Goal: Task Accomplishment & Management: Use online tool/utility

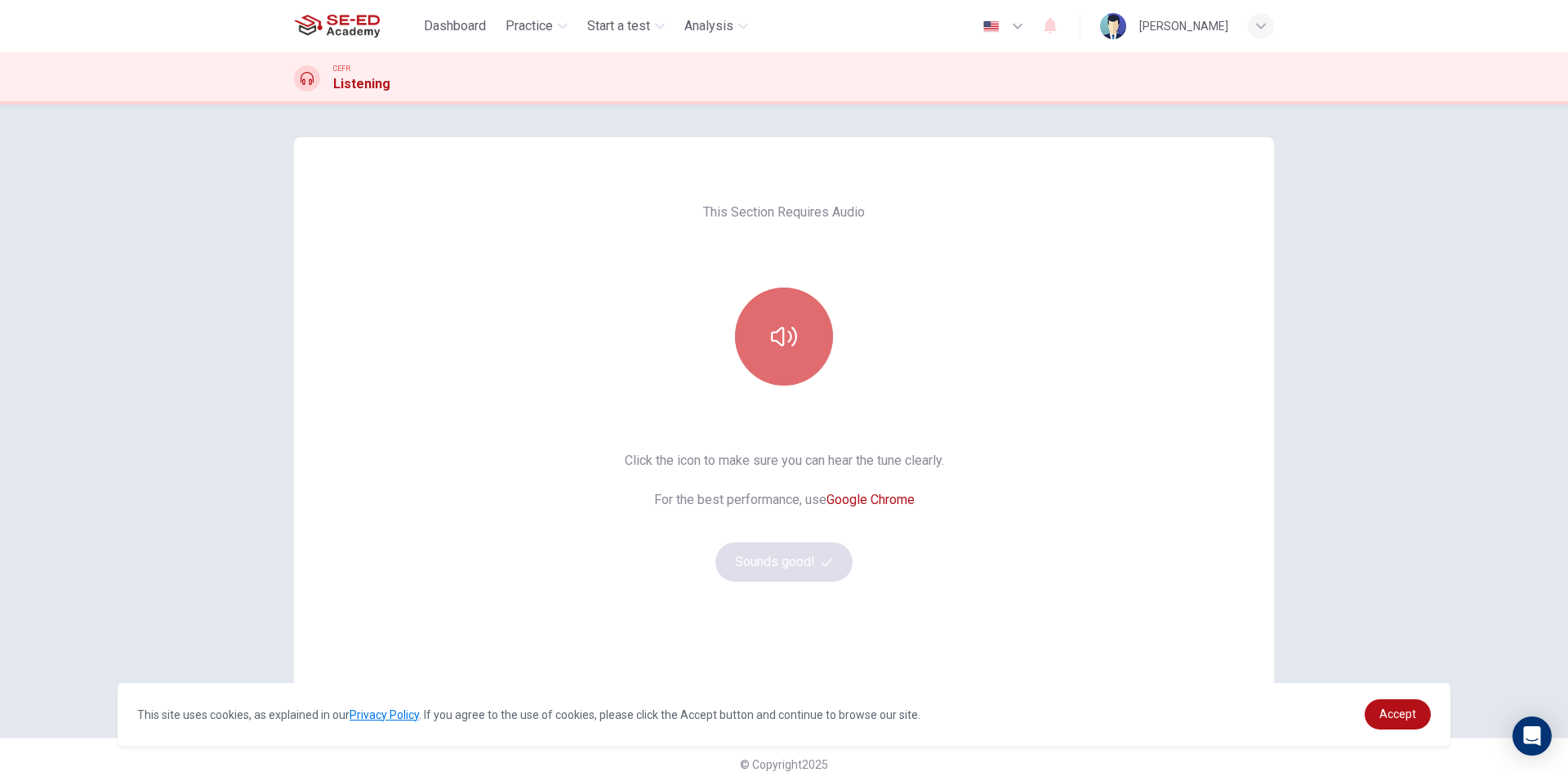
click at [771, 347] on icon "button" at bounding box center [784, 336] width 26 height 26
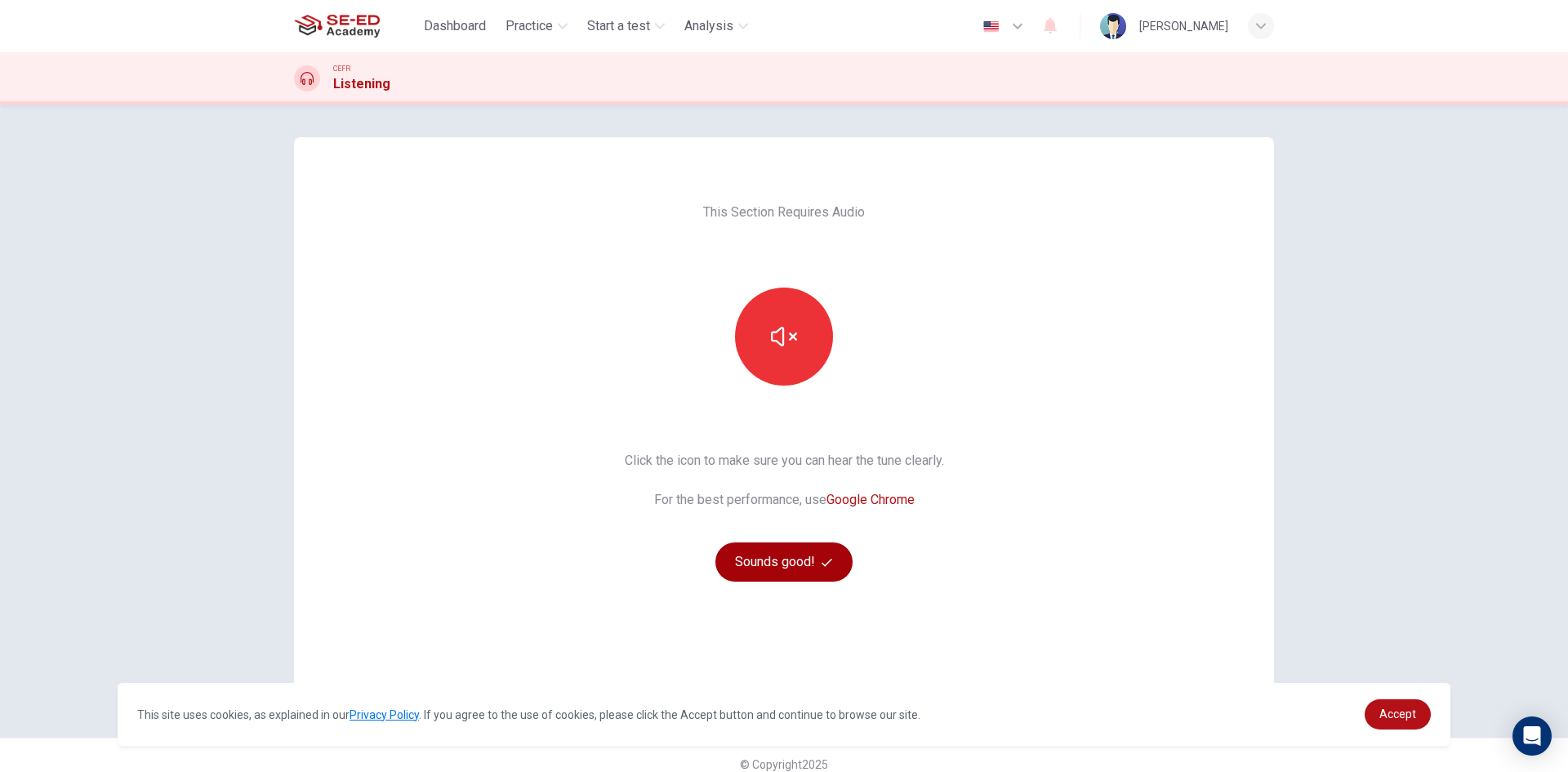
click at [776, 563] on button "Sounds good!" at bounding box center [784, 561] width 137 height 39
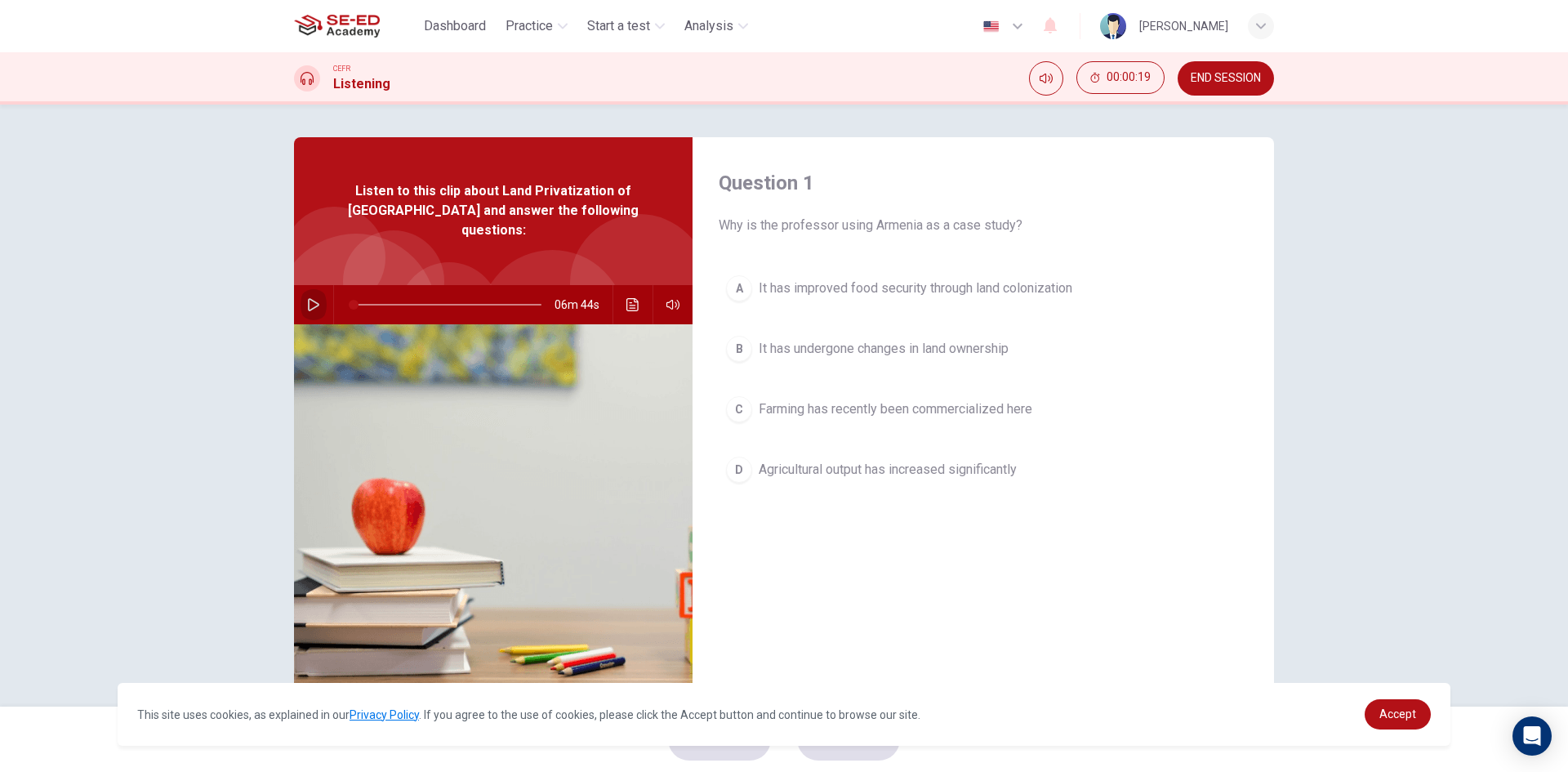
click at [309, 285] on button "button" at bounding box center [313, 305] width 26 height 39
click at [1421, 154] on div "Question 1 Why is the professor using Armenia as a case study? A It has improve…" at bounding box center [784, 406] width 1568 height 602
click at [308, 298] on button "button" at bounding box center [313, 305] width 26 height 39
click at [313, 298] on button "button" at bounding box center [313, 305] width 26 height 39
click at [301, 285] on button "button" at bounding box center [313, 305] width 26 height 39
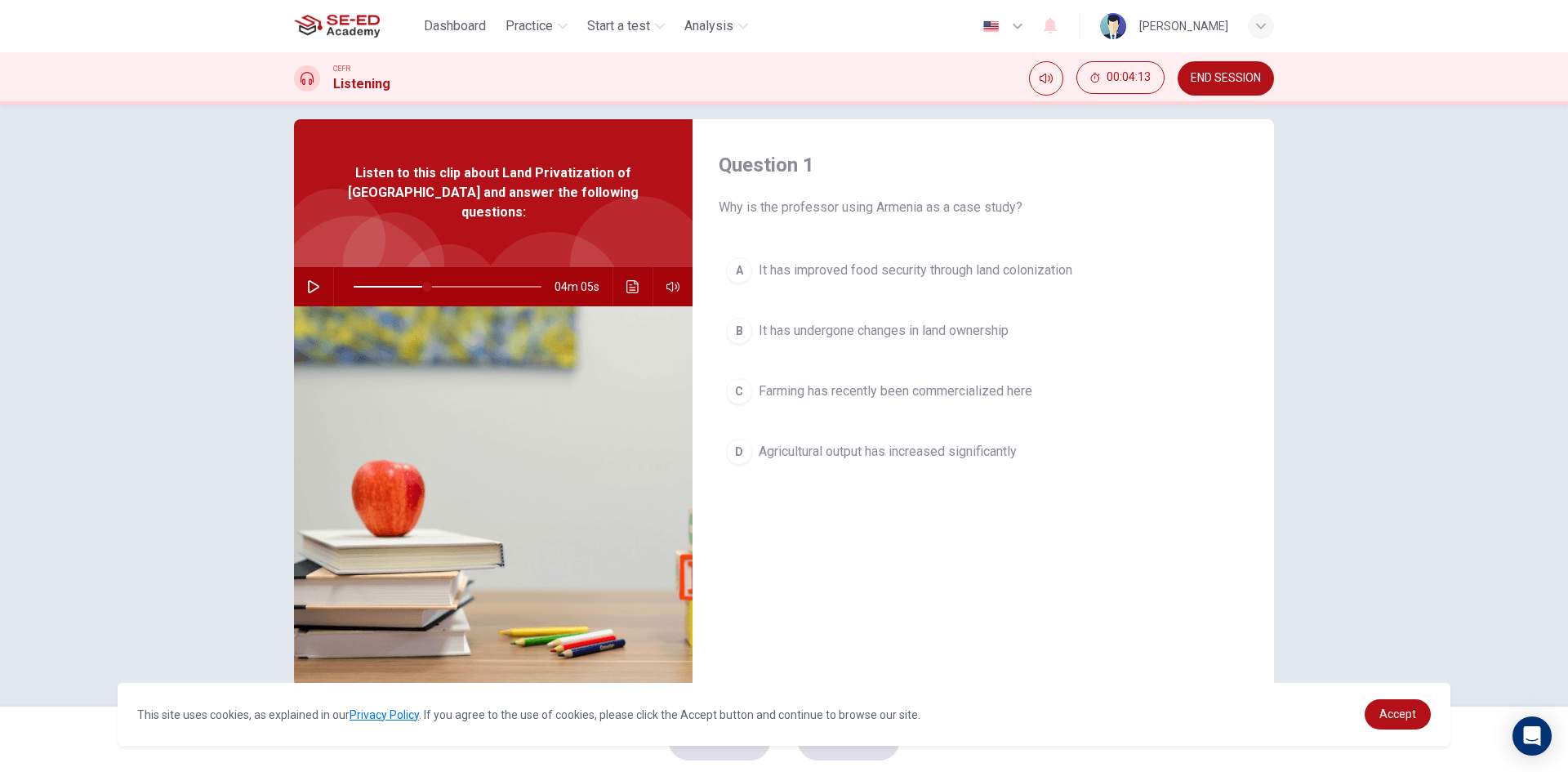
scroll to position [31, 0]
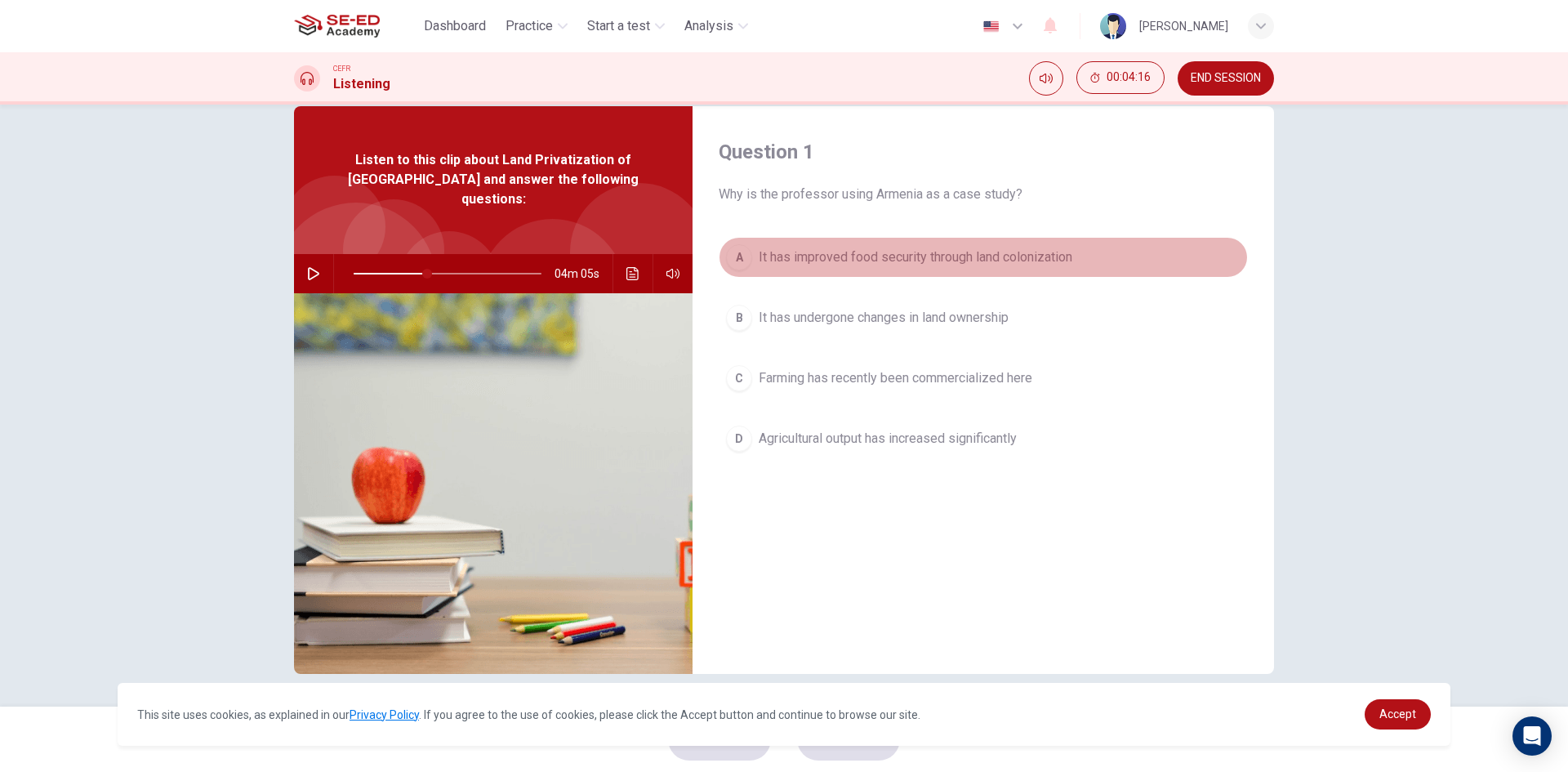
click at [801, 265] on span "It has improved food security through land colonization" at bounding box center [915, 258] width 314 height 20
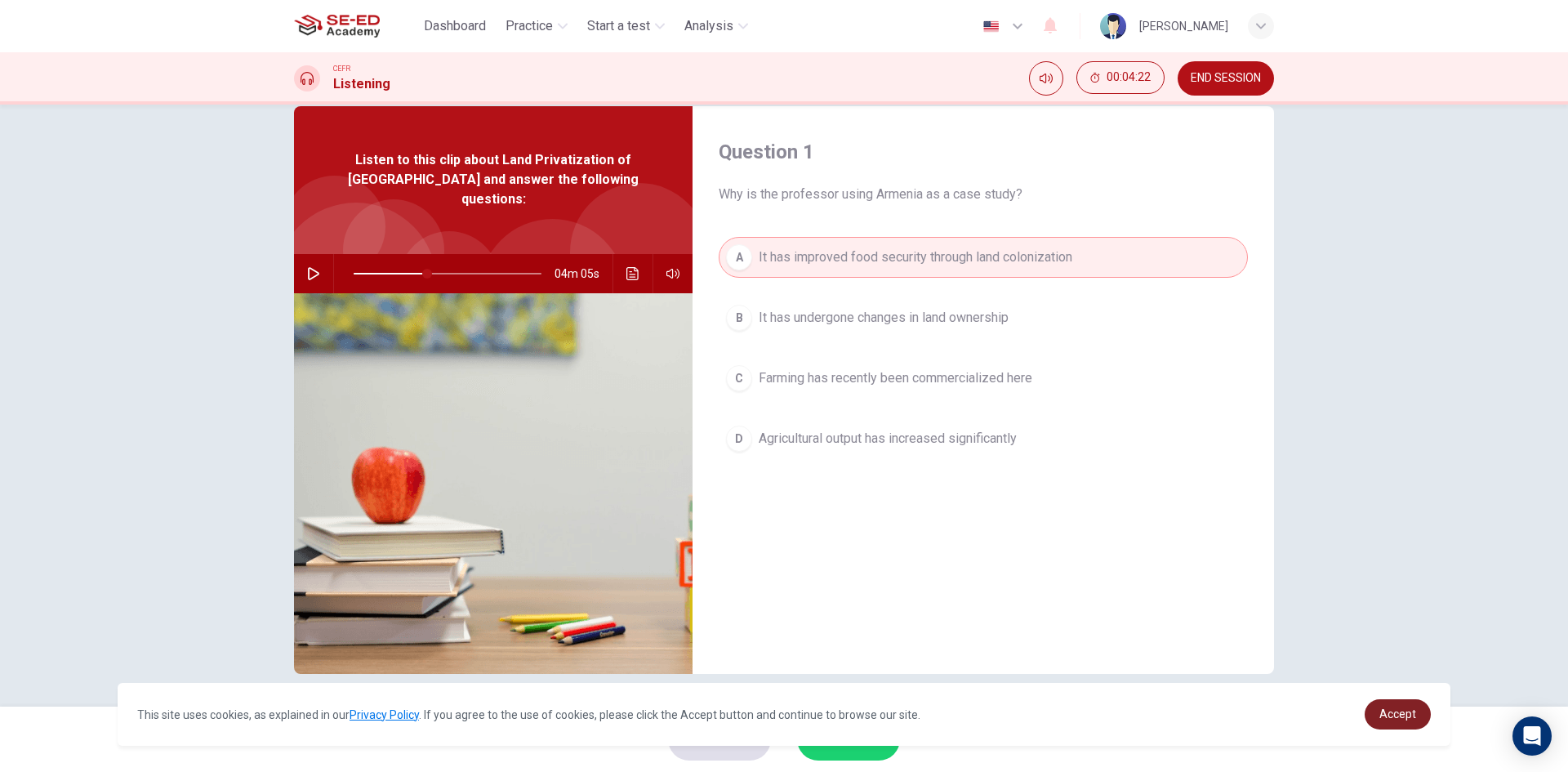
click at [1390, 715] on span "Accept" at bounding box center [1397, 713] width 36 height 13
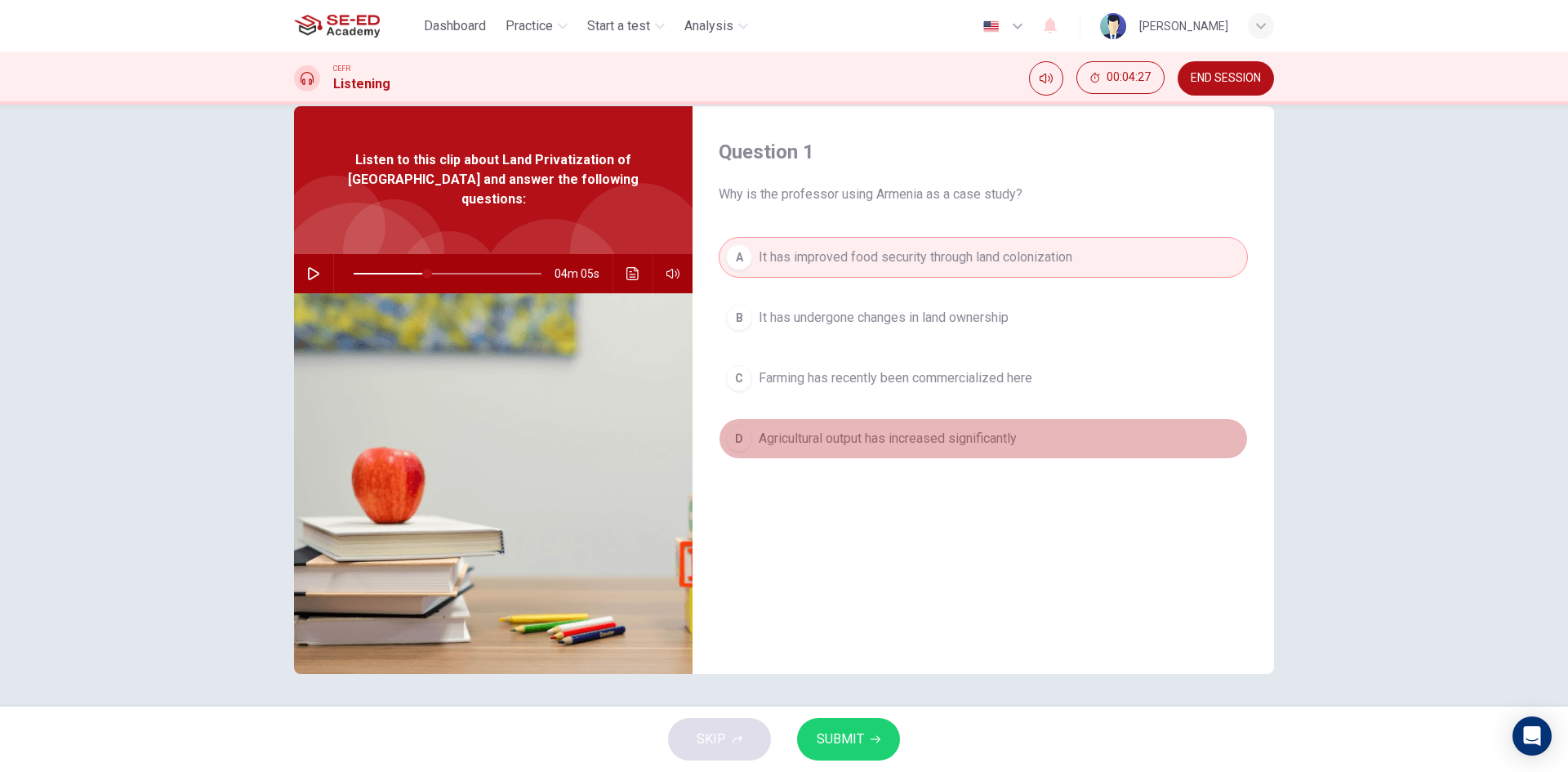
click at [785, 454] on button "D Agricultural output has increased significantly" at bounding box center [983, 439] width 529 height 41
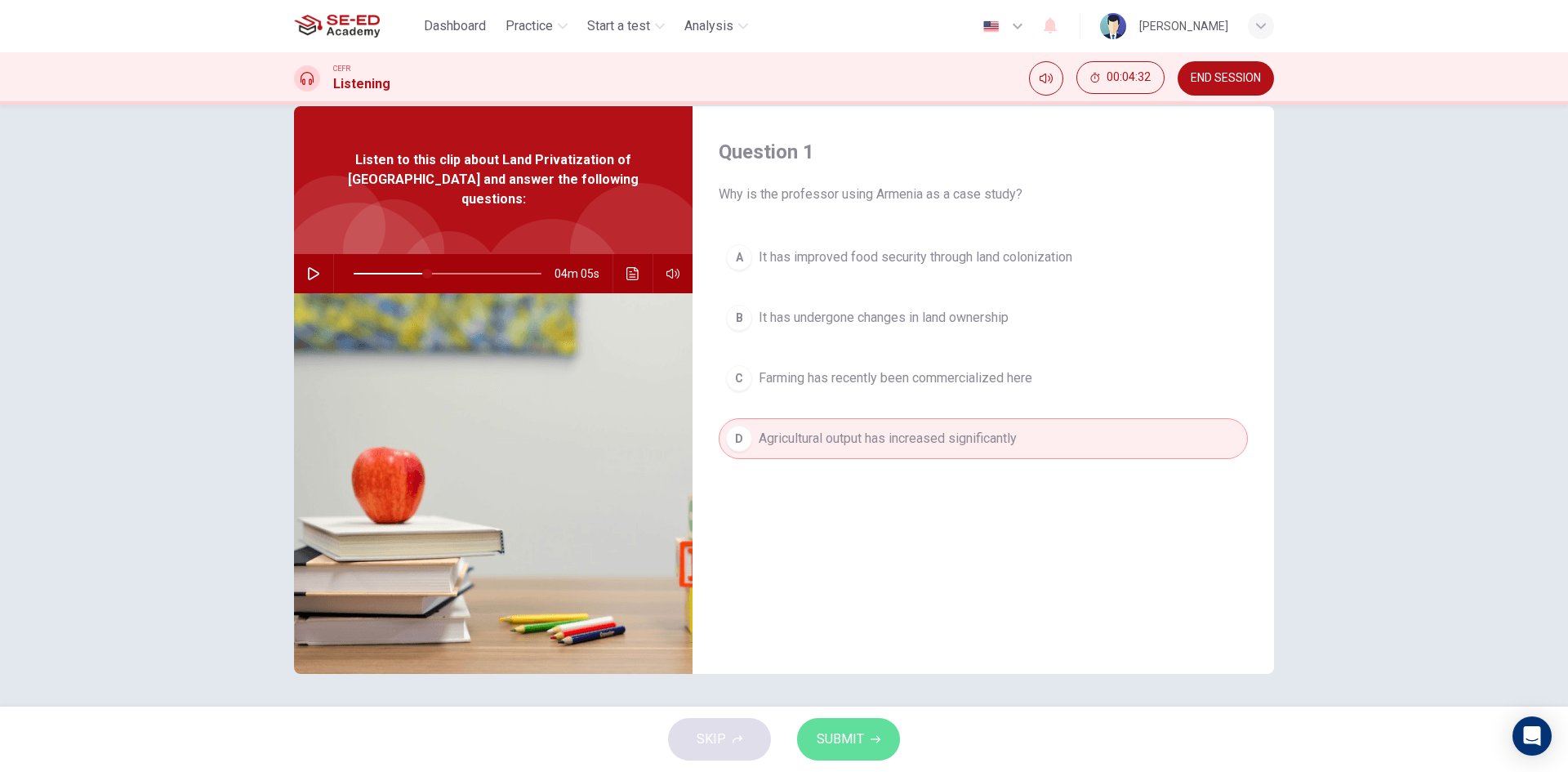
click at [871, 736] on icon "button" at bounding box center [875, 739] width 10 height 10
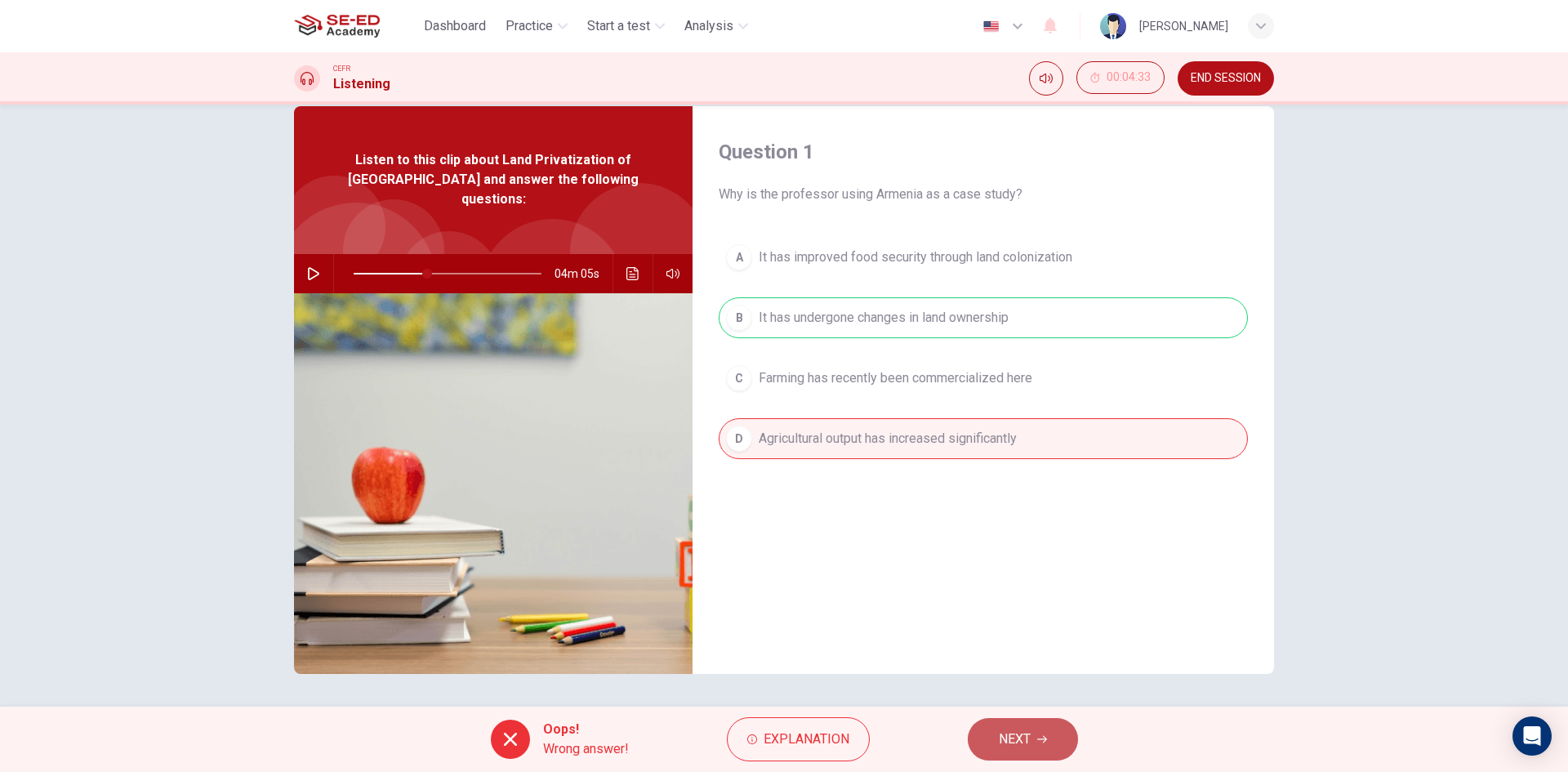
click at [1022, 744] on span "NEXT" at bounding box center [1015, 739] width 32 height 23
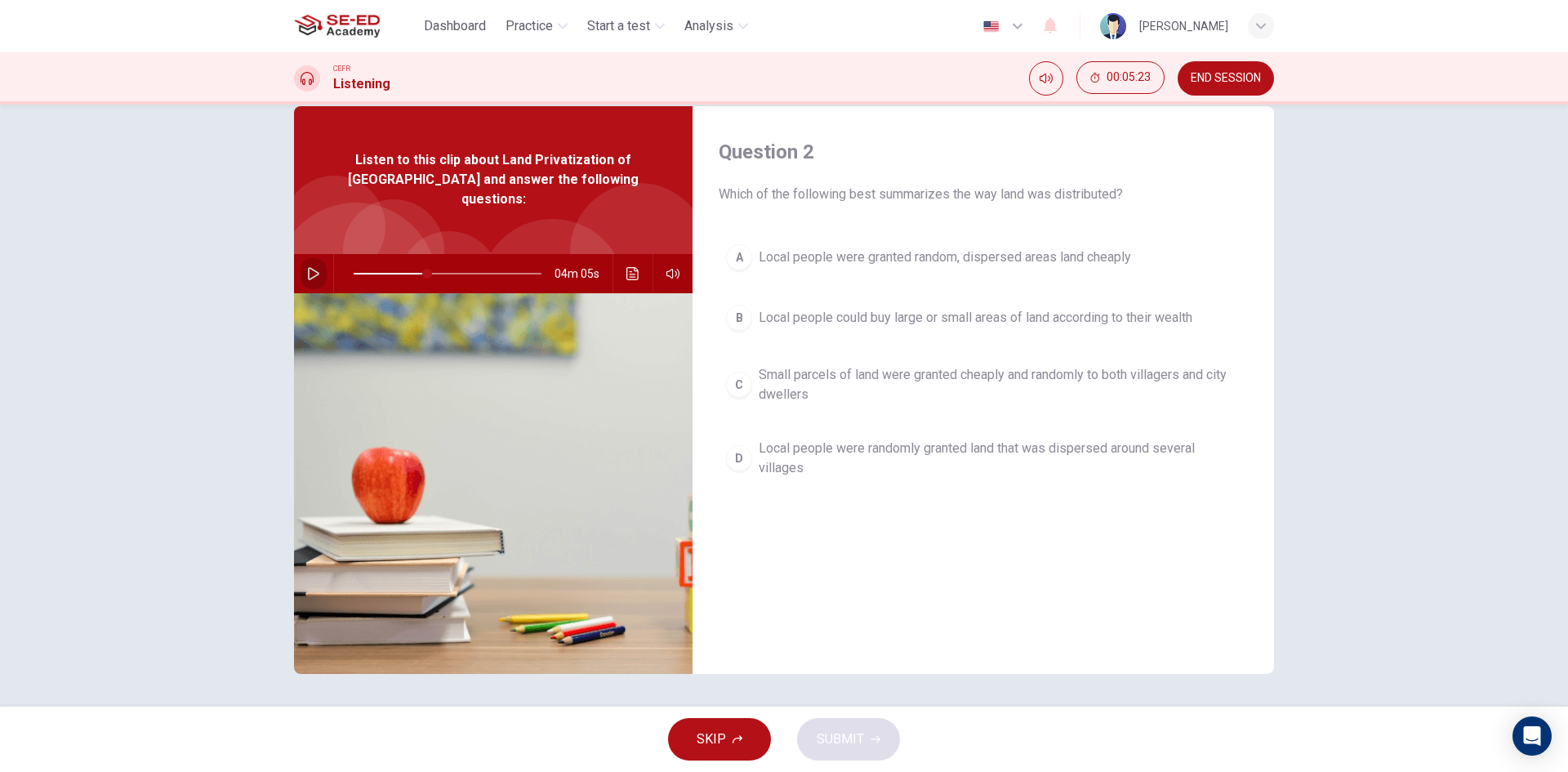
click at [307, 267] on icon "button" at bounding box center [314, 274] width 13 height 13
click at [423, 268] on span at bounding box center [426, 273] width 10 height 10
click at [418, 268] on span at bounding box center [421, 273] width 10 height 10
drag, startPoint x: 415, startPoint y: 254, endPoint x: 382, endPoint y: 261, distance: 33.7
click at [382, 268] on span at bounding box center [385, 273] width 10 height 10
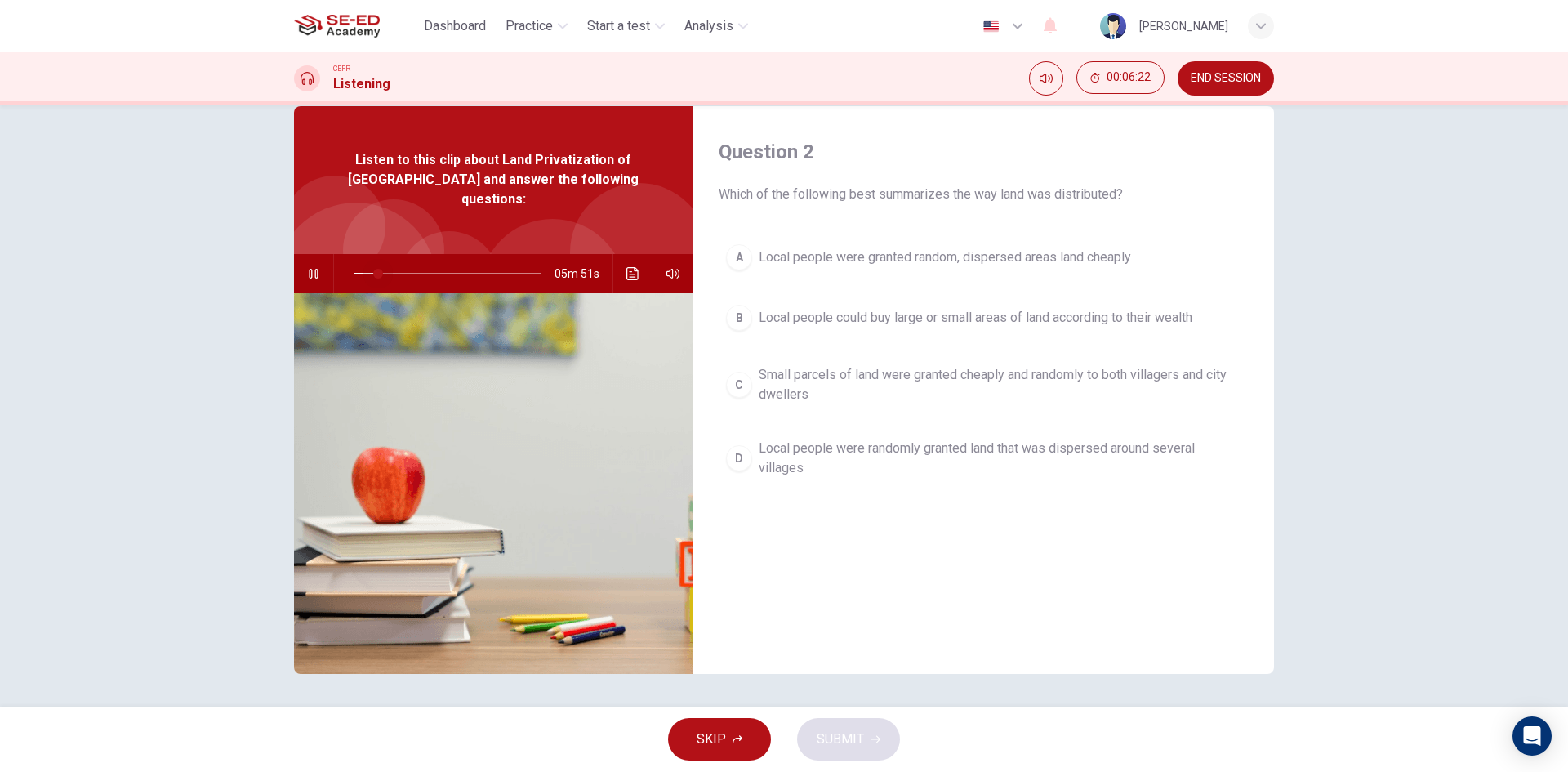
click at [373, 262] on span at bounding box center [447, 274] width 187 height 23
click at [302, 258] on button "button" at bounding box center [313, 274] width 26 height 39
click at [882, 450] on span "Local people were randomly granted land that was dispersed around several villa…" at bounding box center [999, 458] width 482 height 39
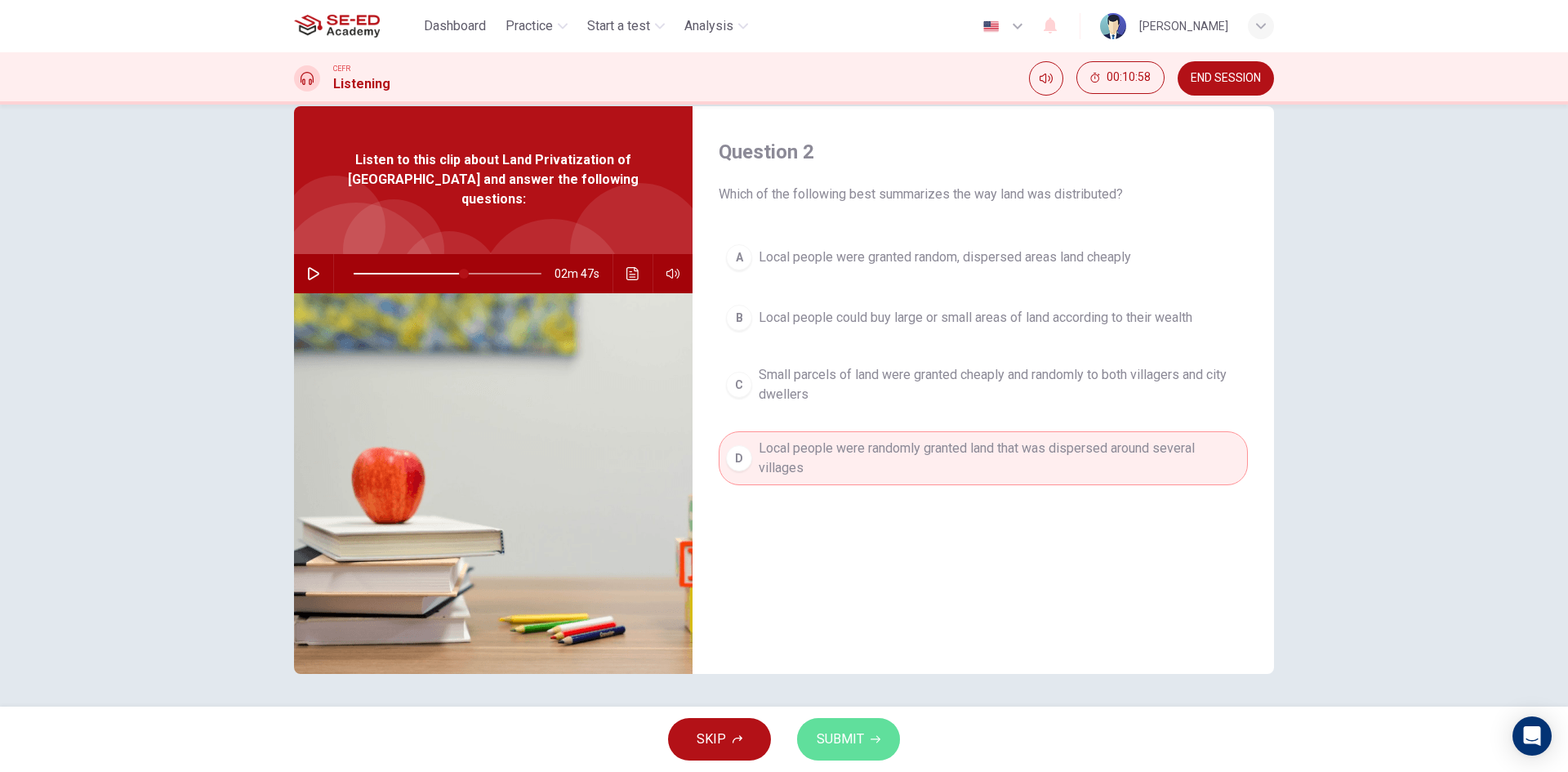
click at [863, 722] on button "SUBMIT" at bounding box center [848, 739] width 103 height 43
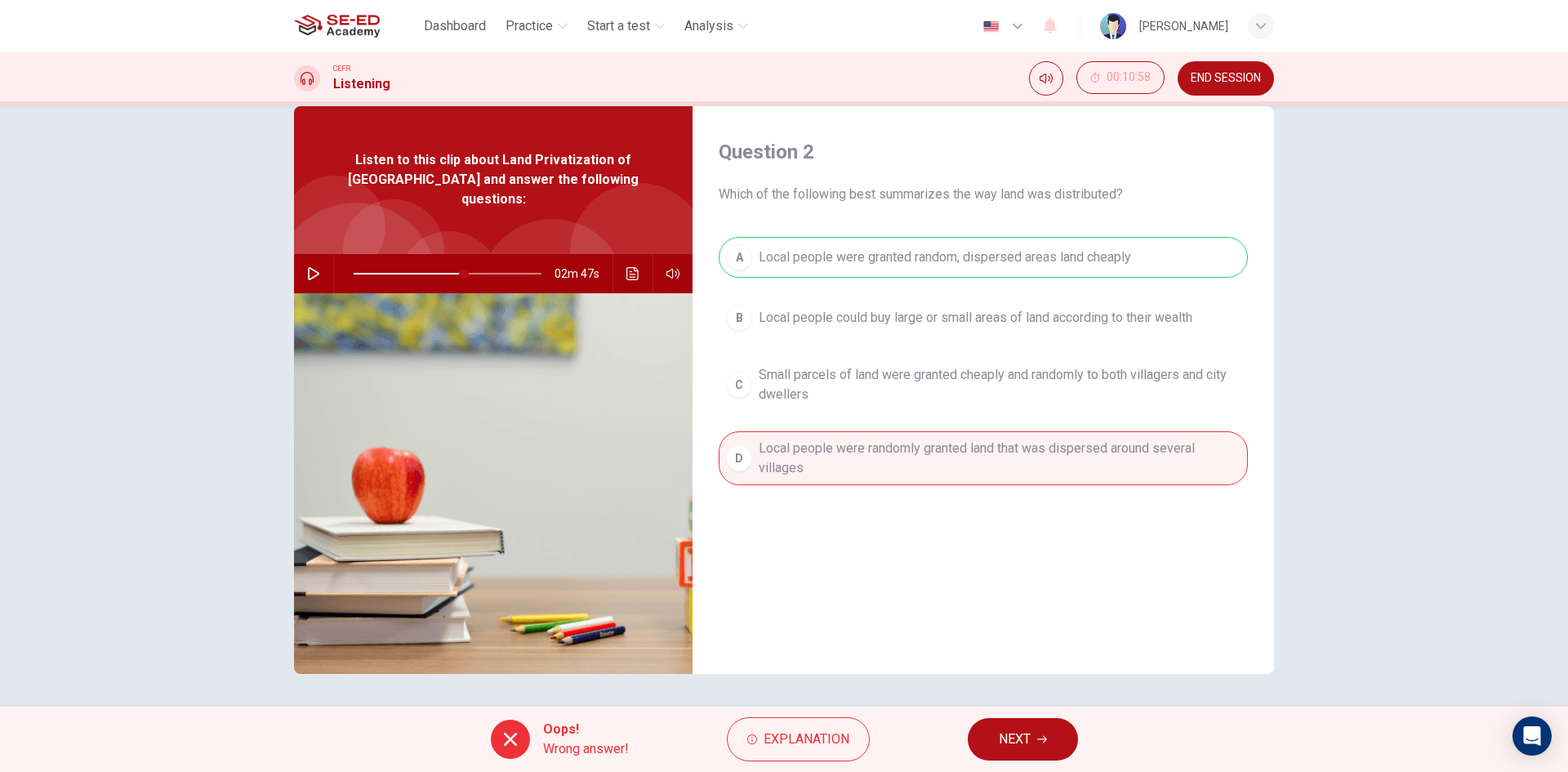
click at [997, 756] on button "NEXT" at bounding box center [1023, 739] width 110 height 43
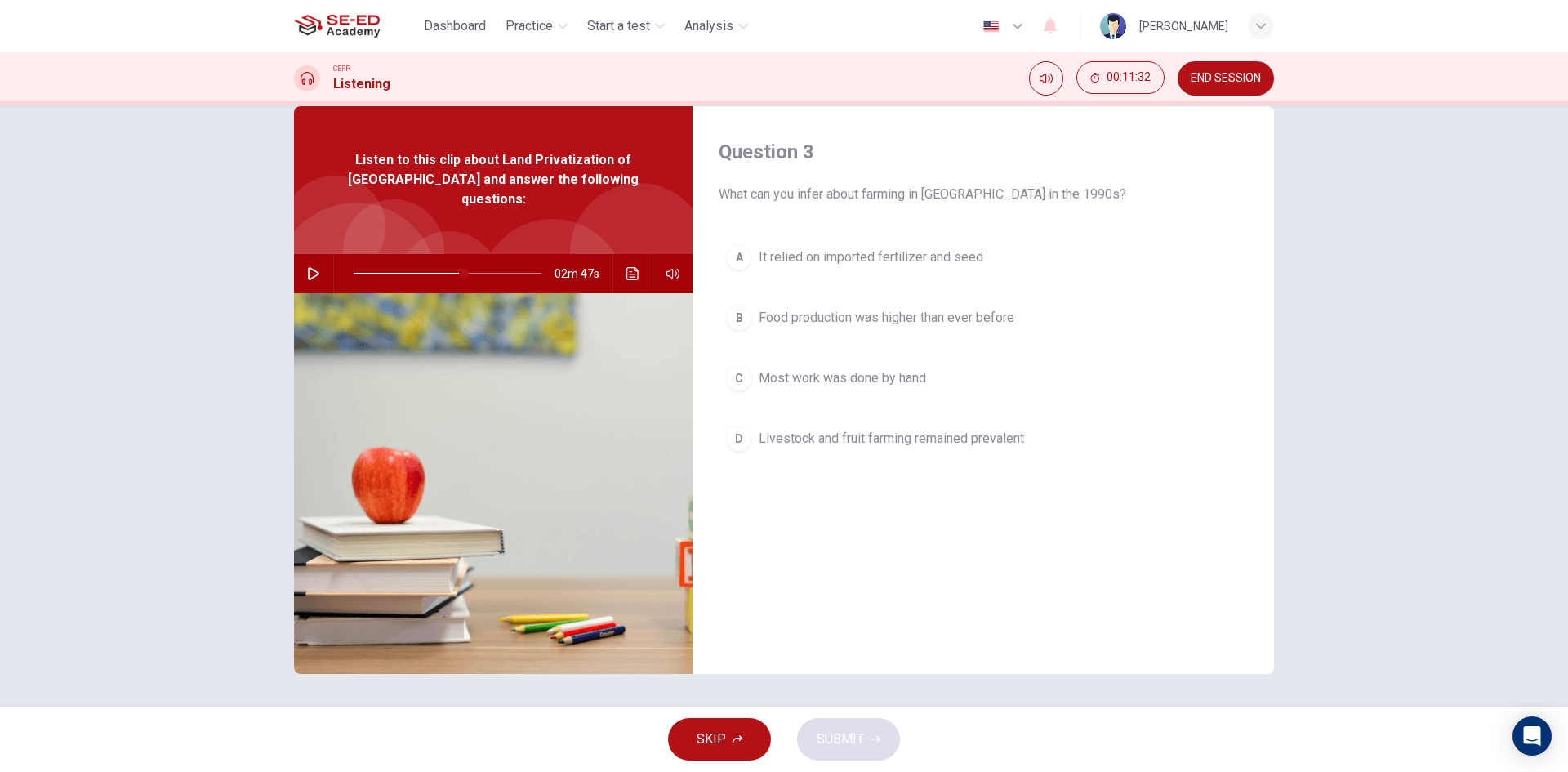
click at [754, 435] on button "D Livestock and fruit farming remained prevalent" at bounding box center [983, 439] width 529 height 41
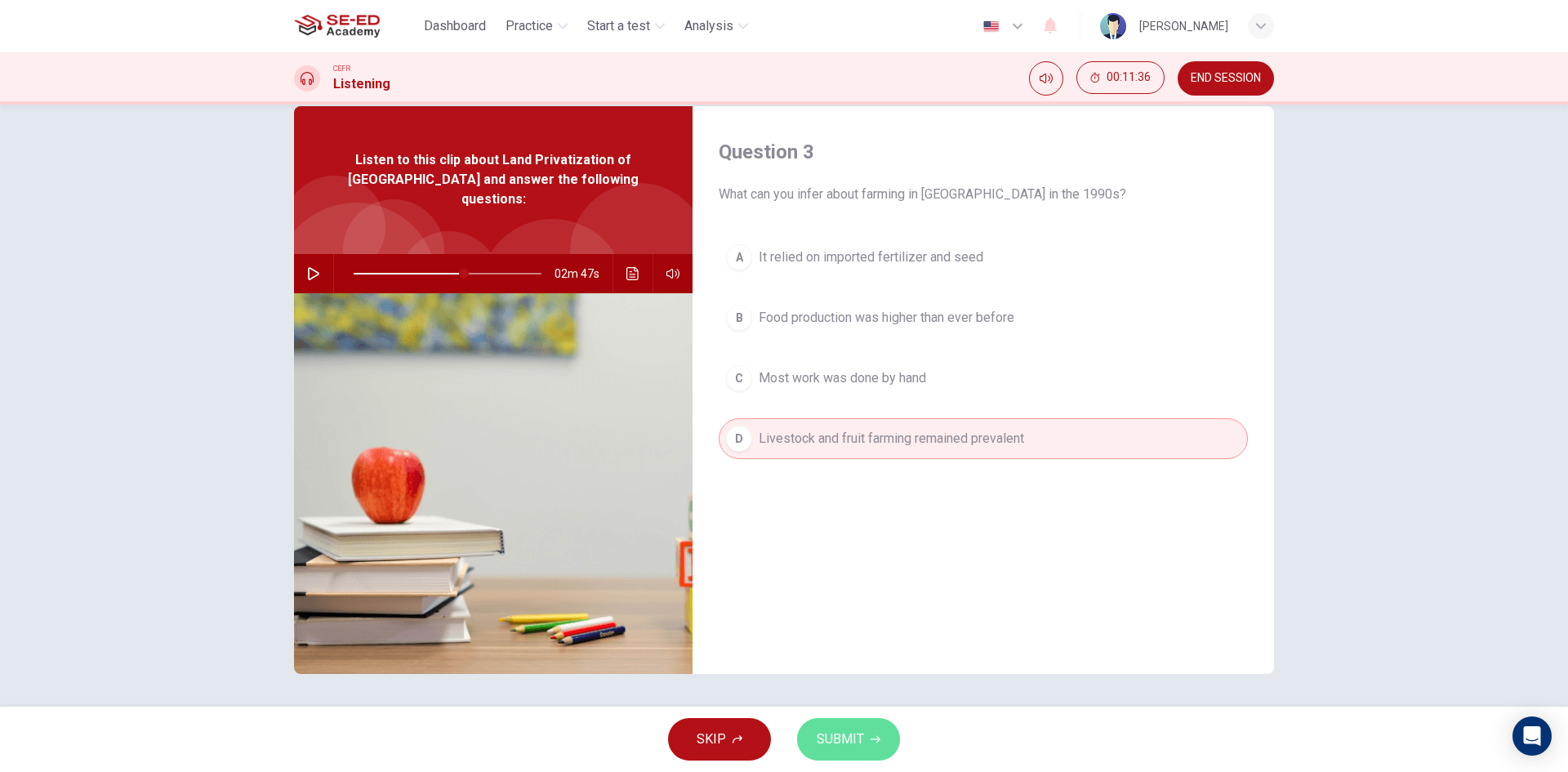
click at [850, 751] on button "SUBMIT" at bounding box center [848, 739] width 103 height 43
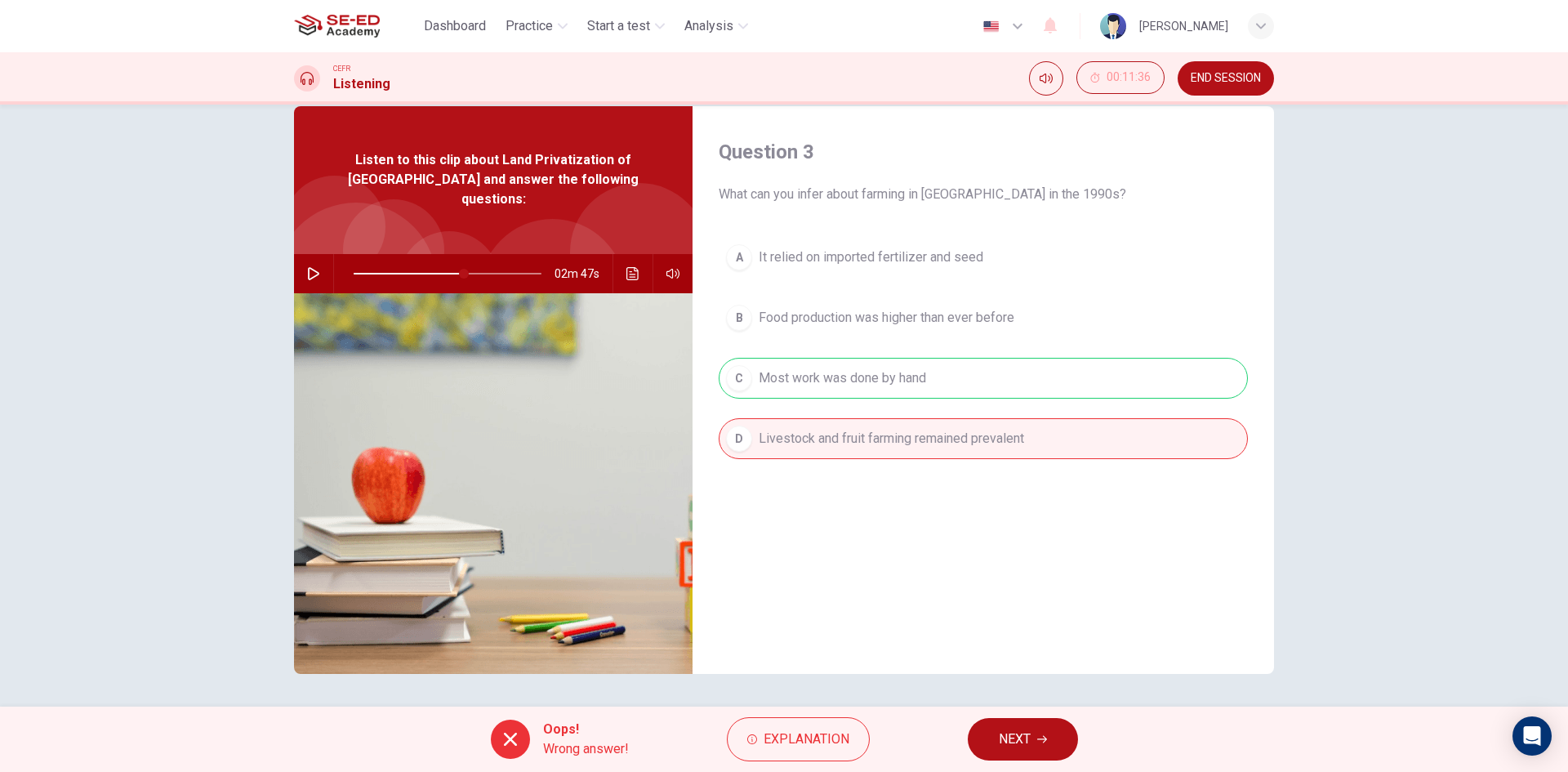
click at [1007, 754] on button "NEXT" at bounding box center [1023, 739] width 110 height 43
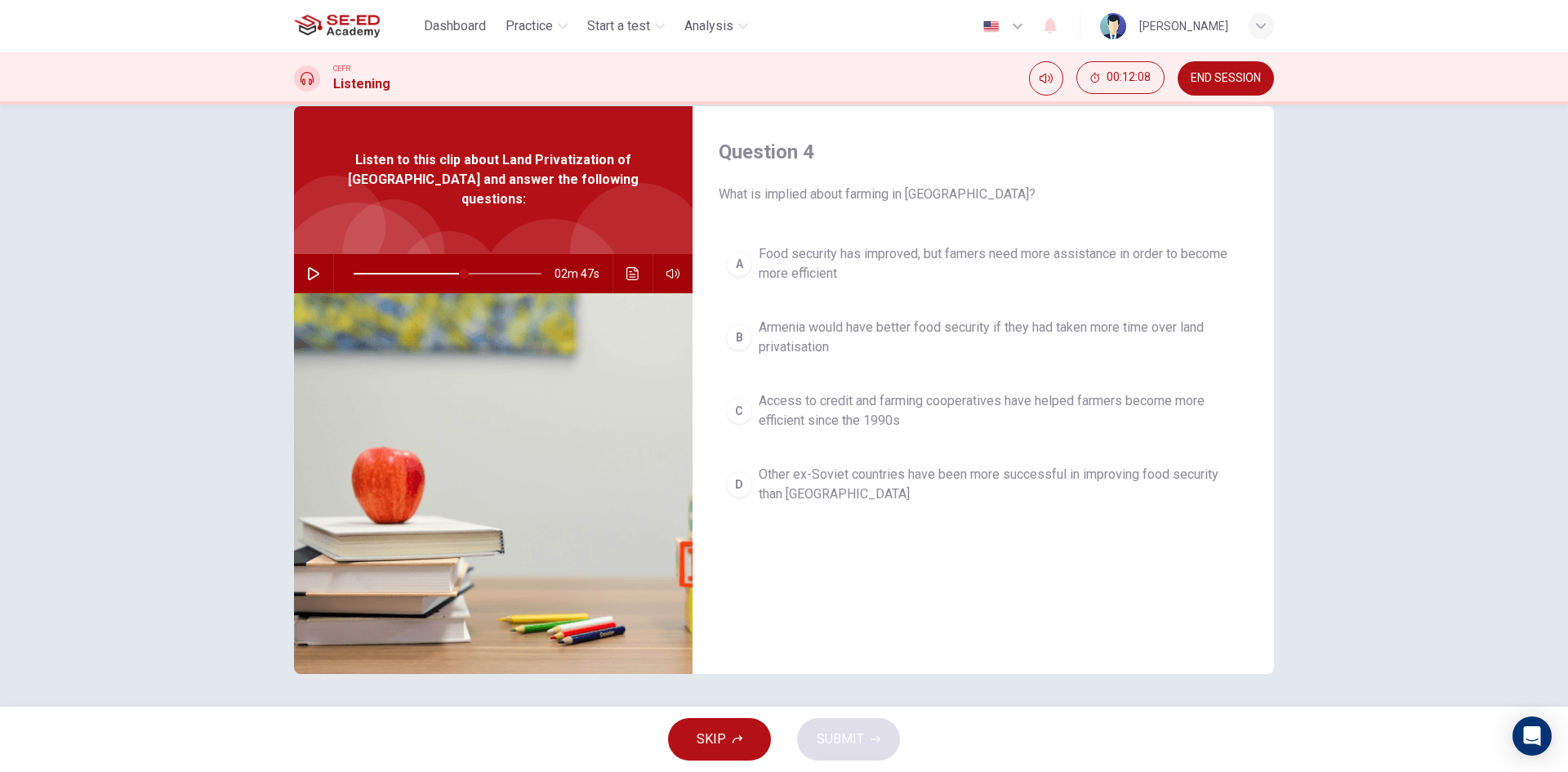
click at [726, 429] on button "C Access to credit and farming cooperatives have helped farmers become more eff…" at bounding box center [983, 410] width 529 height 54
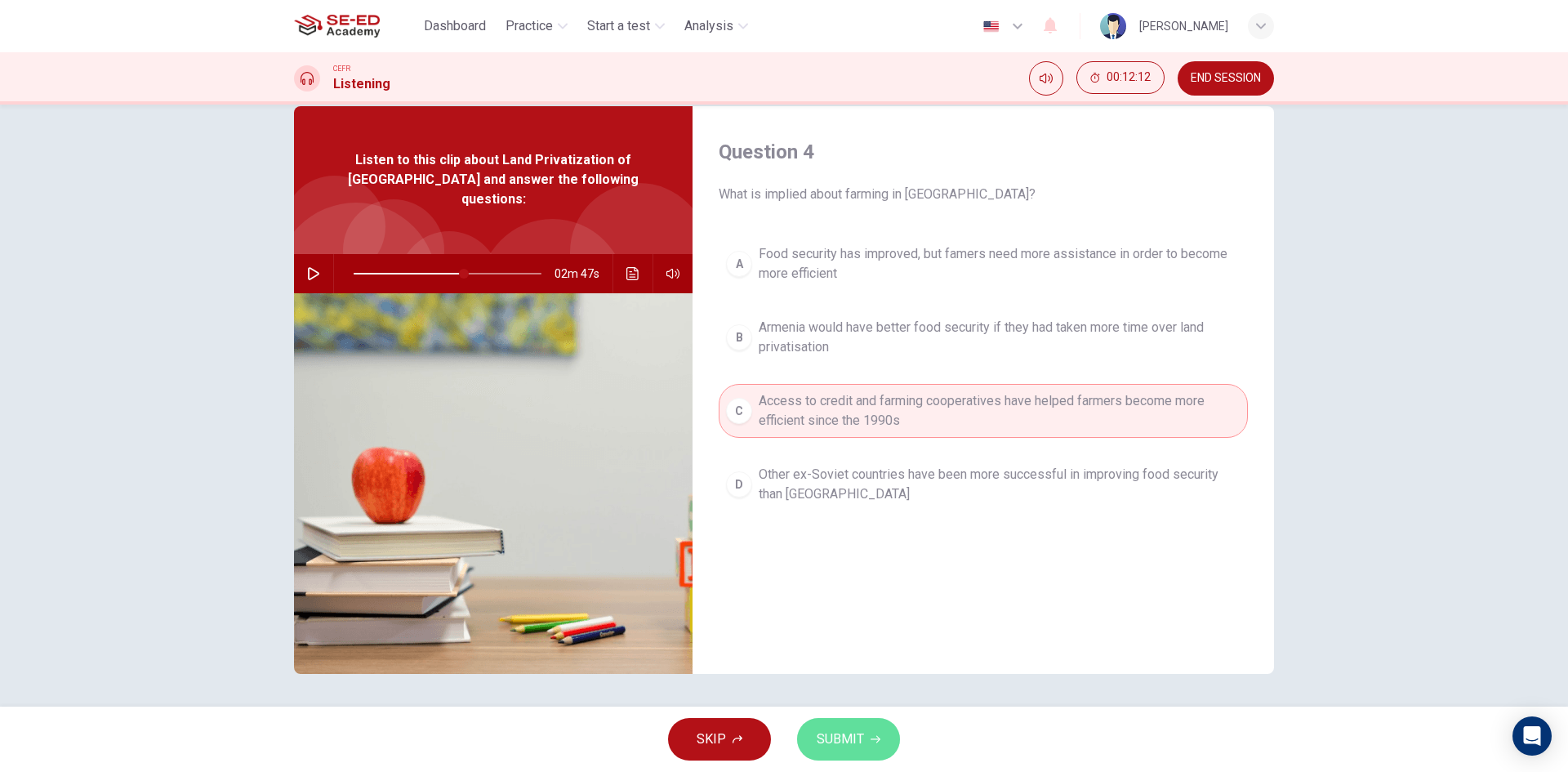
click at [870, 753] on button "SUBMIT" at bounding box center [848, 739] width 103 height 43
type input "59"
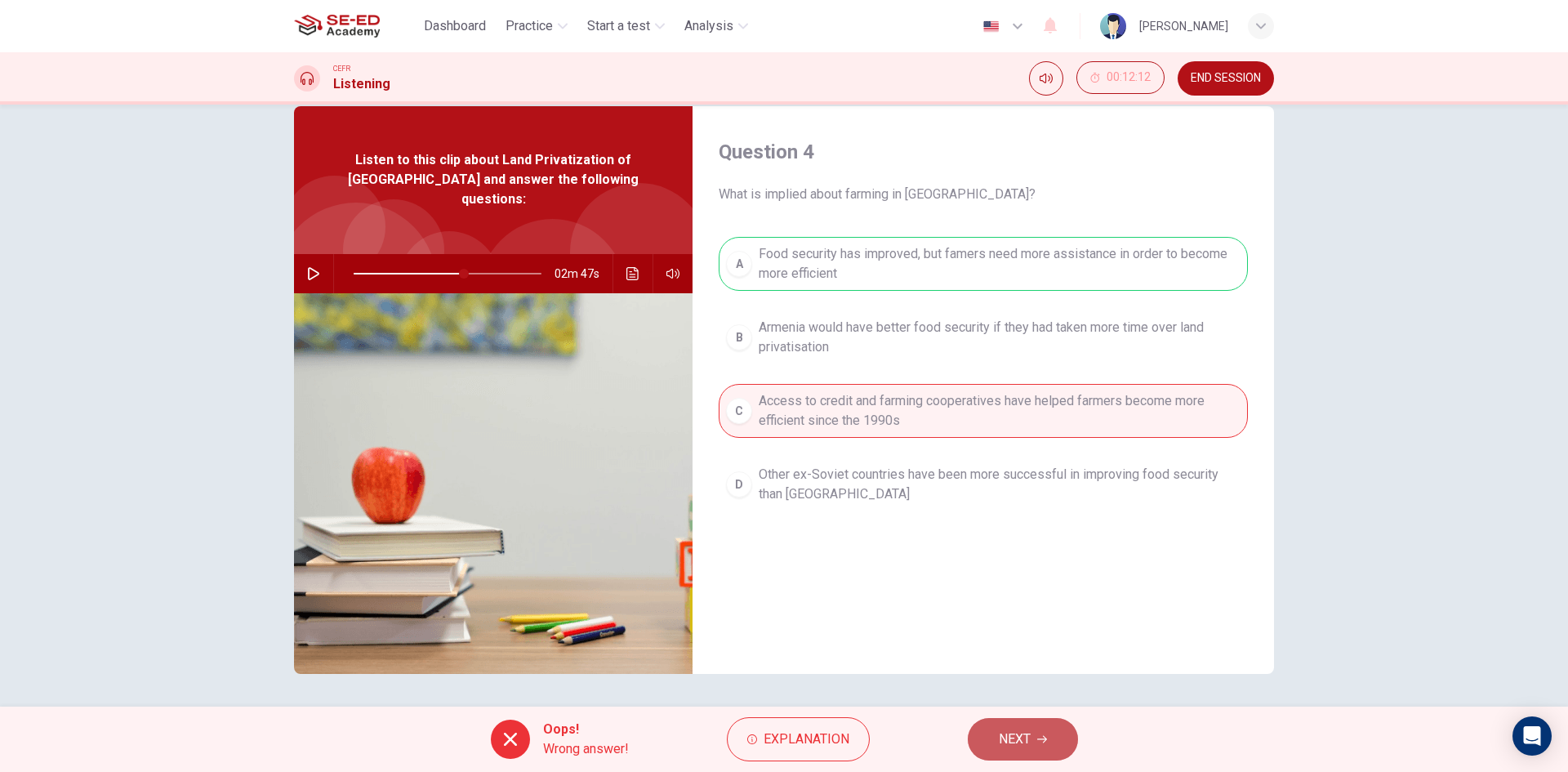
click at [1043, 744] on button "NEXT" at bounding box center [1023, 739] width 110 height 43
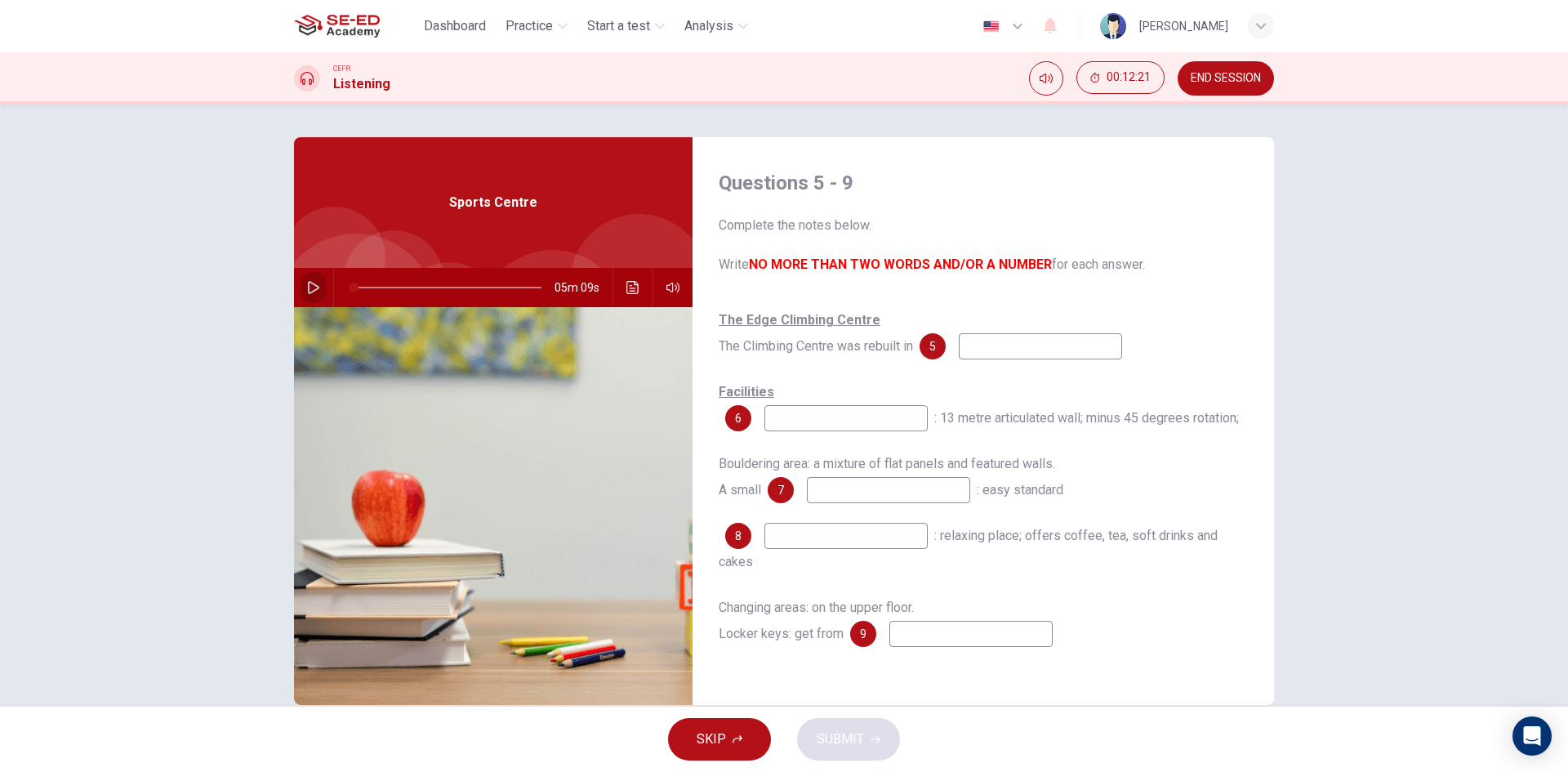
click at [307, 286] on icon "button" at bounding box center [314, 287] width 13 height 13
type input "1"
type input "0.8"
click at [686, 318] on span at bounding box center [687, 320] width 10 height 10
type input "3"
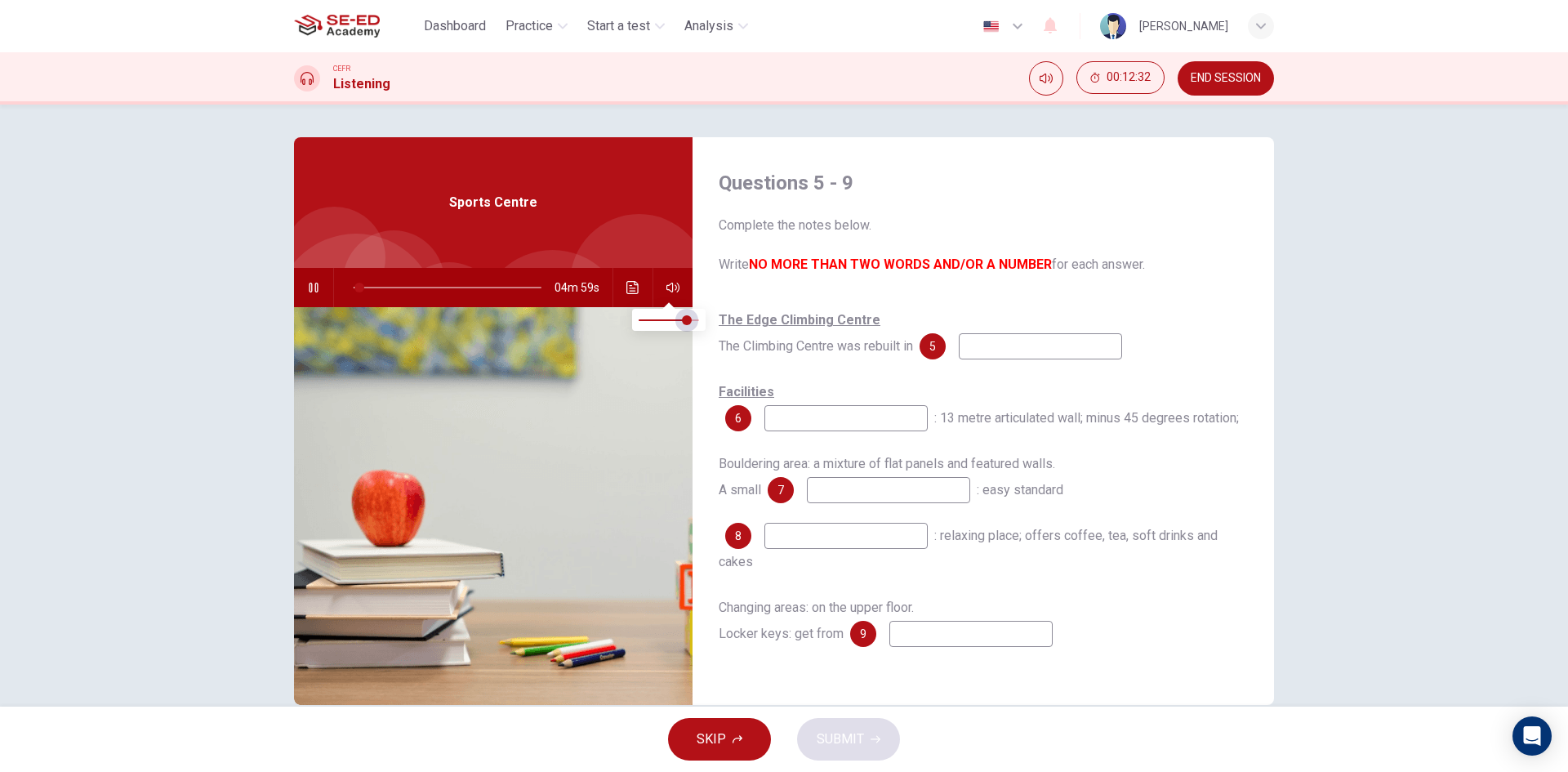
type input "0.9"
type input "3"
type input "1"
drag, startPoint x: 696, startPoint y: 320, endPoint x: 708, endPoint y: 319, distance: 12.0
click at [698, 319] on span at bounding box center [693, 320] width 10 height 10
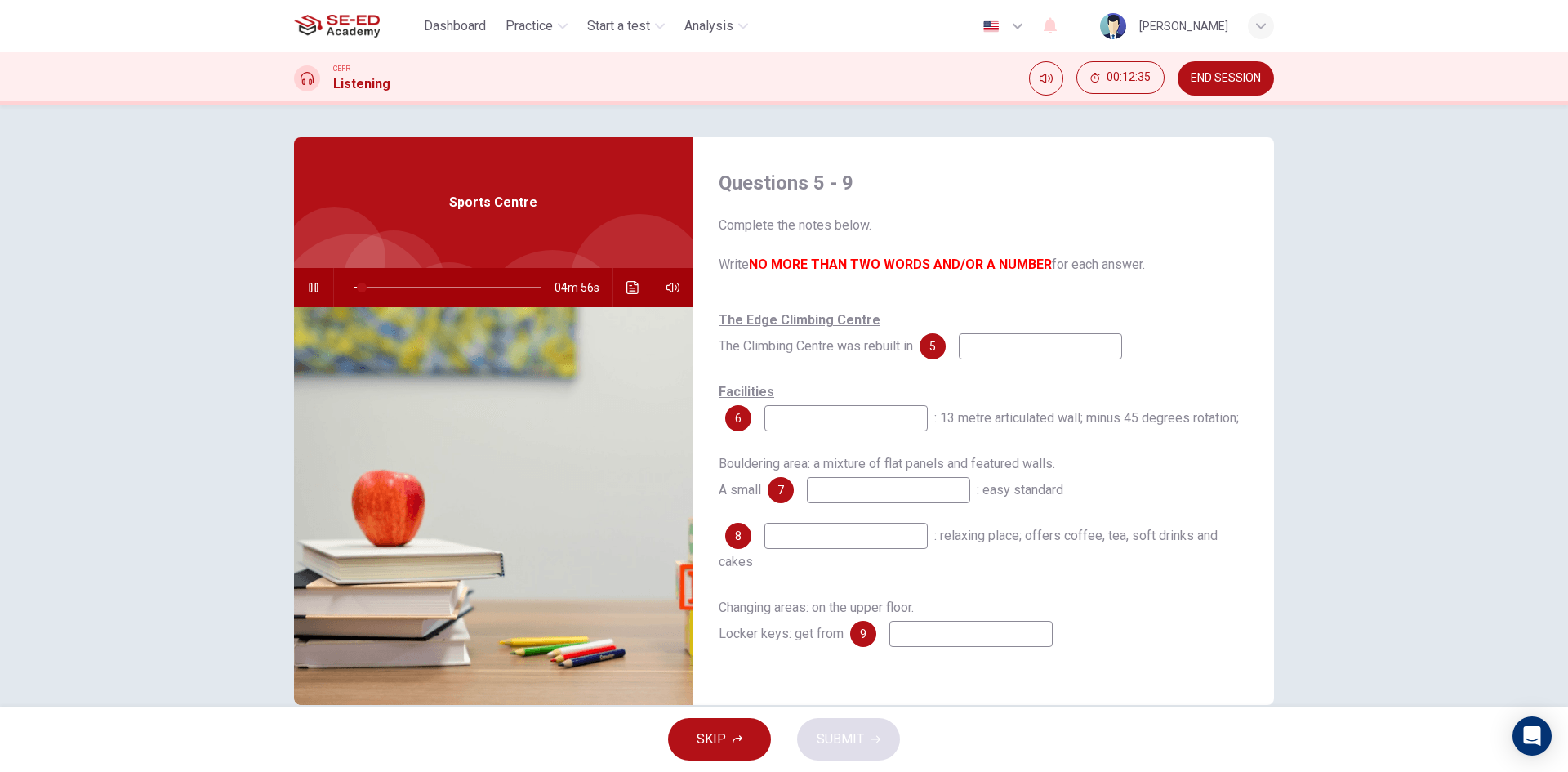
click at [1020, 349] on input at bounding box center [1040, 346] width 163 height 26
type input "10"
type input "9"
type input "11"
type input "19"
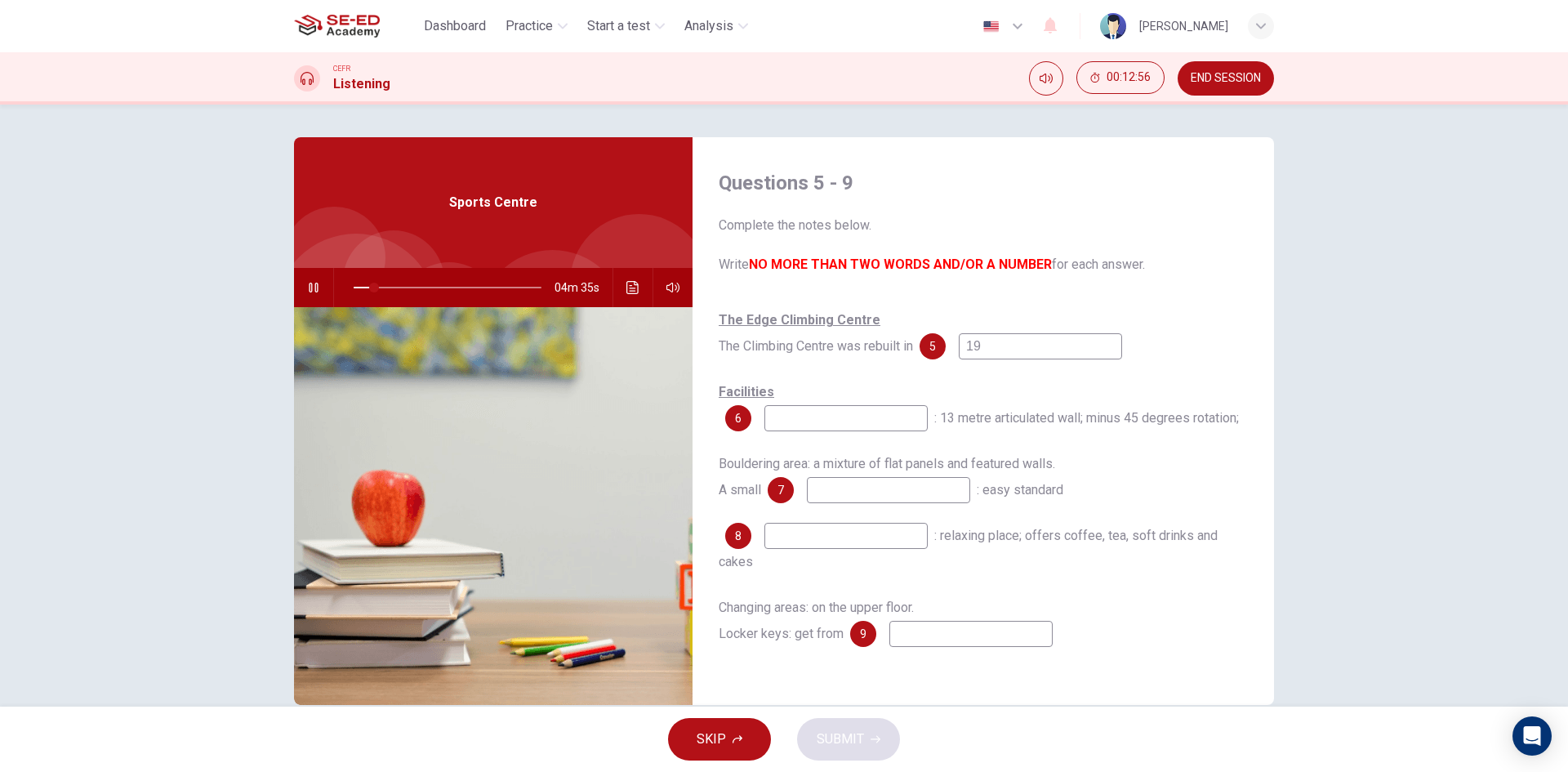
type input "11"
type input "1998"
type input "12"
type input "1998"
click at [895, 413] on input at bounding box center [847, 418] width 163 height 26
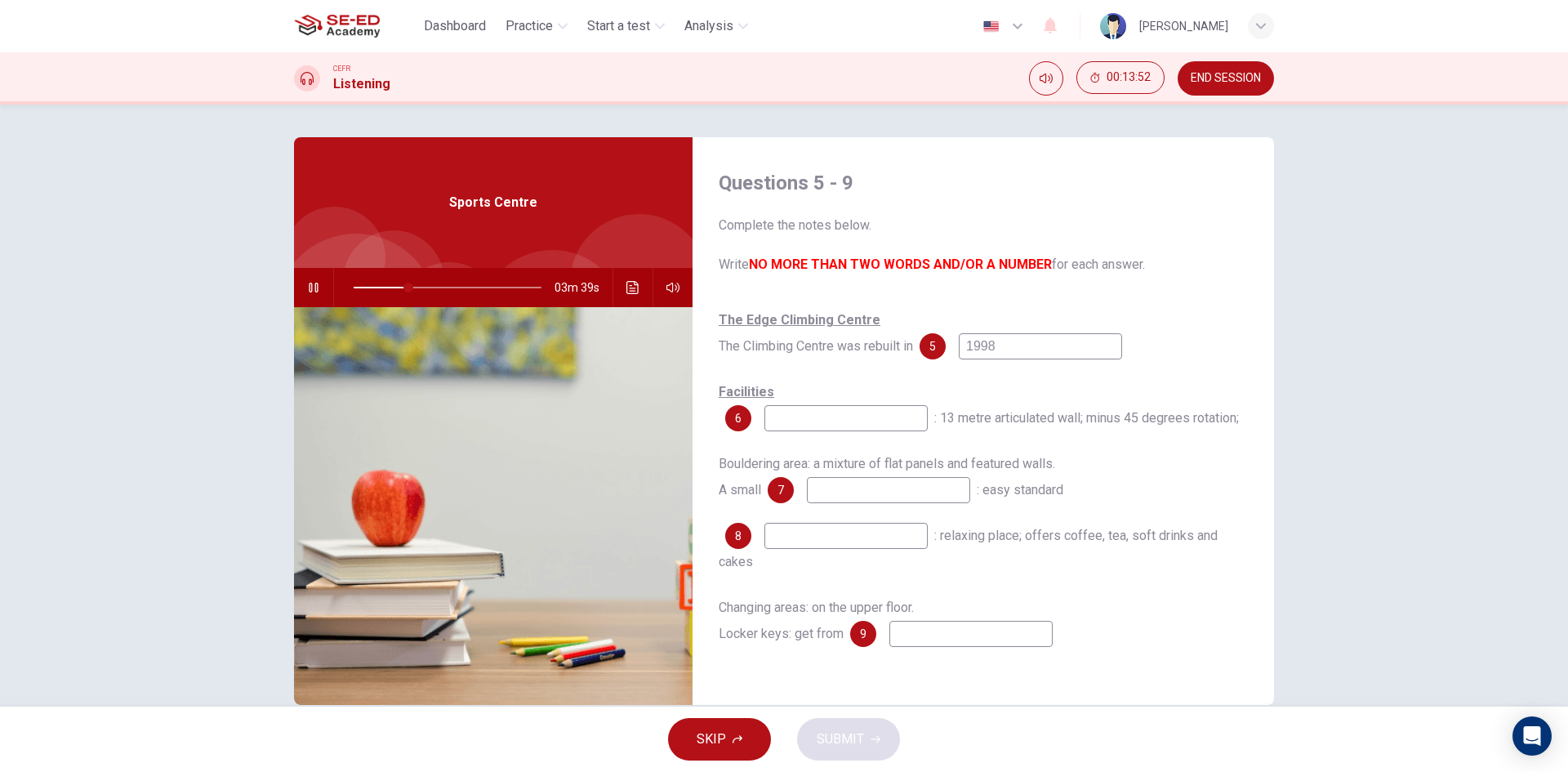
click at [323, 298] on div "03m 39s" at bounding box center [493, 288] width 399 height 39
click at [307, 290] on icon "button" at bounding box center [314, 287] width 13 height 13
click at [404, 289] on span at bounding box center [409, 287] width 10 height 10
click at [400, 289] on span at bounding box center [404, 287] width 10 height 10
click at [396, 289] on span at bounding box center [401, 287] width 10 height 10
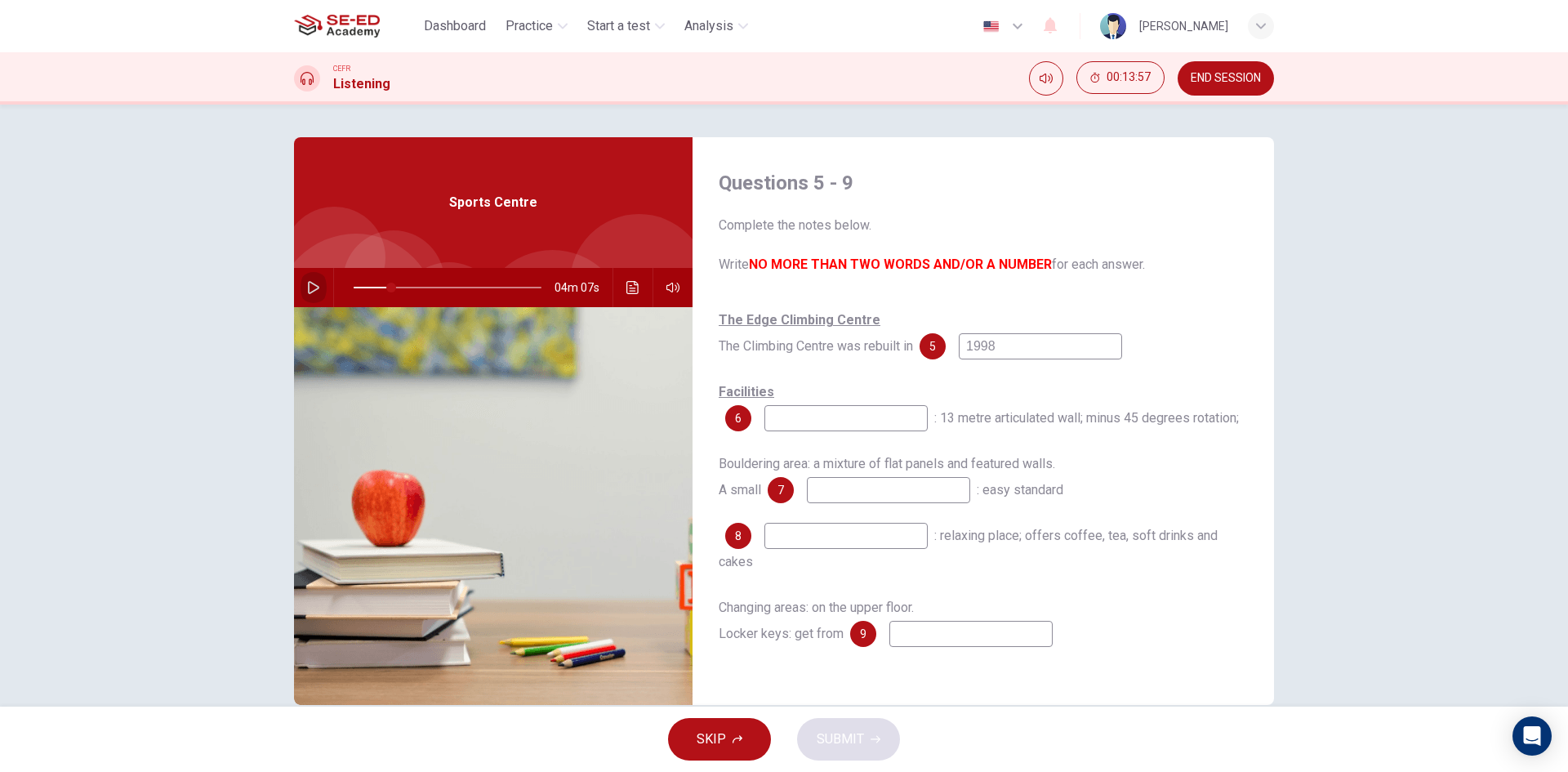
click at [308, 286] on icon "button" at bounding box center [314, 287] width 12 height 13
click at [317, 278] on button "button" at bounding box center [313, 288] width 26 height 39
click at [402, 285] on span at bounding box center [407, 287] width 10 height 10
click at [307, 285] on icon "button" at bounding box center [314, 287] width 13 height 13
click at [309, 283] on icon "button" at bounding box center [314, 287] width 13 height 13
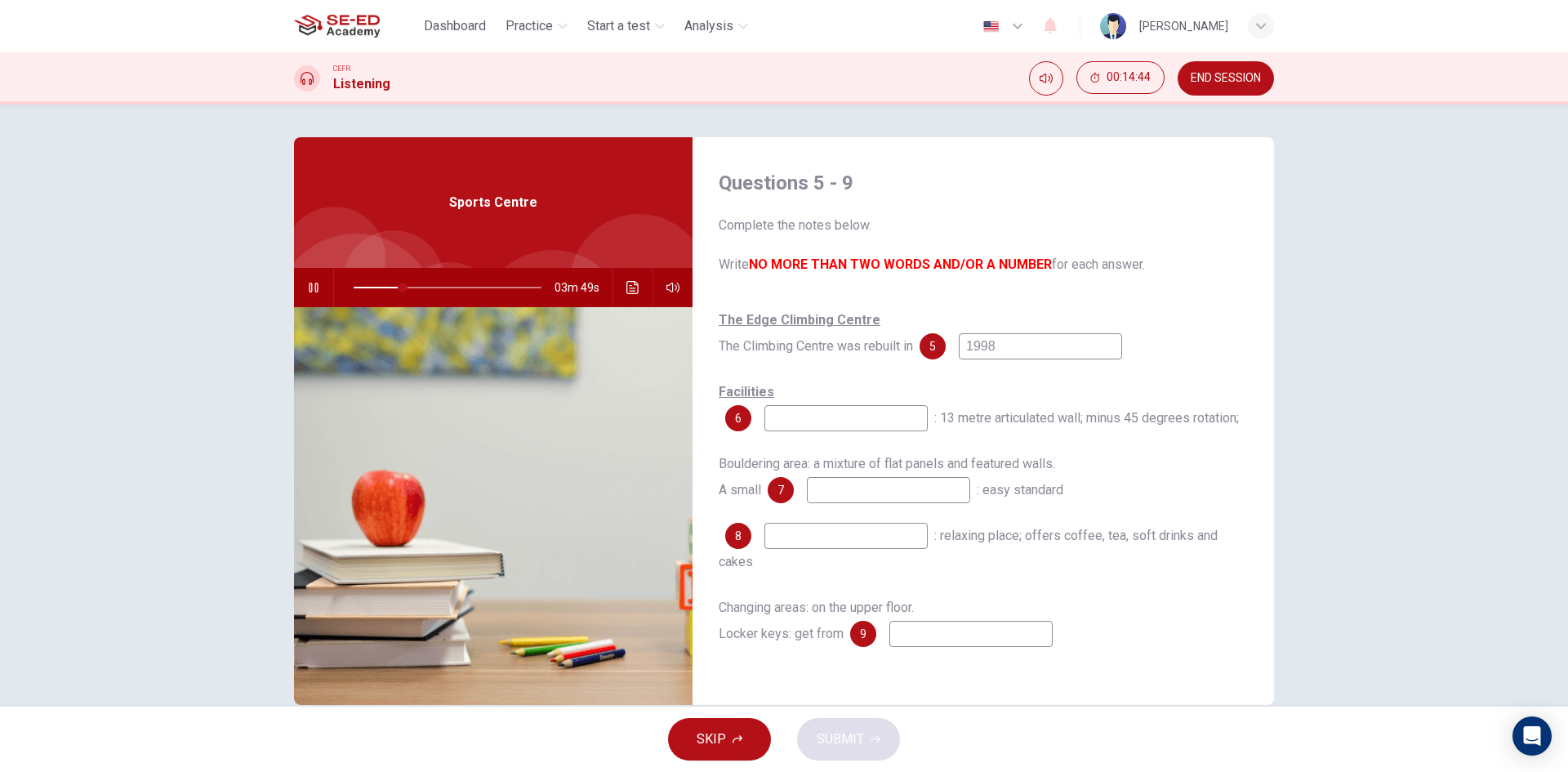
type input "26"
click at [806, 415] on input at bounding box center [847, 418] width 163 height 26
type input "seat developing"
click at [309, 290] on icon "button" at bounding box center [314, 287] width 13 height 13
click at [401, 284] on span at bounding box center [405, 287] width 10 height 10
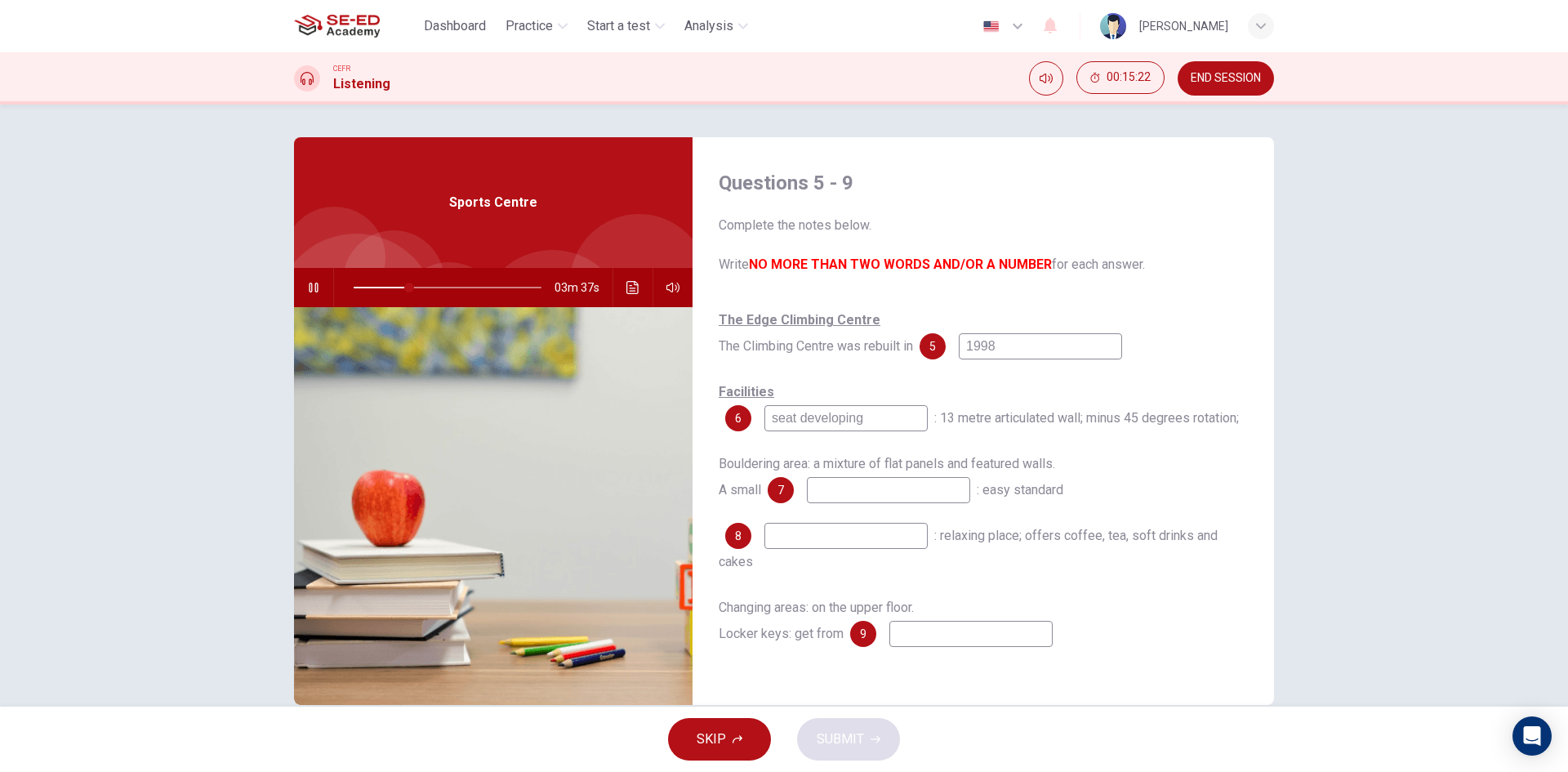
click at [309, 286] on icon "button" at bounding box center [314, 287] width 13 height 13
click at [306, 279] on button "button" at bounding box center [313, 288] width 26 height 39
click at [309, 284] on icon "button" at bounding box center [314, 287] width 13 height 13
type input "43"
click at [901, 500] on input at bounding box center [888, 489] width 163 height 26
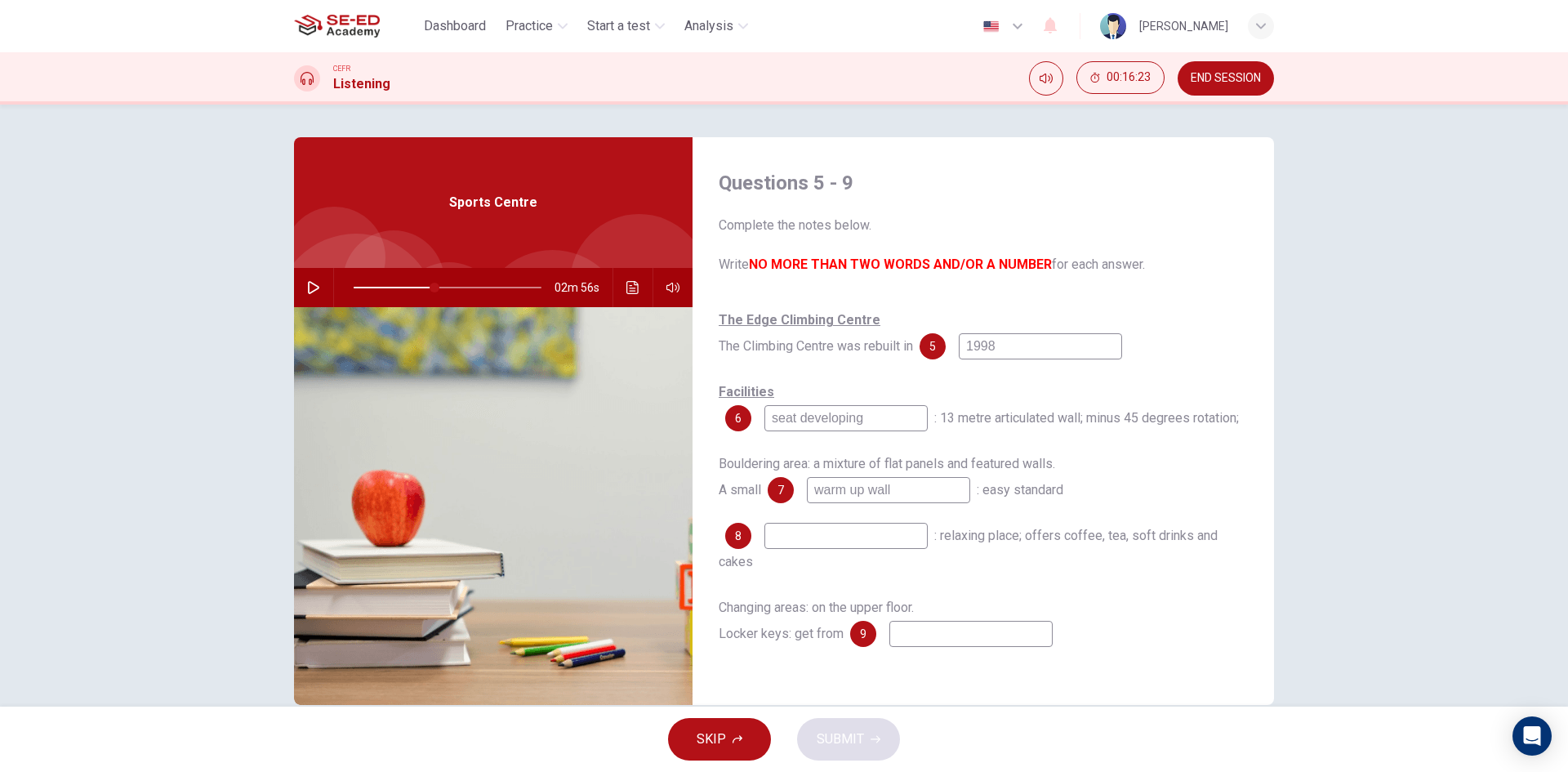
type input "warm up wall"
click at [307, 287] on icon "button" at bounding box center [314, 287] width 13 height 13
click at [309, 289] on icon "button" at bounding box center [314, 287] width 13 height 13
click at [785, 540] on input at bounding box center [847, 535] width 163 height 26
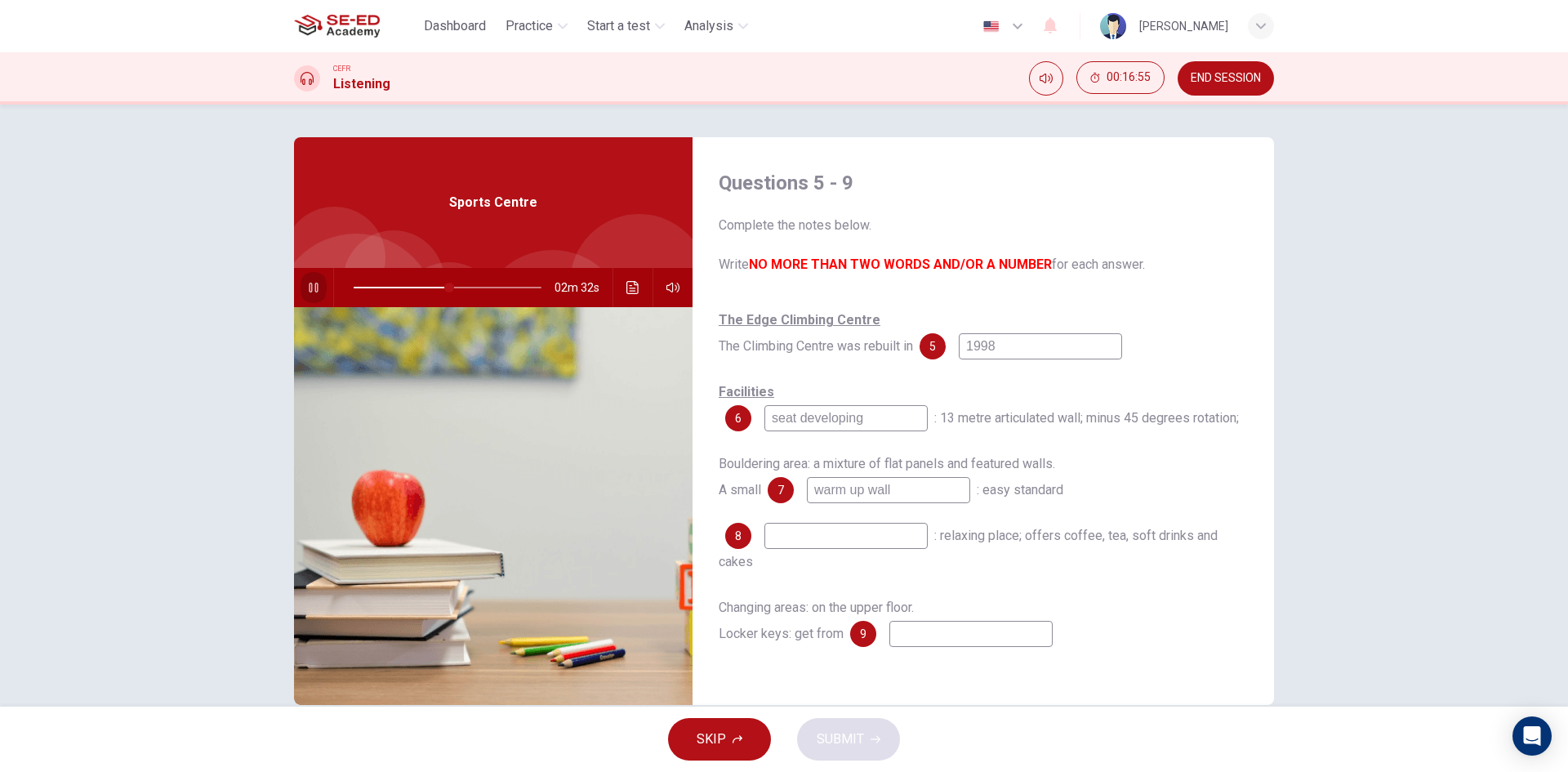
click at [310, 287] on icon "button" at bounding box center [314, 287] width 13 height 13
type input "51"
click at [804, 540] on input at bounding box center [847, 535] width 163 height 26
type input "cafe"
click at [307, 290] on icon "button" at bounding box center [314, 287] width 13 height 13
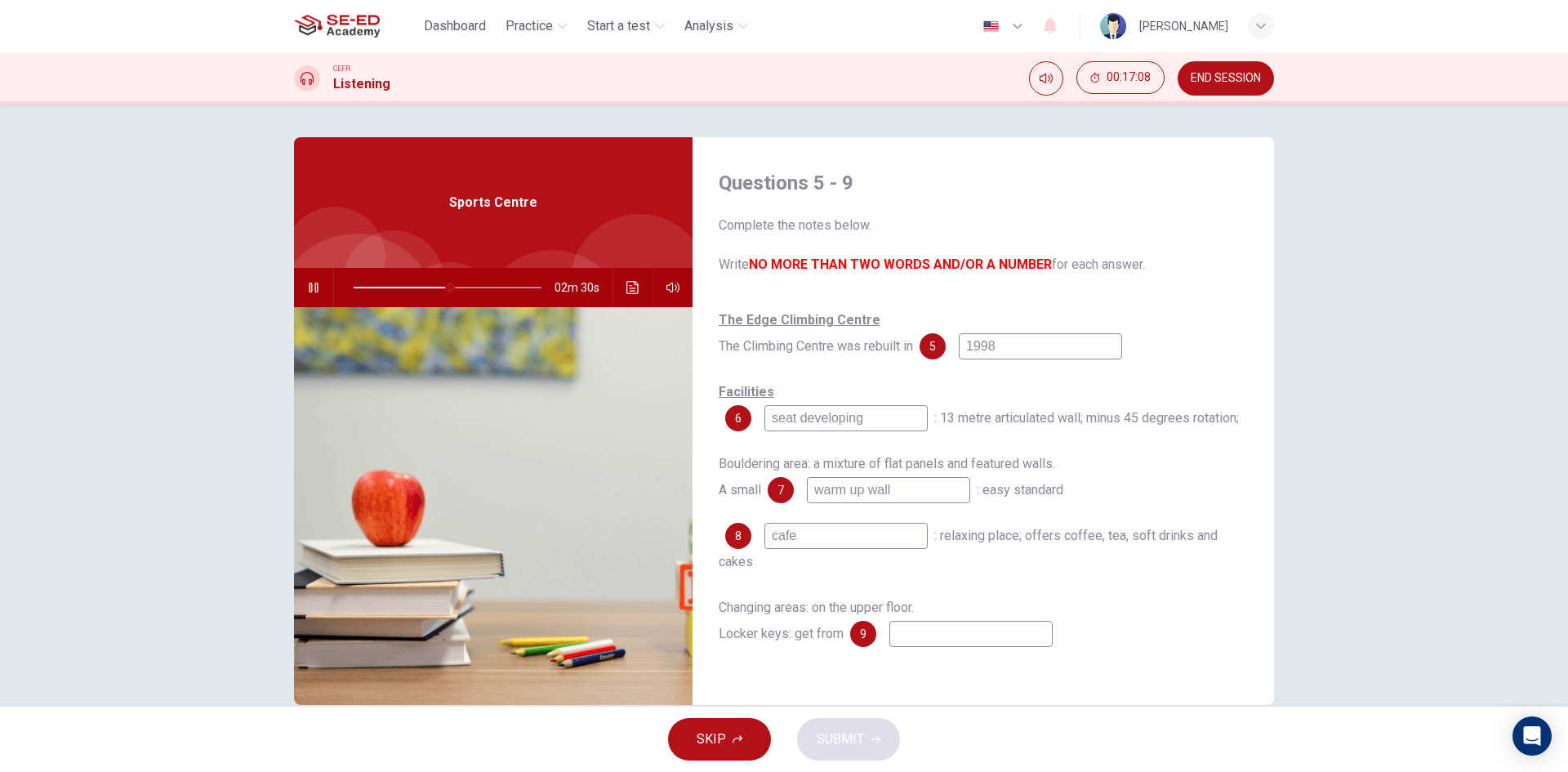
click at [963, 634] on input at bounding box center [971, 633] width 163 height 26
click at [314, 290] on icon "button" at bounding box center [314, 287] width 9 height 10
type input "60"
click at [988, 641] on input at bounding box center [971, 633] width 163 height 26
type input "r"
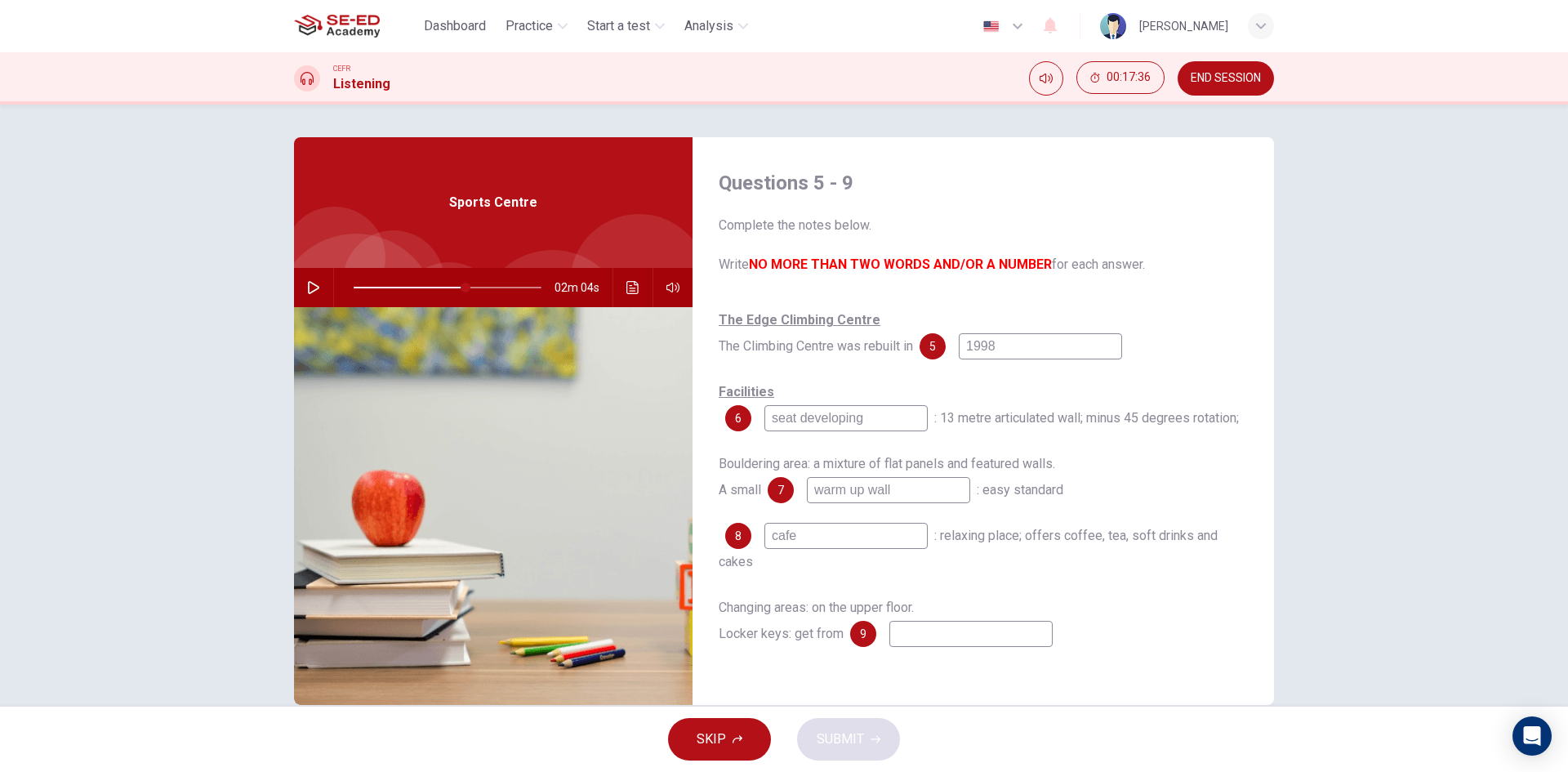
type input "60"
type input "re"
type input "60"
type input "rec"
type input "60"
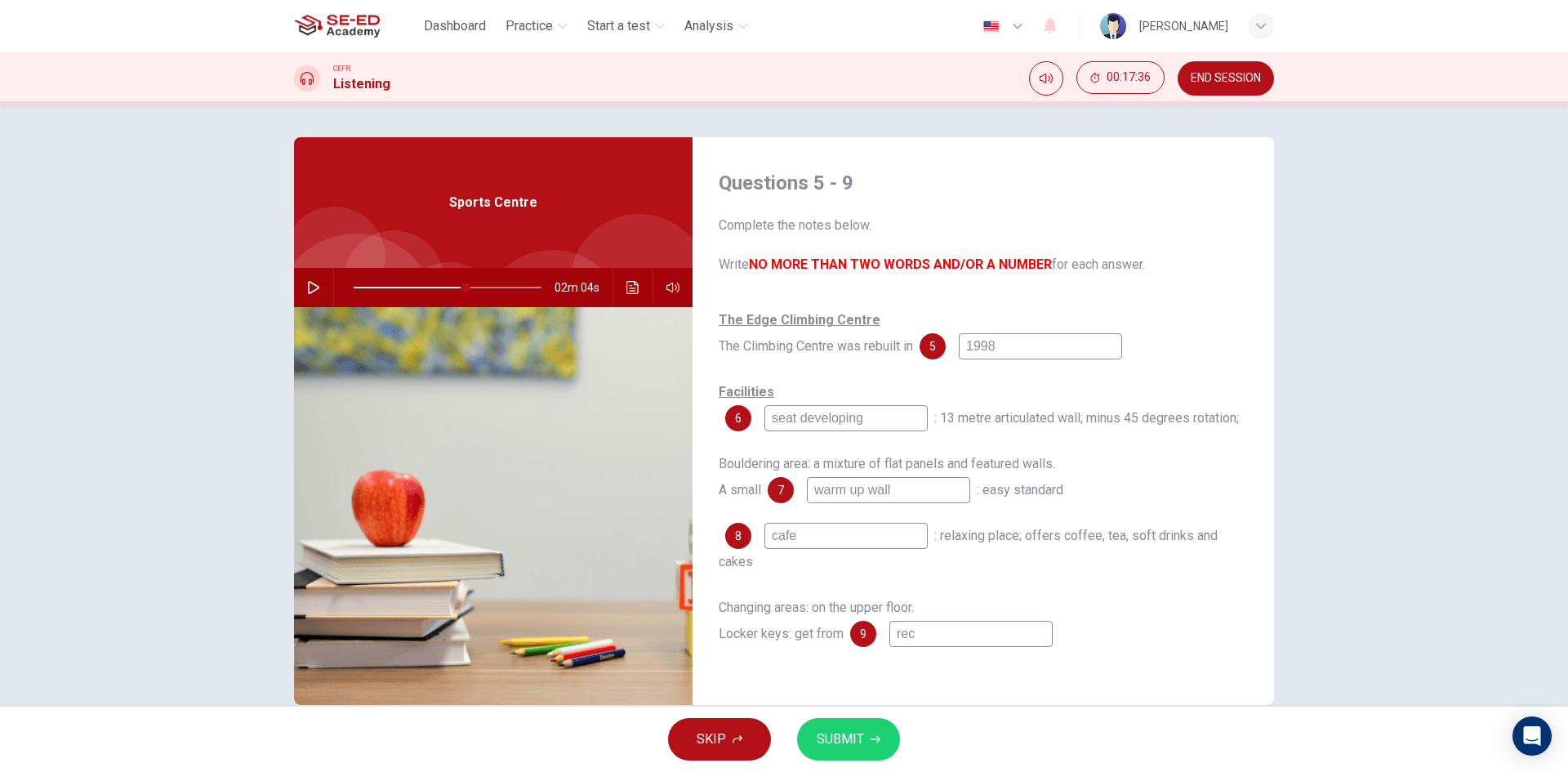
type input "rece"
type input "60"
type input "recep"
type input "60"
type input "recept"
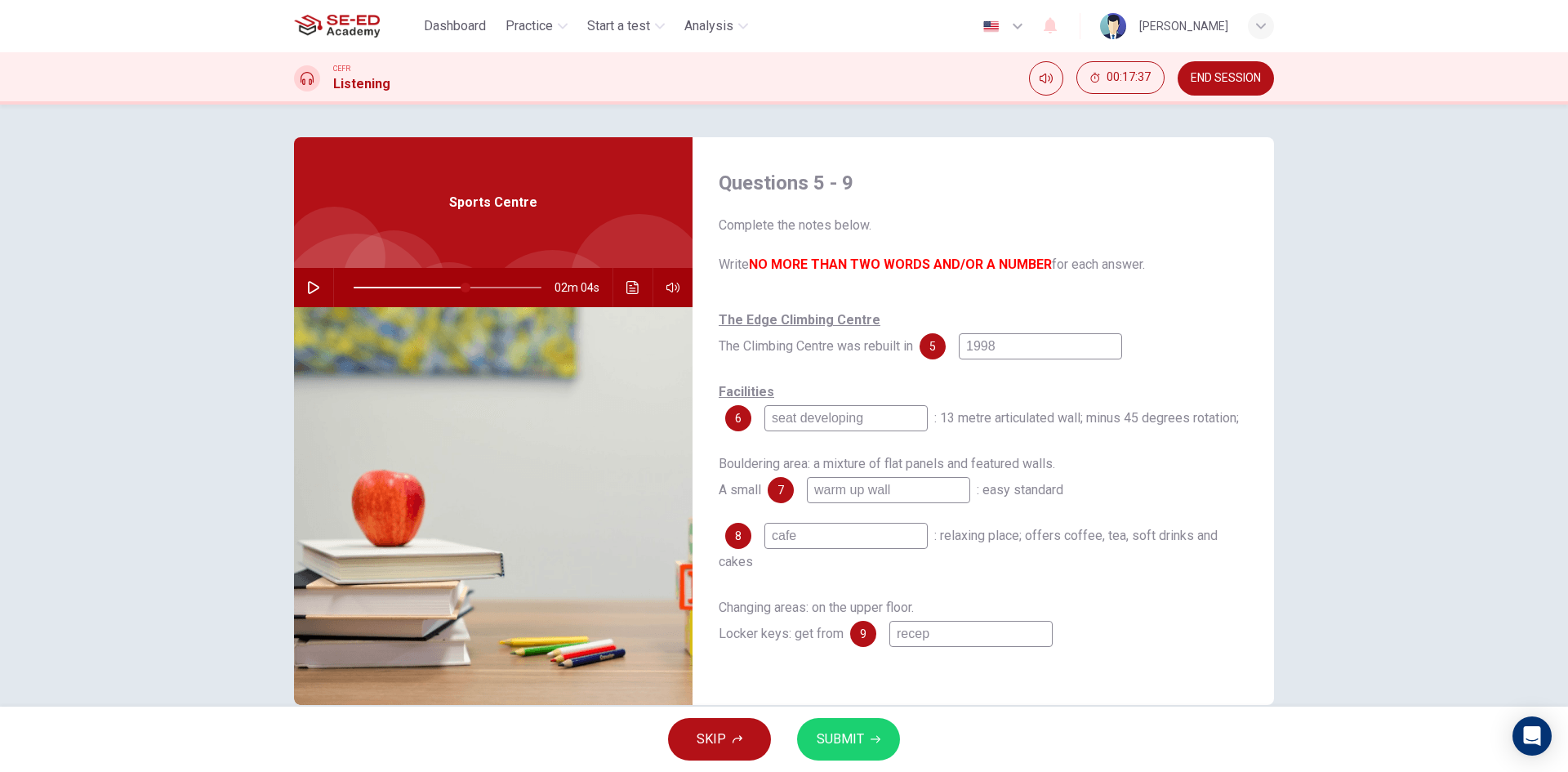
type input "60"
type input "recepti"
type input "60"
type input "receptio"
type input "60"
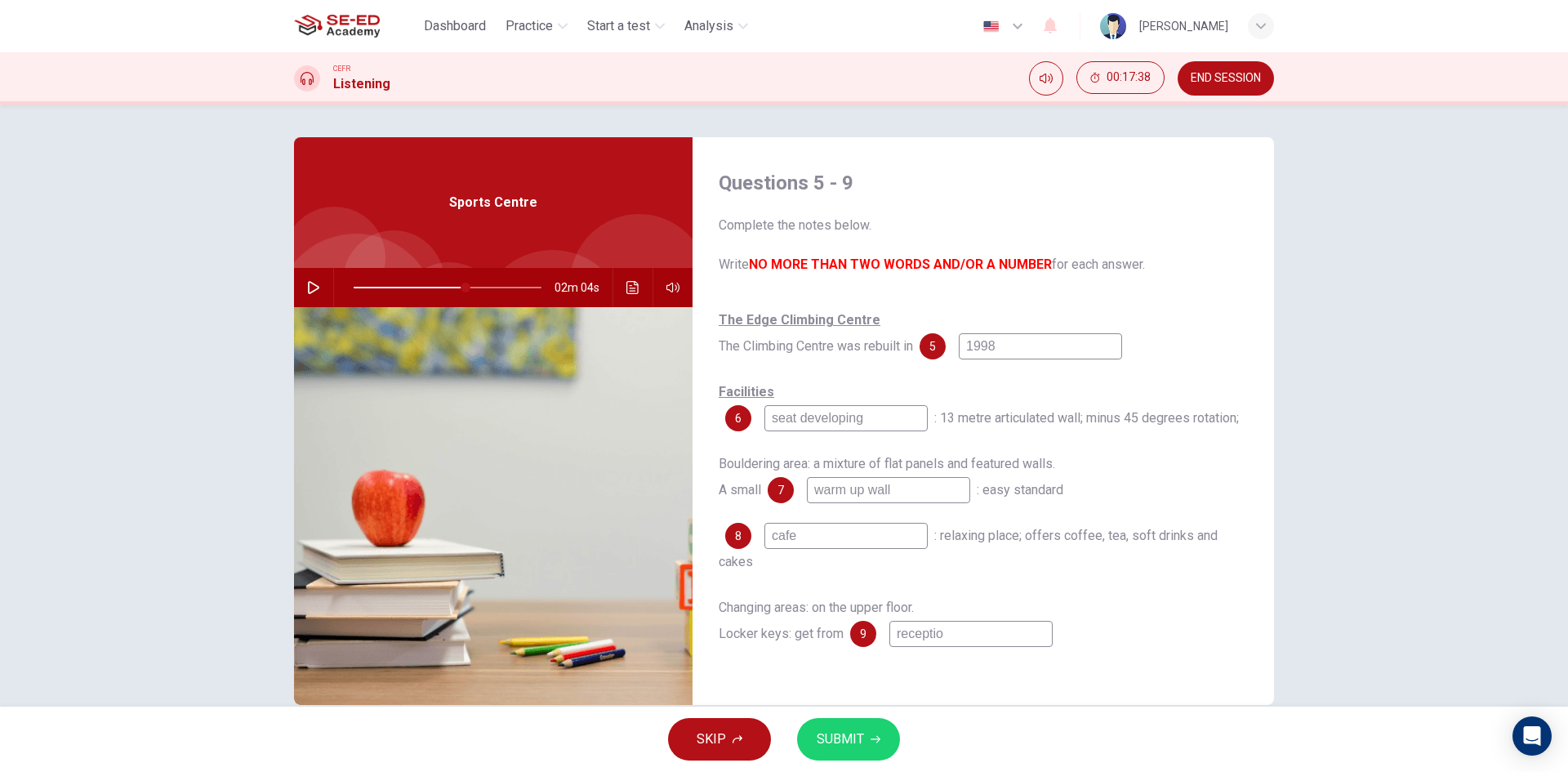
type input "reception"
type input "60"
type input "reception"
click at [847, 746] on span "SUBMIT" at bounding box center [840, 739] width 47 height 23
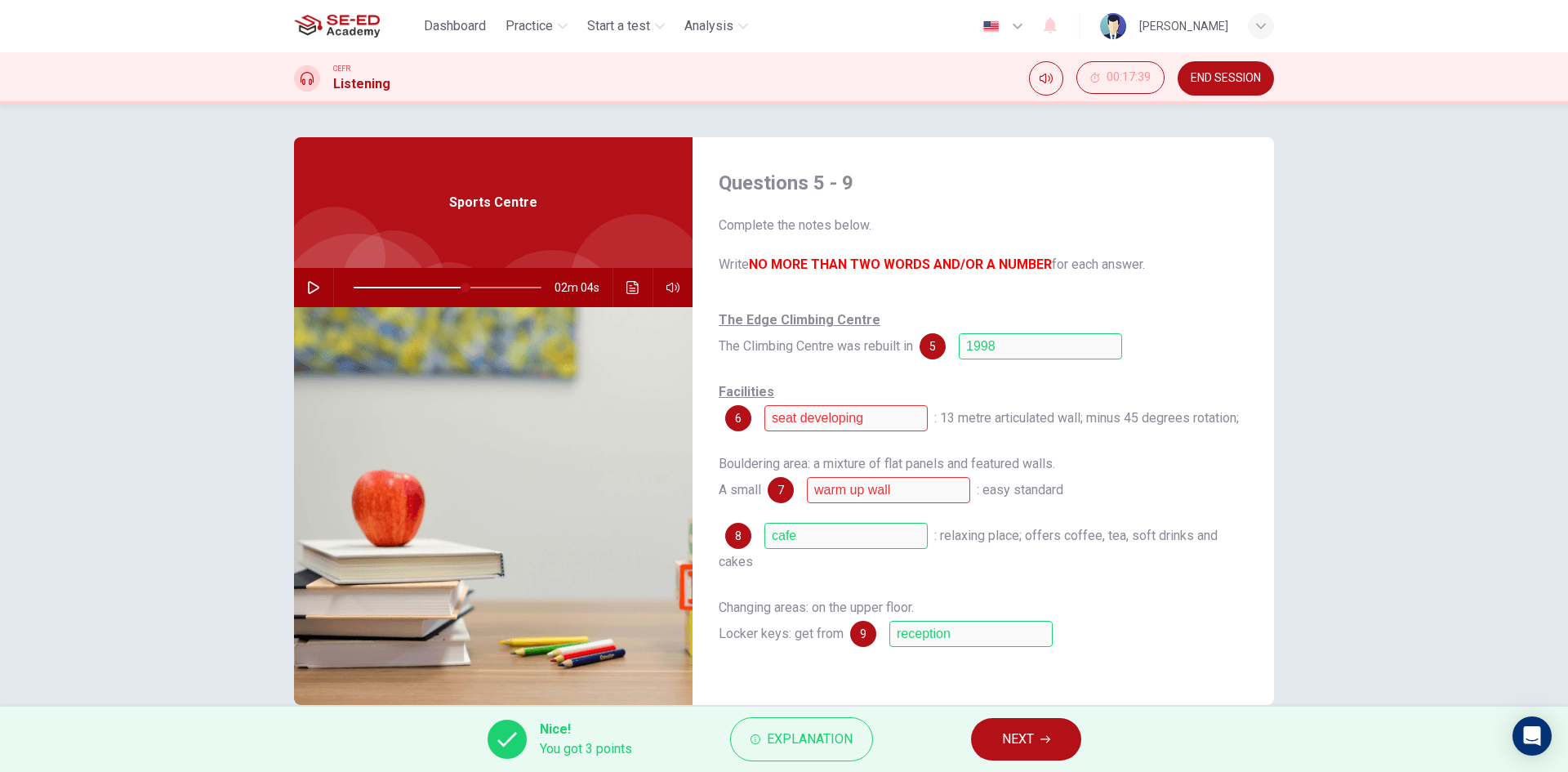
click at [1026, 734] on span "NEXT" at bounding box center [1018, 739] width 32 height 23
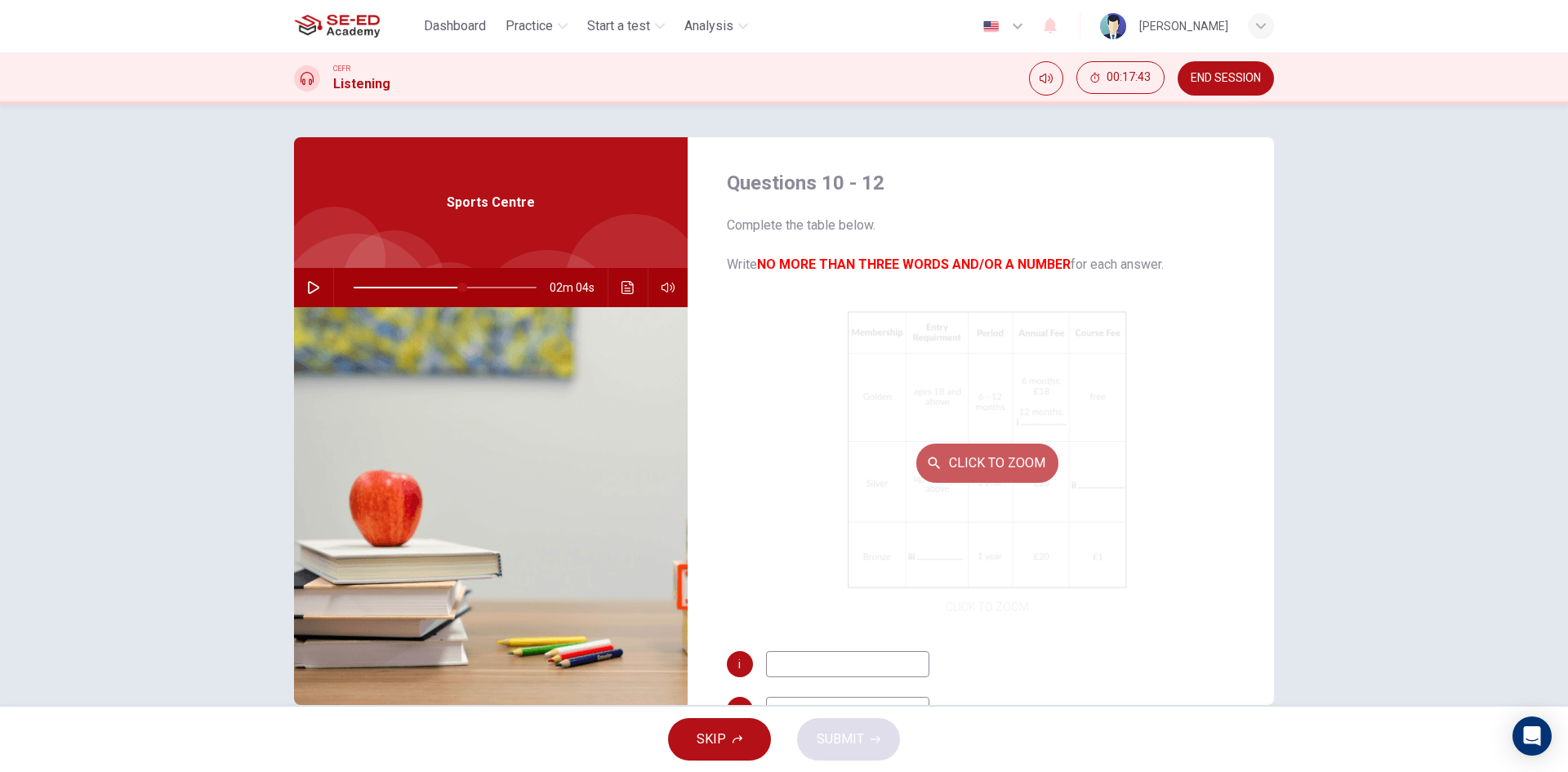
click at [973, 457] on button "Click to Zoom" at bounding box center [988, 463] width 142 height 39
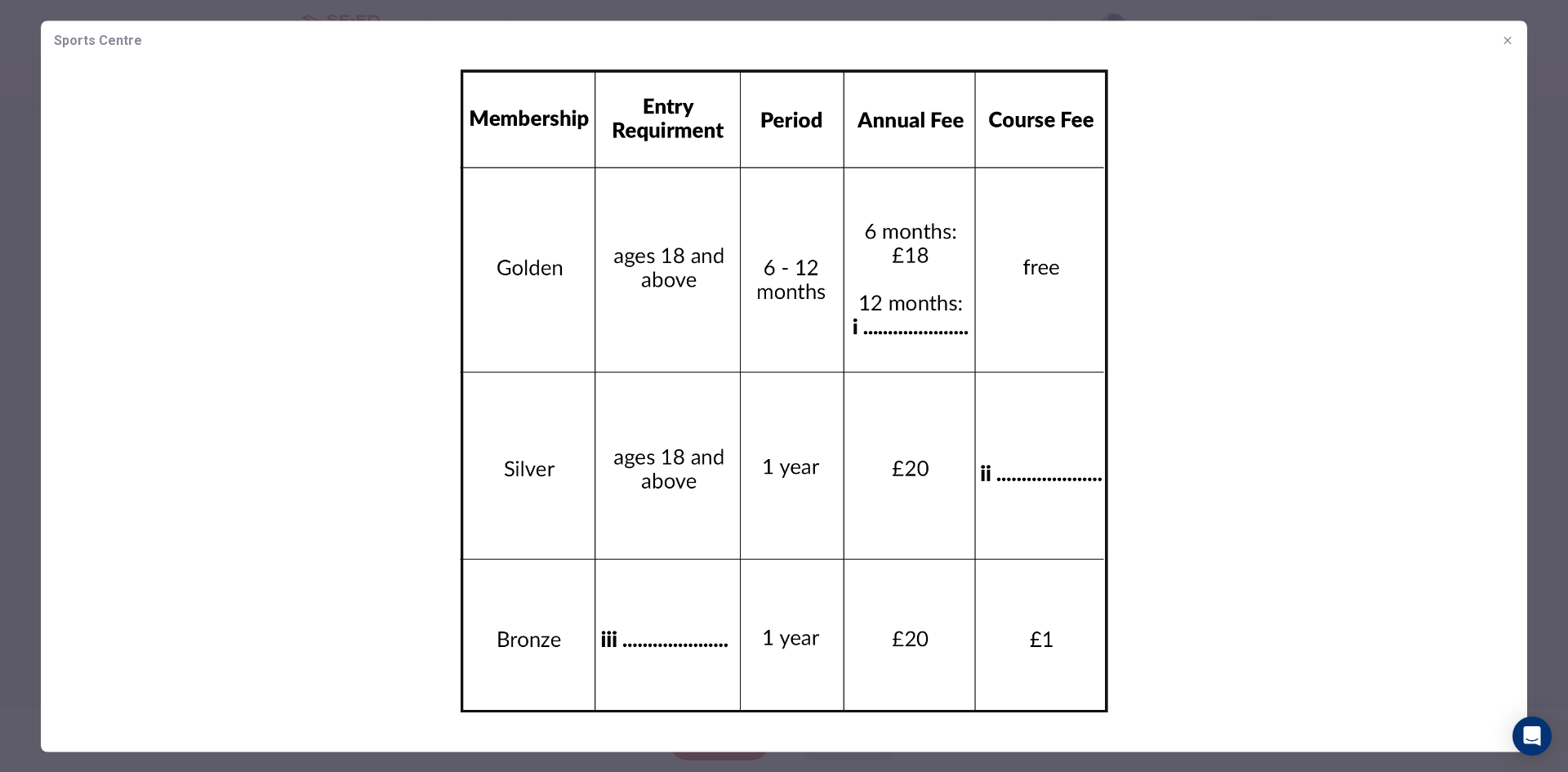
click at [973, 457] on img at bounding box center [784, 390] width 1486 height 662
click at [1508, 37] on icon "button" at bounding box center [1508, 40] width 13 height 13
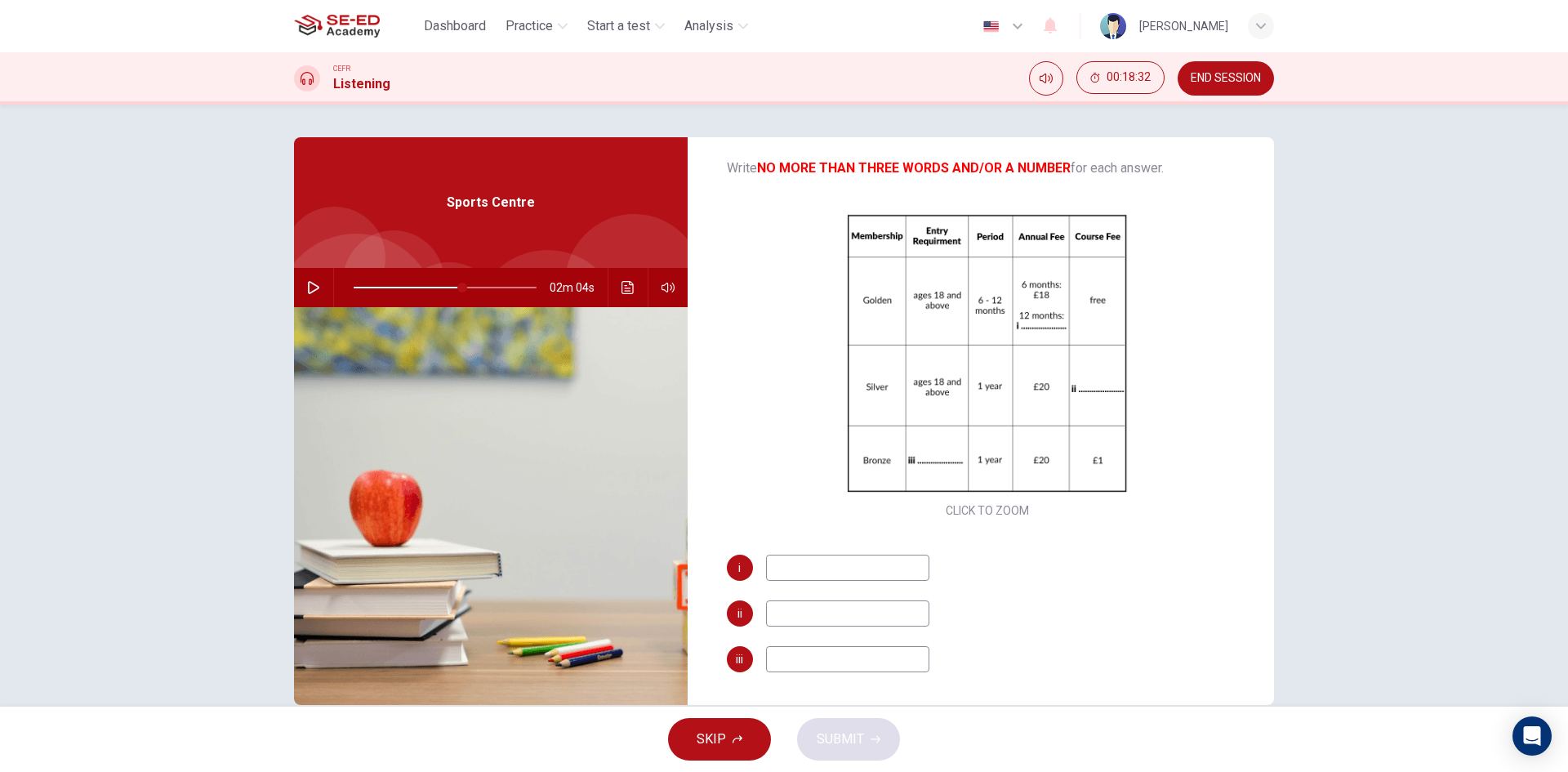
scroll to position [31, 0]
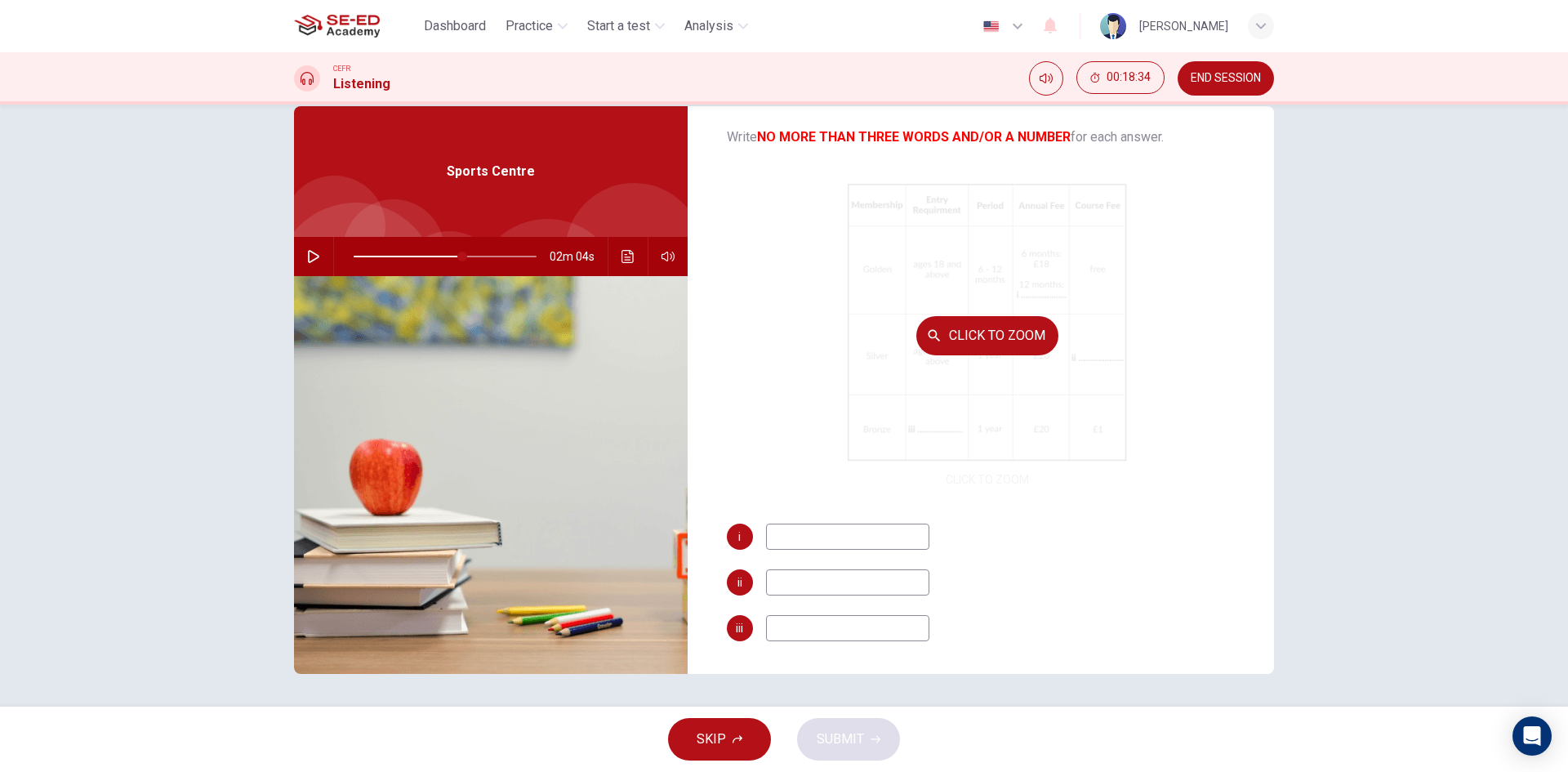
click at [1045, 274] on div "Click to Zoom" at bounding box center [987, 335] width 521 height 311
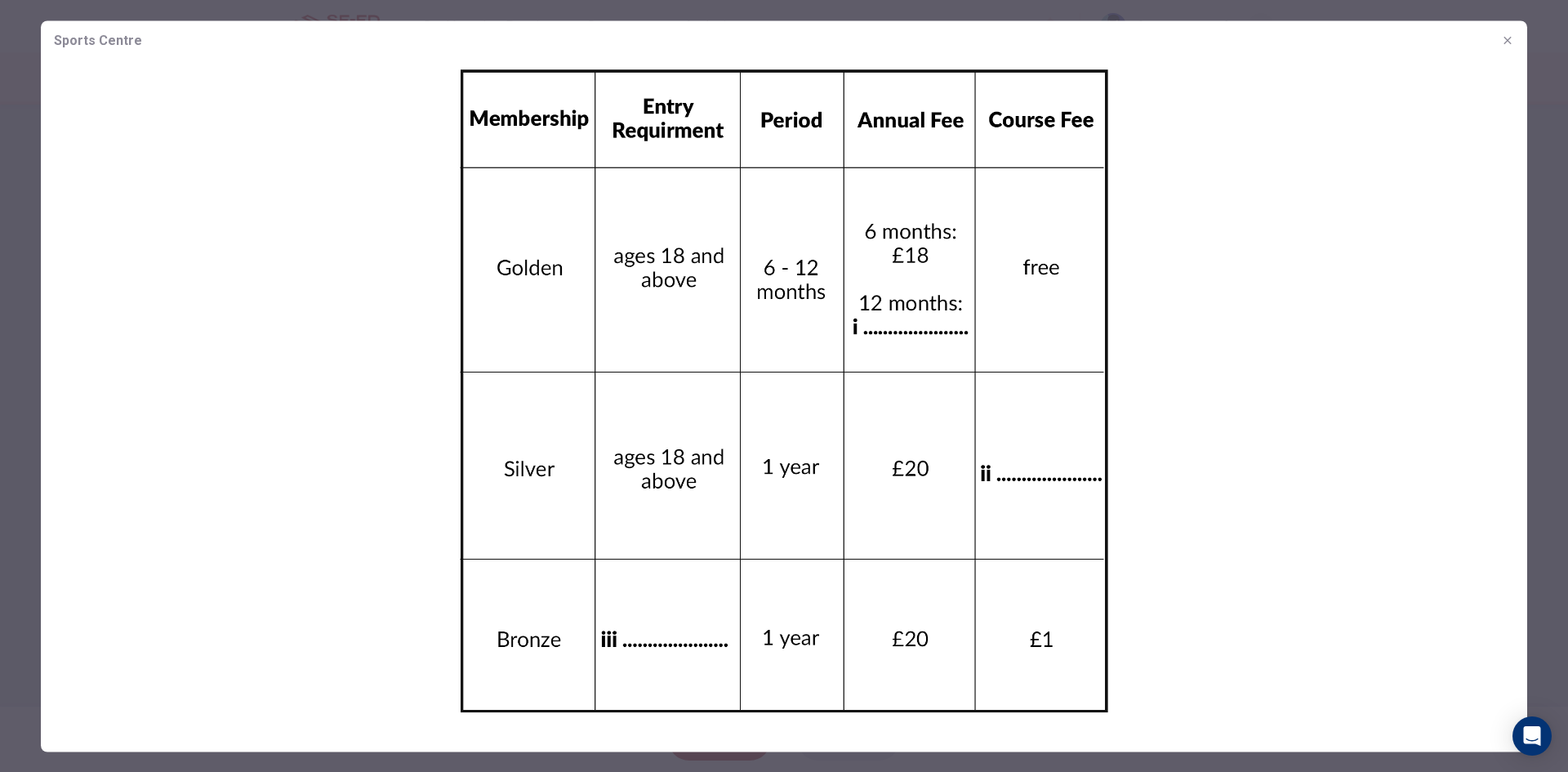
click at [1507, 36] on icon "button" at bounding box center [1508, 40] width 13 height 13
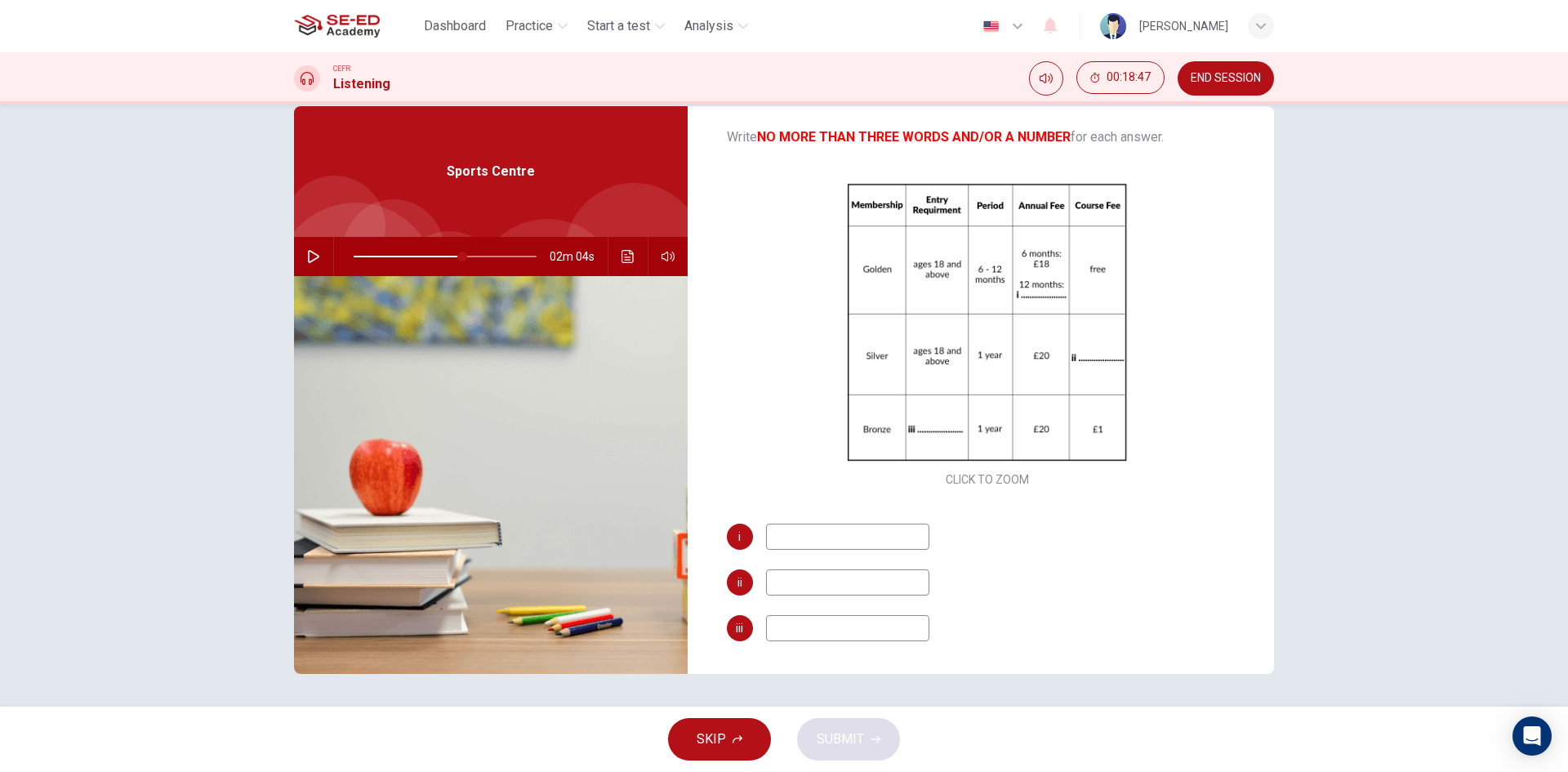
click at [308, 256] on icon "button" at bounding box center [314, 256] width 13 height 13
click at [880, 542] on input at bounding box center [848, 536] width 163 height 26
type input "68"
type input "3"
type input "68"
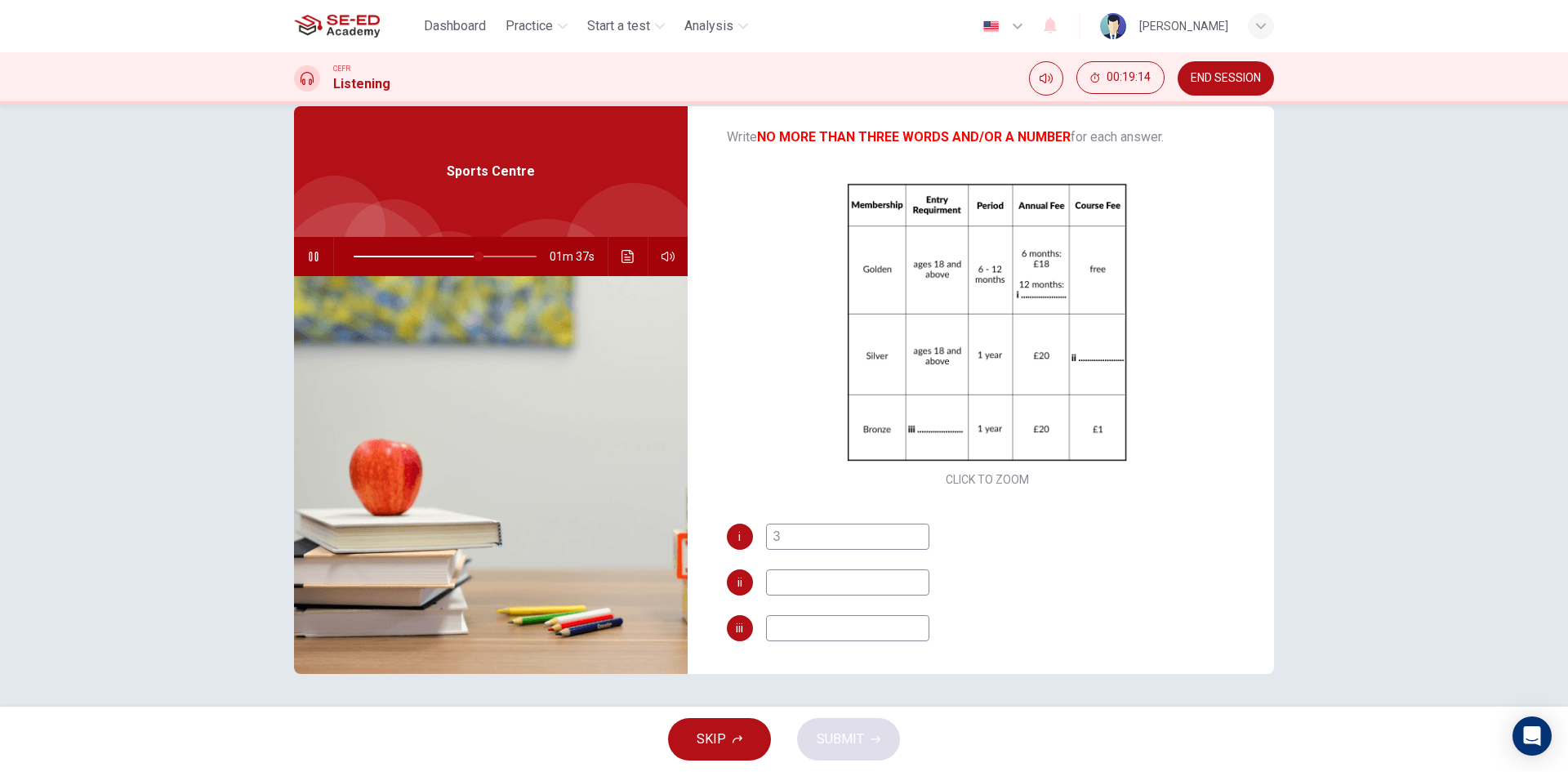
type input "30"
type input "69"
type input "30"
click at [873, 576] on input at bounding box center [848, 582] width 163 height 26
type input "72"
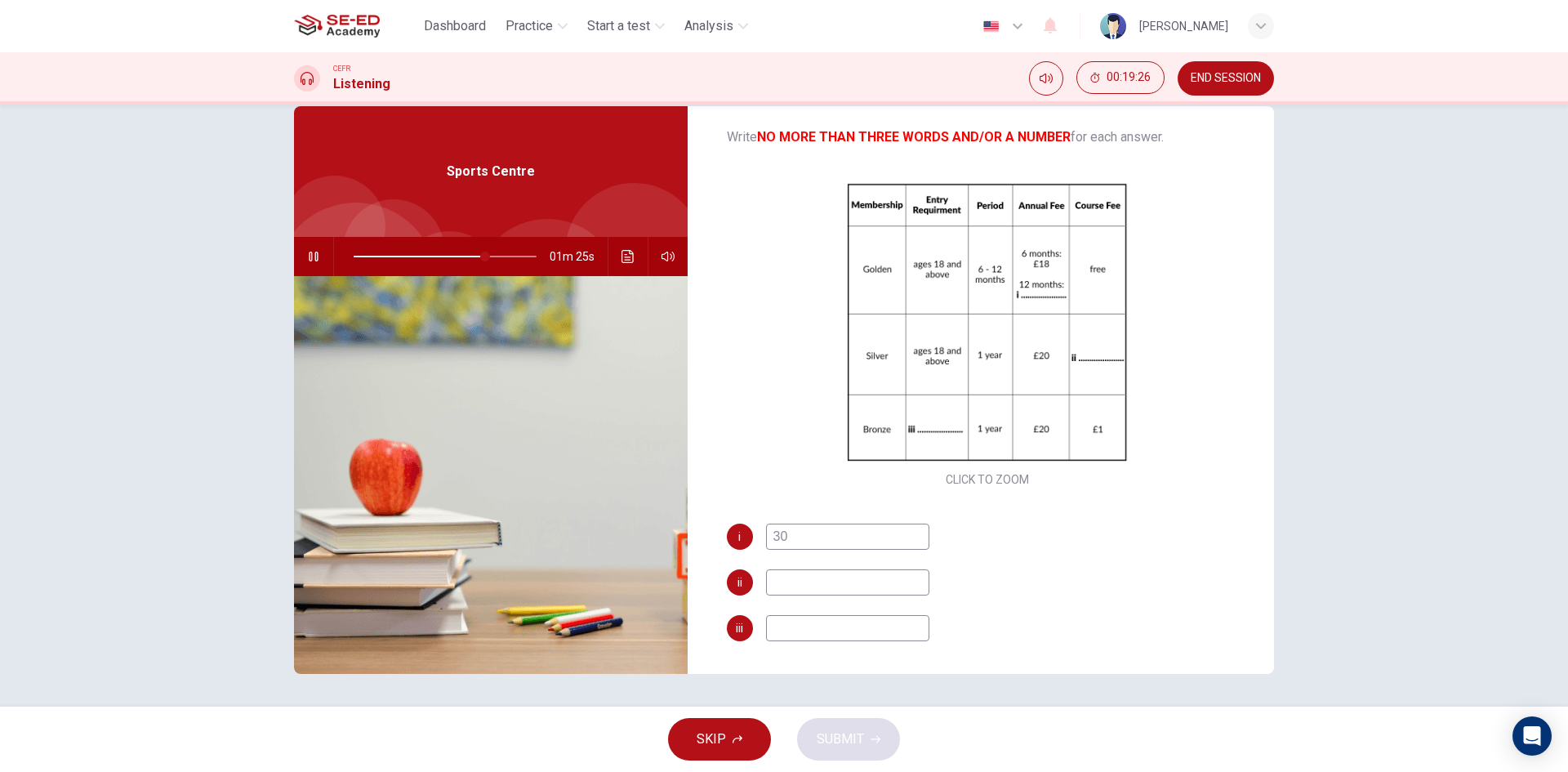
type input "1"
type input "73"
type input "1"
click at [823, 623] on input at bounding box center [848, 627] width 163 height 26
type input "77"
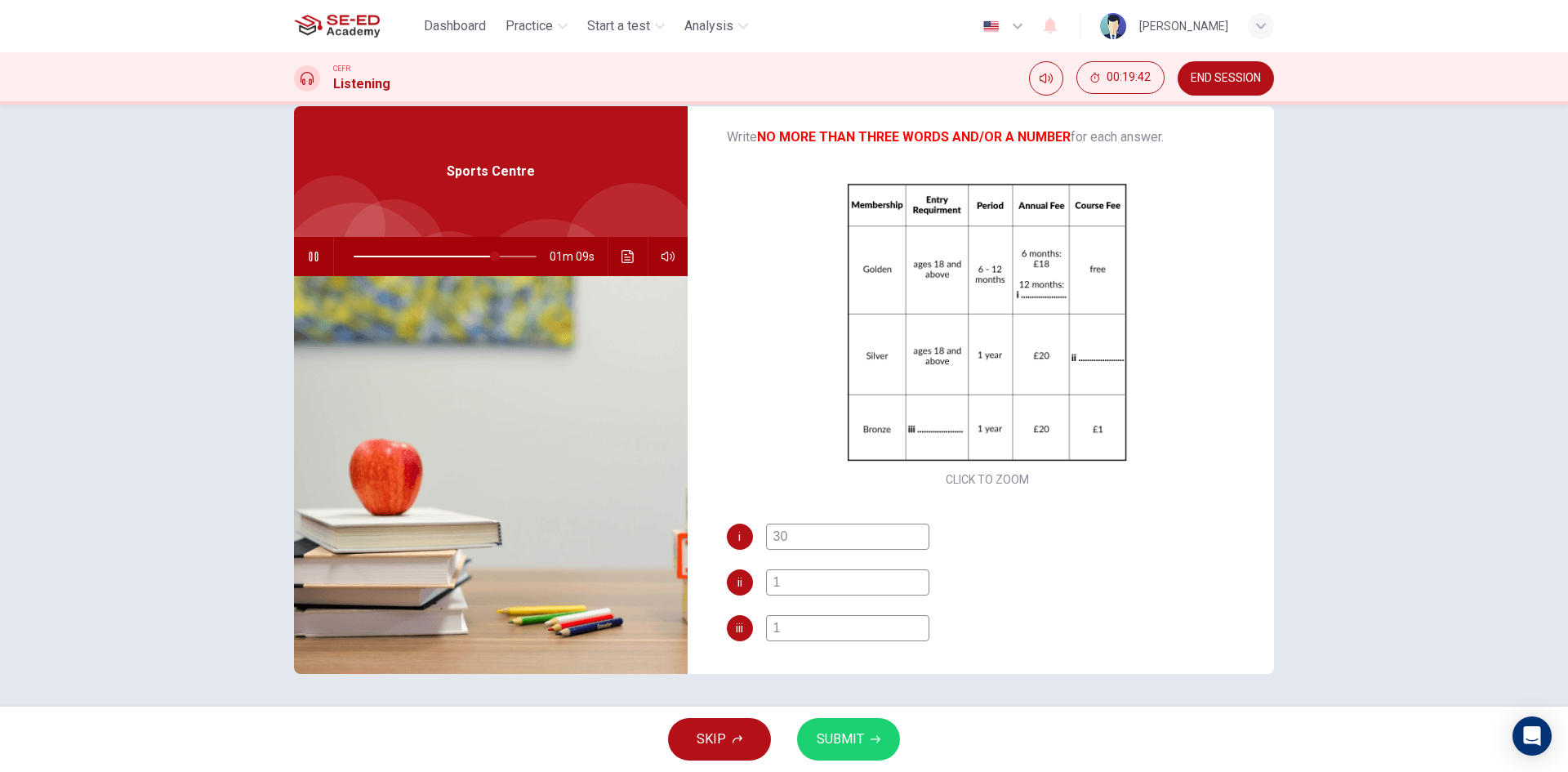
type input "14"
type input "78"
type input "14-1"
type input "78"
type input "14-17"
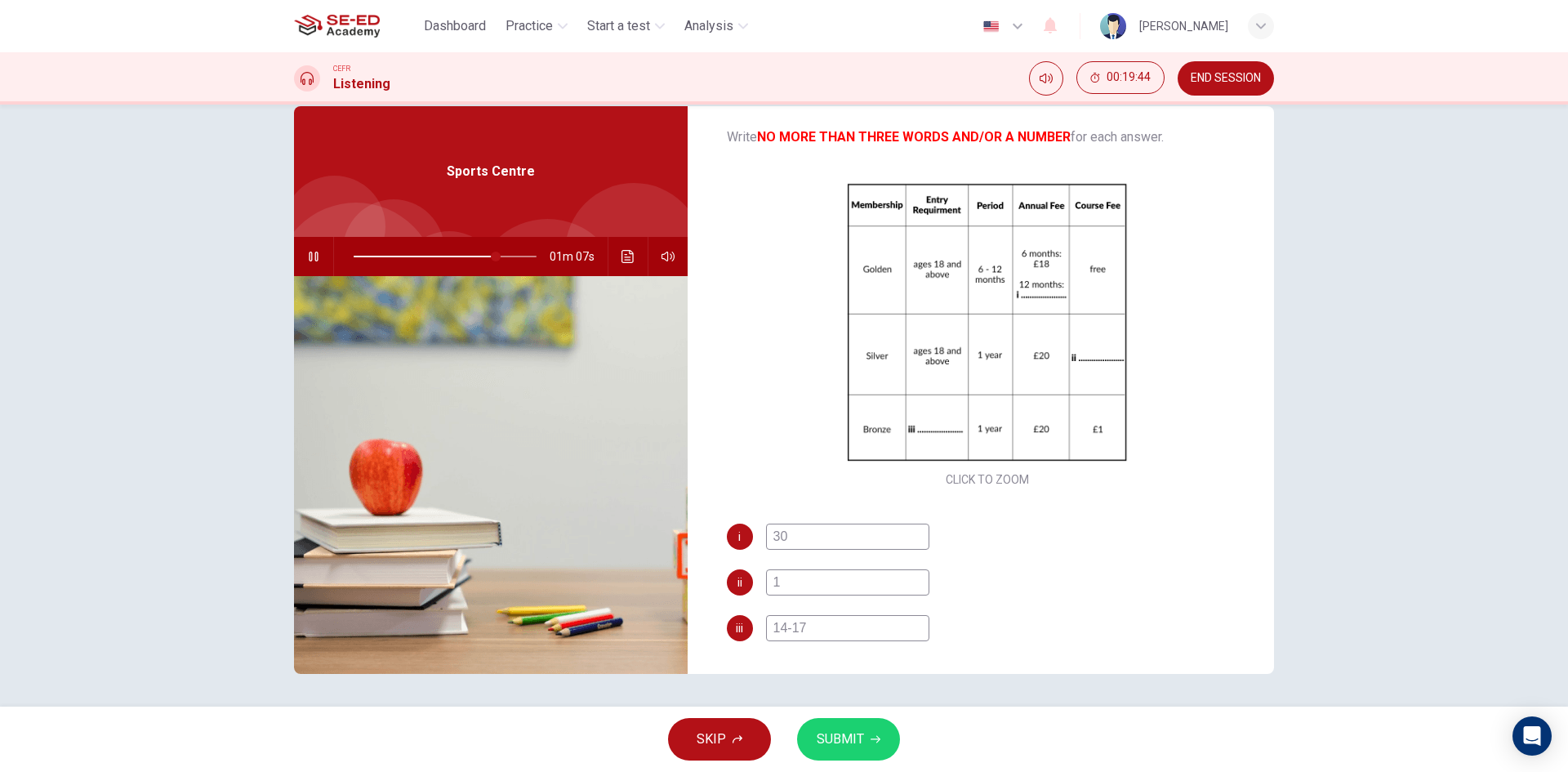
type input "78"
type input "14-17"
click at [836, 732] on span "SUBMIT" at bounding box center [840, 739] width 47 height 23
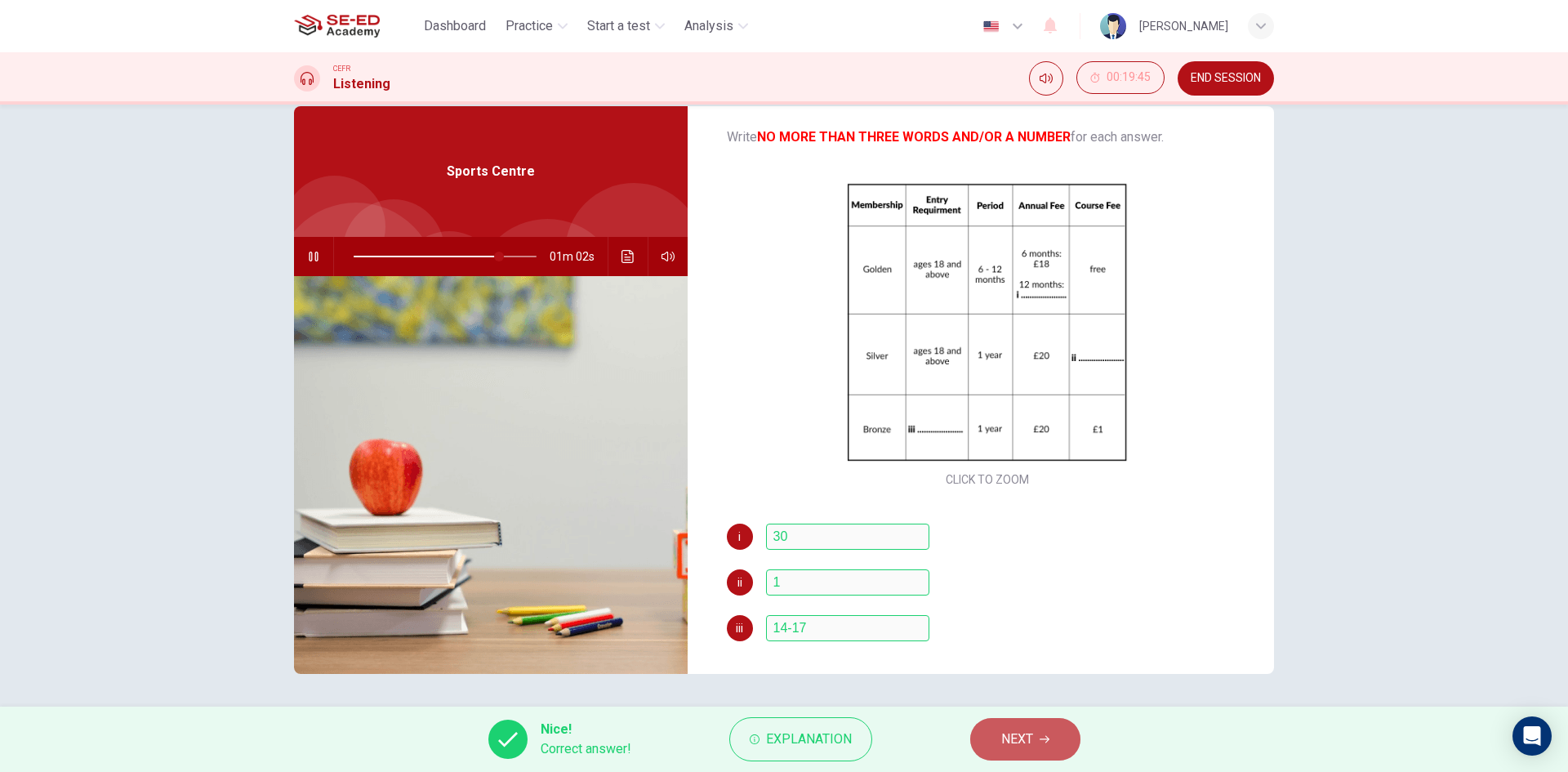
click at [1022, 744] on span "NEXT" at bounding box center [1017, 739] width 32 height 23
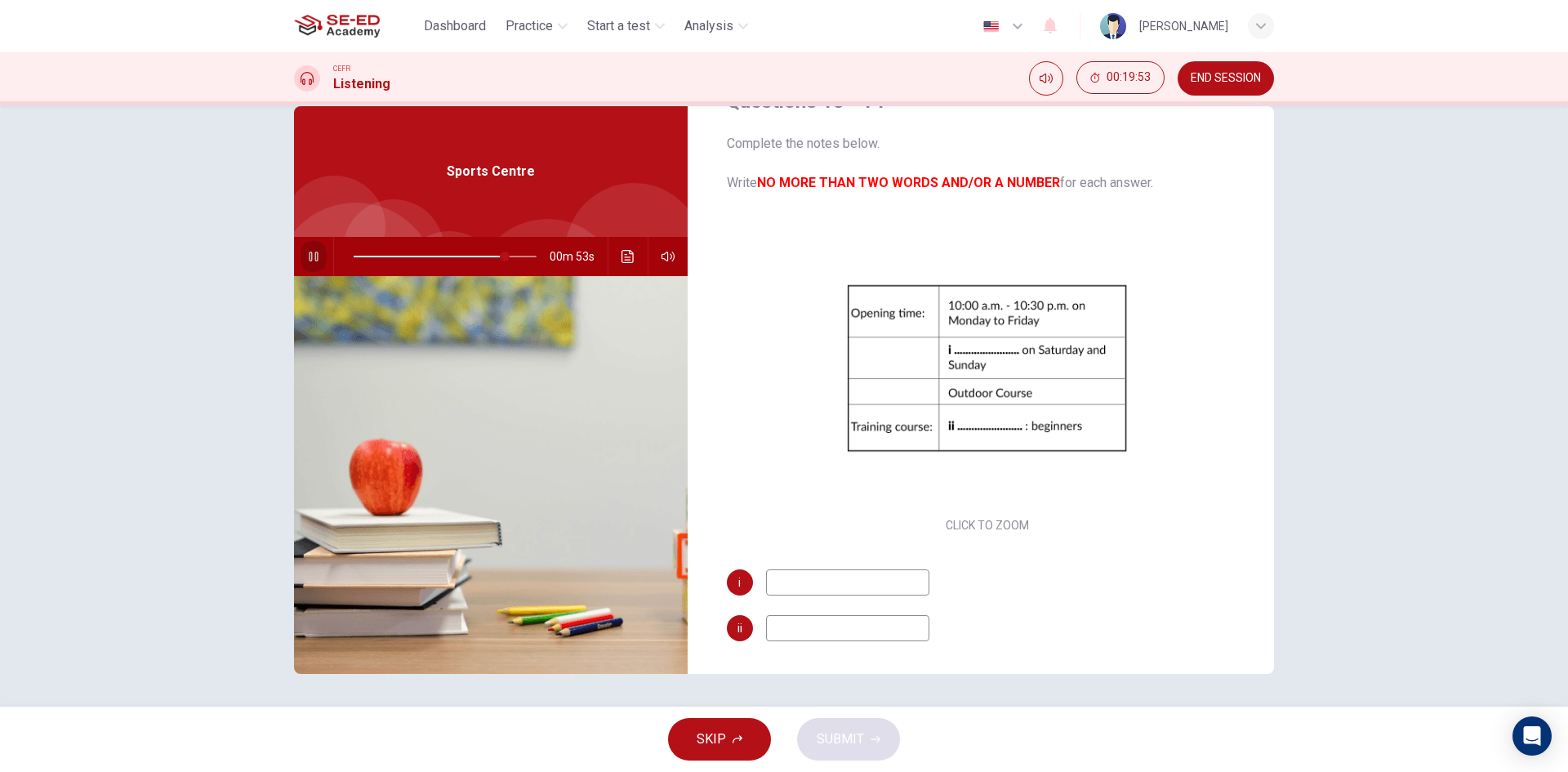
click at [301, 254] on button "button" at bounding box center [313, 257] width 26 height 39
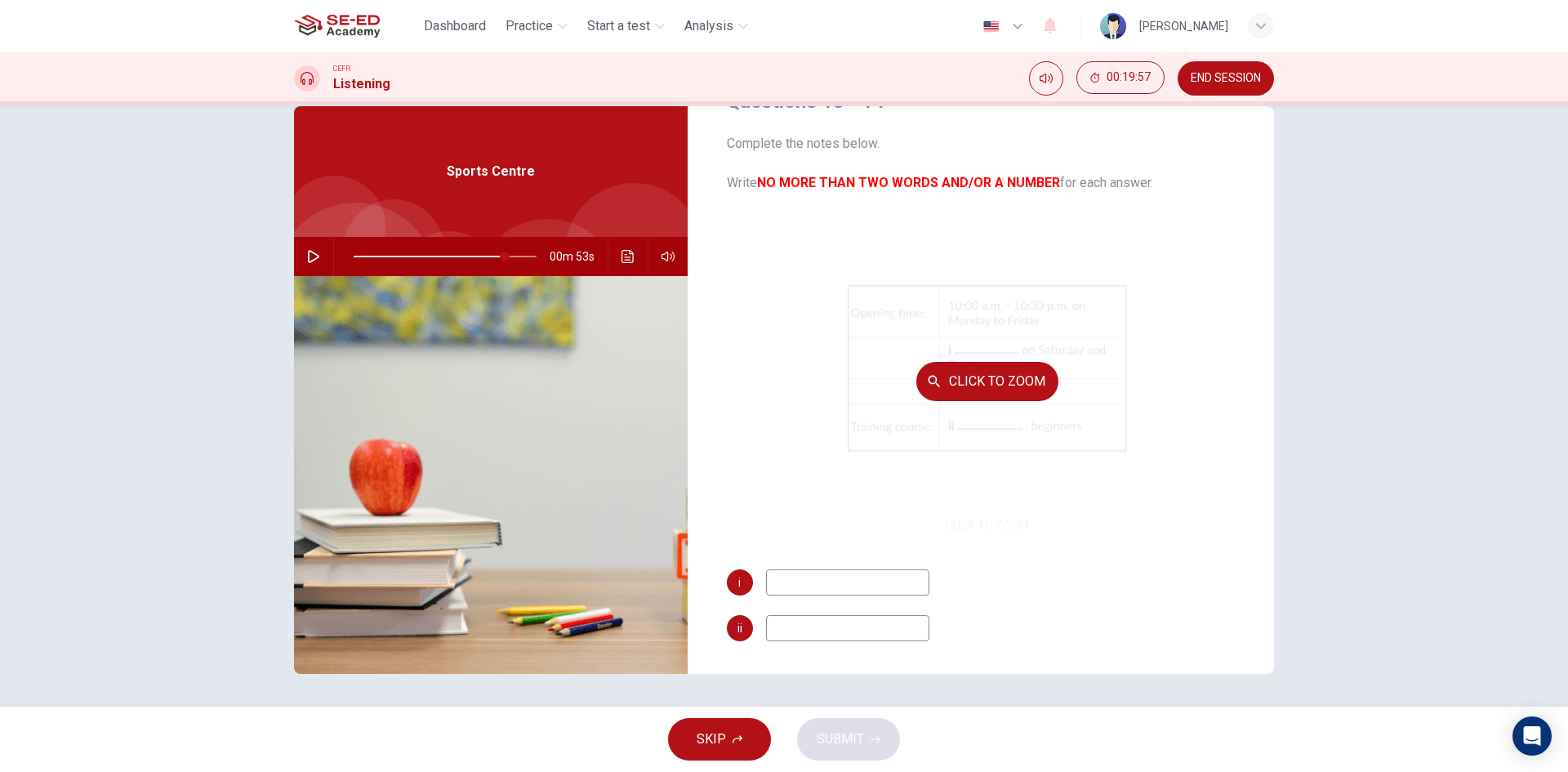
click at [985, 384] on button "Click to Zoom" at bounding box center [988, 381] width 142 height 39
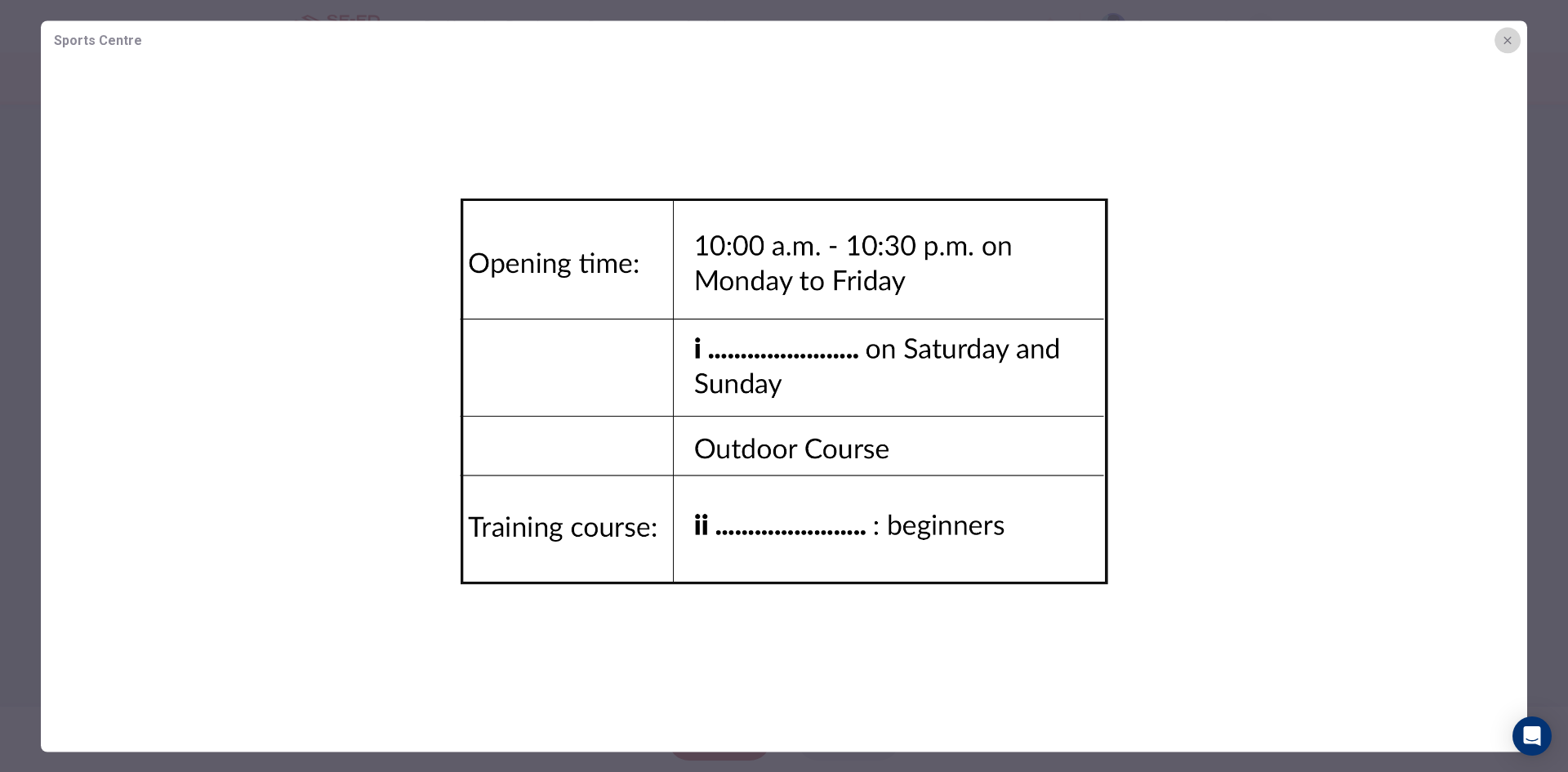
click at [1515, 43] on button "button" at bounding box center [1507, 39] width 26 height 26
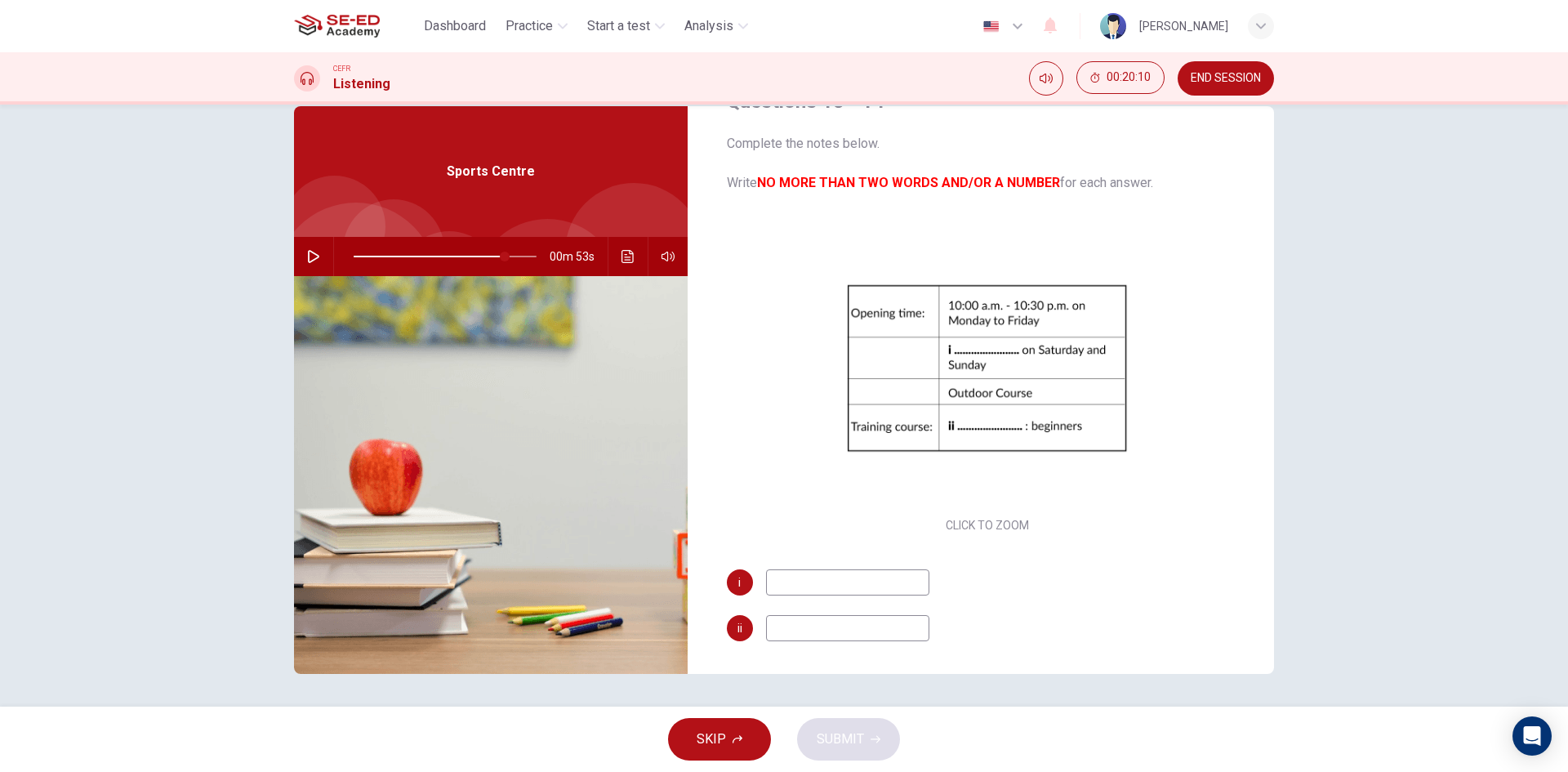
click at [830, 576] on input at bounding box center [848, 582] width 163 height 26
click at [477, 252] on span at bounding box center [445, 257] width 183 height 23
click at [313, 255] on icon "button" at bounding box center [314, 256] width 12 height 13
click at [857, 585] on input at bounding box center [848, 582] width 163 height 26
click at [889, 586] on input at bounding box center [848, 582] width 163 height 26
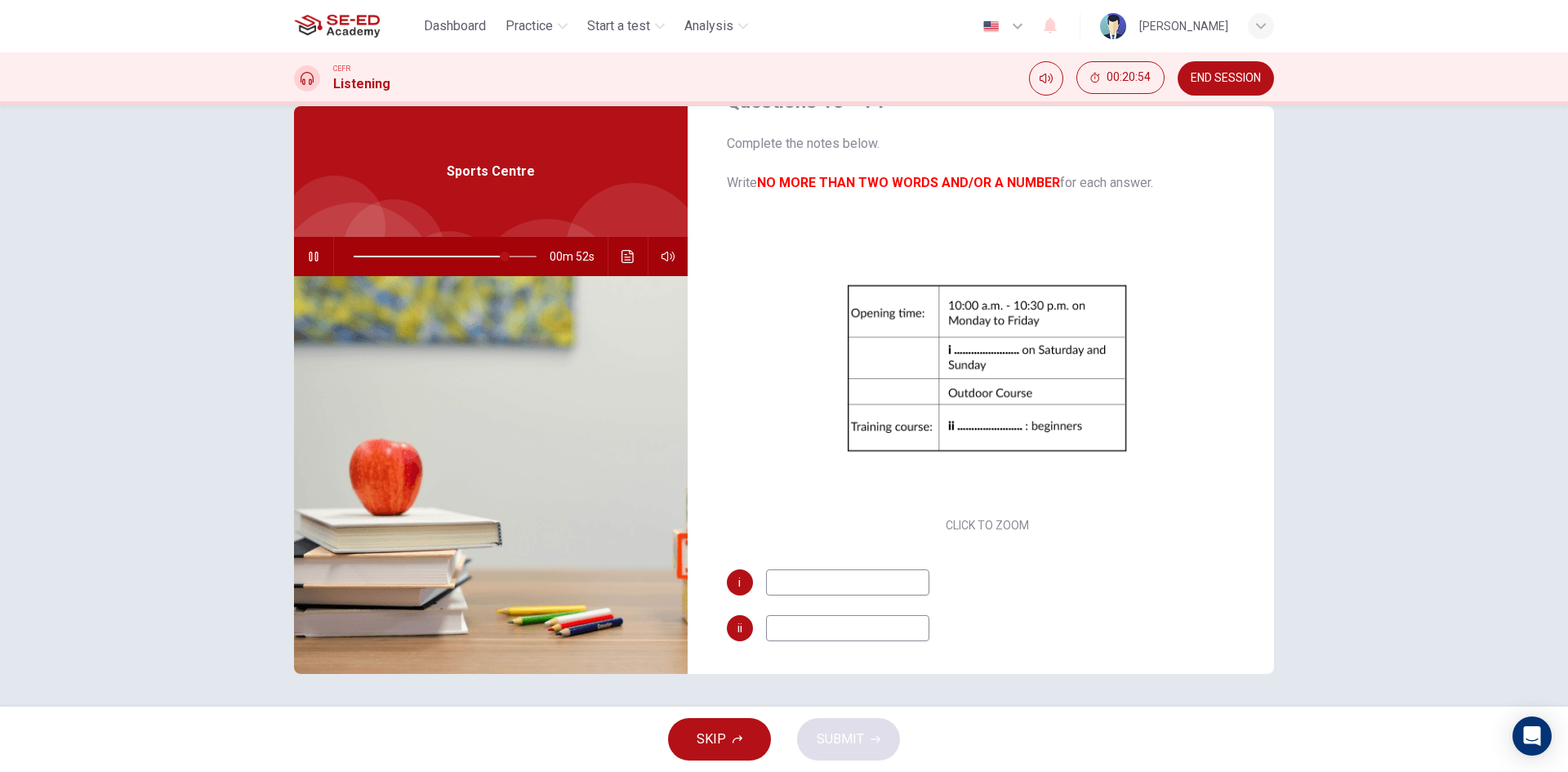
type input "83"
type input "m"
type input "84"
type input "monday"
type input "84"
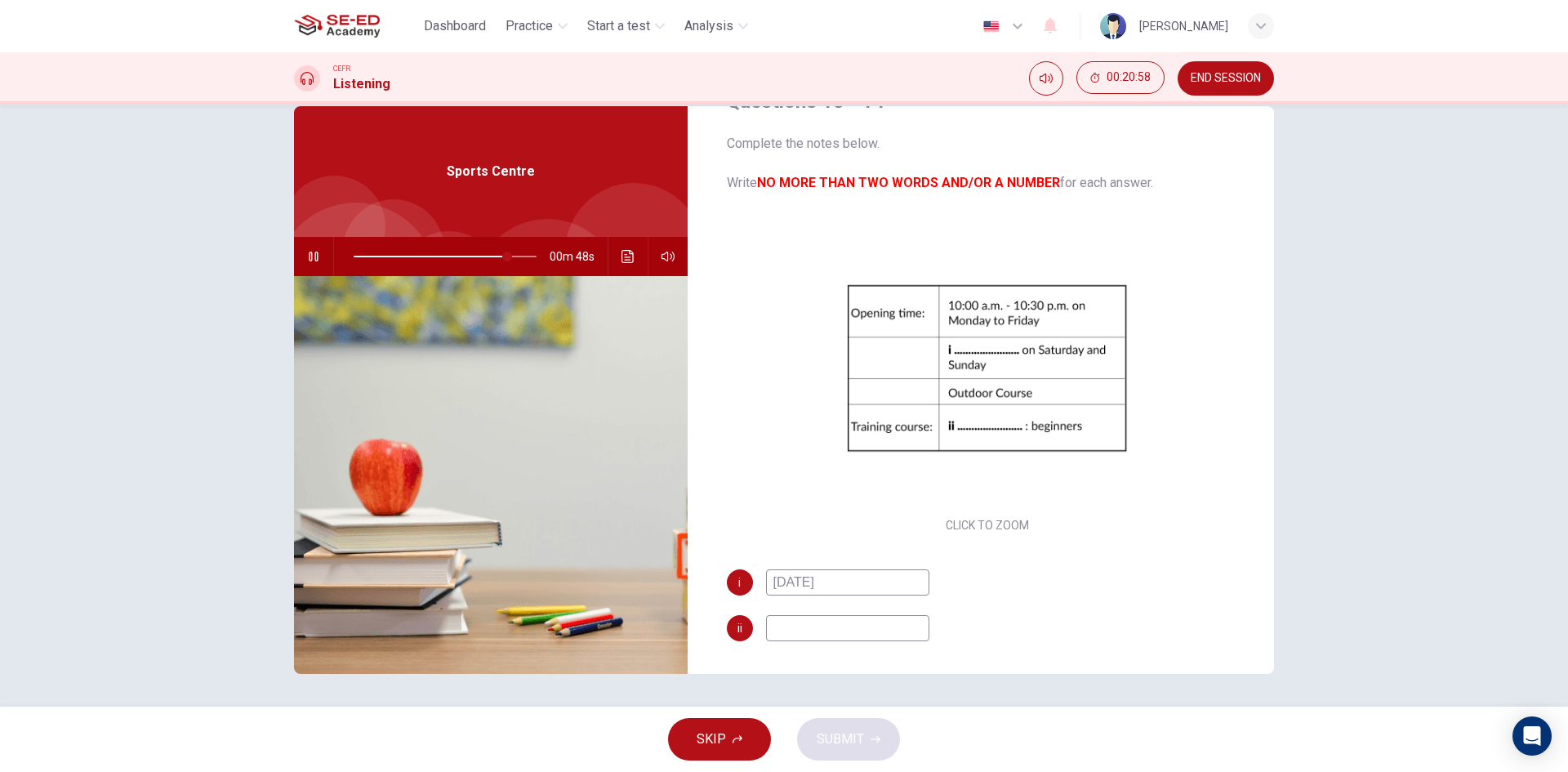
type input "monday"
click at [872, 619] on input at bounding box center [848, 627] width 163 height 26
type input "86"
type input "8"
type input "90"
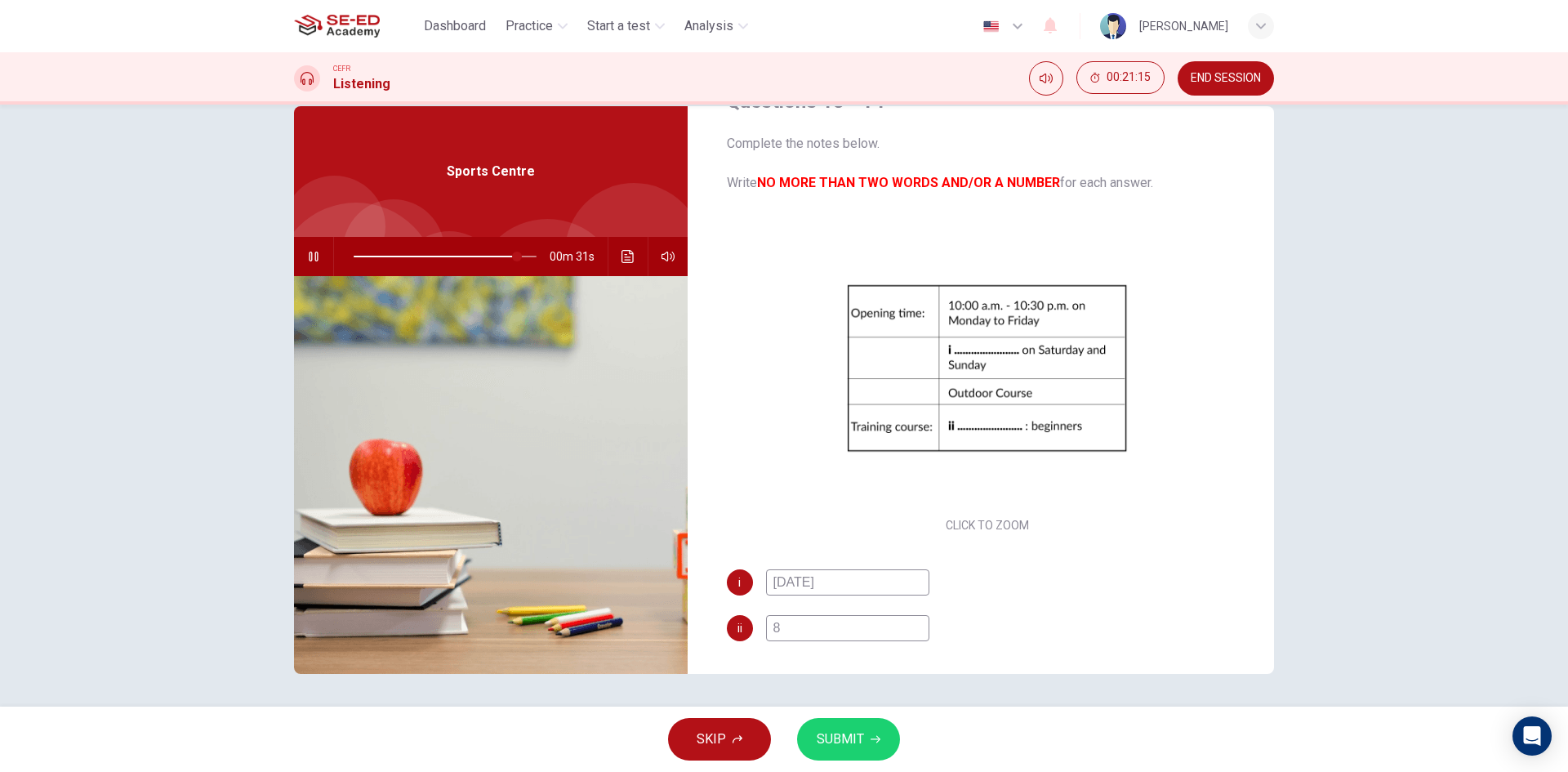
type input "8"
click at [314, 259] on icon "button" at bounding box center [314, 256] width 13 height 13
drag, startPoint x: 777, startPoint y: 628, endPoint x: 736, endPoint y: 625, distance: 41.1
click at [736, 625] on div "ii 8" at bounding box center [987, 627] width 521 height 26
type input "90"
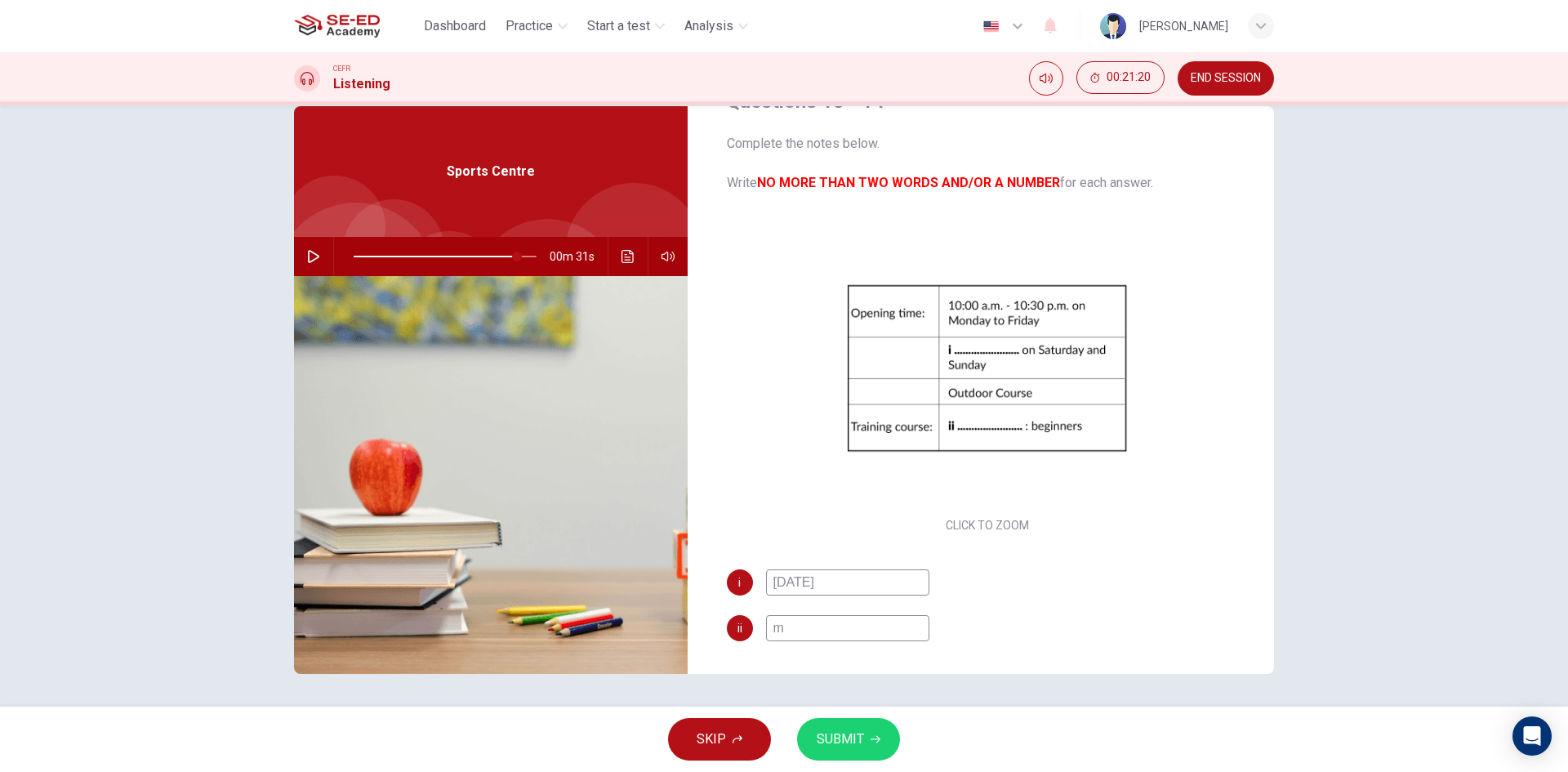
type input "mo"
type input "90"
type input "mon"
type input "90"
type input "monda"
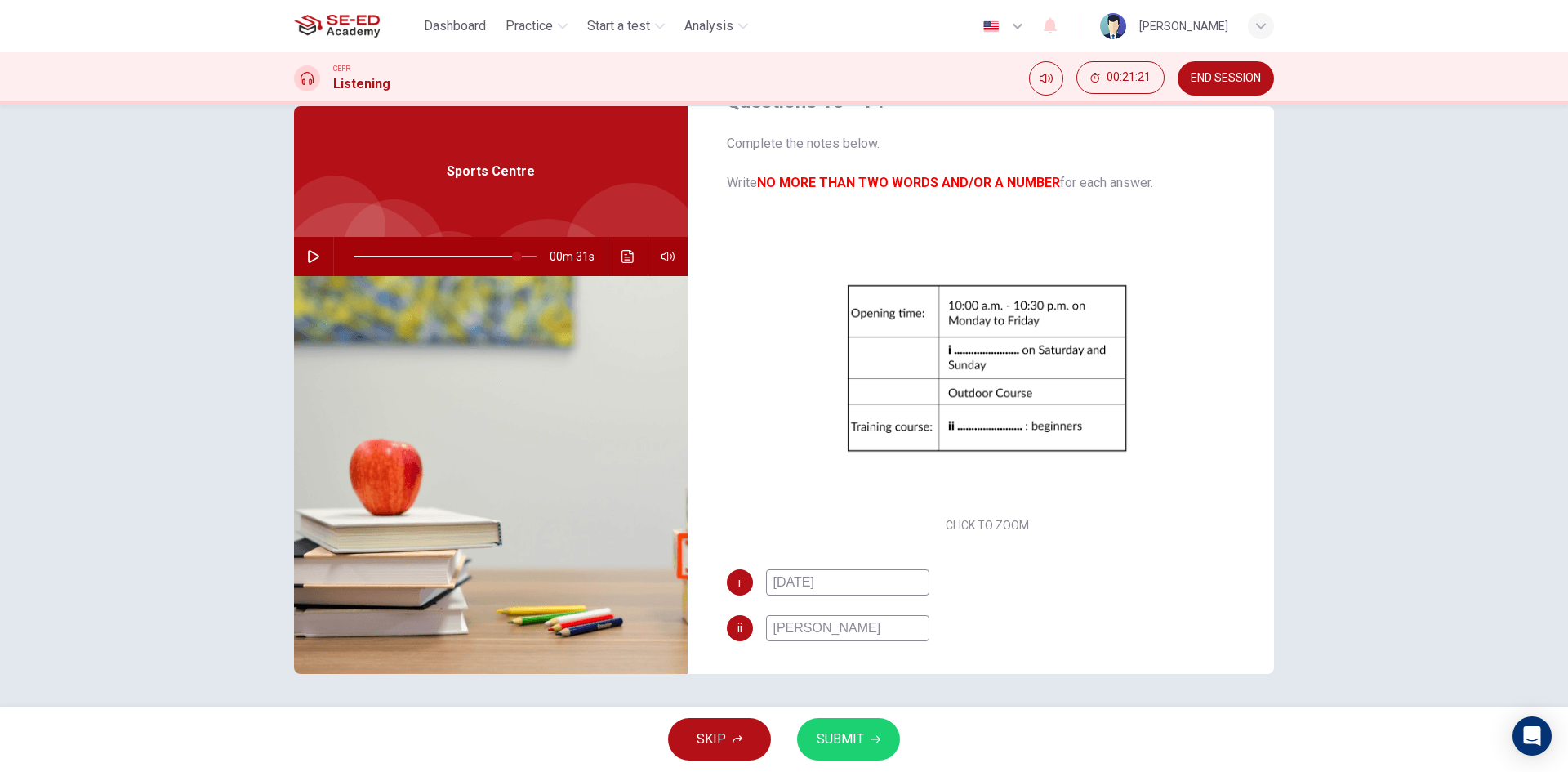
type input "90"
type input "monday"
type input "90"
type input "monday"
type input "90"
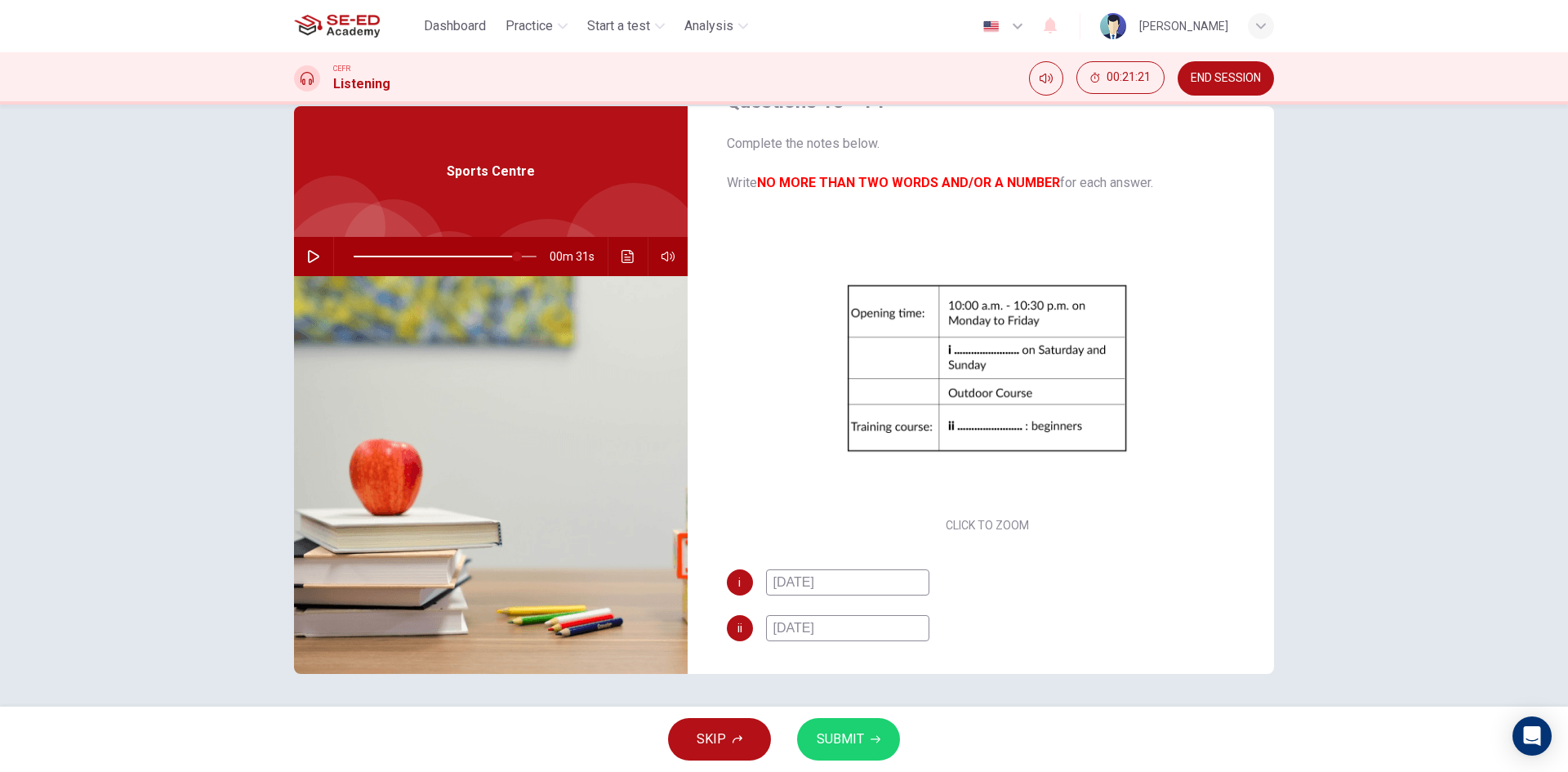
type input "monday a"
type input "90"
type input "monday an"
type input "90"
type input "monday and"
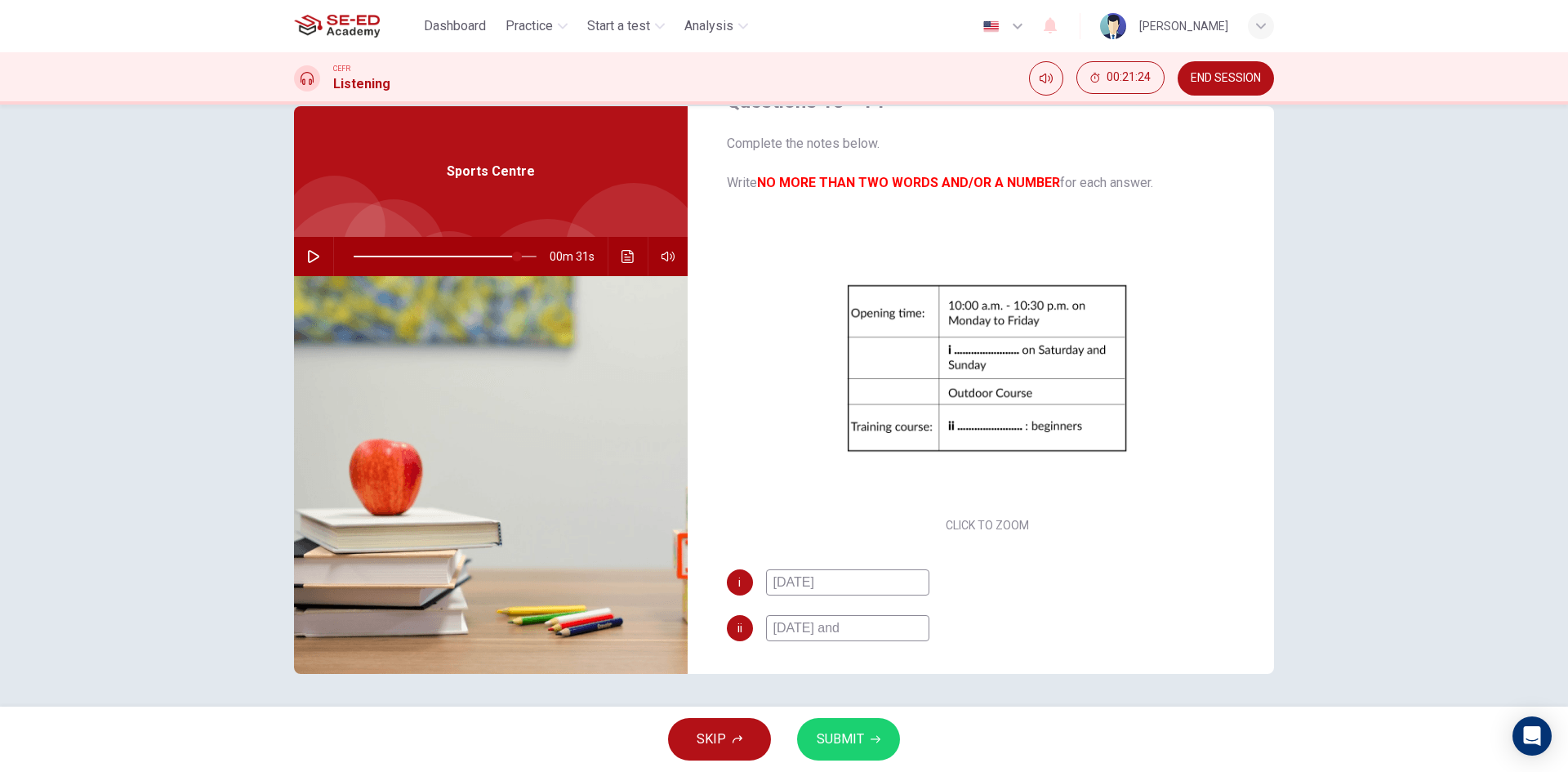
type input "90"
type input "monday and we"
type input "90"
type input "monday and wedn"
type input "90"
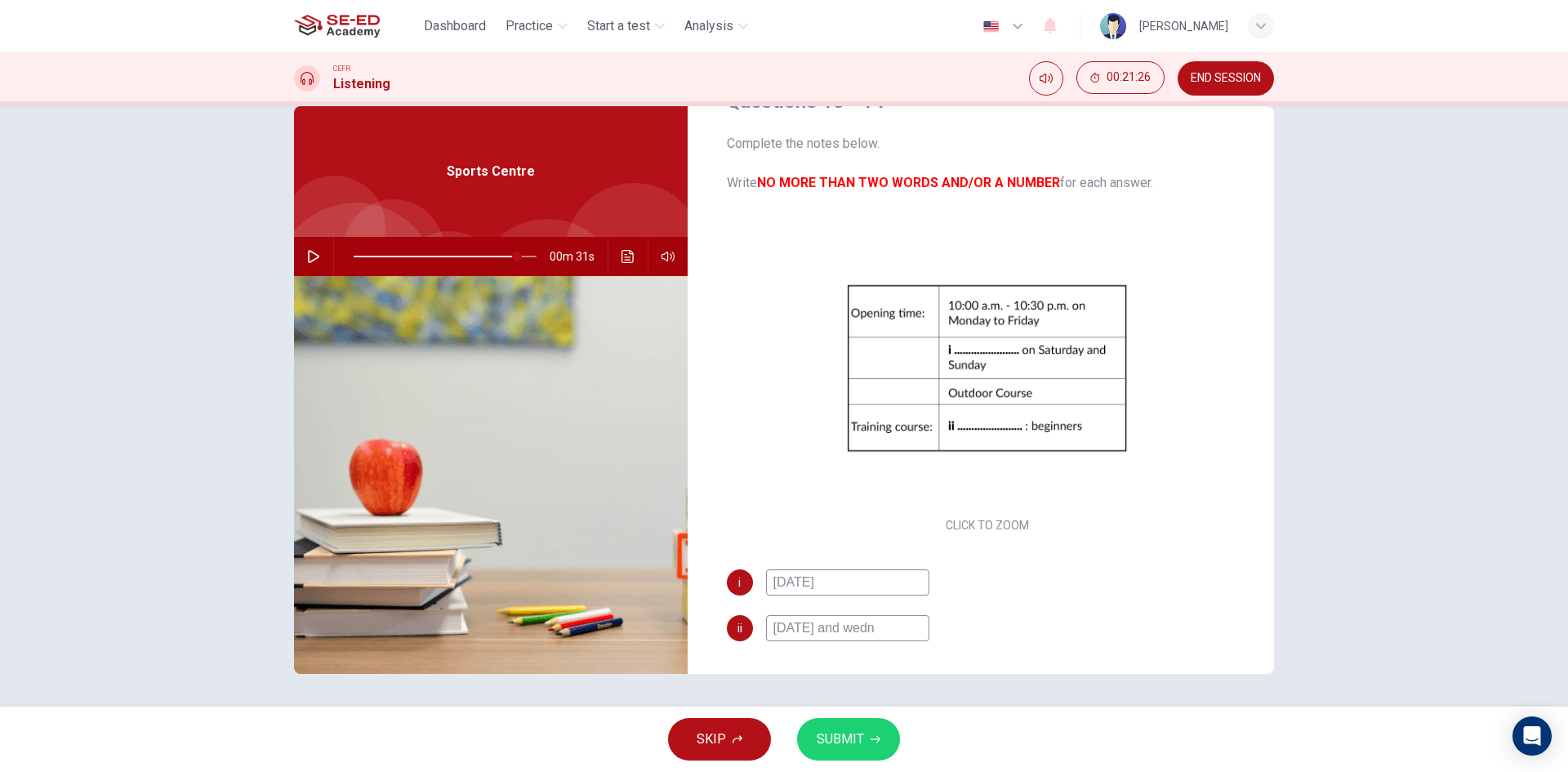
type input "monday and wedne"
type input "90"
type input "monday and wednes"
type input "90"
type input "monday and wednesda"
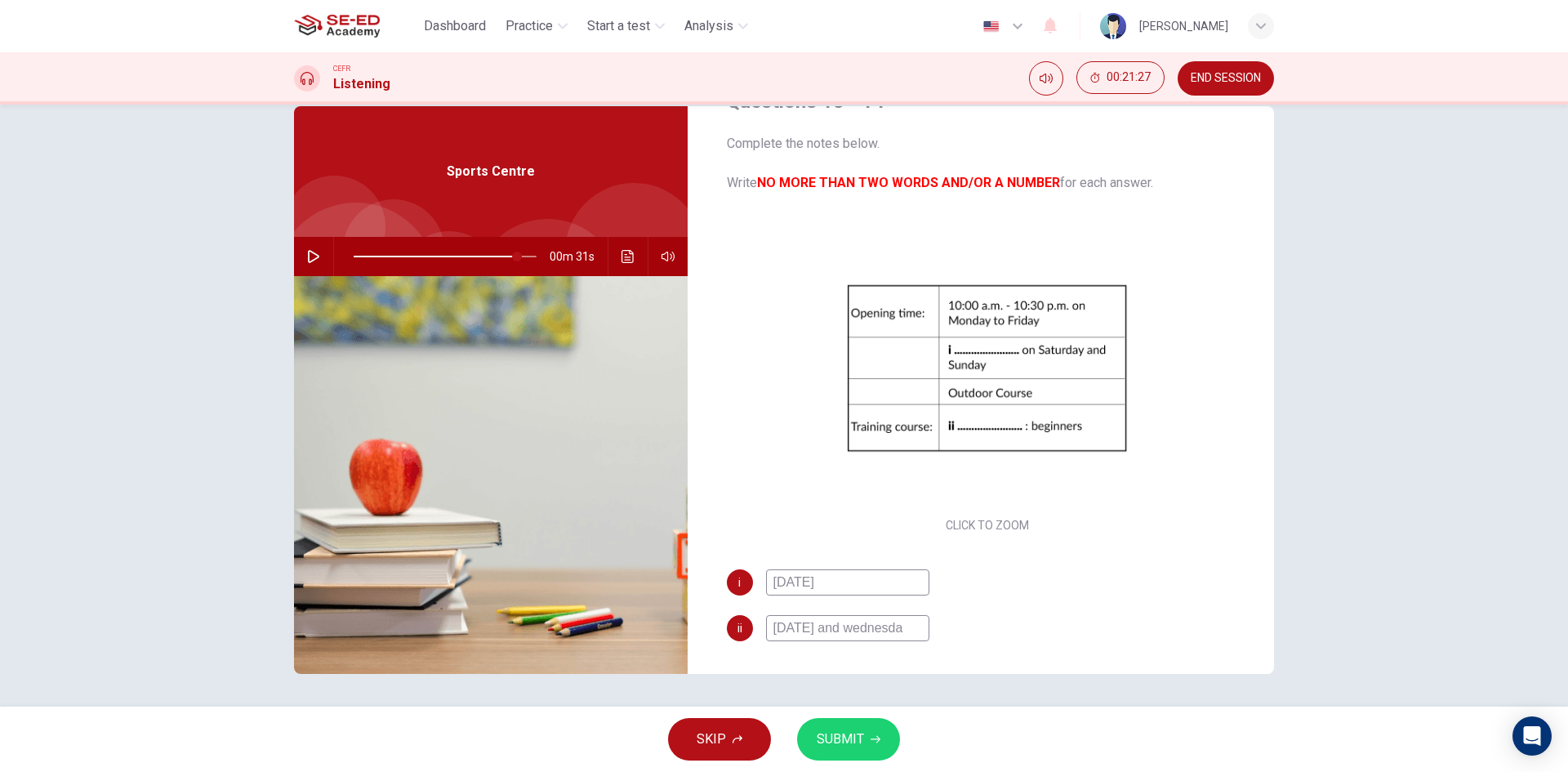
type input "90"
type input "monday and wednesday"
type input "90"
type input "monday and wednesday"
type input "90"
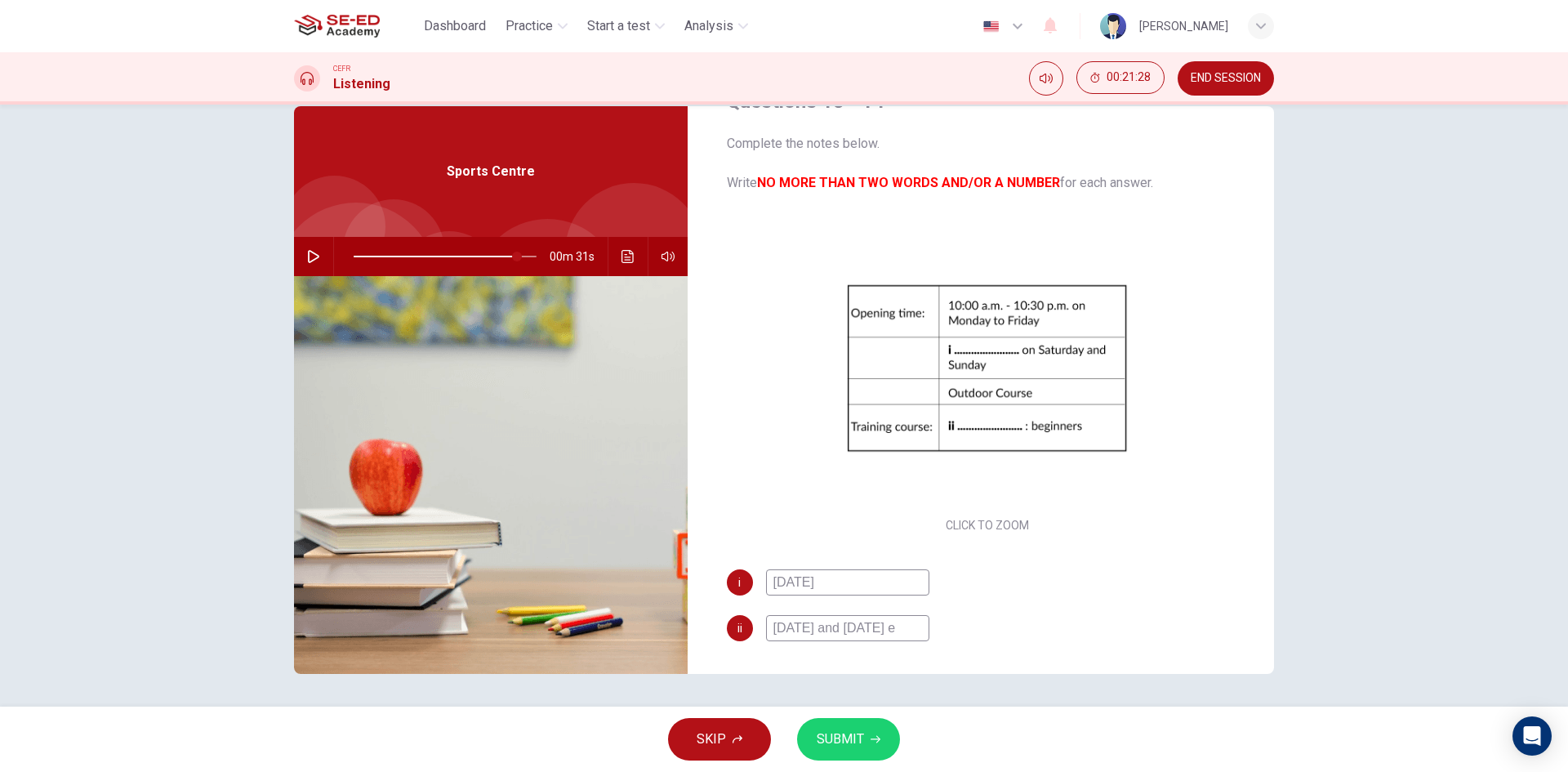
type input "monday and wednesday en"
type input "90"
type input "monday and wednesday ene"
type input "90"
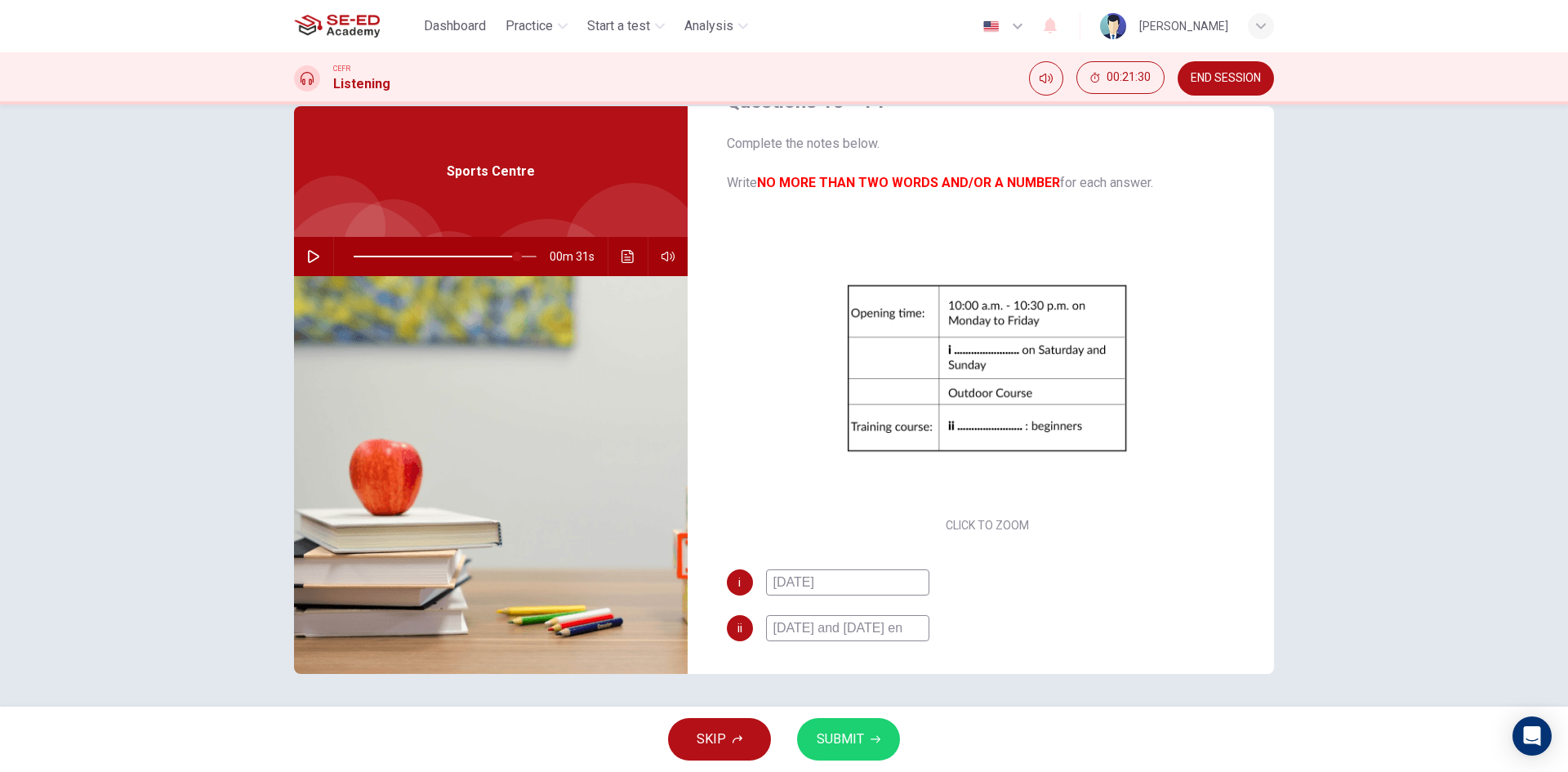
type input "monday and wednesday e"
type input "90"
type input "monday and wednesday eve"
type input "90"
type input "monday and wednesday even"
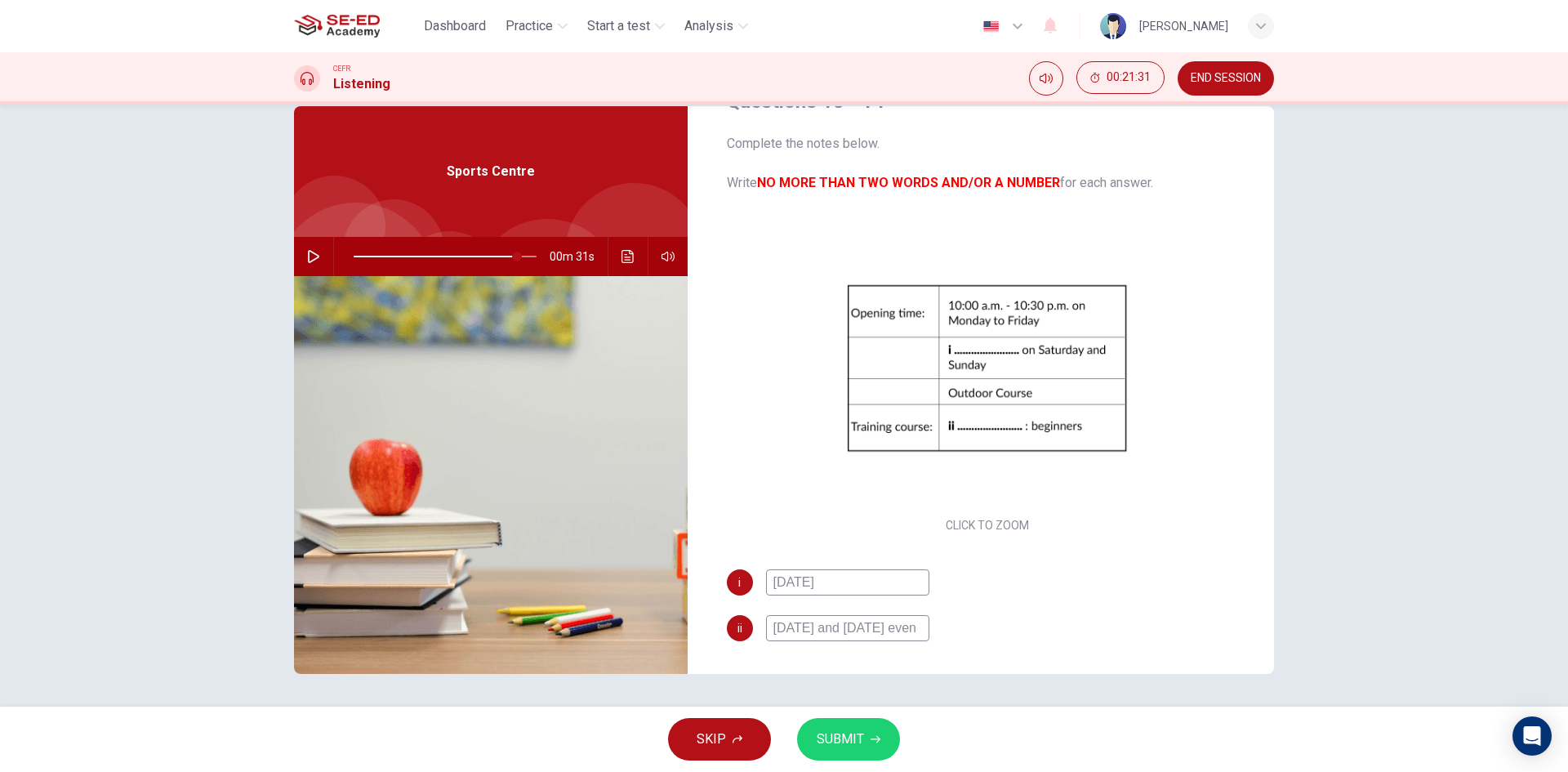
type input "90"
type input "monday and wednesday evenin"
type input "90"
type input "monday and wednesday evening"
type input "90"
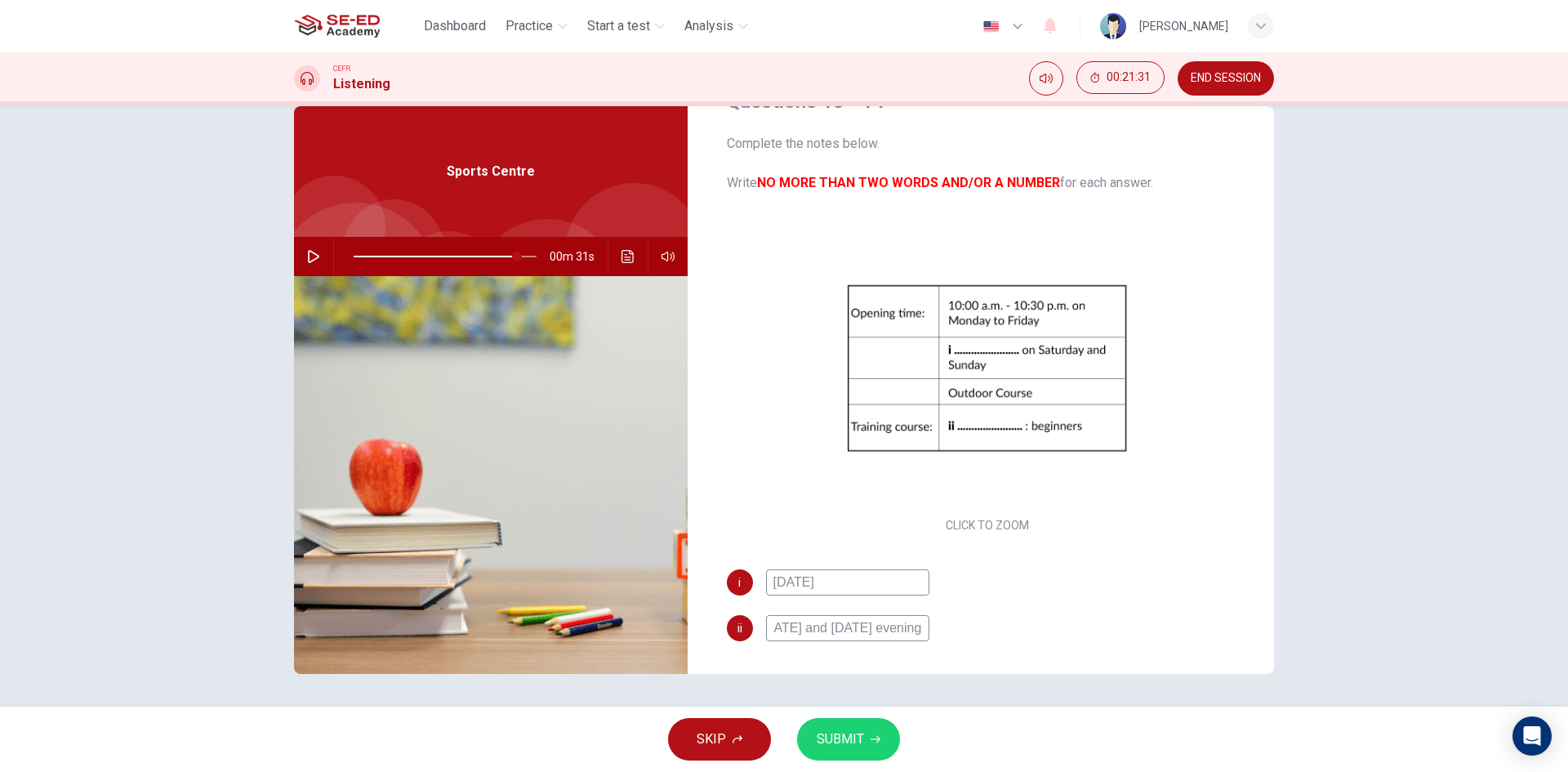
scroll to position [0, 43]
type input "monday and wednesday evening"
drag, startPoint x: 856, startPoint y: 583, endPoint x: 610, endPoint y: 551, distance: 248.1
click at [610, 551] on div "Questions 13 - 14 Complete the notes below. Write NO MORE THAN TWO WORDS AND/OR…" at bounding box center [784, 390] width 980 height 568
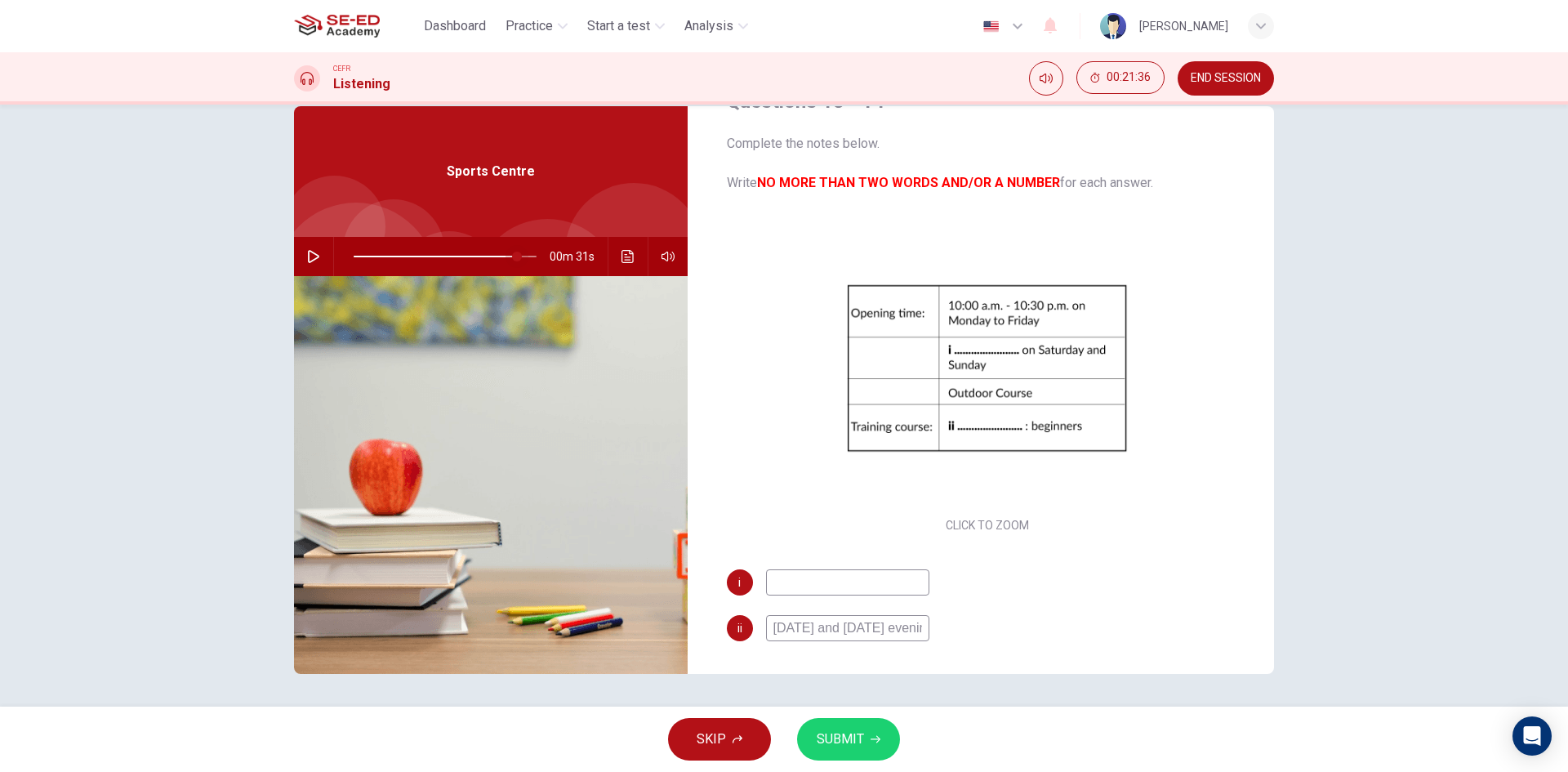
type input "90"
click at [512, 259] on span at bounding box center [516, 256] width 10 height 10
click at [307, 260] on icon "button" at bounding box center [314, 256] width 13 height 13
click at [309, 251] on icon "button" at bounding box center [314, 256] width 13 height 13
click at [513, 252] on span at bounding box center [518, 256] width 10 height 10
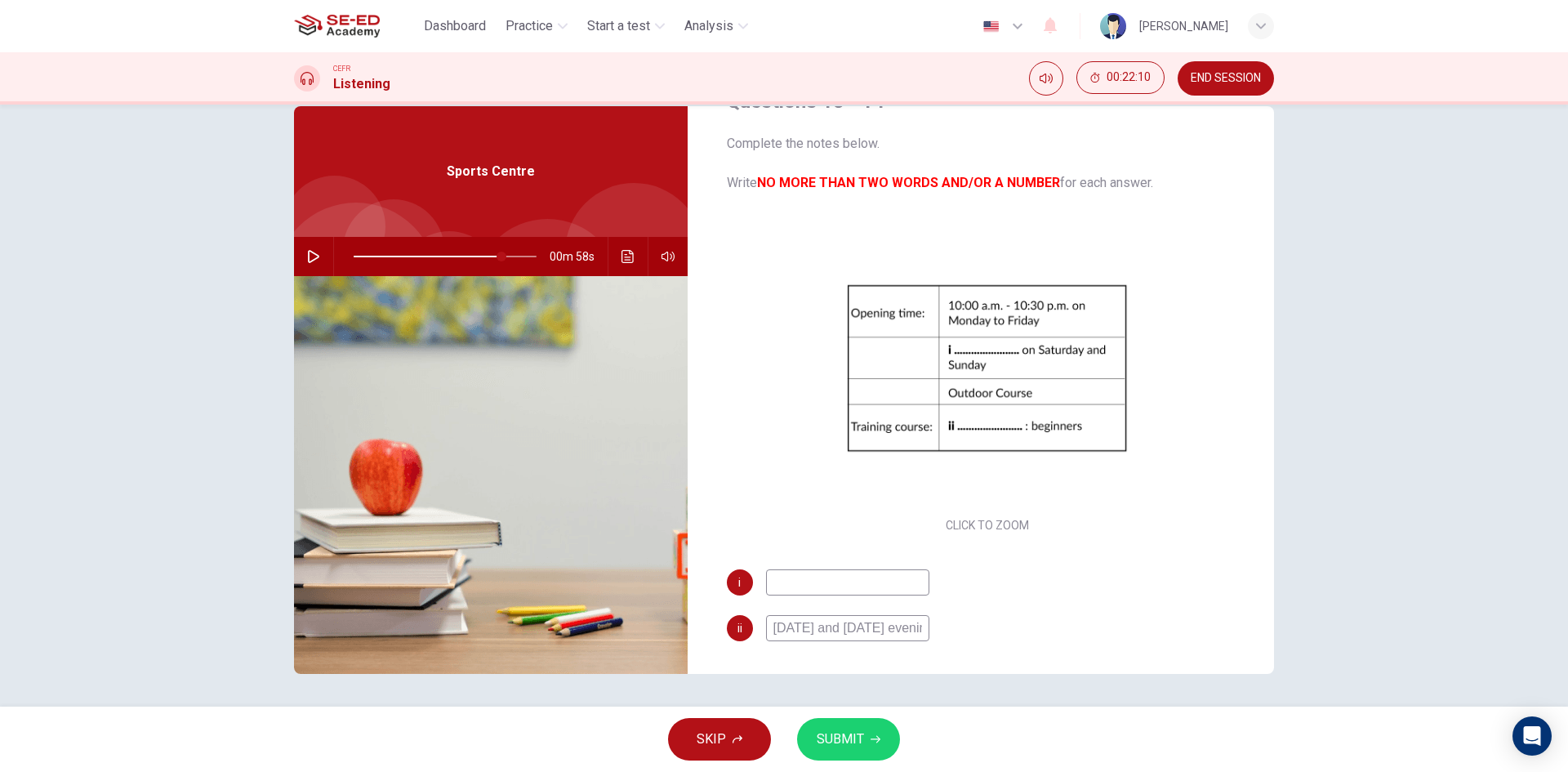
click at [309, 251] on icon "button" at bounding box center [314, 256] width 13 height 13
click at [309, 255] on icon "button" at bounding box center [314, 256] width 9 height 10
click at [504, 256] on span at bounding box center [508, 256] width 10 height 10
click at [307, 252] on icon "button" at bounding box center [314, 256] width 13 height 13
click at [312, 257] on icon "button" at bounding box center [314, 256] width 13 height 13
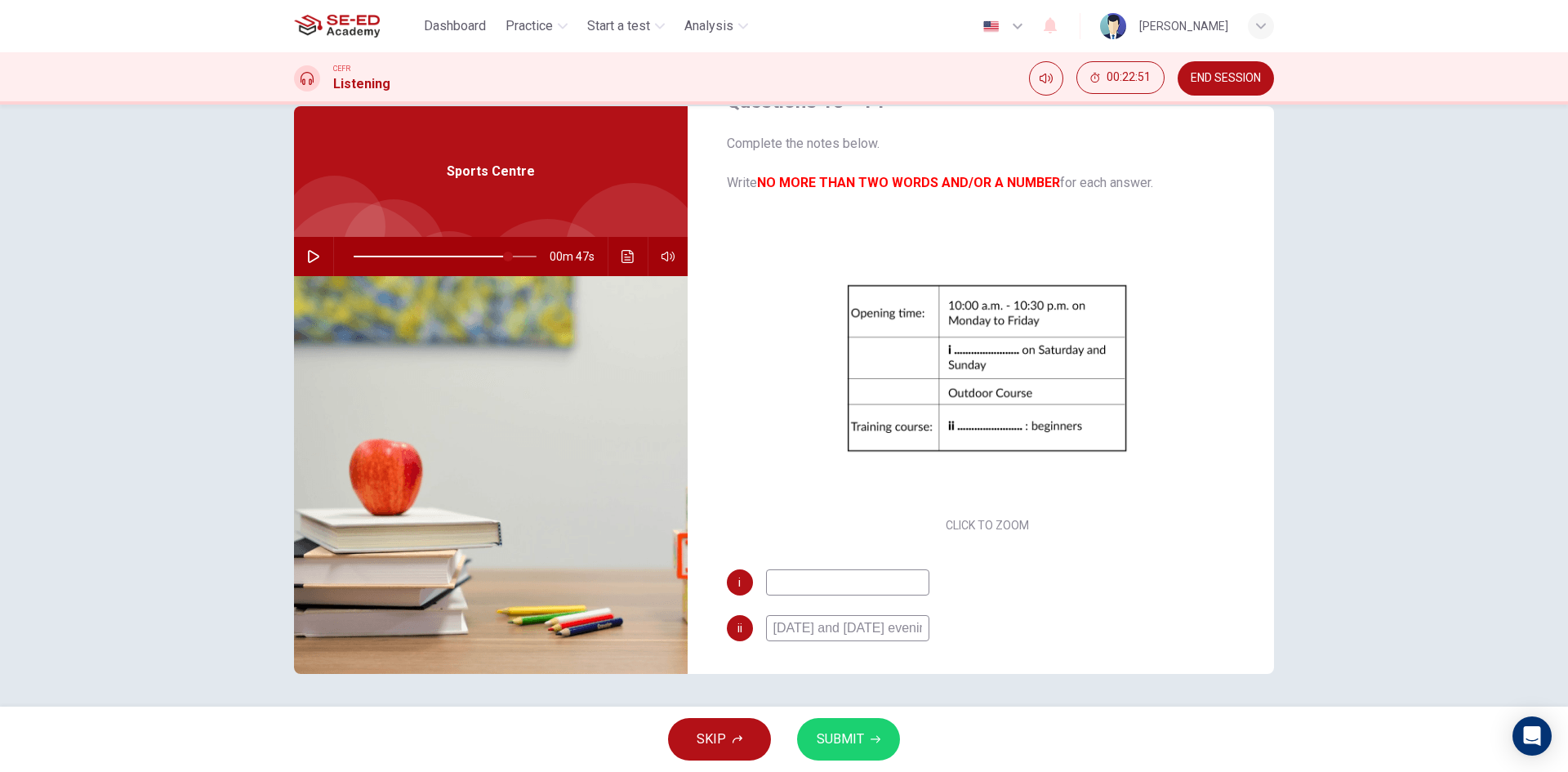
click at [839, 577] on input at bounding box center [848, 582] width 163 height 26
type input "85"
type input "un"
type input "85"
type input "unti"
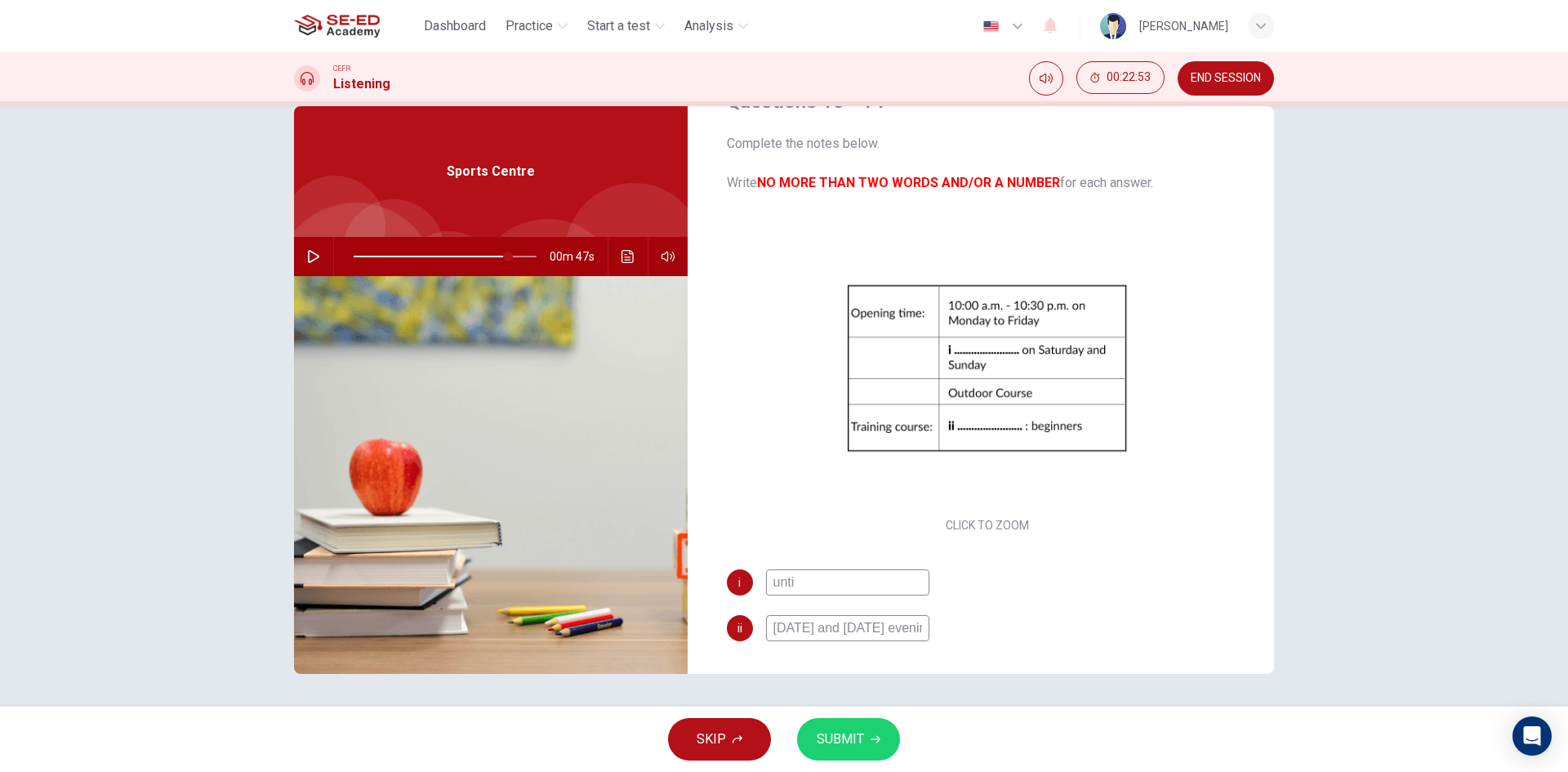
type input "85"
type input "until"
type input "85"
type input "until 8"
type input "85"
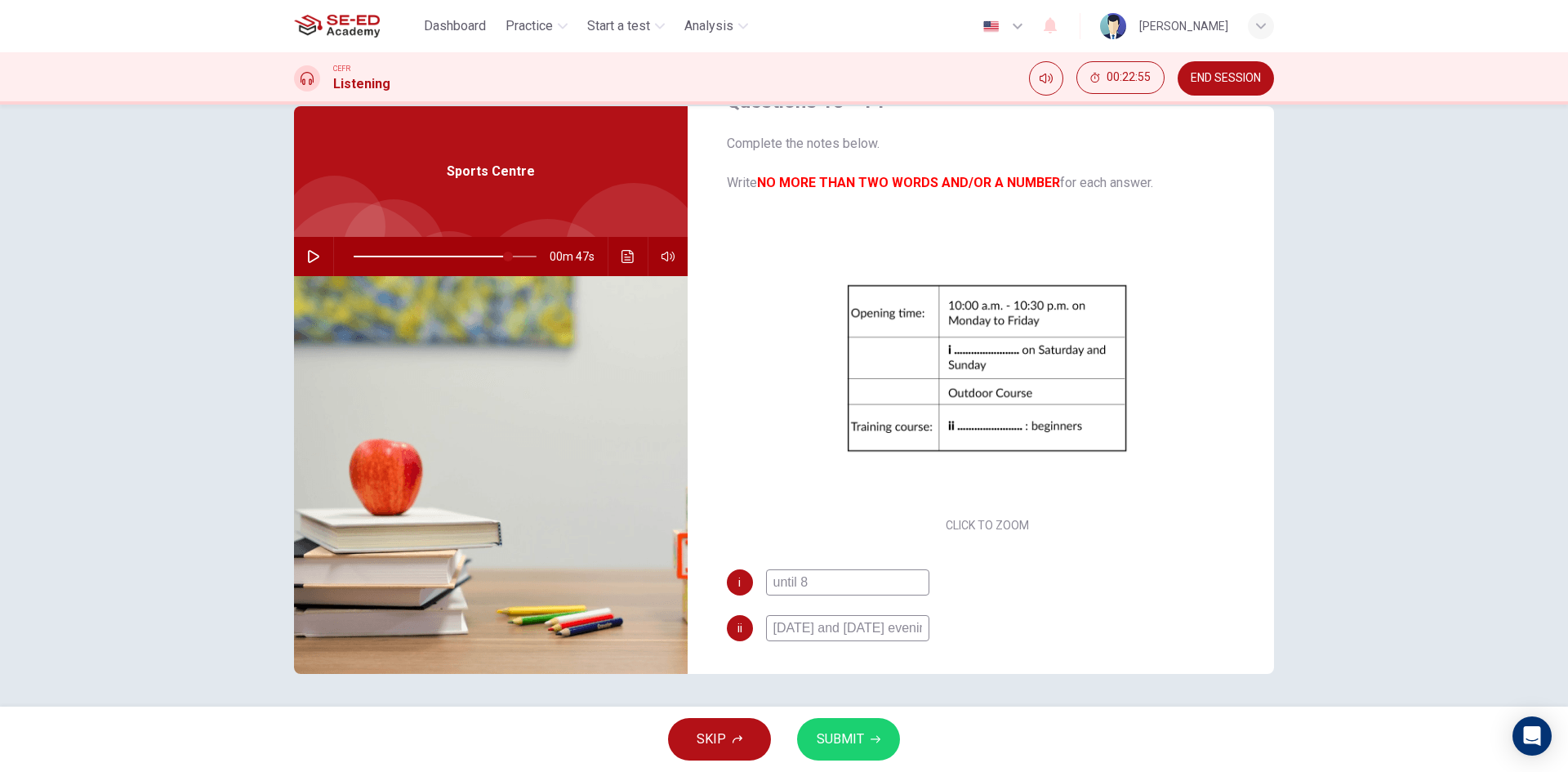
type input "until 8 o"
type input "85"
type input "until 8 o'"
type input "85"
type input "until 8 o'c"
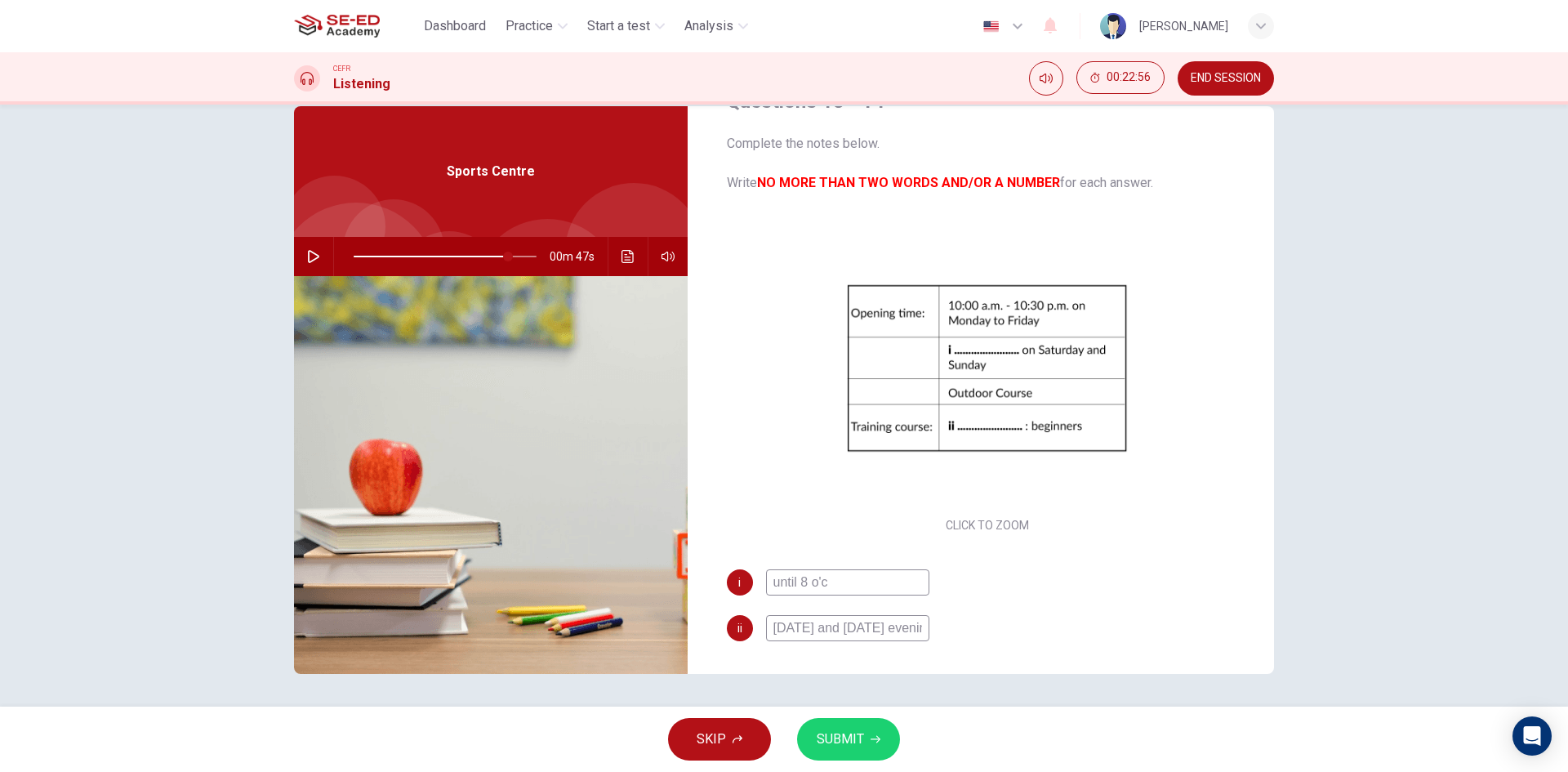
type input "85"
type input "until 8 o'cl"
type input "85"
type input "until 8 o'cle"
type input "85"
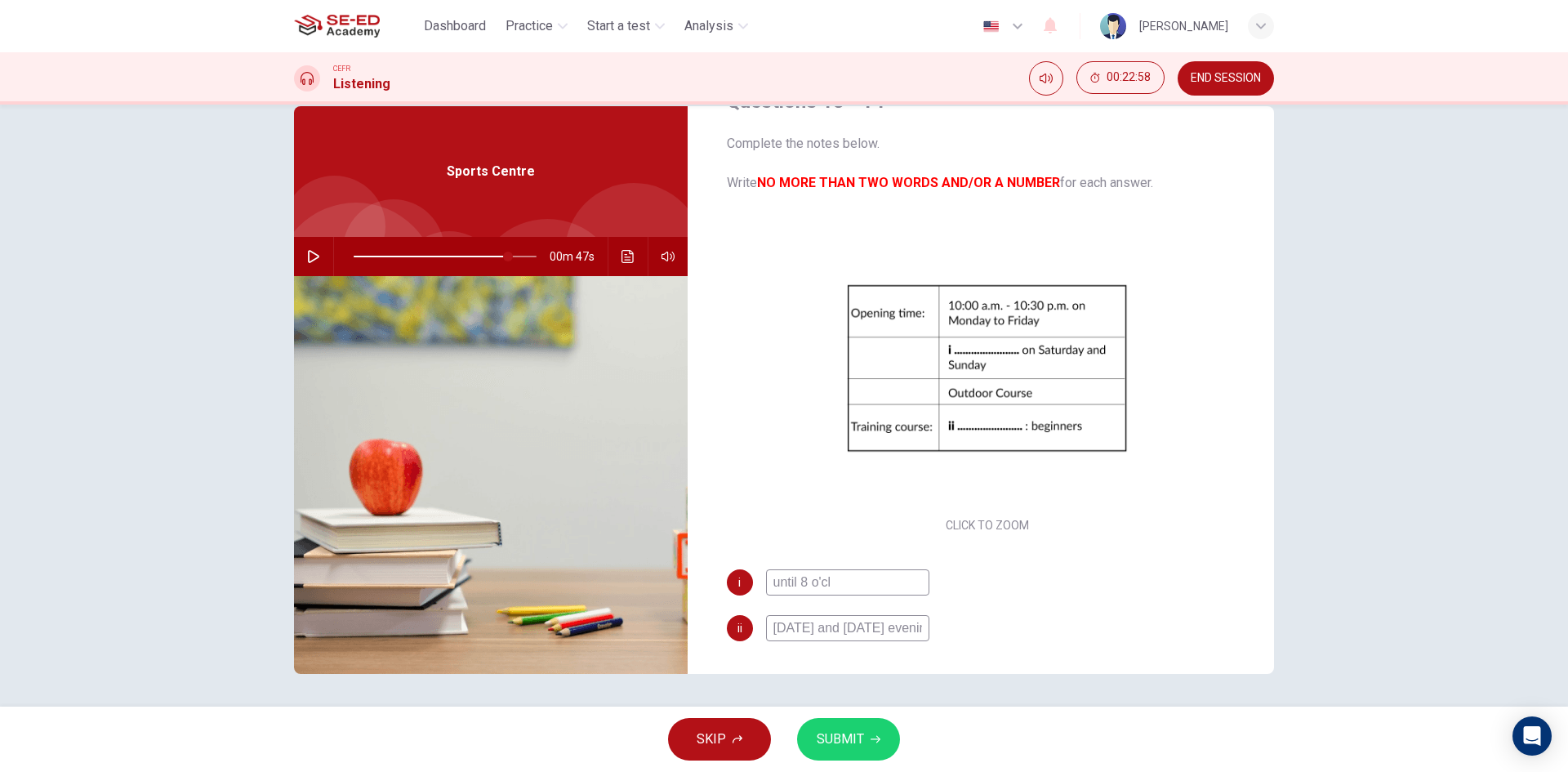
type input "until 8 o'clo"
type input "85"
type input "until 8 o'cloc"
type input "85"
type input "until 8 o'clock"
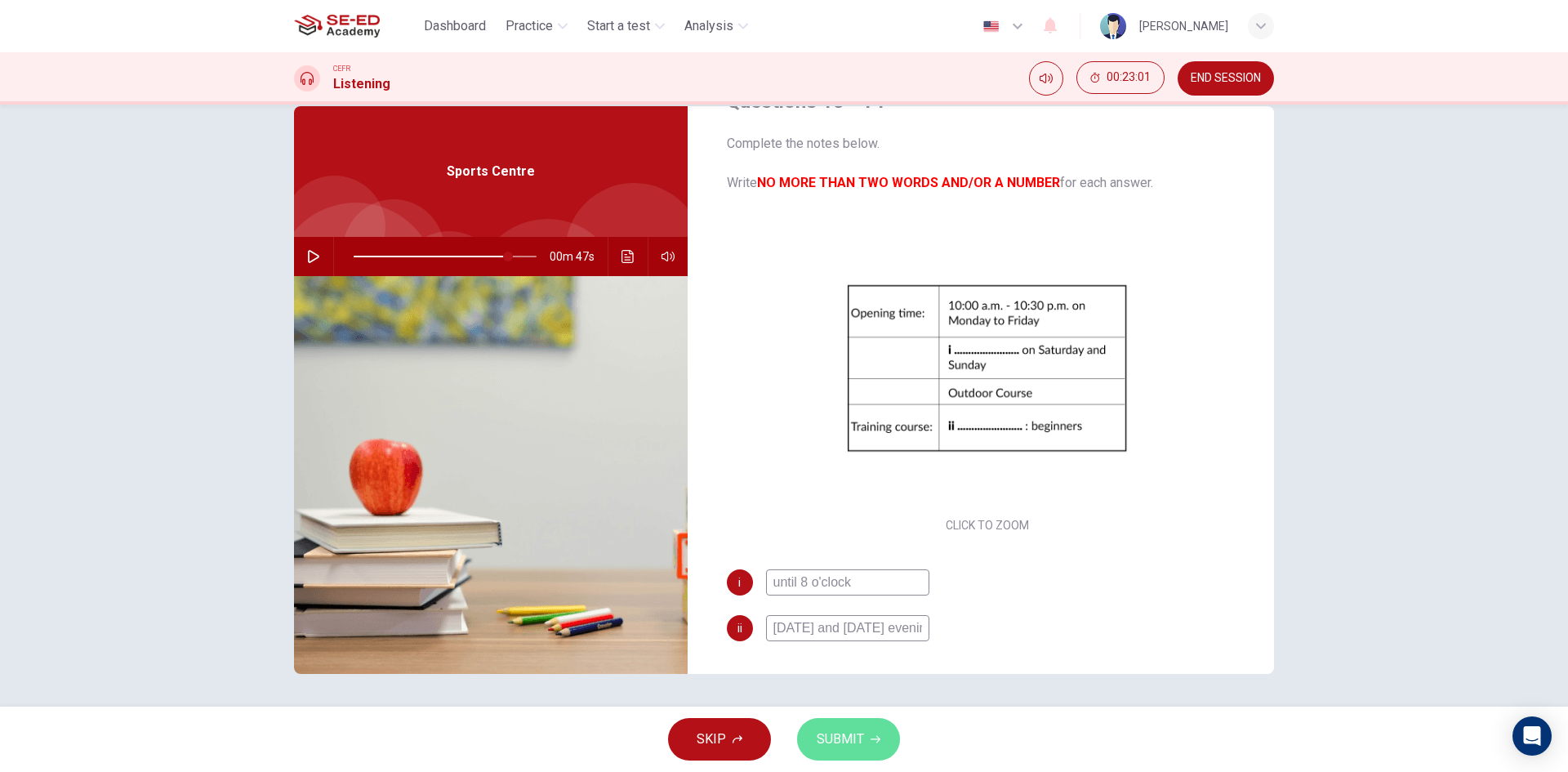
click at [868, 728] on button "SUBMIT" at bounding box center [848, 739] width 103 height 43
type input "85"
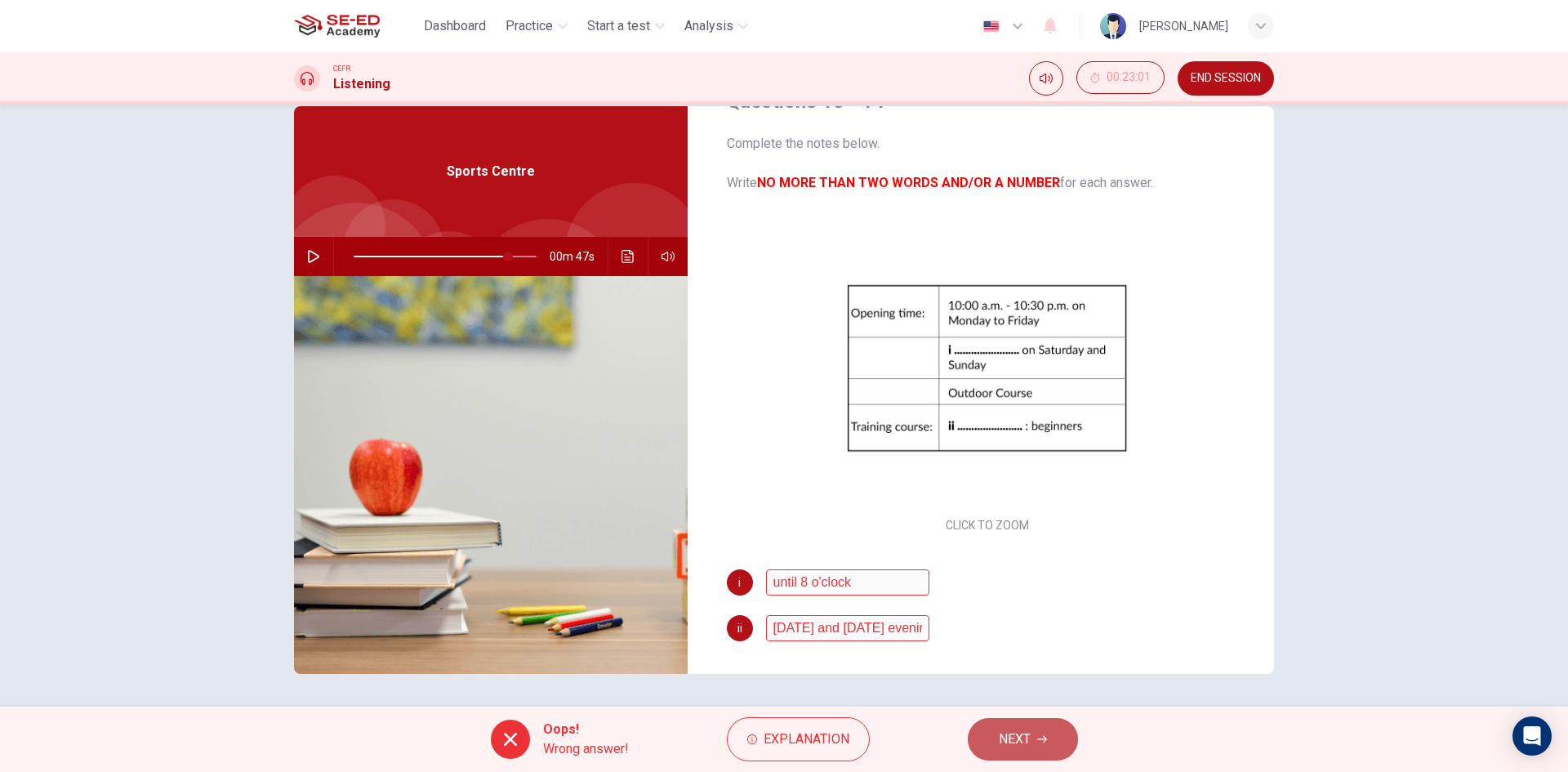
click at [1004, 755] on button "NEXT" at bounding box center [1023, 739] width 110 height 43
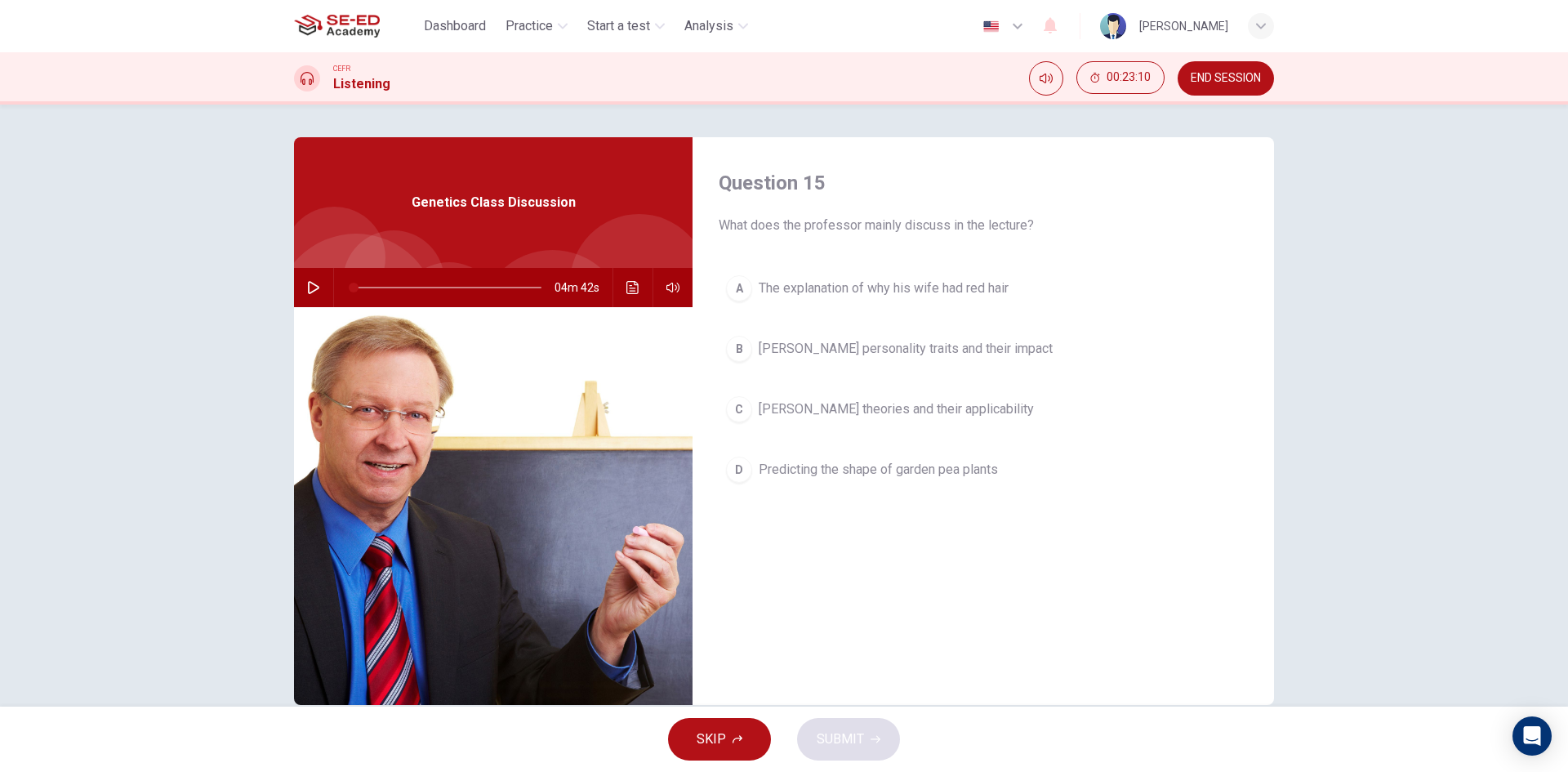
click at [313, 290] on icon "button" at bounding box center [314, 287] width 13 height 13
click at [313, 290] on icon "button" at bounding box center [314, 287] width 13 height 13
click at [309, 288] on icon "button" at bounding box center [314, 287] width 9 height 10
click at [307, 288] on icon "button" at bounding box center [314, 287] width 13 height 13
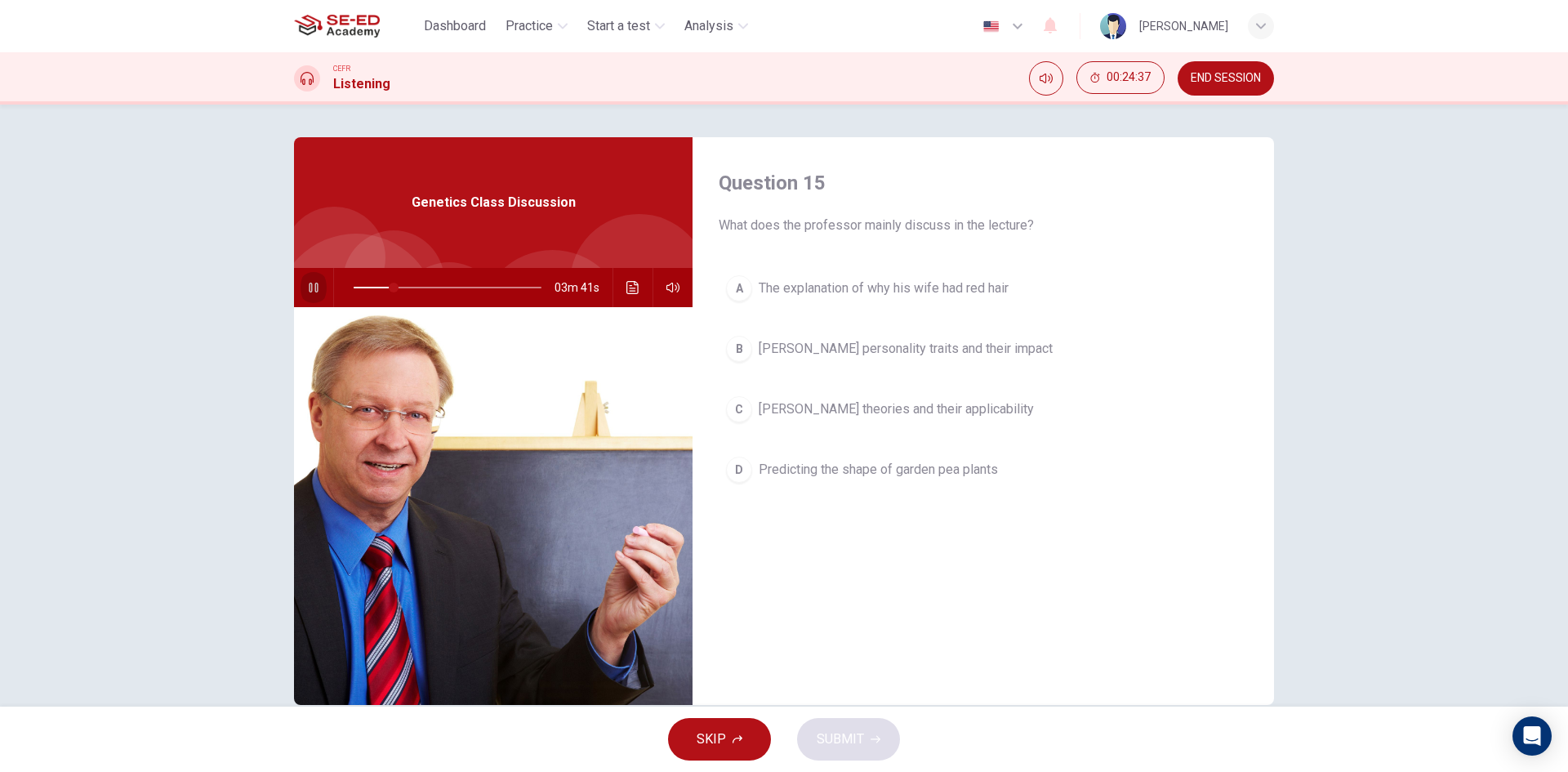
click at [309, 288] on icon "button" at bounding box center [314, 287] width 9 height 10
click at [307, 288] on icon "button" at bounding box center [314, 287] width 13 height 13
click at [309, 288] on icon "button" at bounding box center [314, 287] width 9 height 10
click at [845, 418] on span "Mendel's theories and their applicability" at bounding box center [896, 410] width 275 height 20
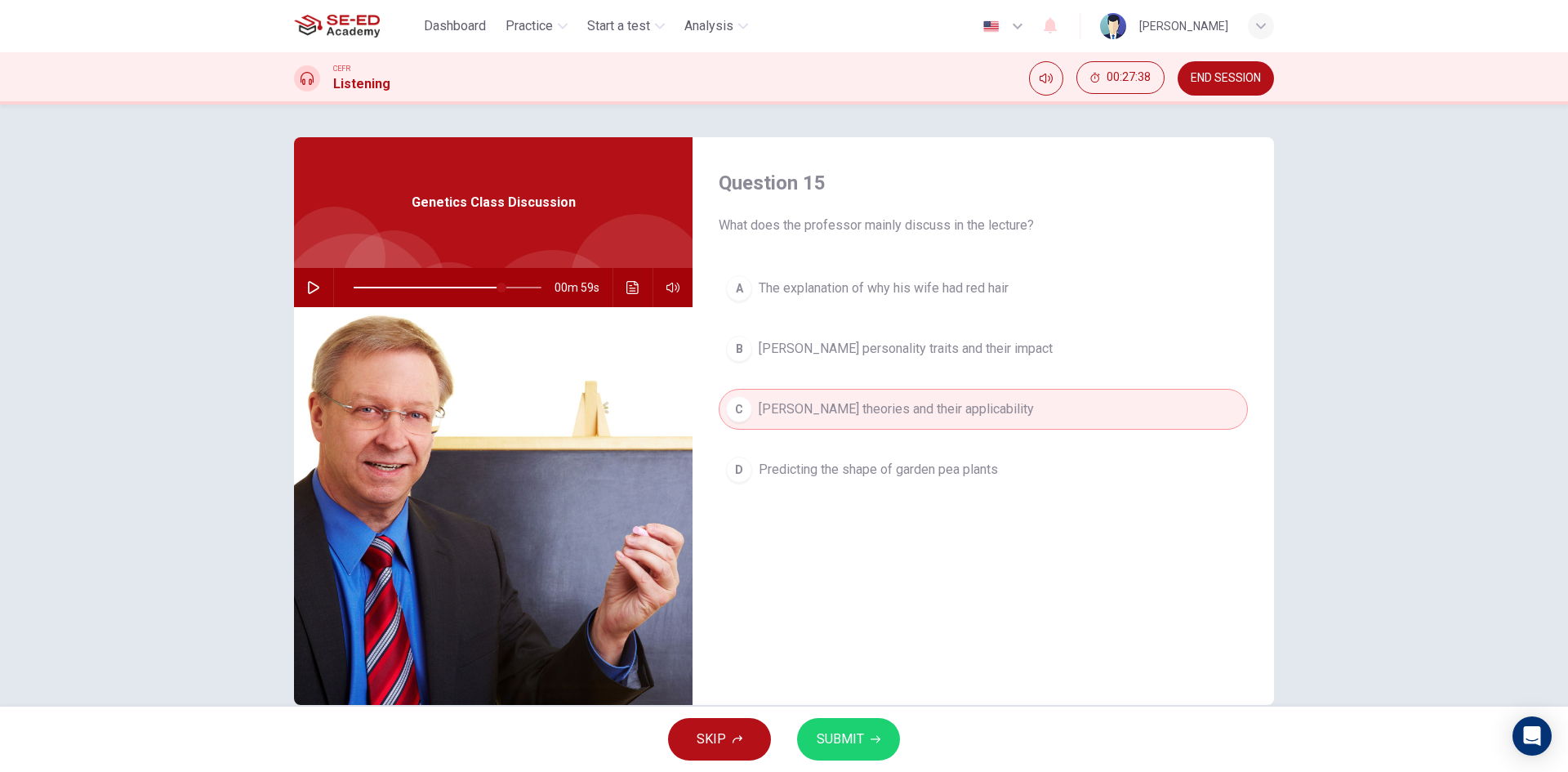
click at [827, 738] on span "SUBMIT" at bounding box center [840, 739] width 47 height 23
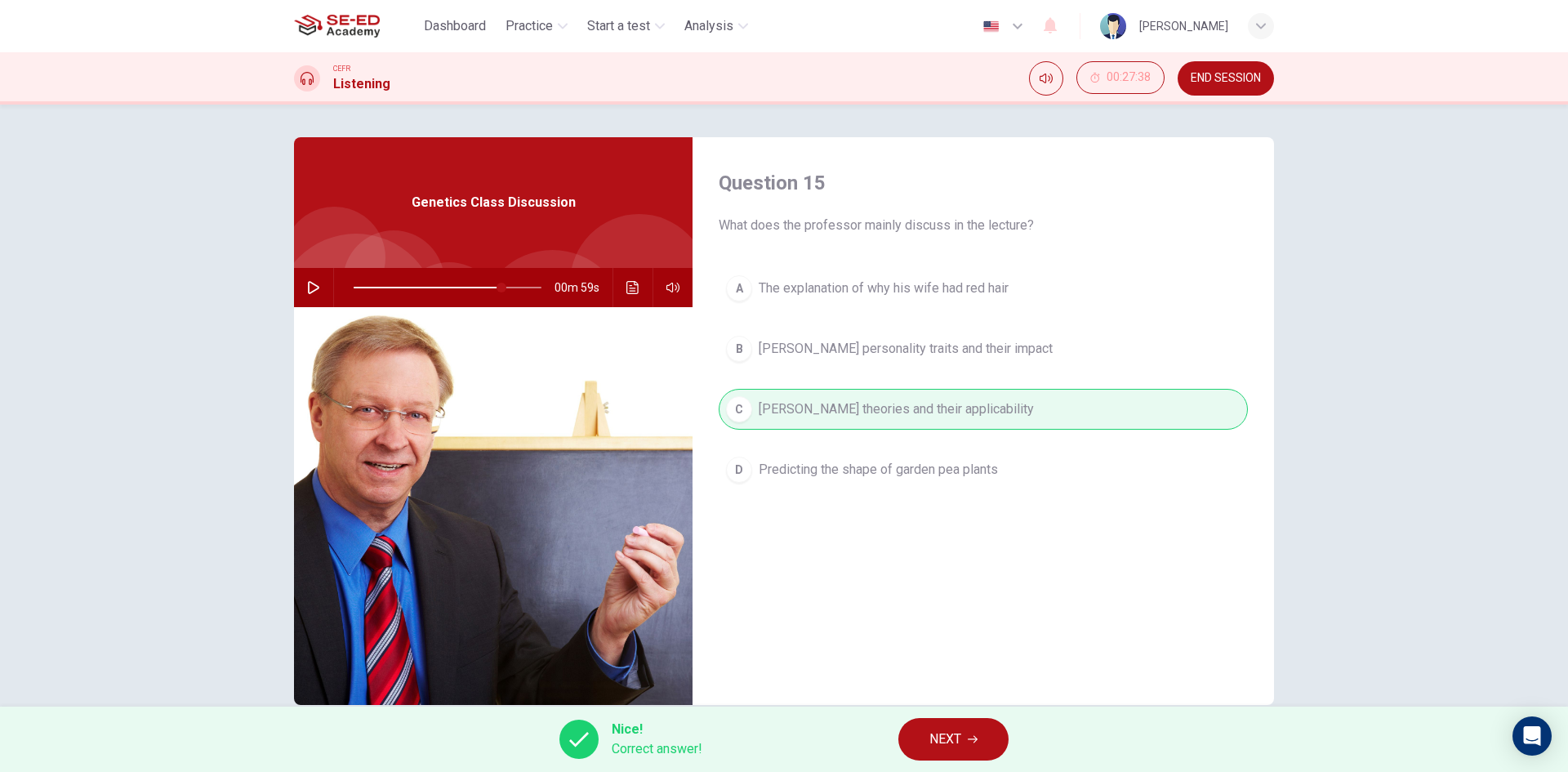
click at [960, 739] on span "NEXT" at bounding box center [945, 739] width 32 height 23
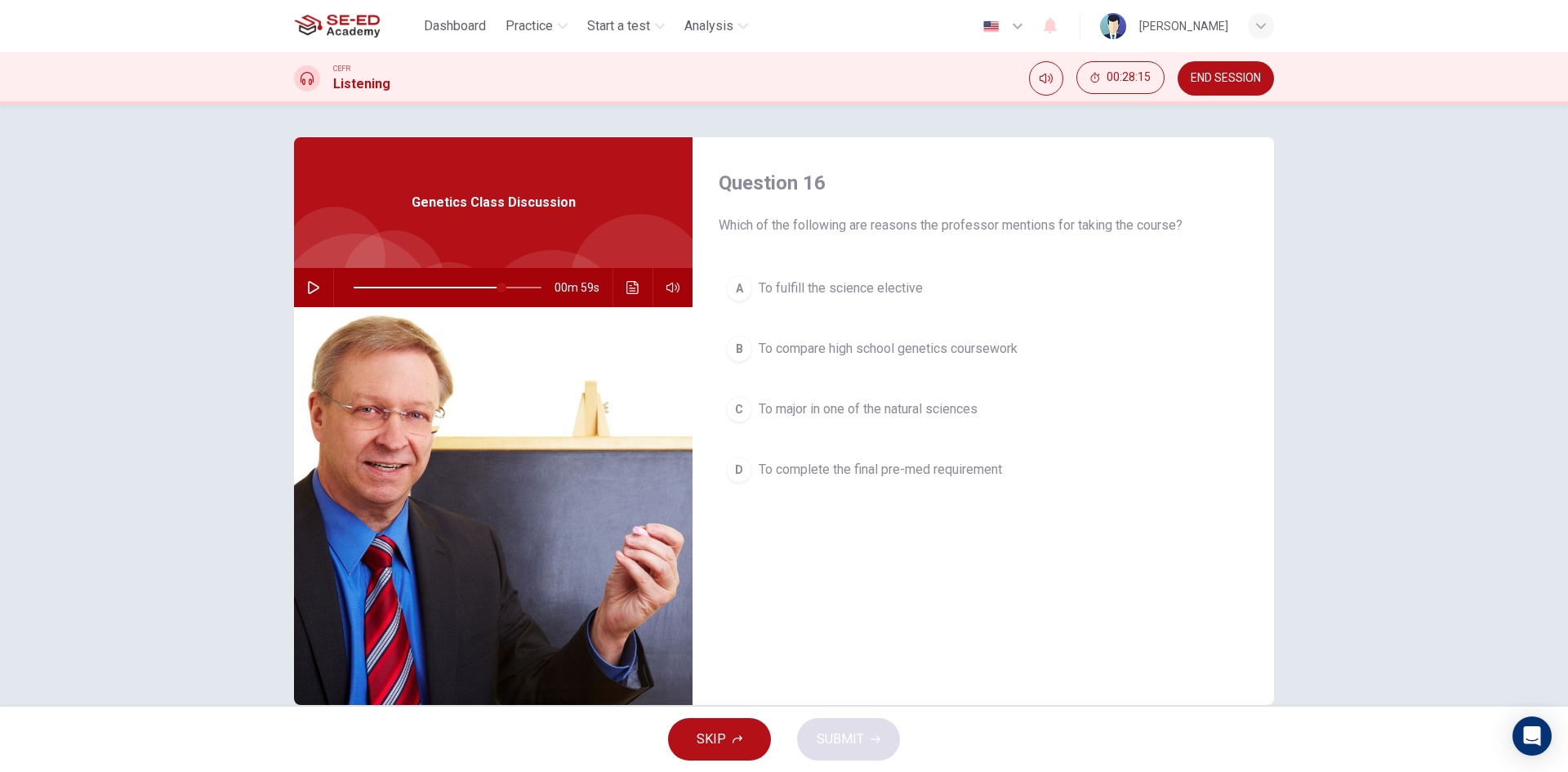
click at [738, 350] on div "B" at bounding box center [738, 348] width 26 height 26
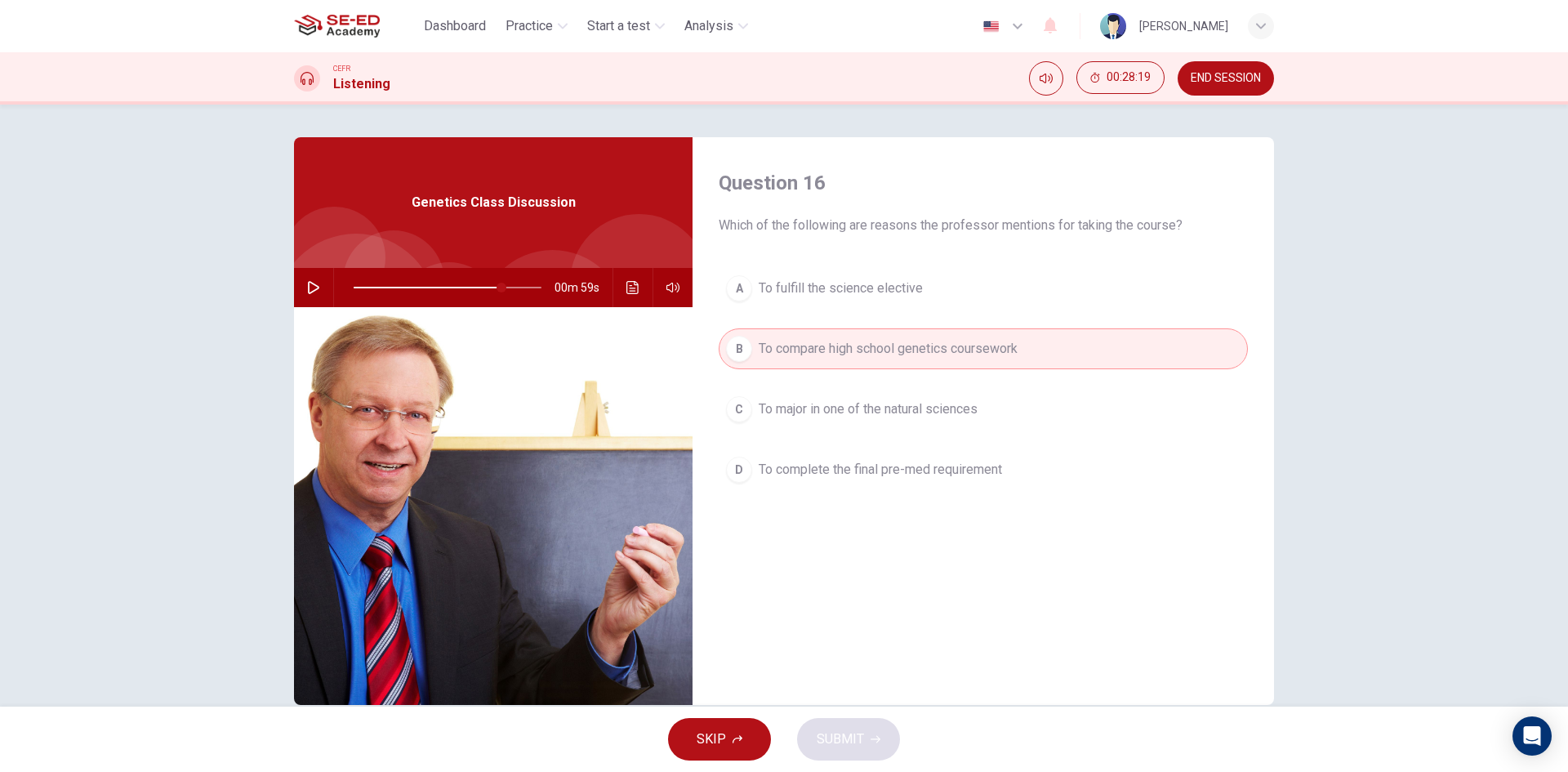
click at [836, 410] on span "To major in one of the natural sciences" at bounding box center [868, 410] width 219 height 20
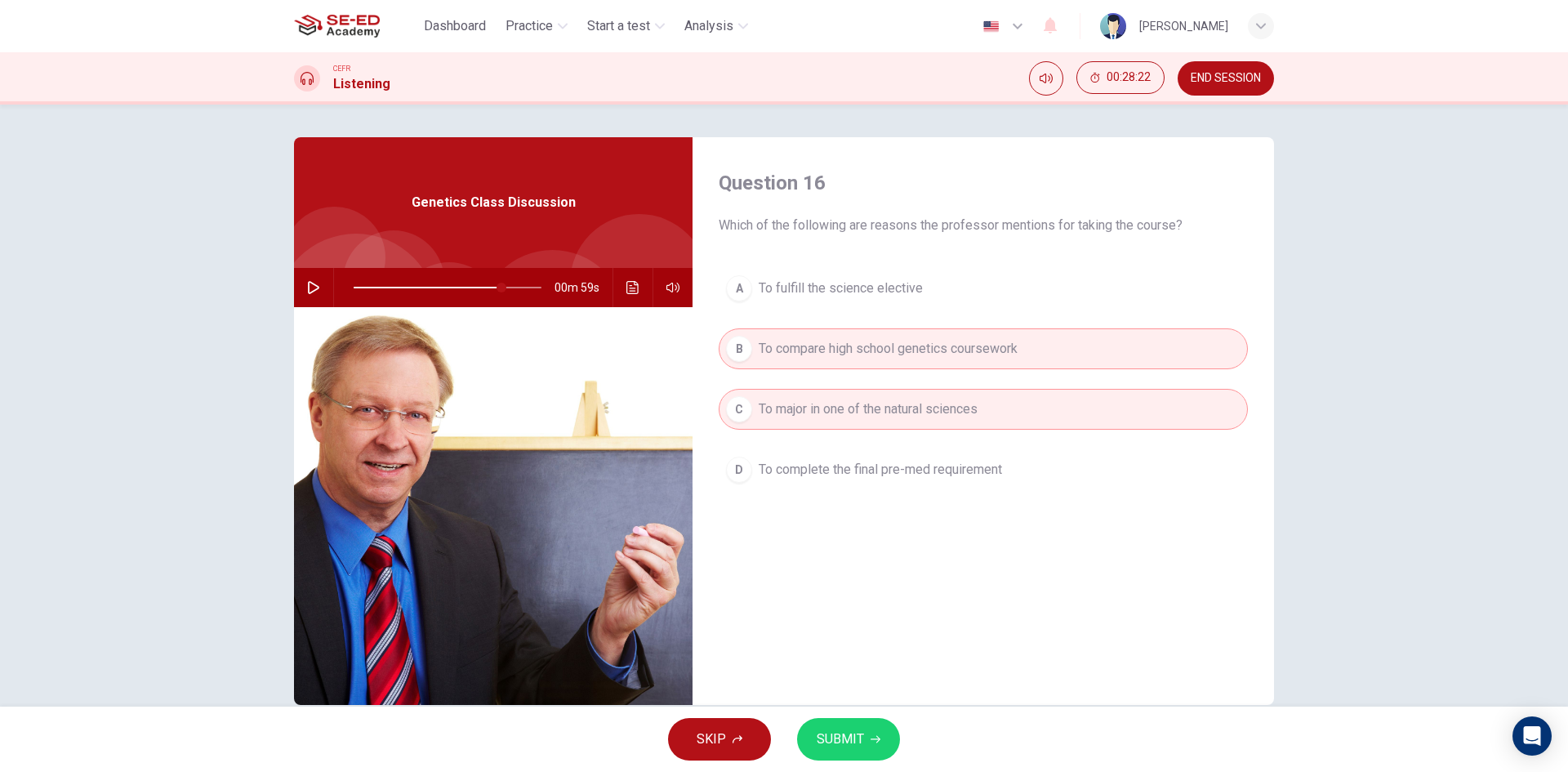
click at [739, 353] on div "B" at bounding box center [738, 348] width 26 height 26
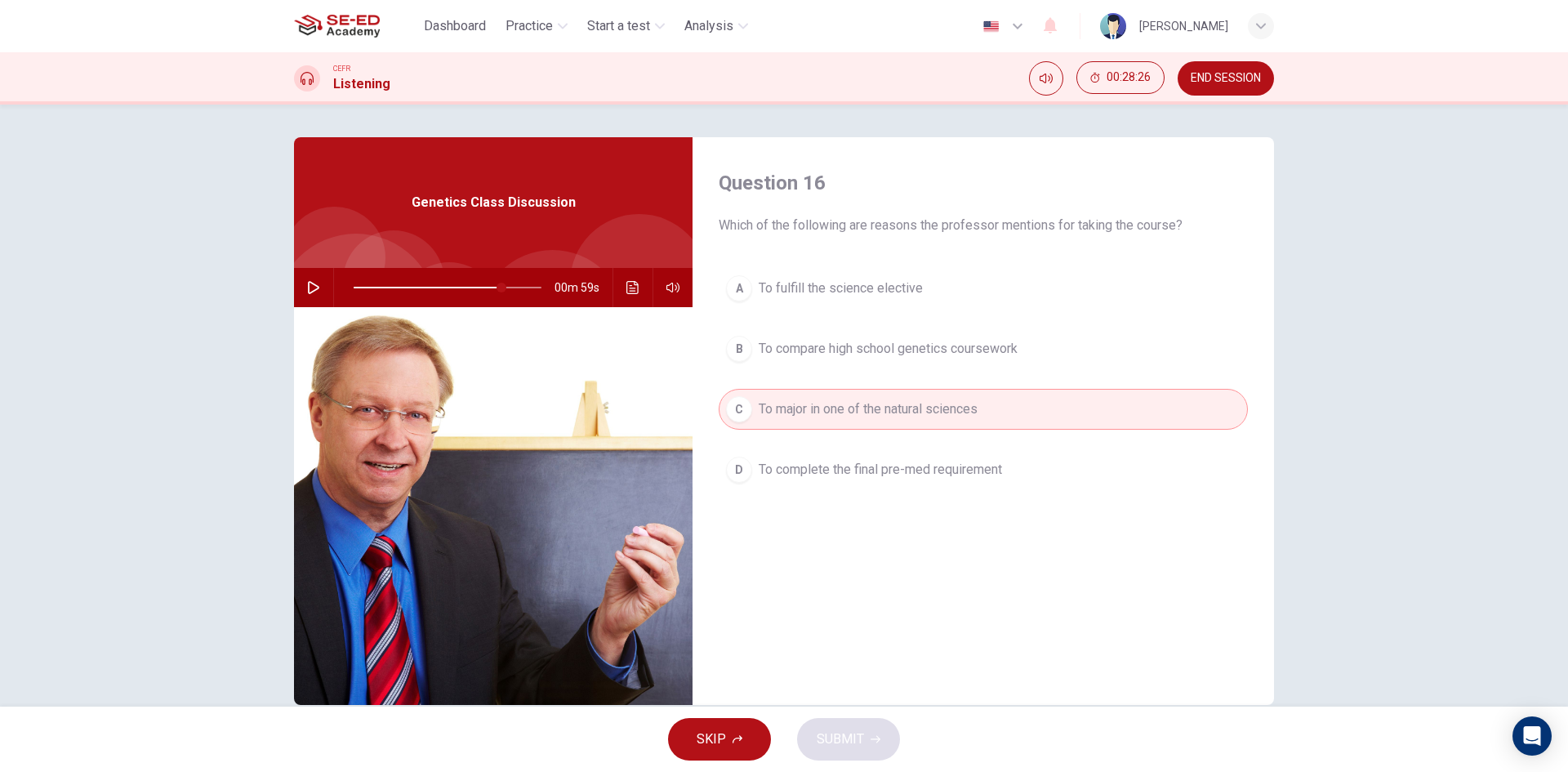
click at [738, 352] on div "B" at bounding box center [738, 348] width 26 height 26
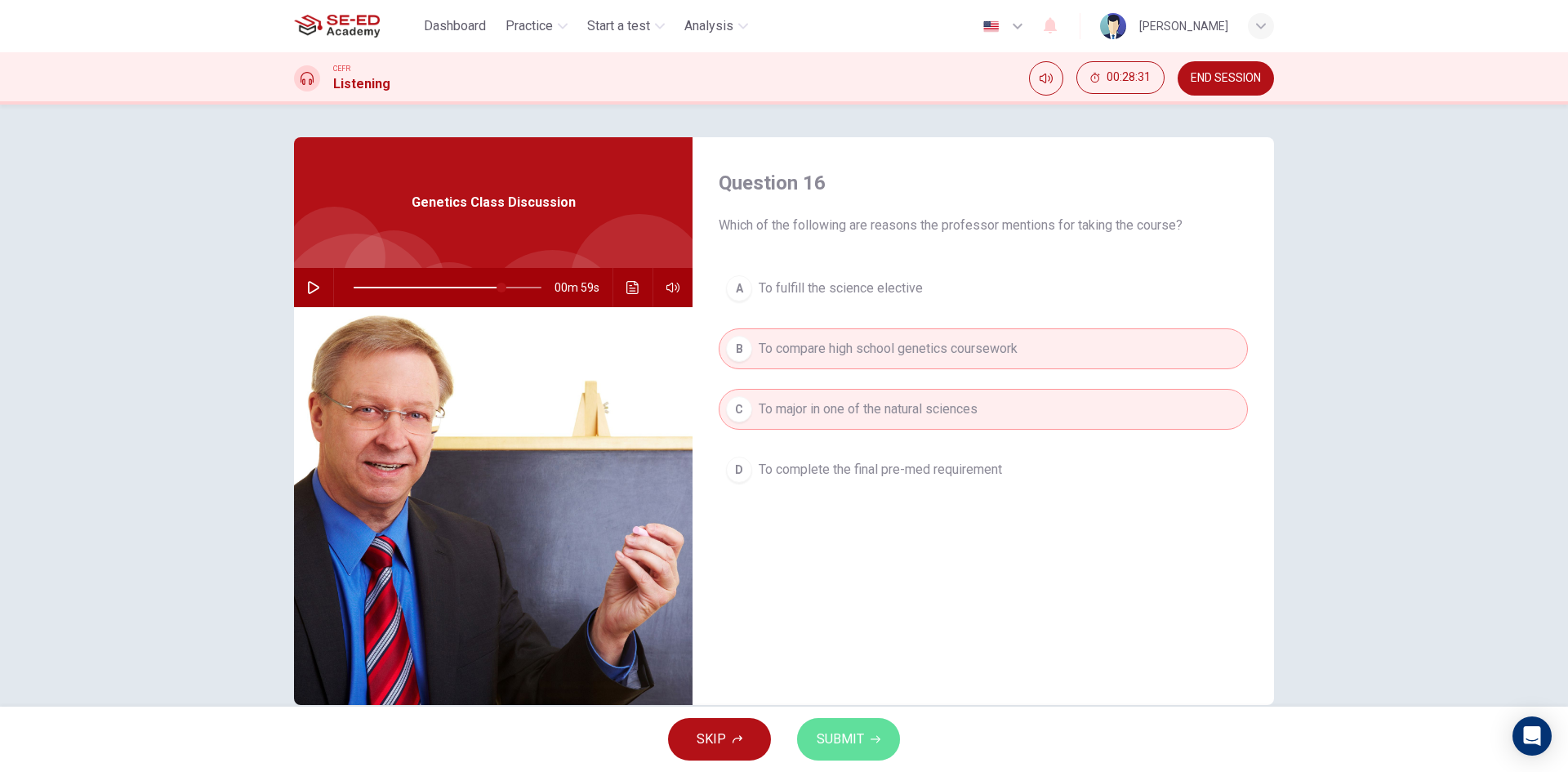
click at [866, 747] on button "SUBMIT" at bounding box center [848, 739] width 103 height 43
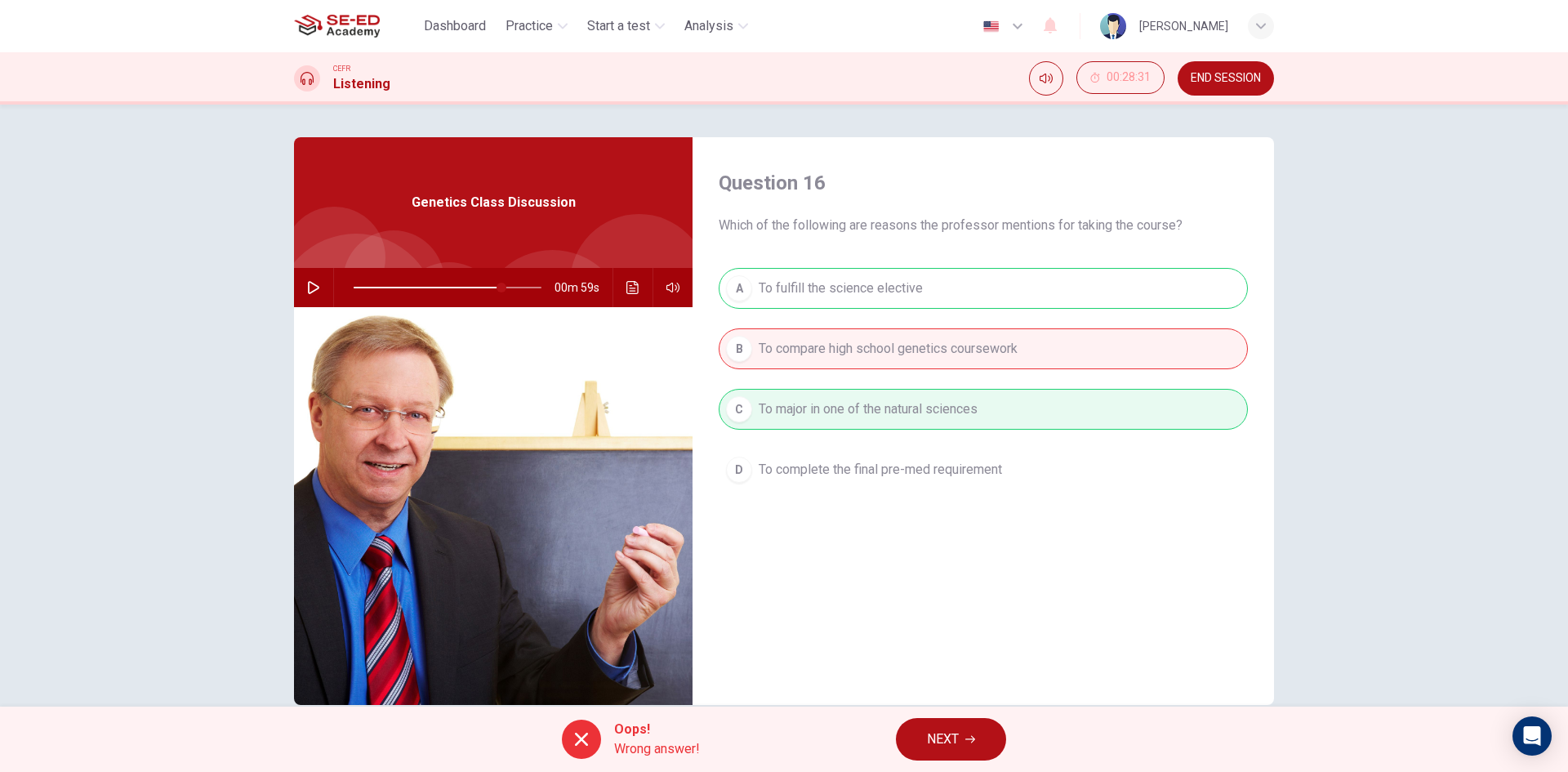
click at [942, 736] on span "NEXT" at bounding box center [943, 739] width 32 height 23
type input "79"
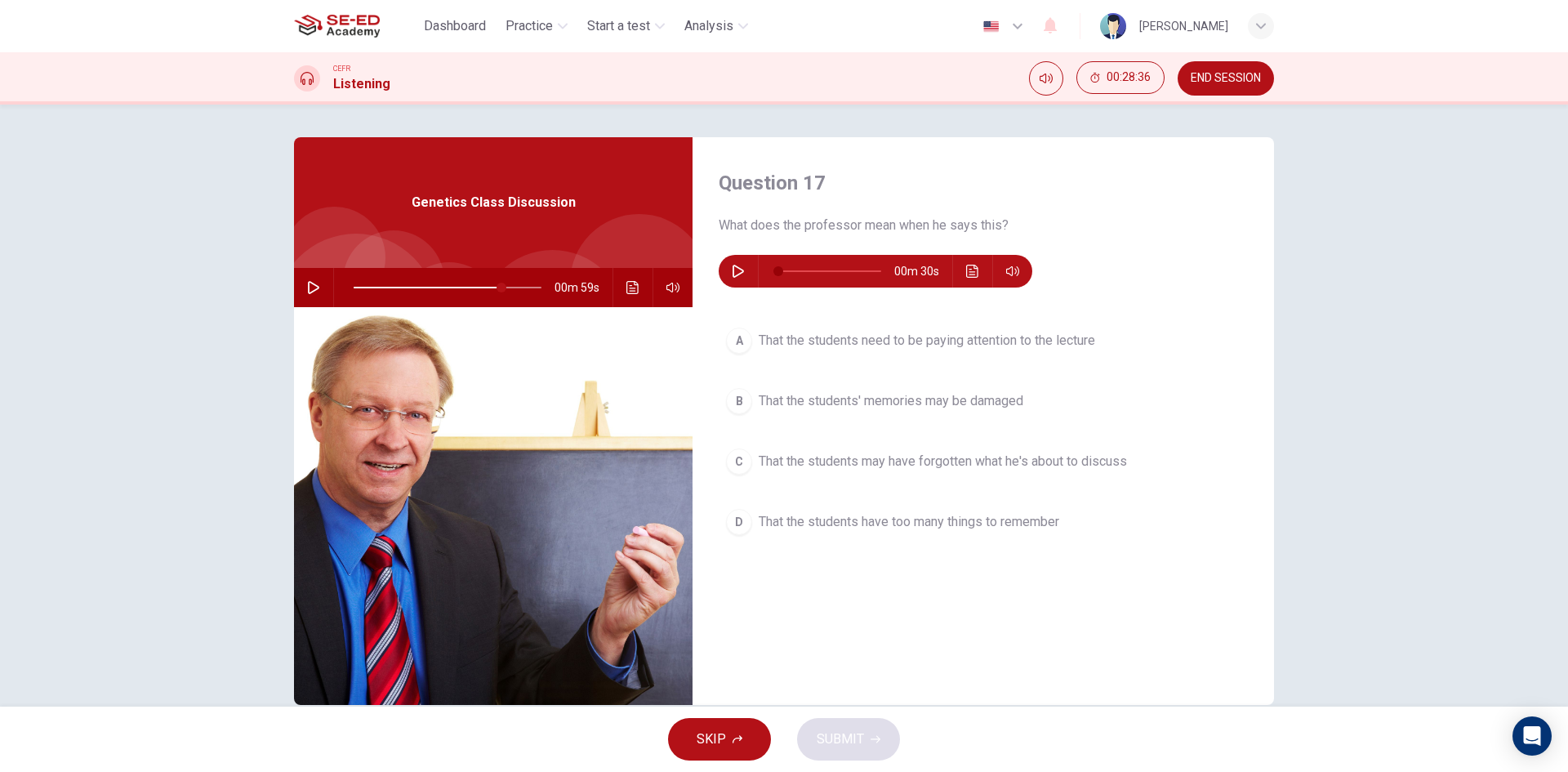
click at [732, 270] on icon "button" at bounding box center [738, 271] width 13 height 13
click at [735, 276] on icon "button" at bounding box center [738, 271] width 13 height 13
type input "88"
click at [774, 458] on span "That the students may have forgotten what he's about to discuss" at bounding box center [943, 461] width 369 height 20
type input "79"
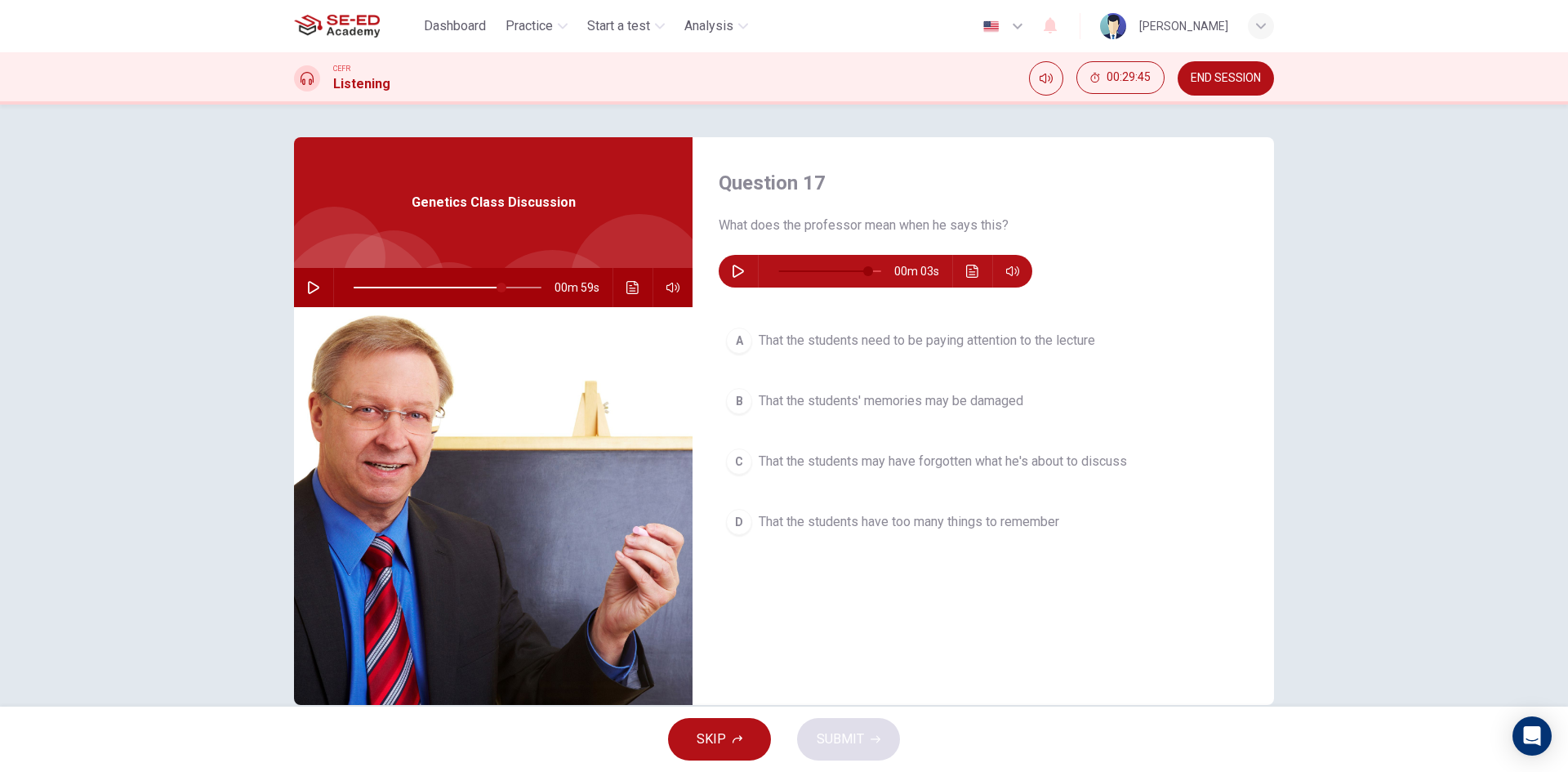
type input "88"
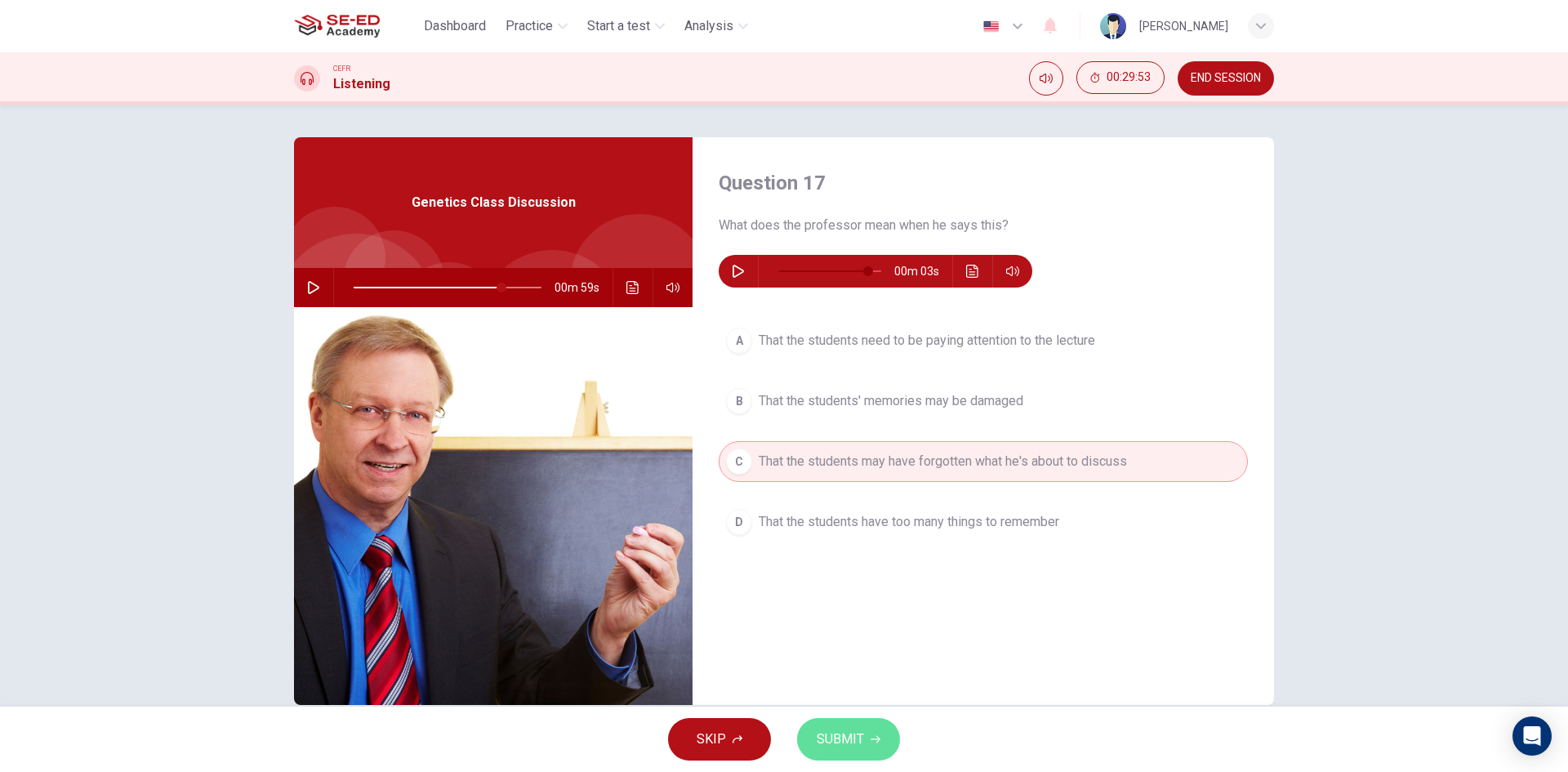
click at [836, 735] on span "SUBMIT" at bounding box center [840, 739] width 47 height 23
type input "79"
type input "88"
type input "79"
type input "88"
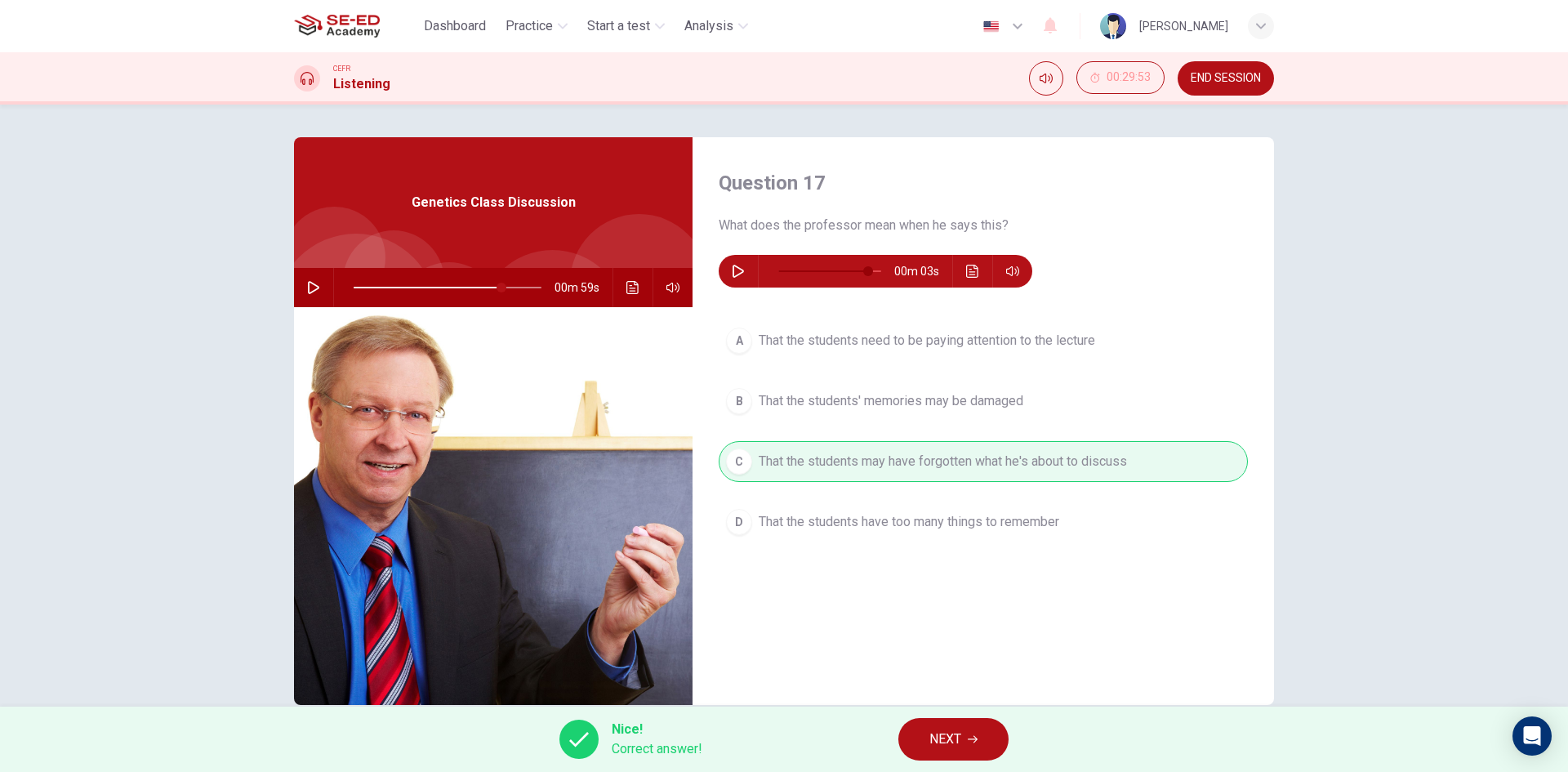
click at [937, 737] on span "NEXT" at bounding box center [945, 739] width 32 height 23
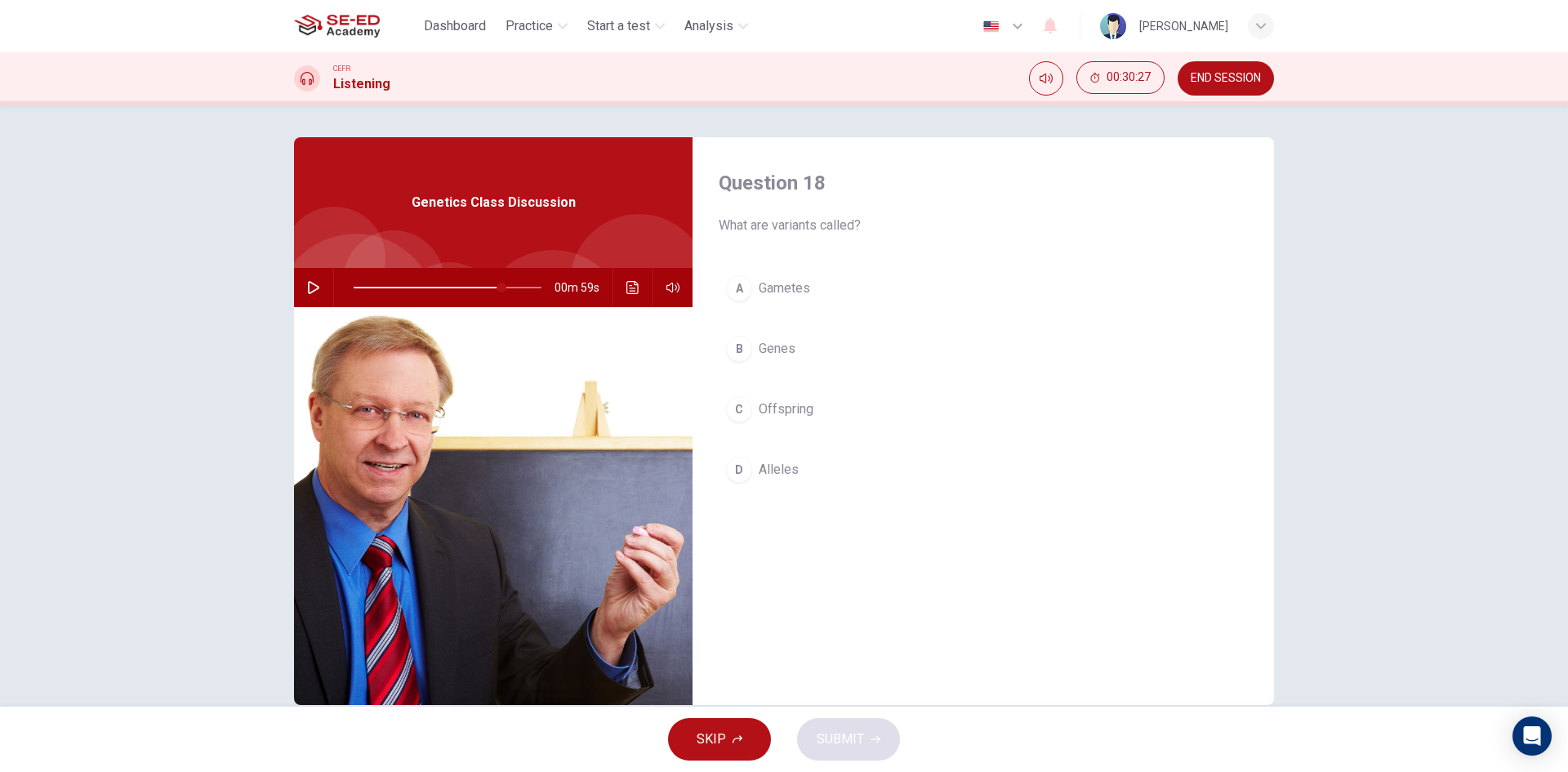
click at [735, 349] on div "B" at bounding box center [738, 348] width 26 height 26
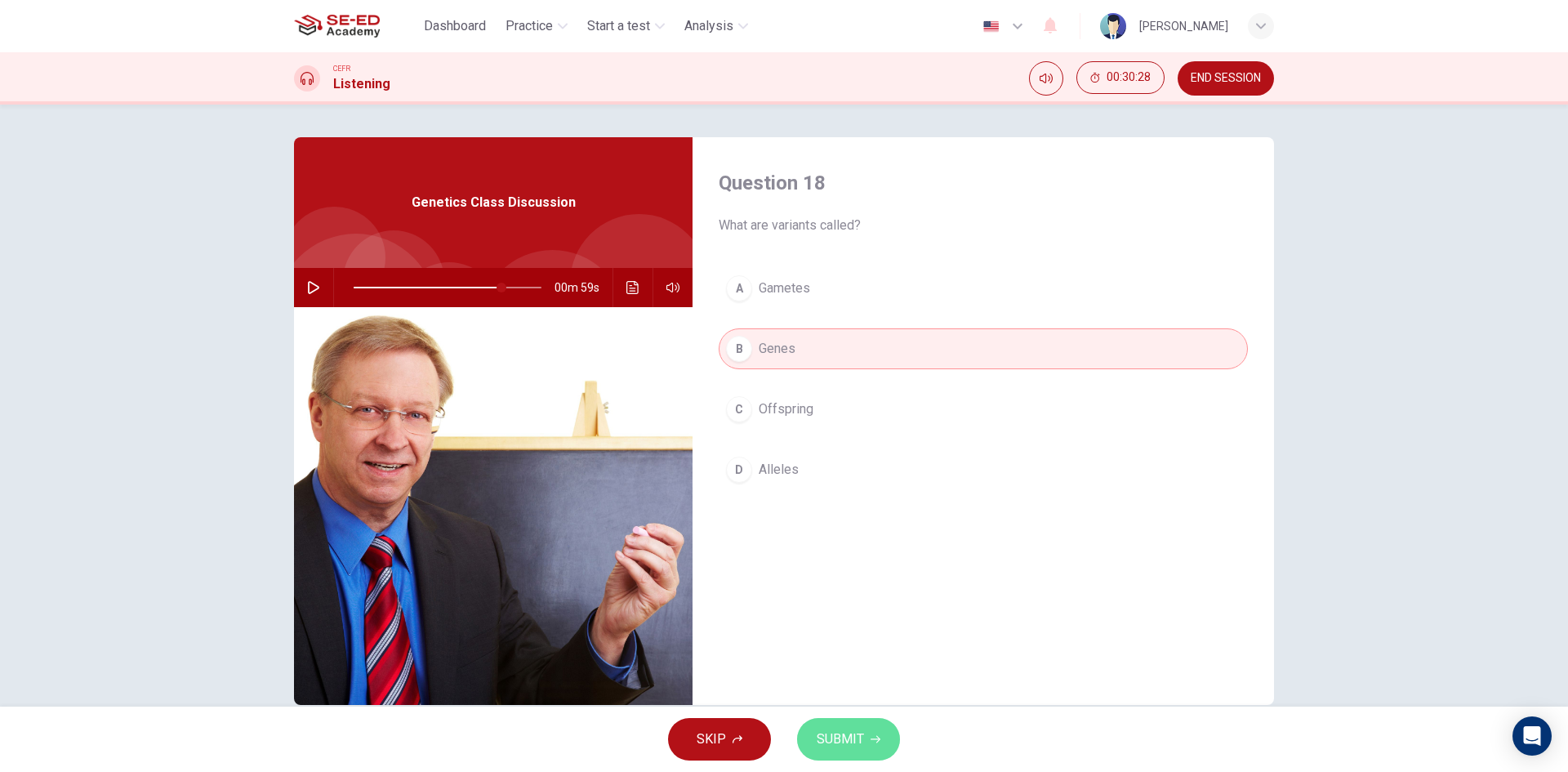
drag, startPoint x: 837, startPoint y: 747, endPoint x: 994, endPoint y: 558, distance: 245.7
click at [839, 746] on span "SUBMIT" at bounding box center [840, 739] width 47 height 23
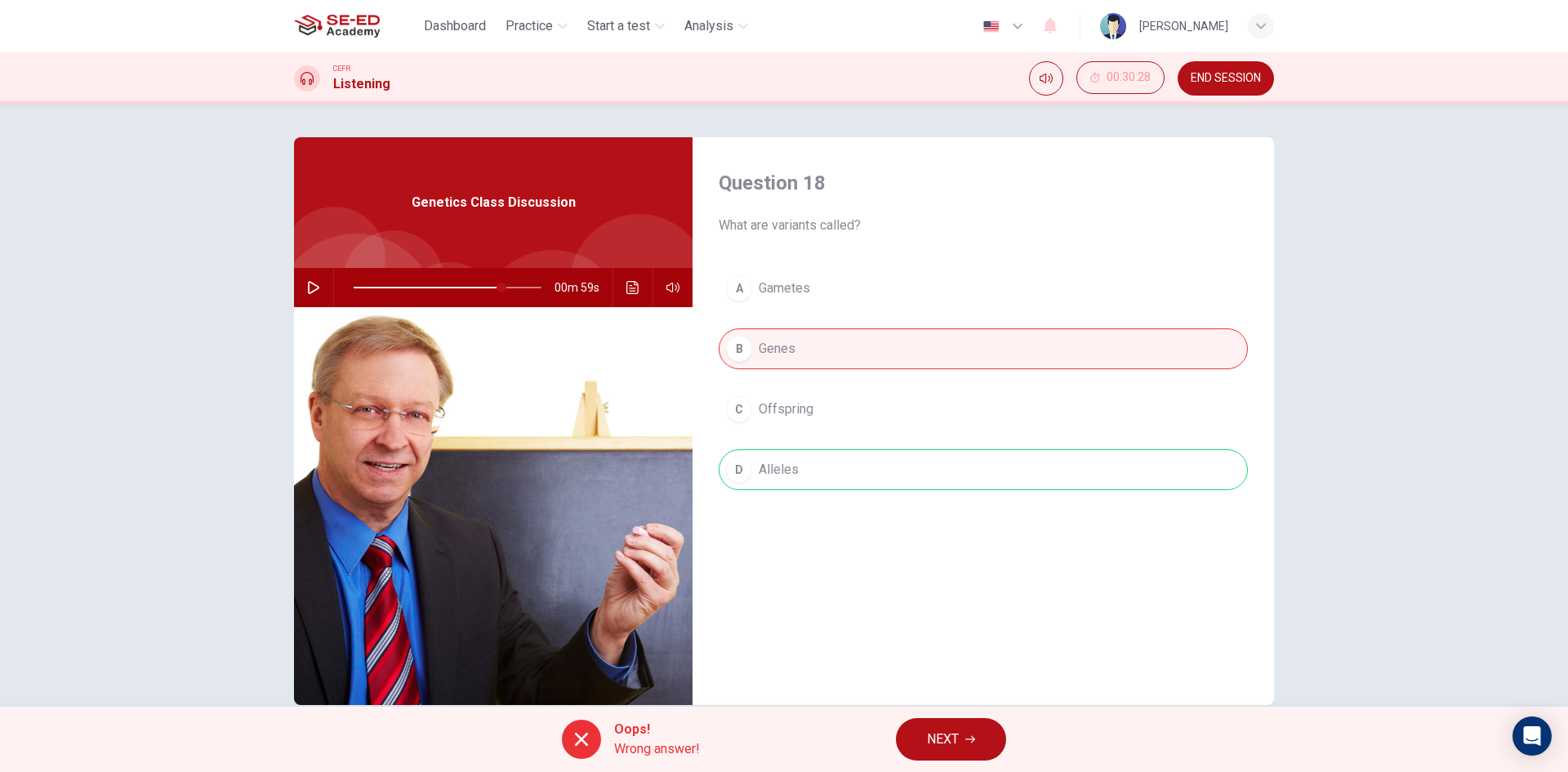
click at [923, 733] on button "NEXT" at bounding box center [951, 739] width 110 height 43
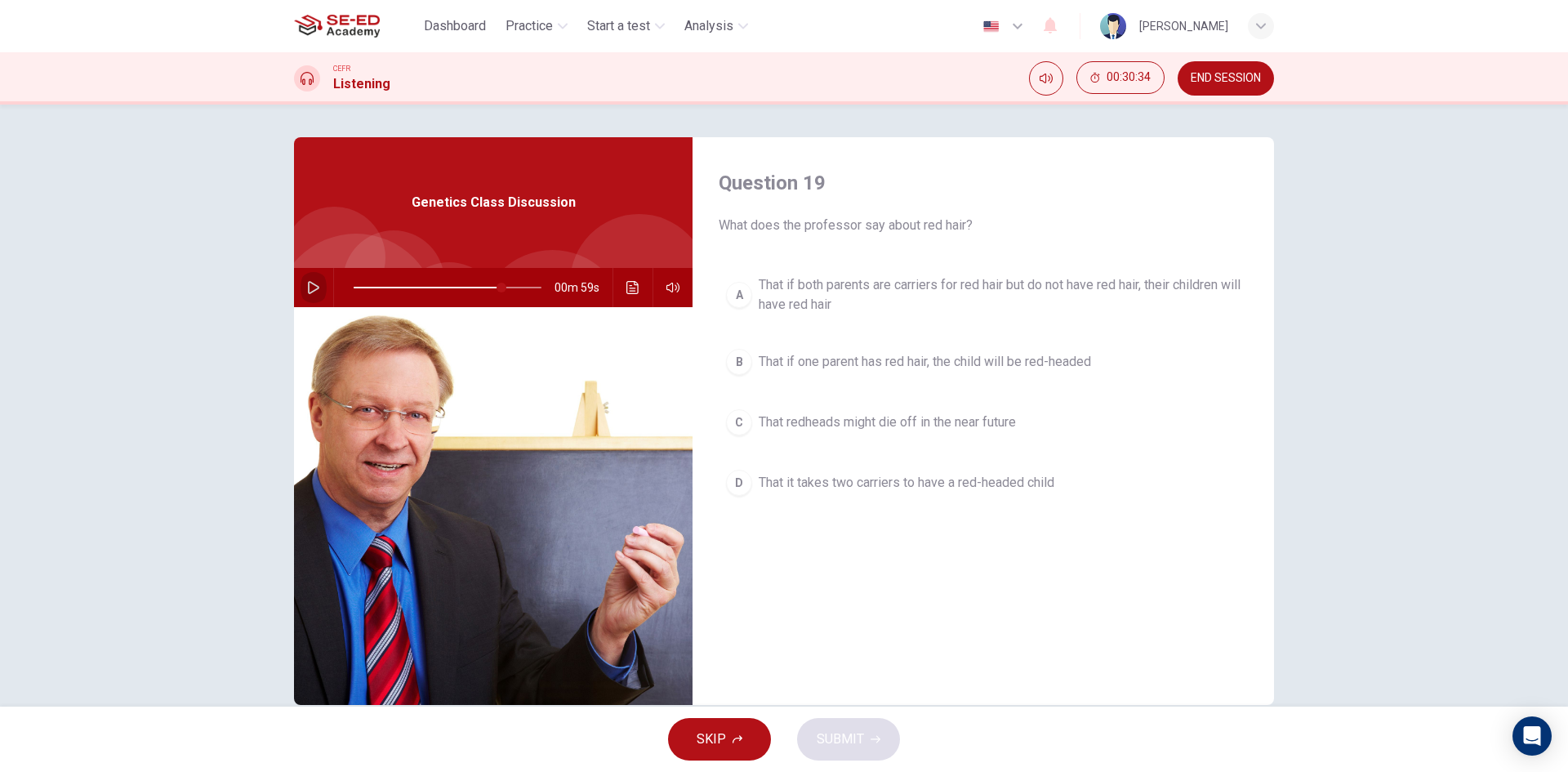
click at [309, 288] on icon "button" at bounding box center [314, 287] width 13 height 13
click at [312, 287] on icon "button" at bounding box center [314, 287] width 13 height 13
click at [509, 287] on span at bounding box center [513, 287] width 10 height 10
click at [307, 286] on icon "button" at bounding box center [314, 287] width 13 height 13
click at [314, 288] on icon "button" at bounding box center [314, 287] width 13 height 13
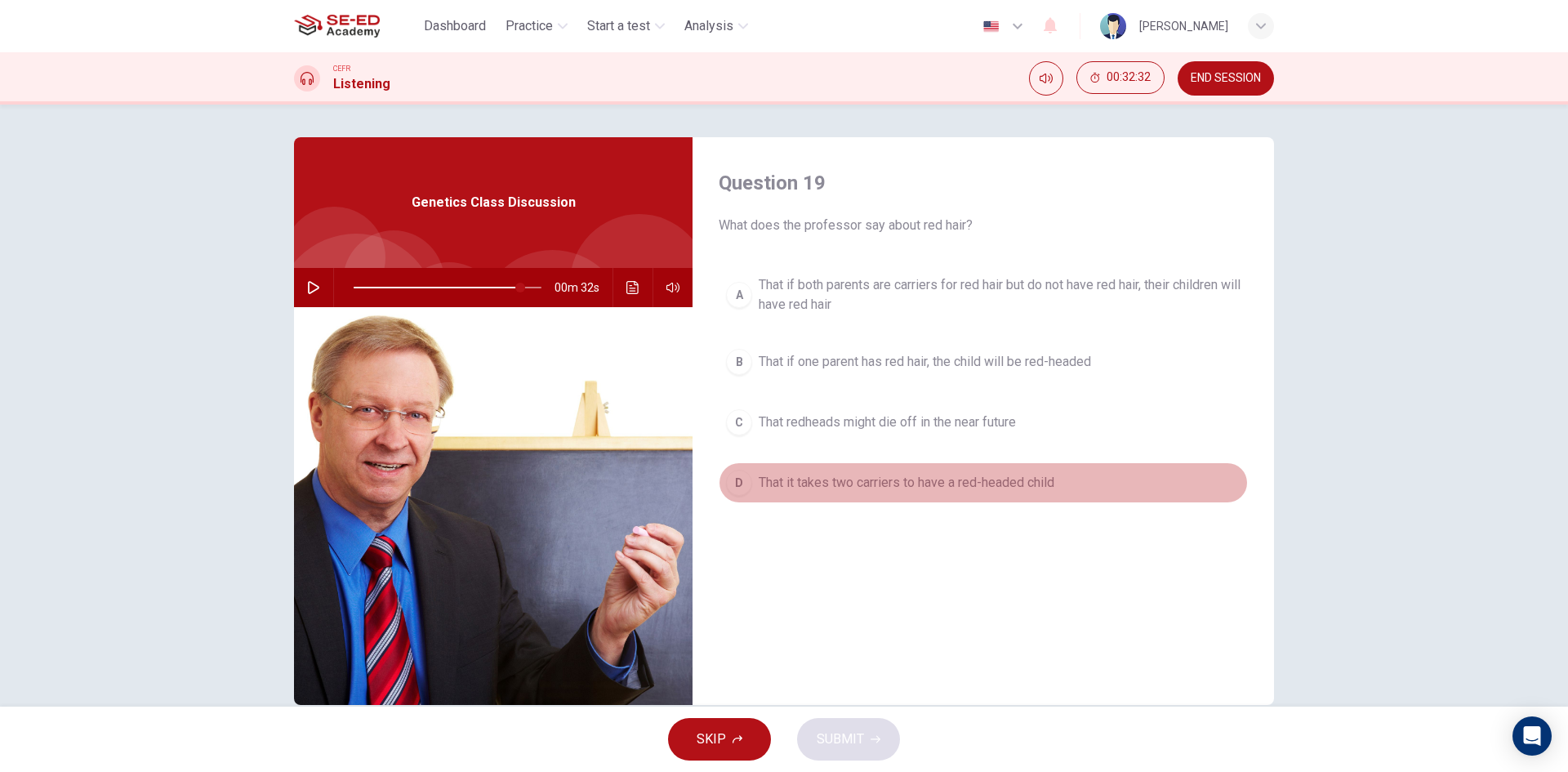
click at [734, 489] on div "D" at bounding box center [738, 482] width 26 height 26
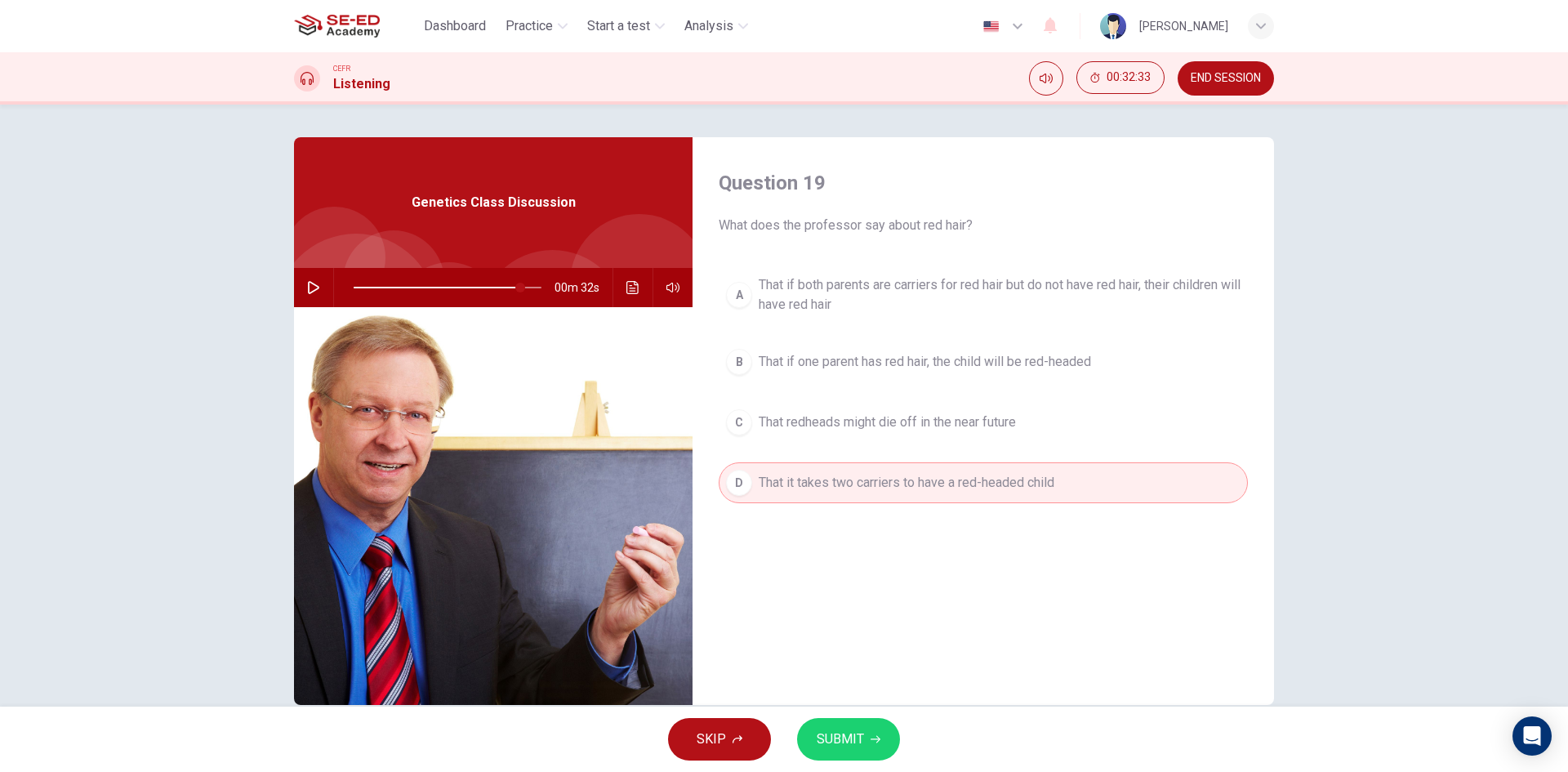
click at [816, 744] on span "SUBMIT" at bounding box center [840, 739] width 47 height 23
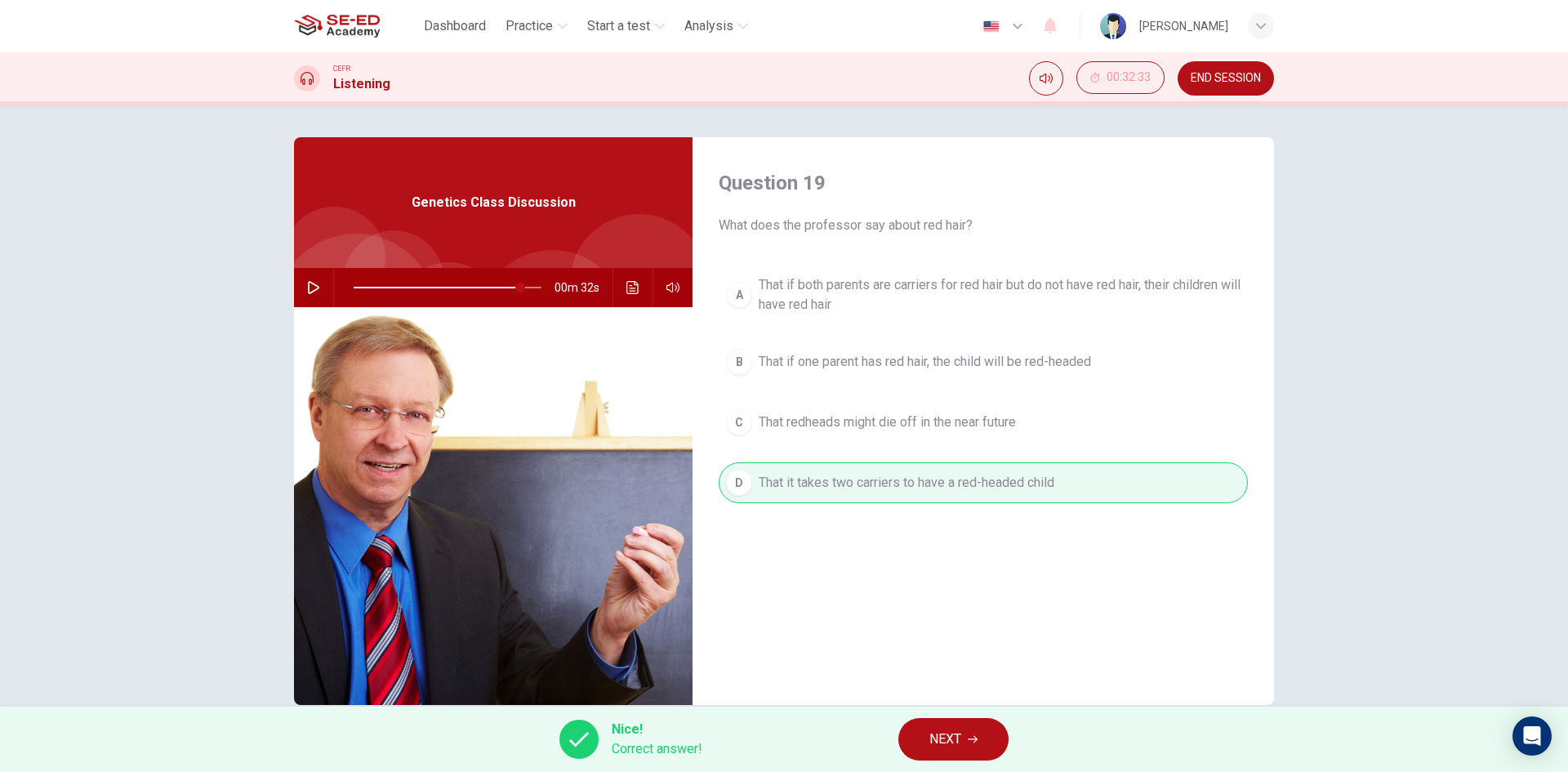
click at [946, 741] on span "NEXT" at bounding box center [945, 739] width 32 height 23
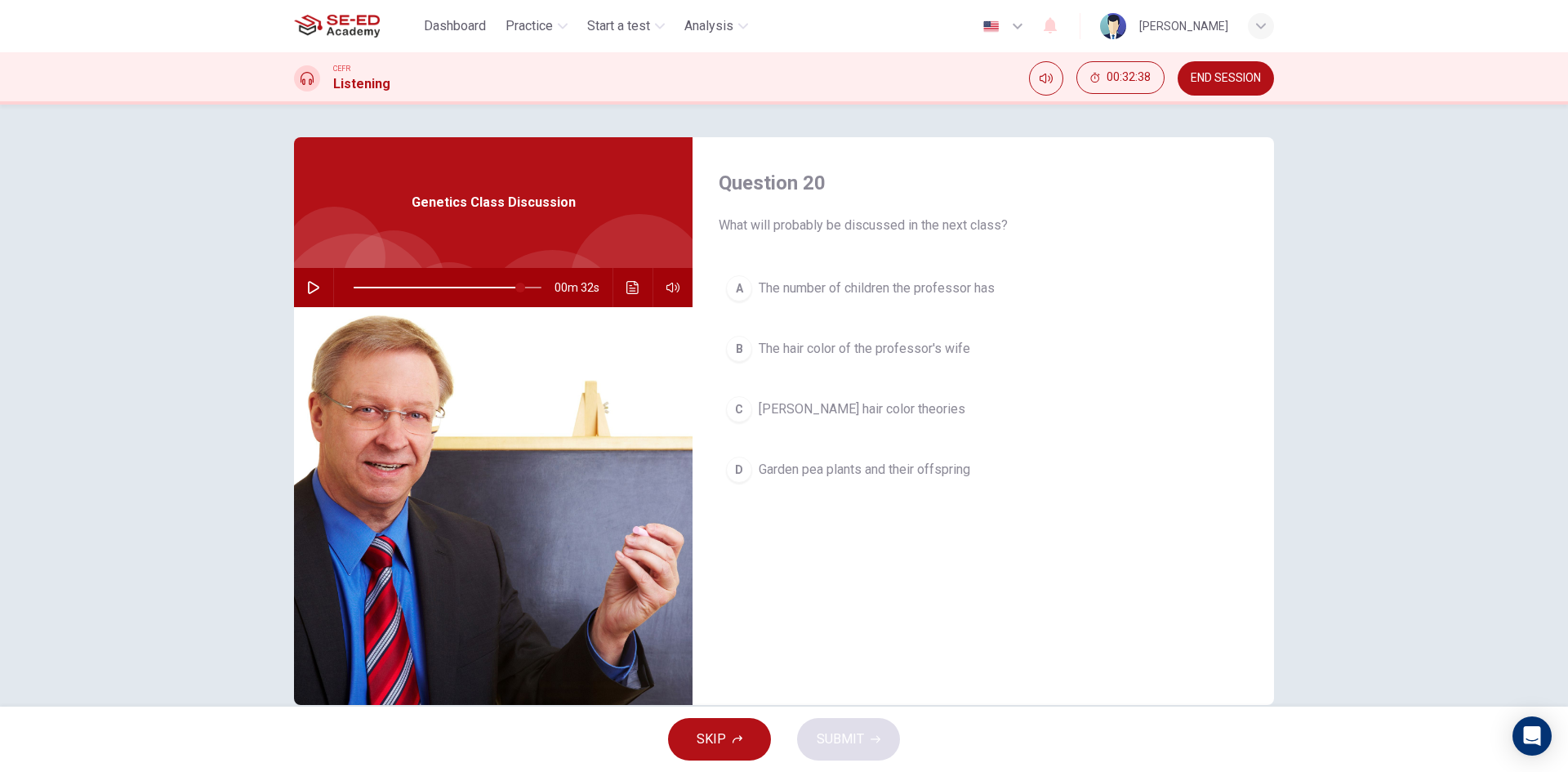
click at [311, 283] on icon "button" at bounding box center [314, 287] width 13 height 13
type input "0"
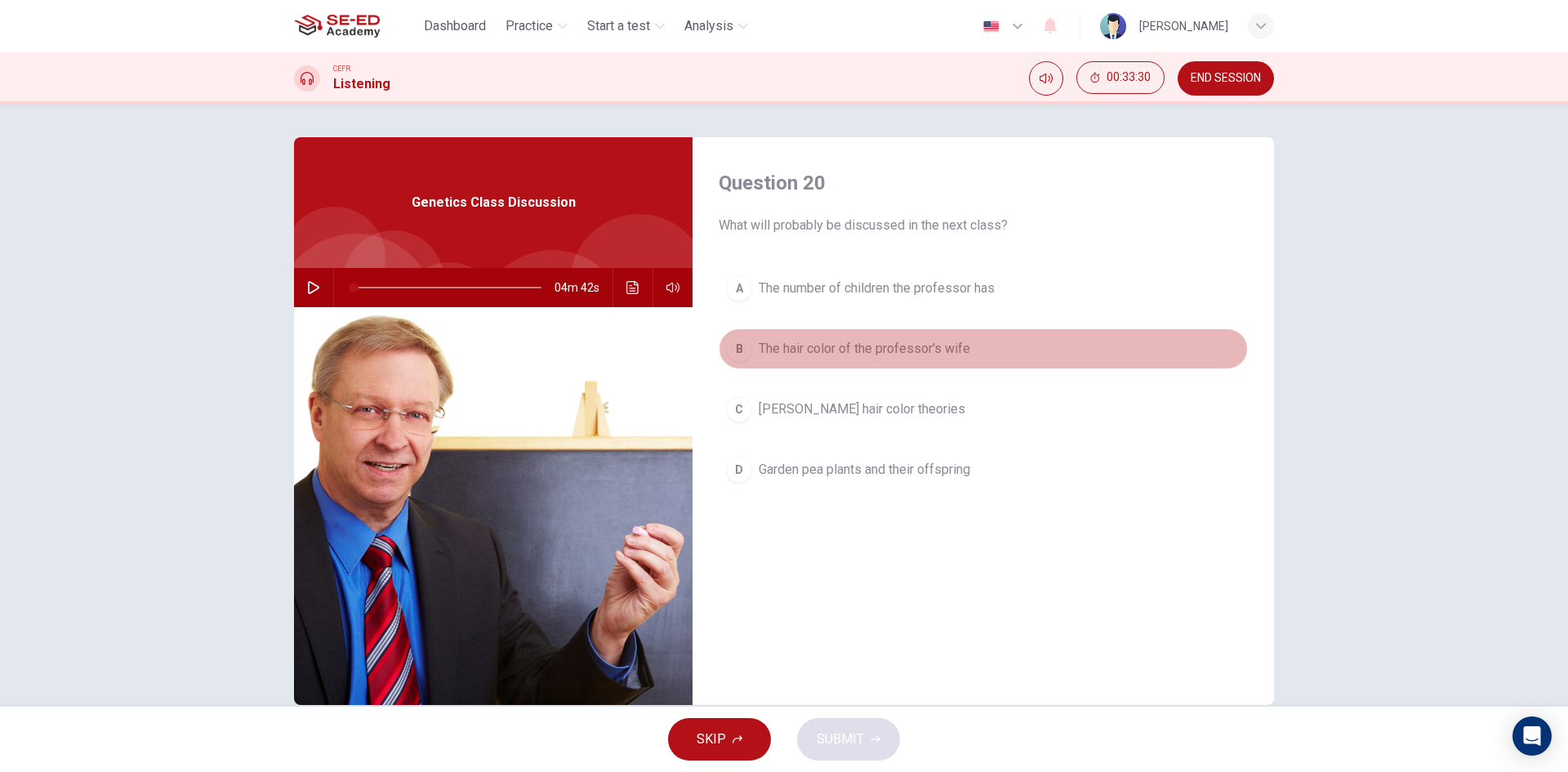
click at [751, 348] on button "B The hair color of the professor's wife" at bounding box center [983, 349] width 529 height 41
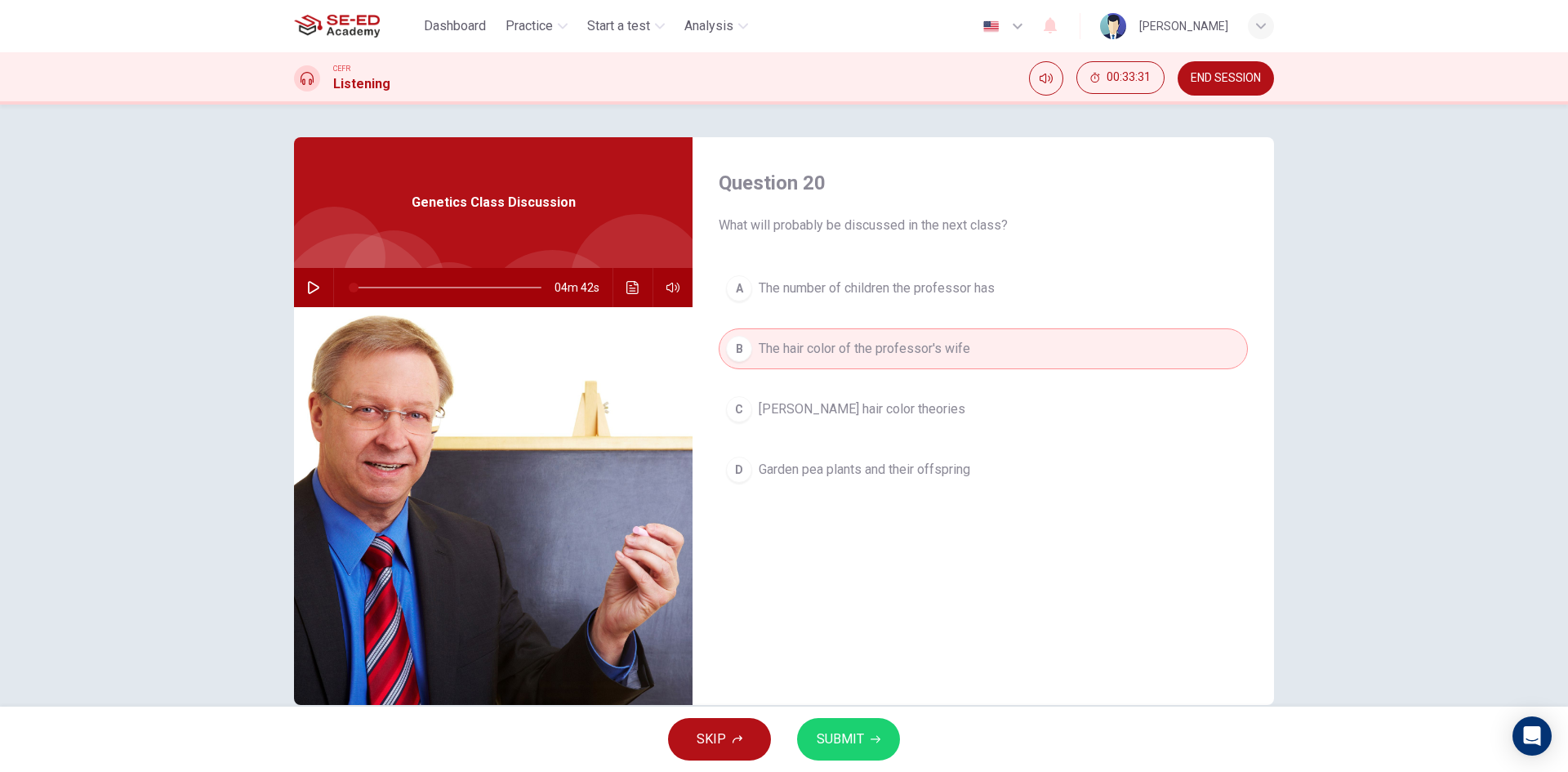
click at [836, 732] on span "SUBMIT" at bounding box center [840, 739] width 47 height 23
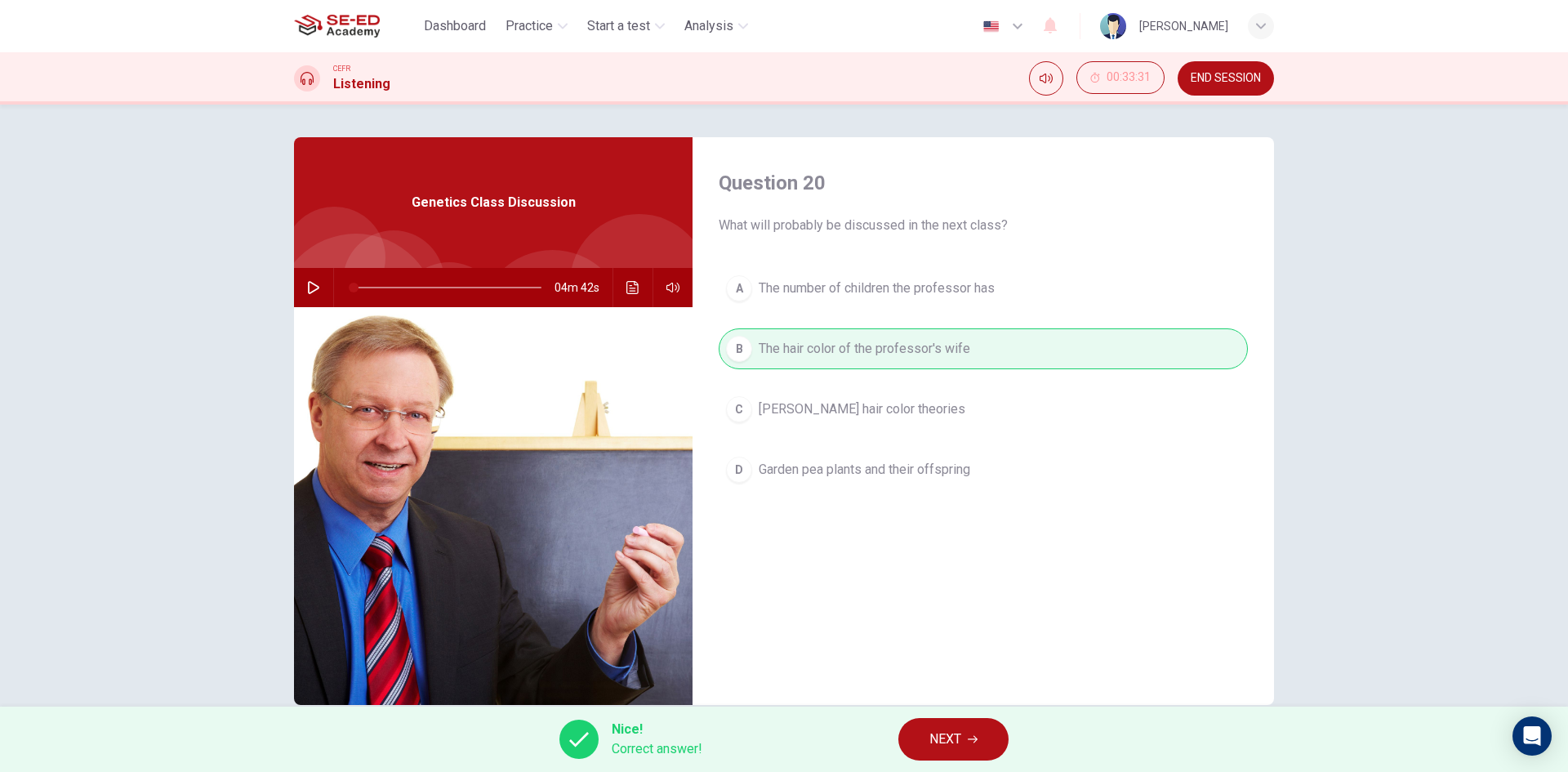
click at [952, 730] on span "NEXT" at bounding box center [945, 739] width 32 height 23
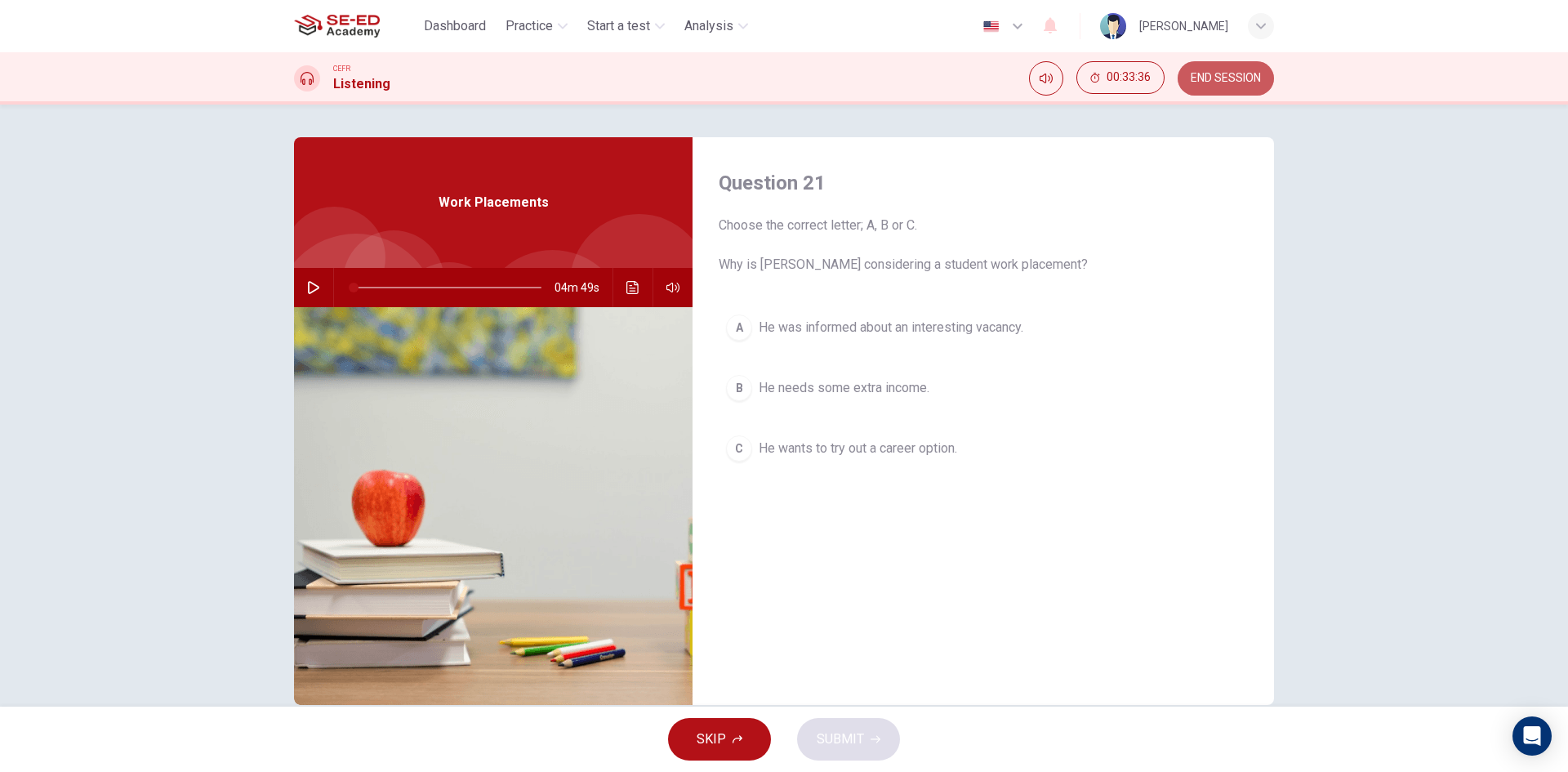
click at [1211, 76] on span "END SESSION" at bounding box center [1225, 78] width 70 height 13
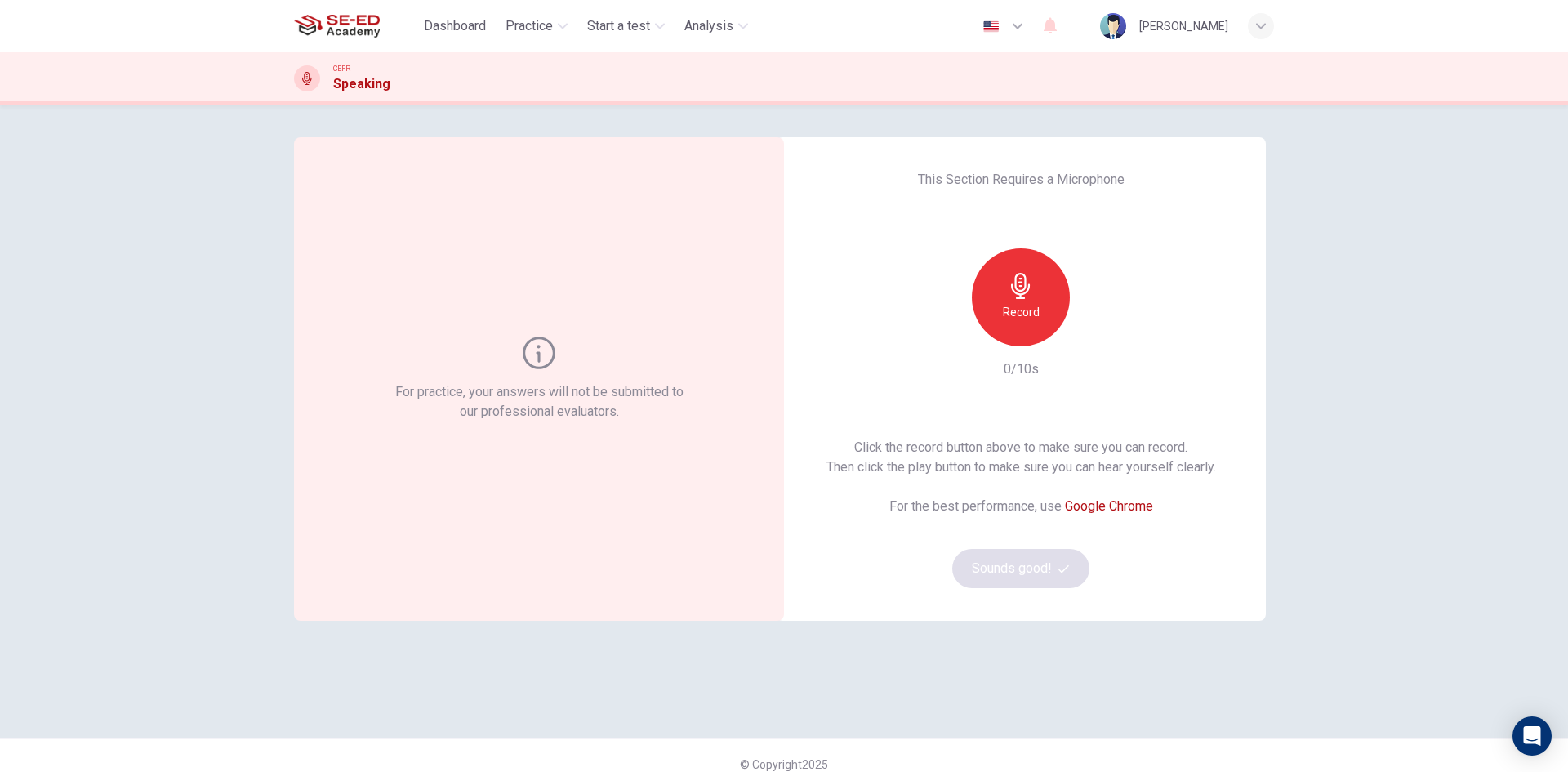
click at [1033, 537] on div "Click the record button above to make sure you can record. Then click the play …" at bounding box center [1021, 513] width 390 height 150
click at [1018, 306] on h6 "Record" at bounding box center [1021, 312] width 36 height 20
click at [1029, 290] on icon "button" at bounding box center [1021, 285] width 26 height 26
click at [1024, 313] on h6 "Stop" at bounding box center [1021, 312] width 25 height 20
click at [1092, 336] on icon "button" at bounding box center [1096, 333] width 16 height 16
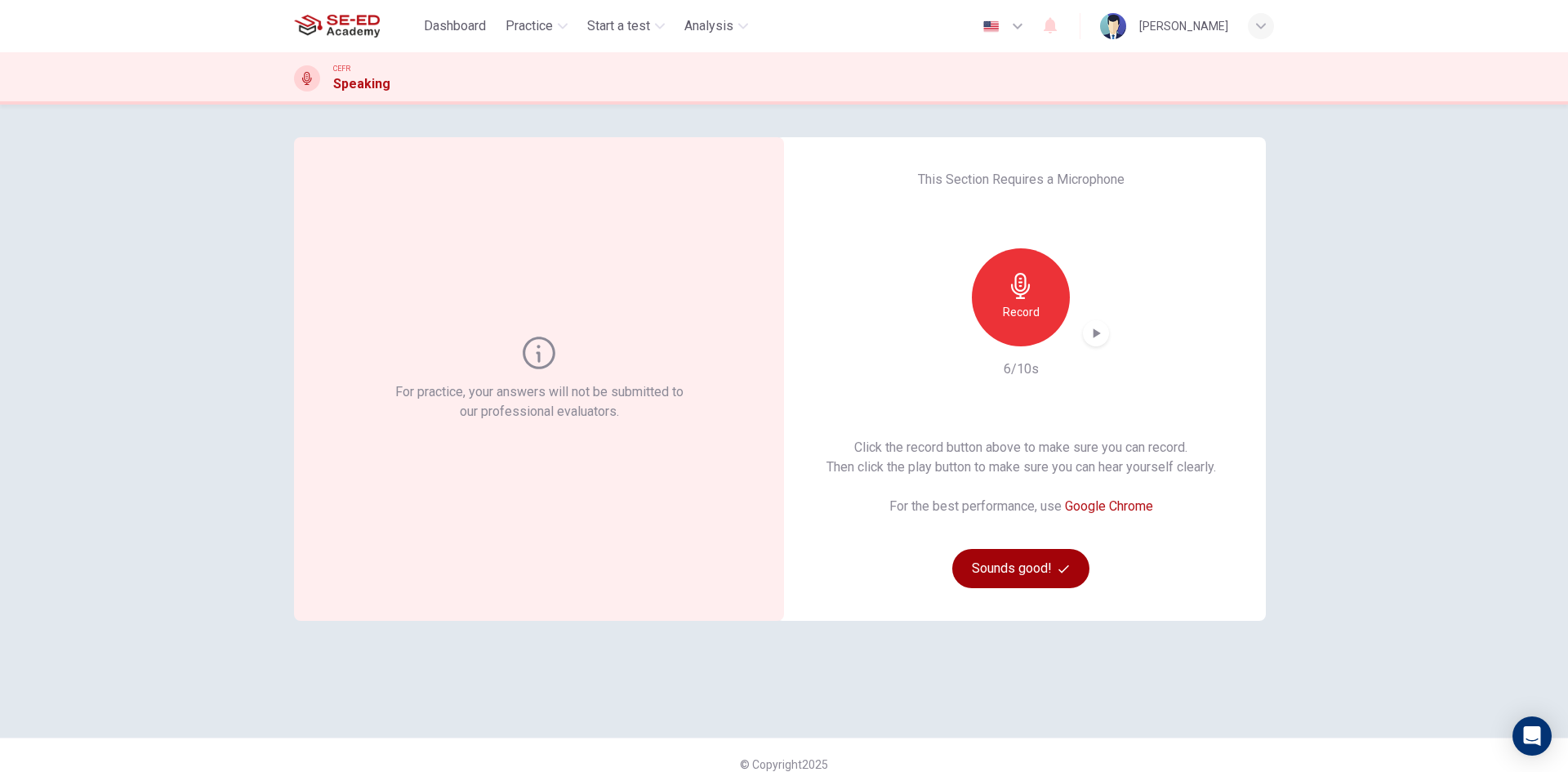
click at [981, 569] on button "Sounds good!" at bounding box center [1021, 569] width 137 height 39
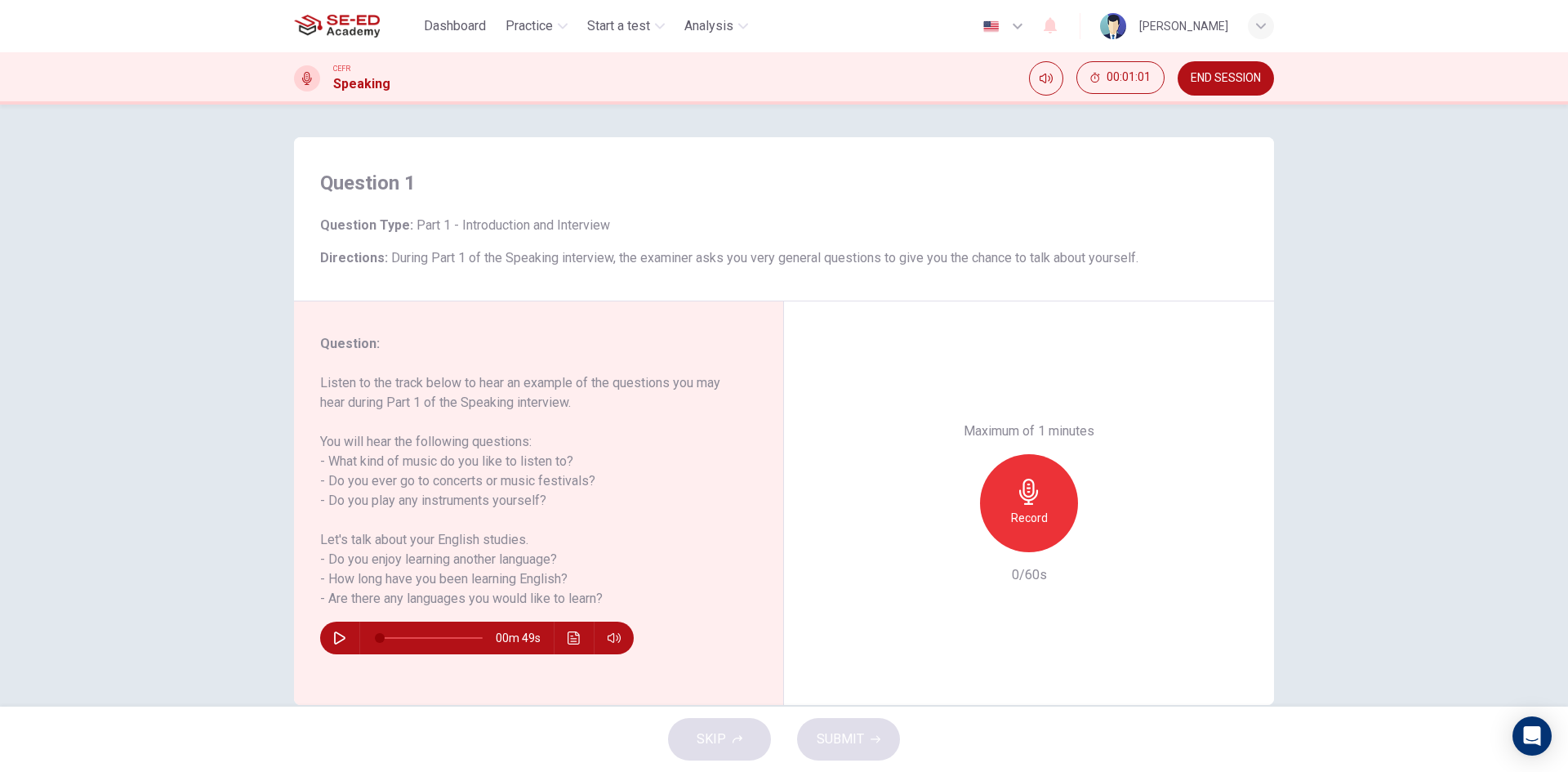
click at [339, 633] on icon "button" at bounding box center [339, 638] width 13 height 13
type input "0"
click at [1015, 527] on h6 "Record" at bounding box center [1029, 518] width 36 height 20
click at [853, 742] on span "SUBMIT" at bounding box center [840, 739] width 47 height 23
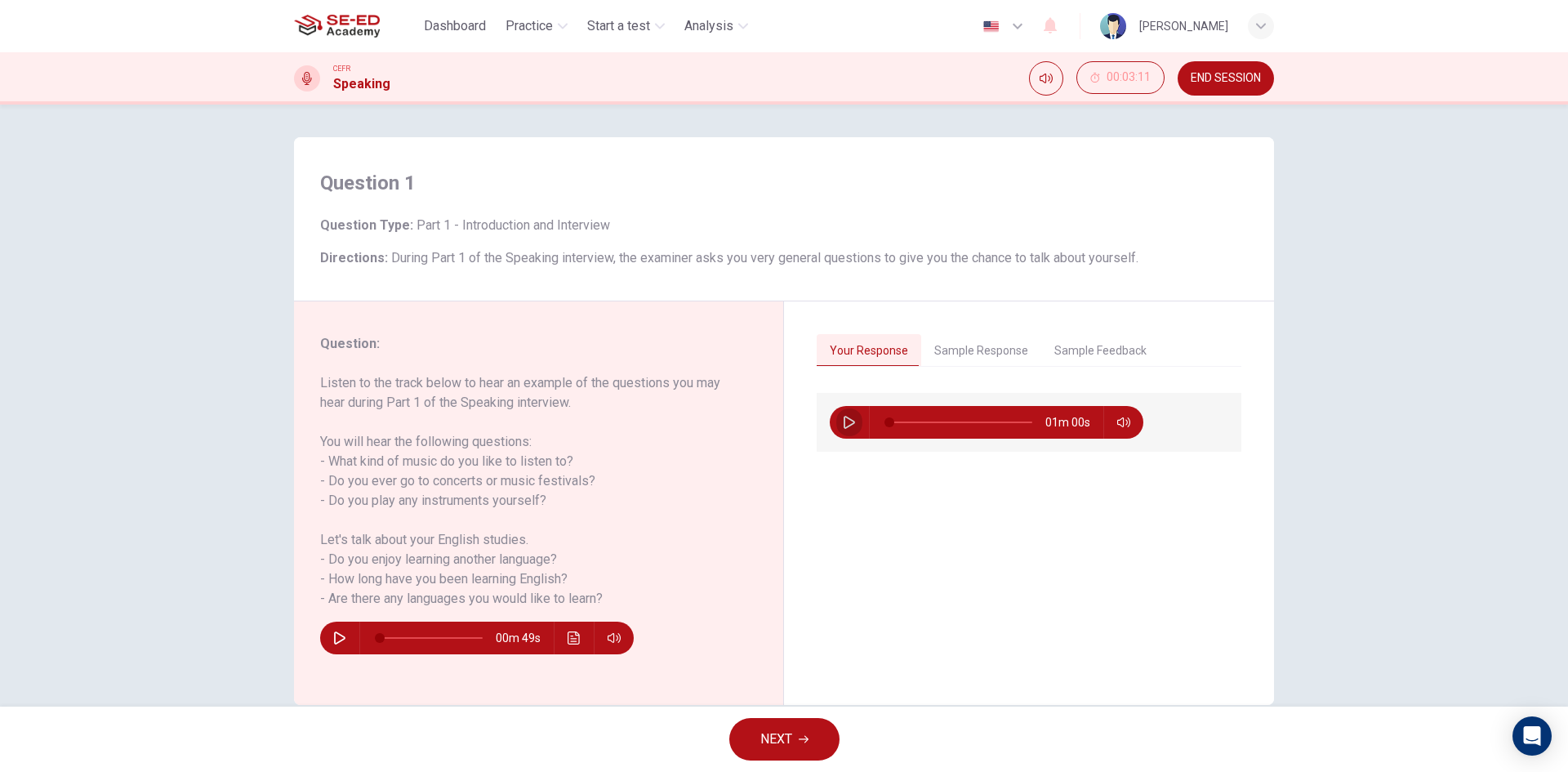
click at [843, 419] on icon "button" at bounding box center [849, 422] width 13 height 13
click at [987, 351] on button "Sample Response" at bounding box center [981, 351] width 120 height 35
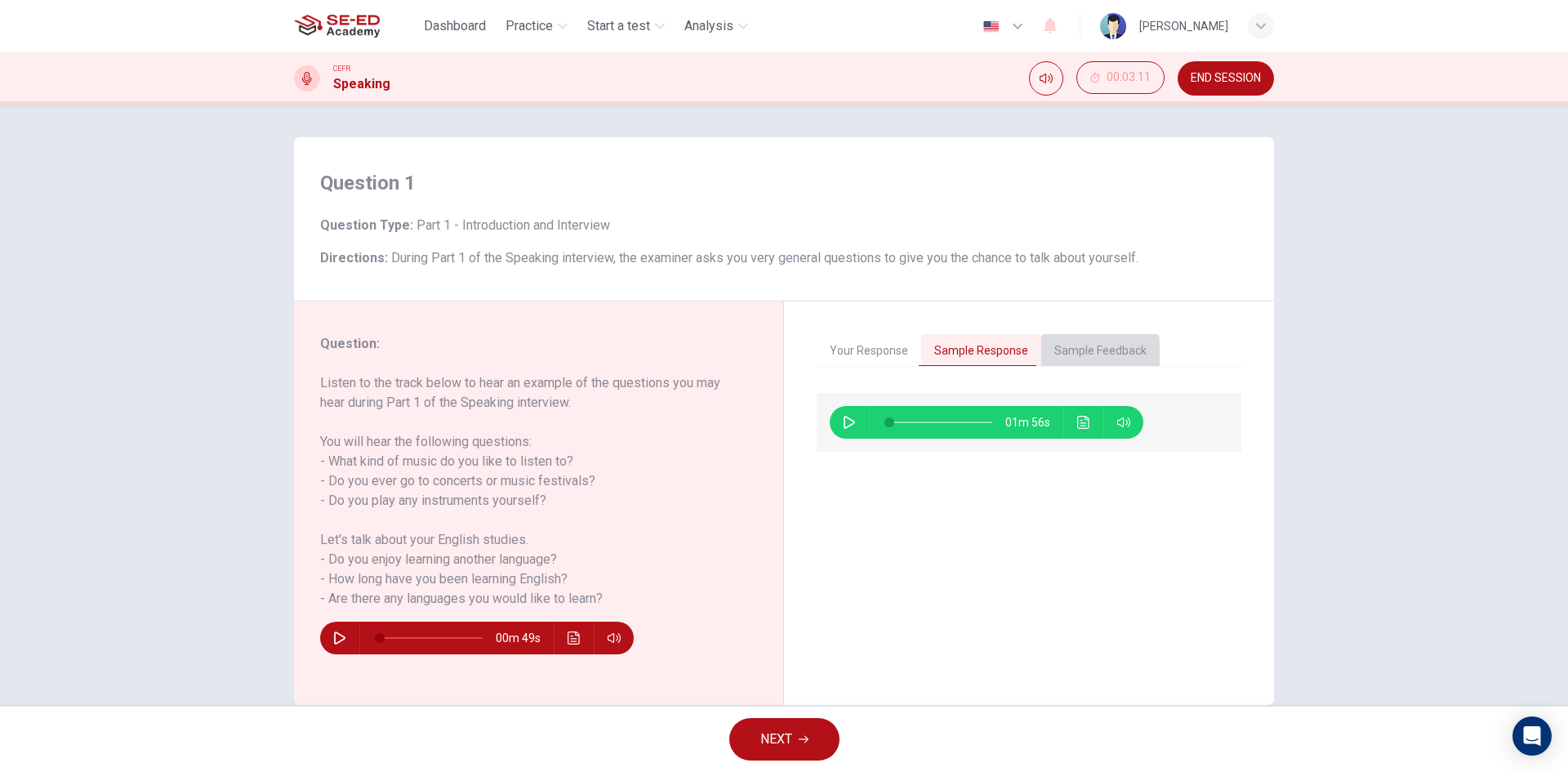
click at [1061, 352] on button "Sample Feedback" at bounding box center [1100, 351] width 118 height 35
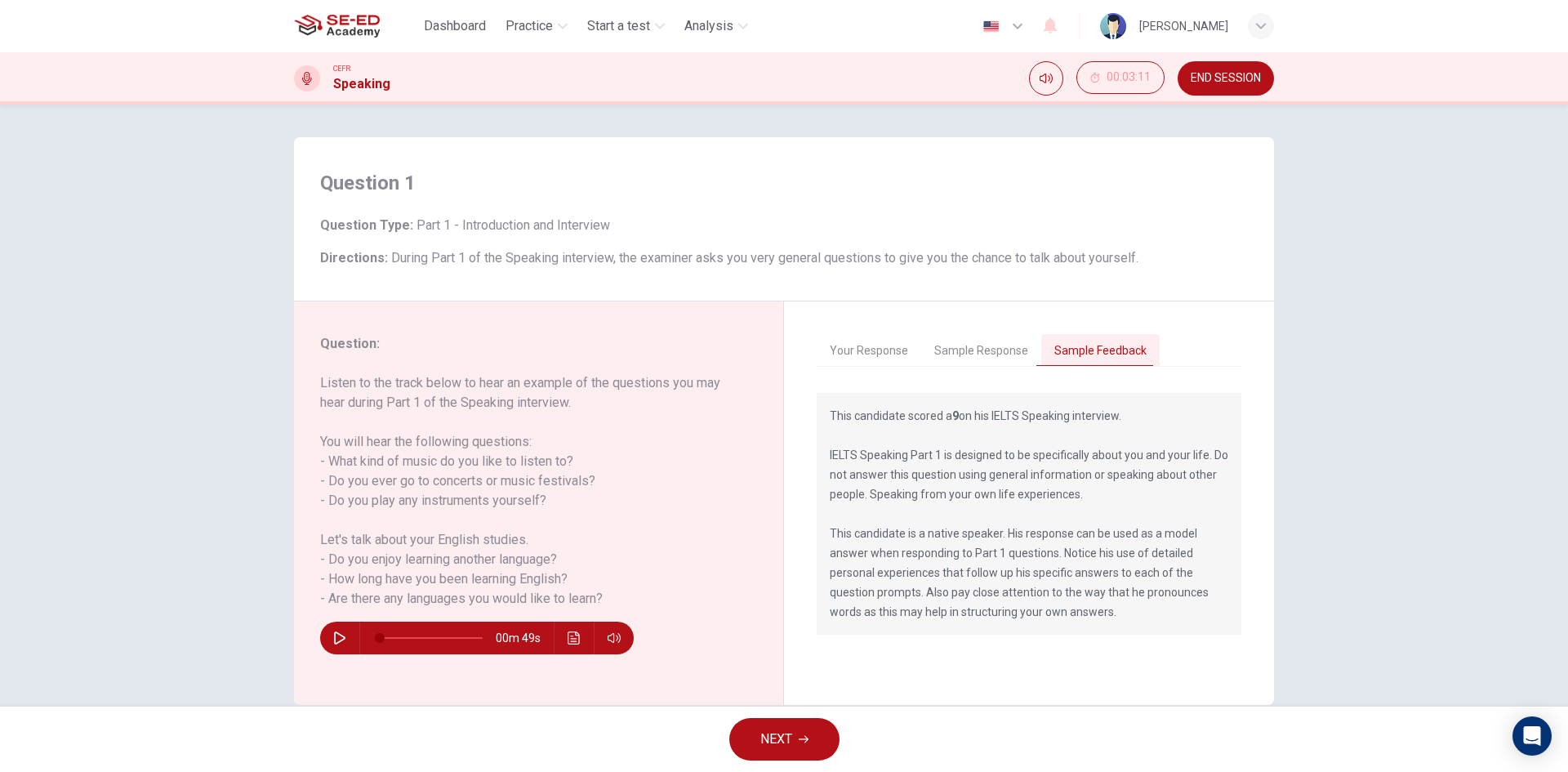
click at [973, 347] on button "Sample Response" at bounding box center [981, 351] width 120 height 35
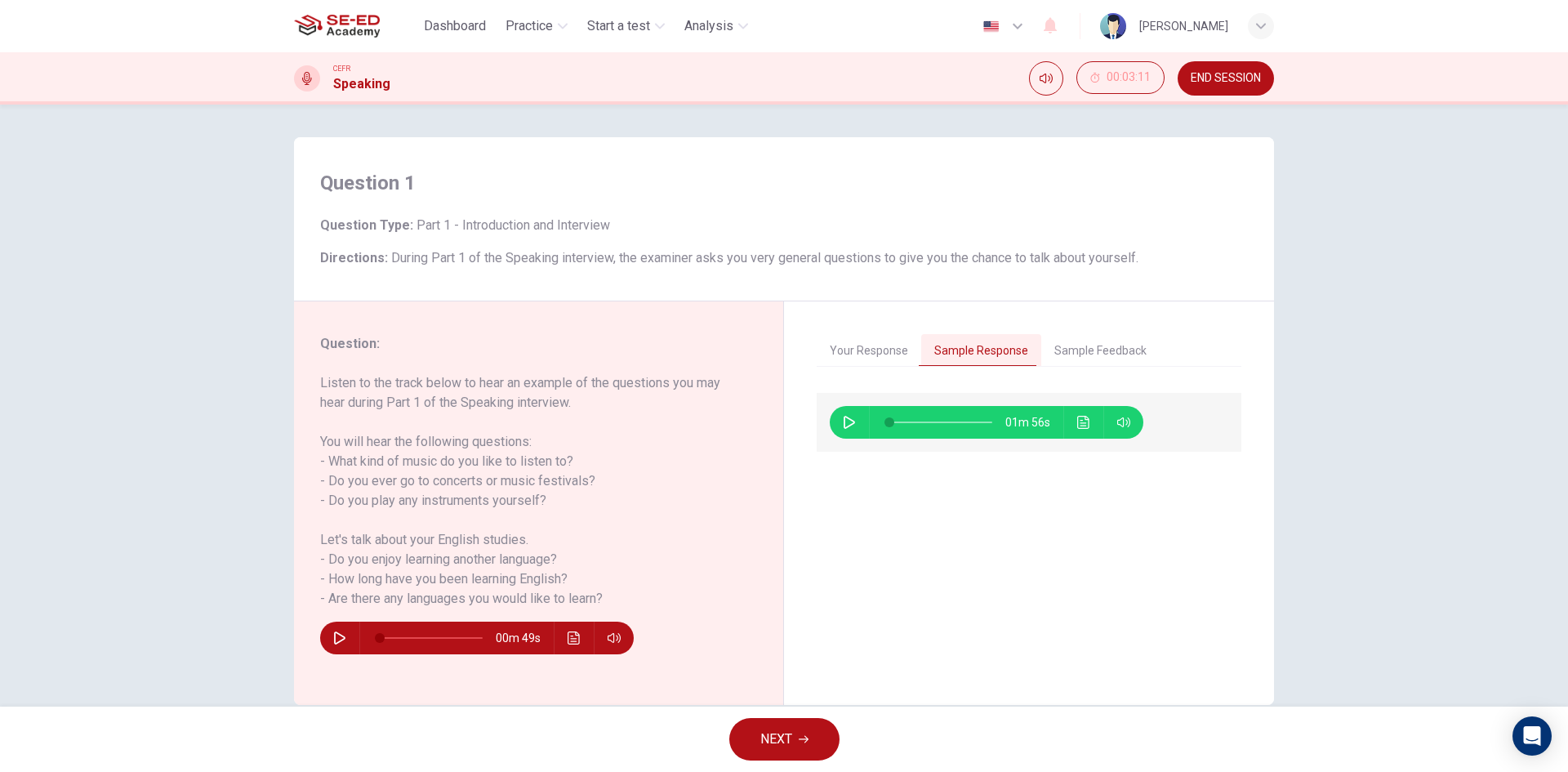
click at [868, 351] on button "Your Response" at bounding box center [869, 351] width 105 height 35
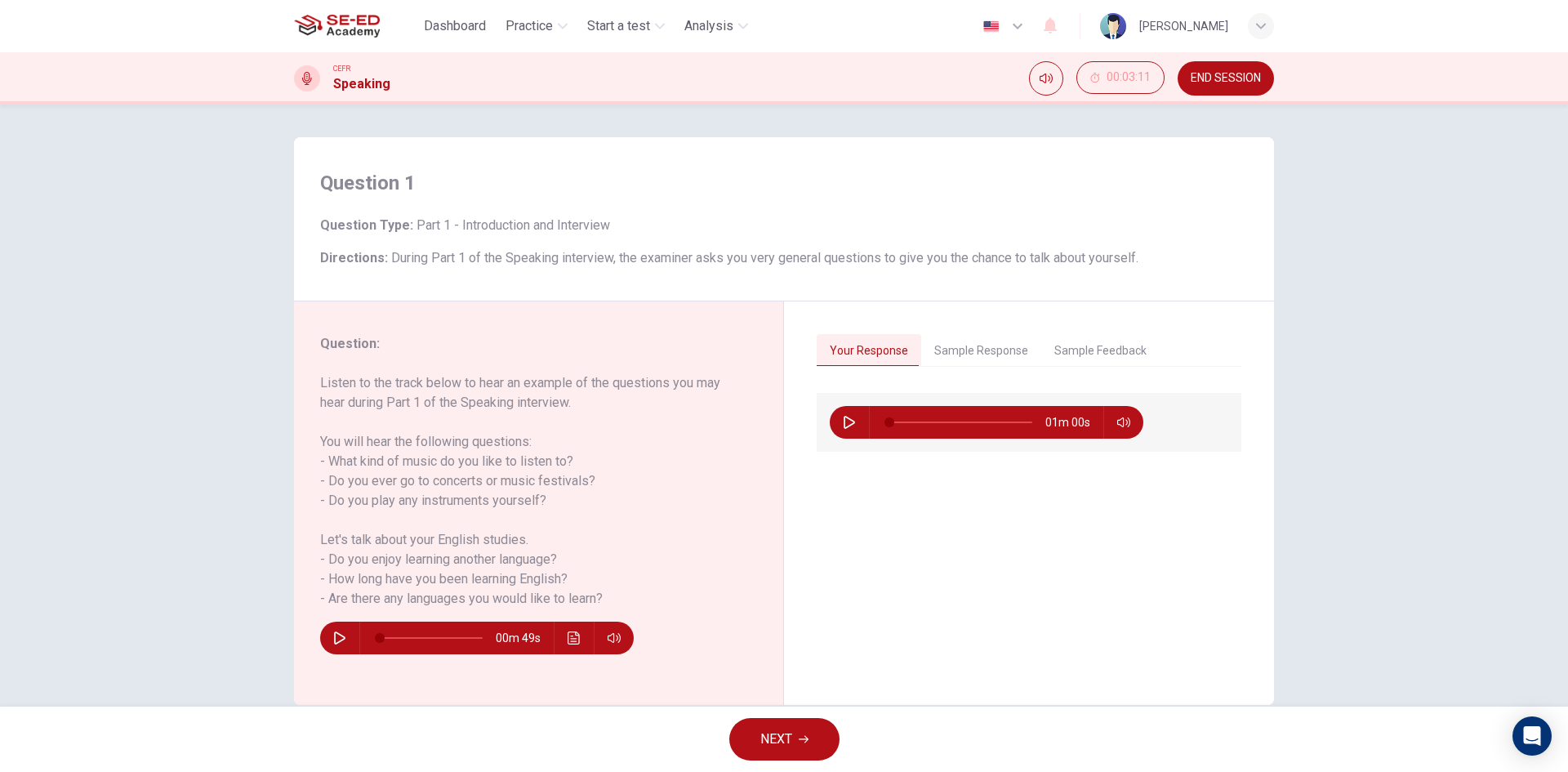
click at [844, 418] on icon "button" at bounding box center [849, 422] width 12 height 13
click at [845, 418] on icon "button" at bounding box center [849, 422] width 9 height 10
type input "3"
click at [972, 347] on button "Sample Response" at bounding box center [981, 351] width 120 height 35
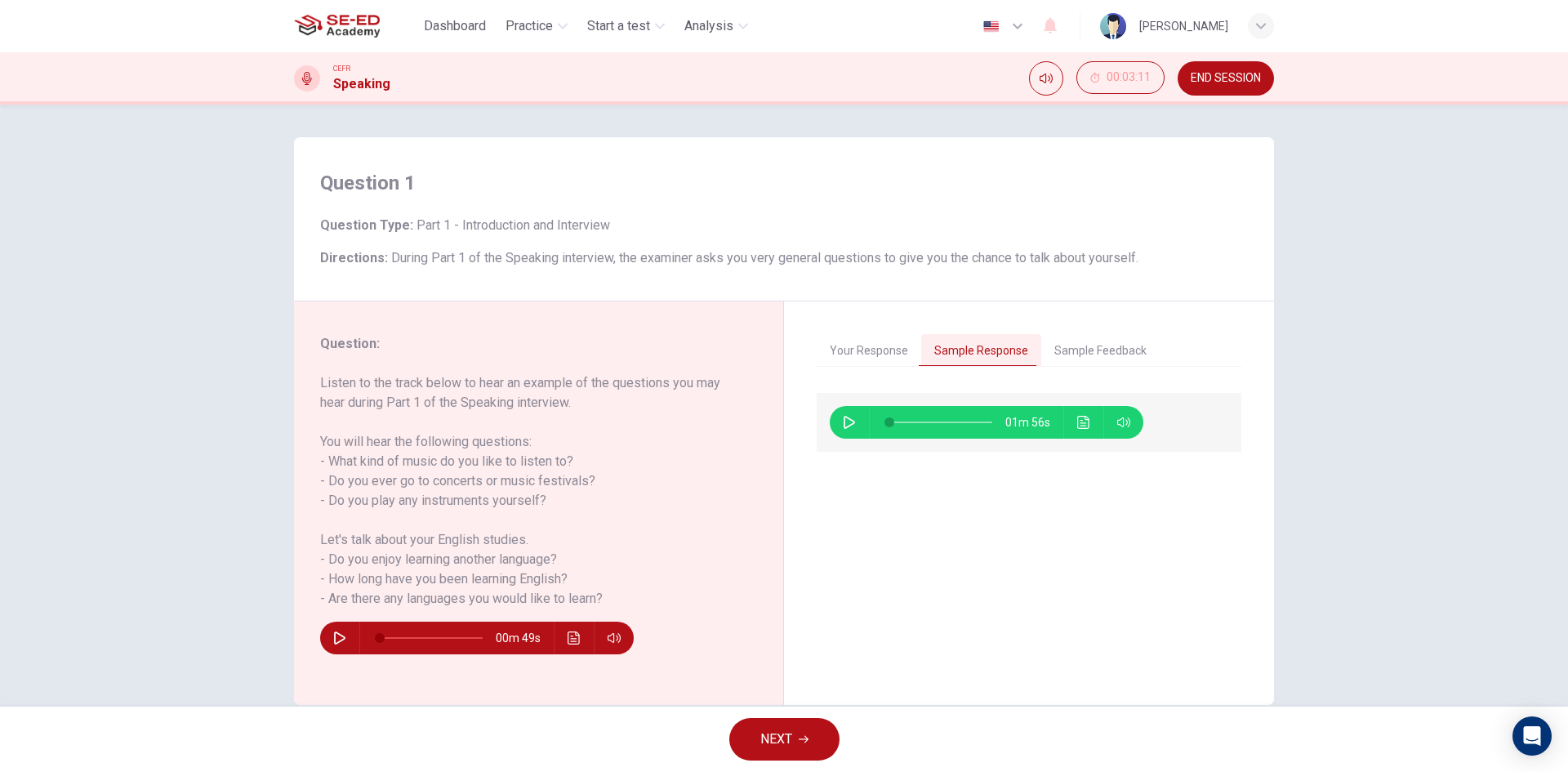
click at [845, 423] on icon "button" at bounding box center [849, 422] width 13 height 13
type input "6"
click at [786, 736] on span "NEXT" at bounding box center [776, 739] width 32 height 23
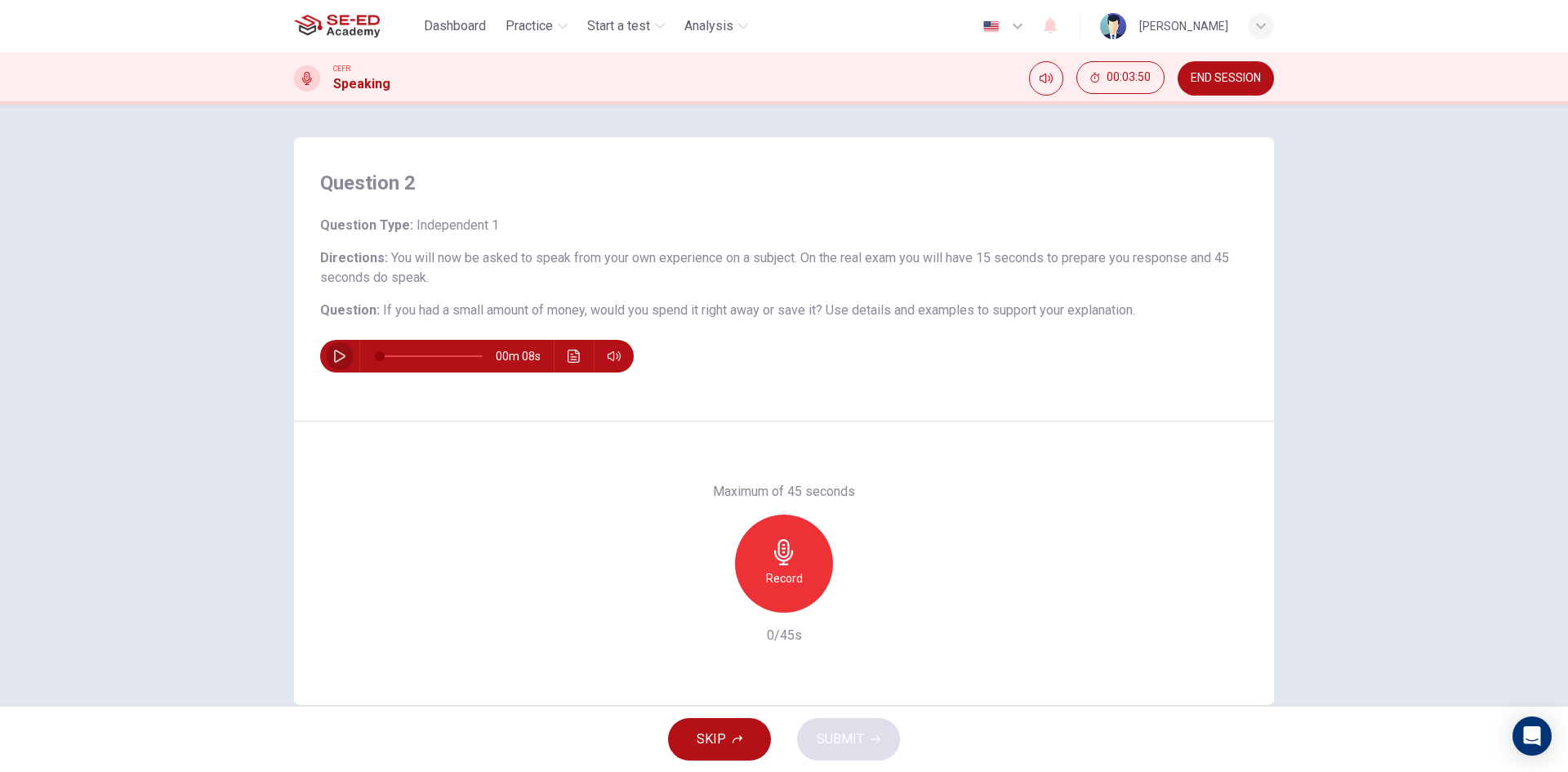
click at [334, 350] on icon "button" at bounding box center [339, 356] width 12 height 13
type input "0"
click at [800, 554] on div "Record" at bounding box center [784, 563] width 98 height 98
click at [776, 553] on icon "button" at bounding box center [784, 552] width 26 height 26
click at [846, 741] on span "SUBMIT" at bounding box center [840, 739] width 47 height 23
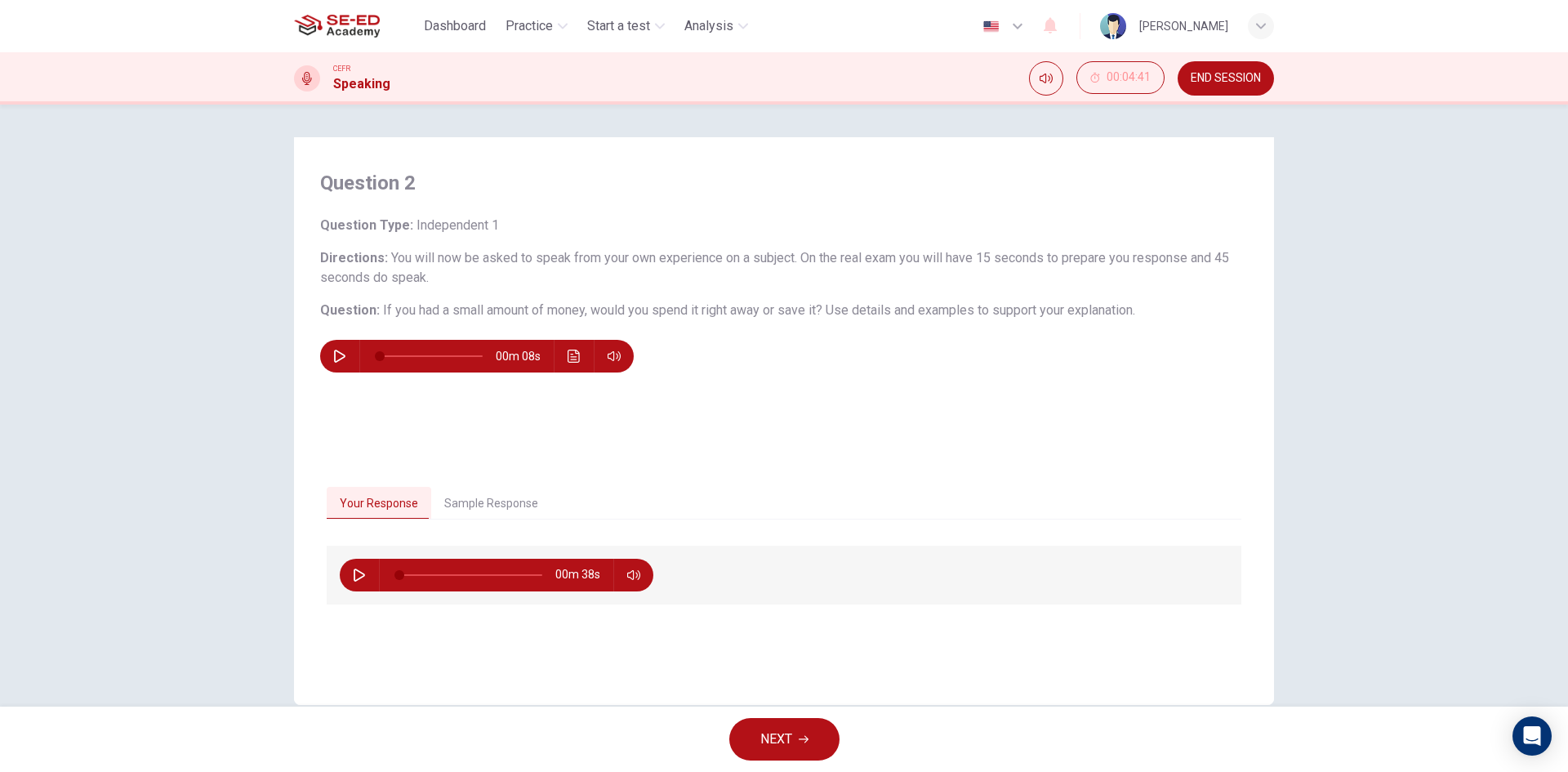
click at [776, 745] on span "NEXT" at bounding box center [776, 739] width 32 height 23
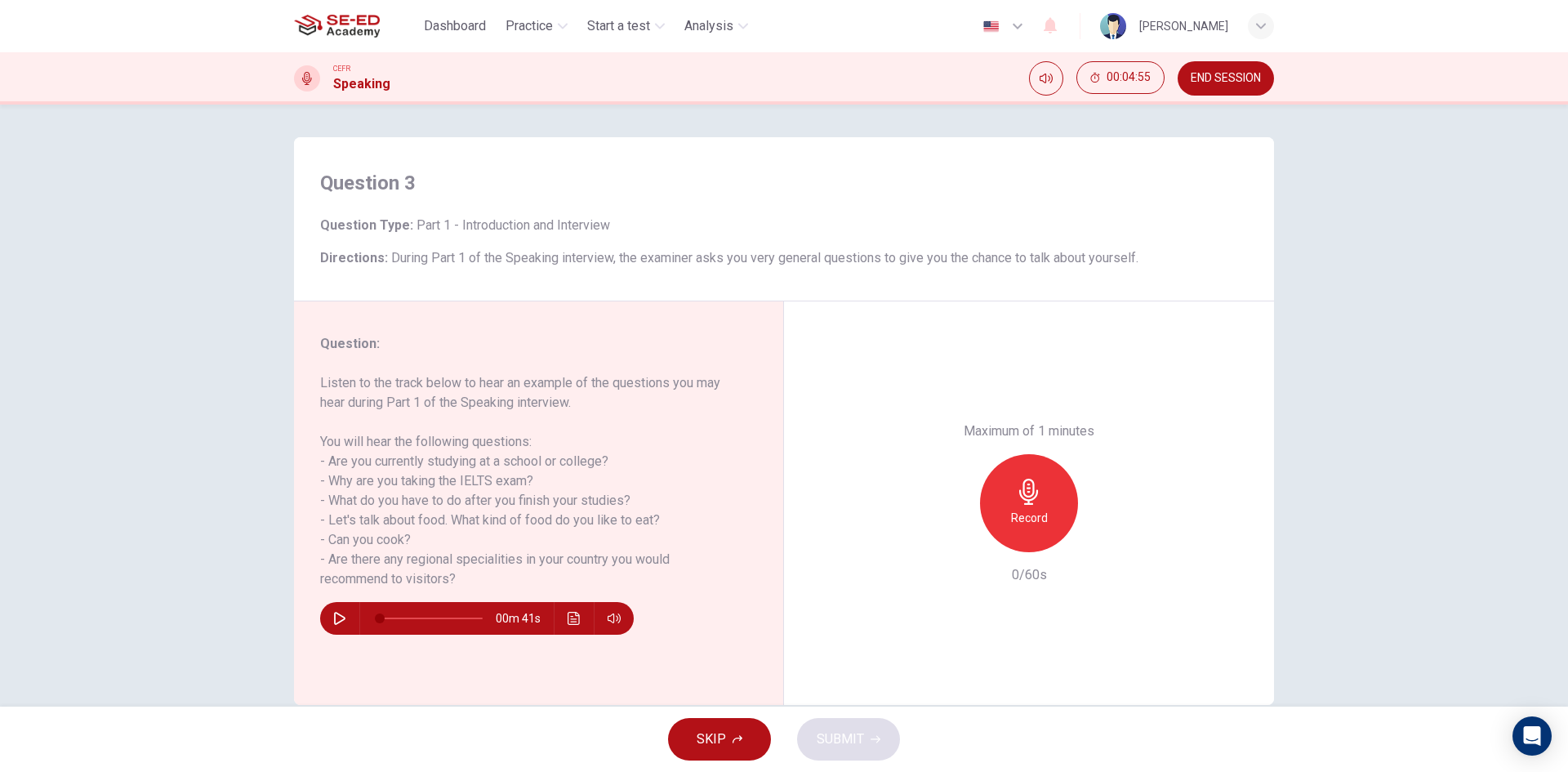
click at [333, 614] on icon "button" at bounding box center [339, 618] width 13 height 13
type input "0"
click at [1039, 512] on h6 "Record" at bounding box center [1029, 518] width 36 height 20
click at [840, 736] on span "SUBMIT" at bounding box center [840, 739] width 47 height 23
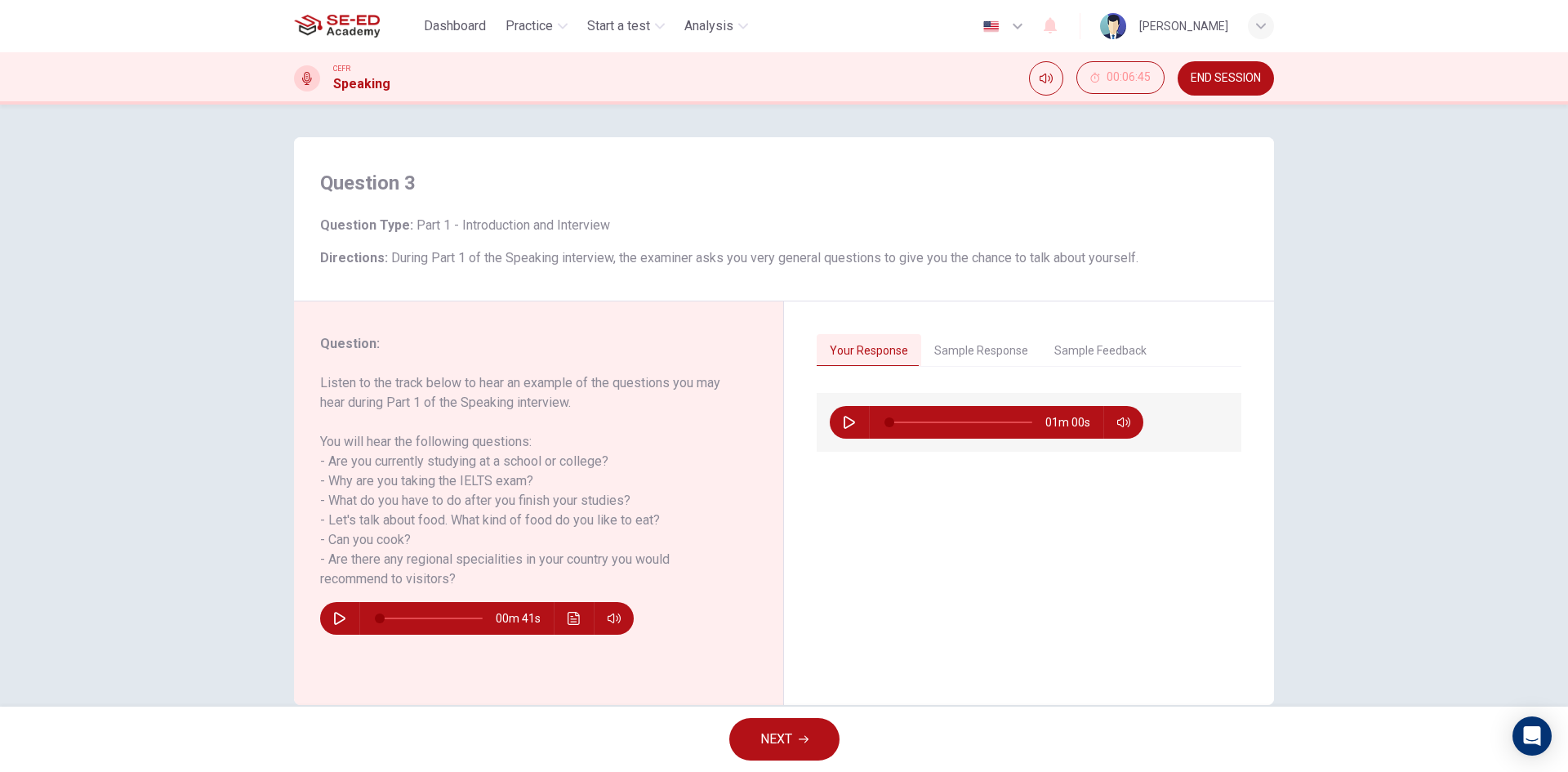
click at [1126, 354] on button "Sample Feedback" at bounding box center [1100, 351] width 118 height 35
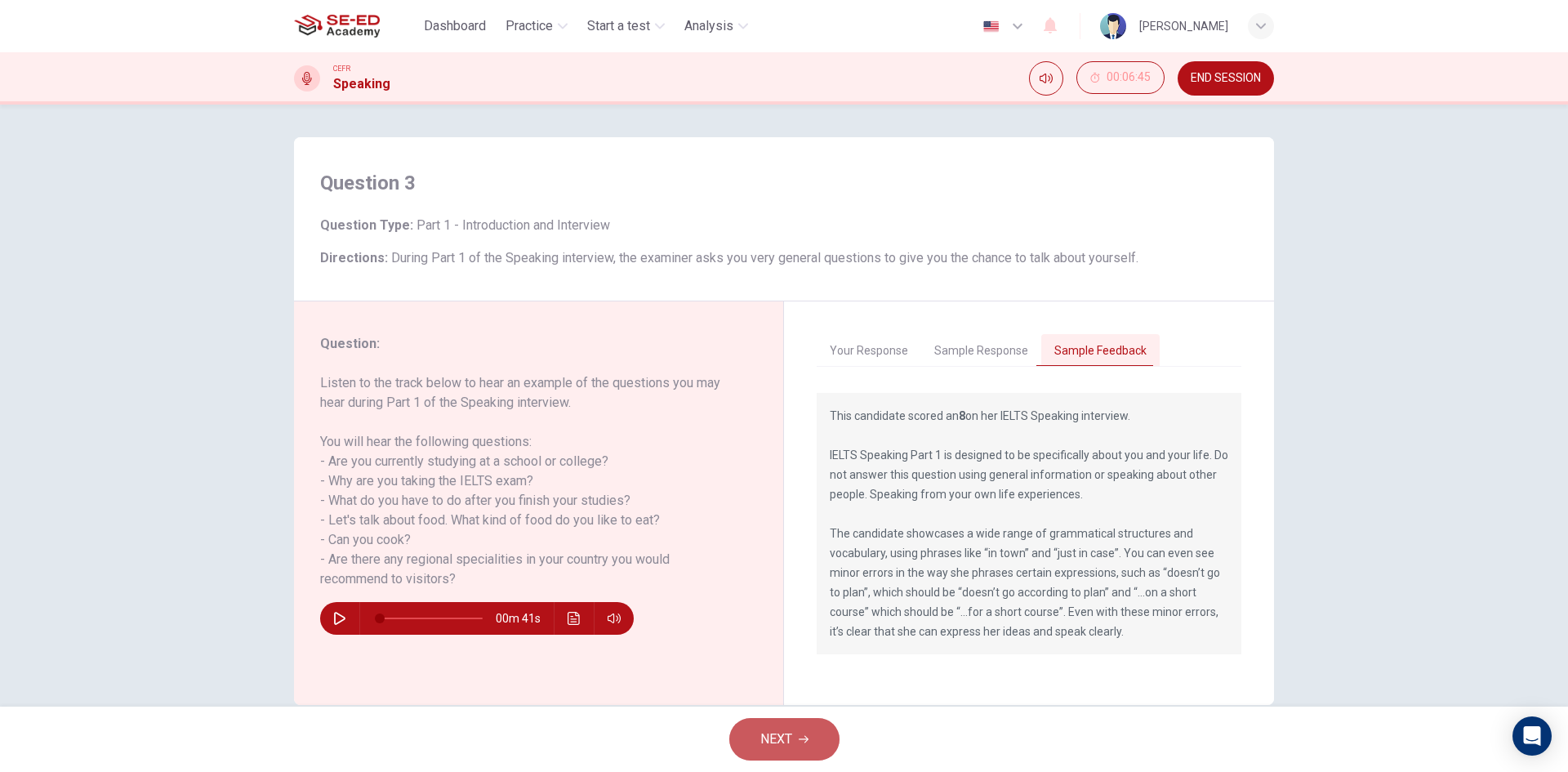
click at [791, 742] on span "NEXT" at bounding box center [776, 739] width 32 height 23
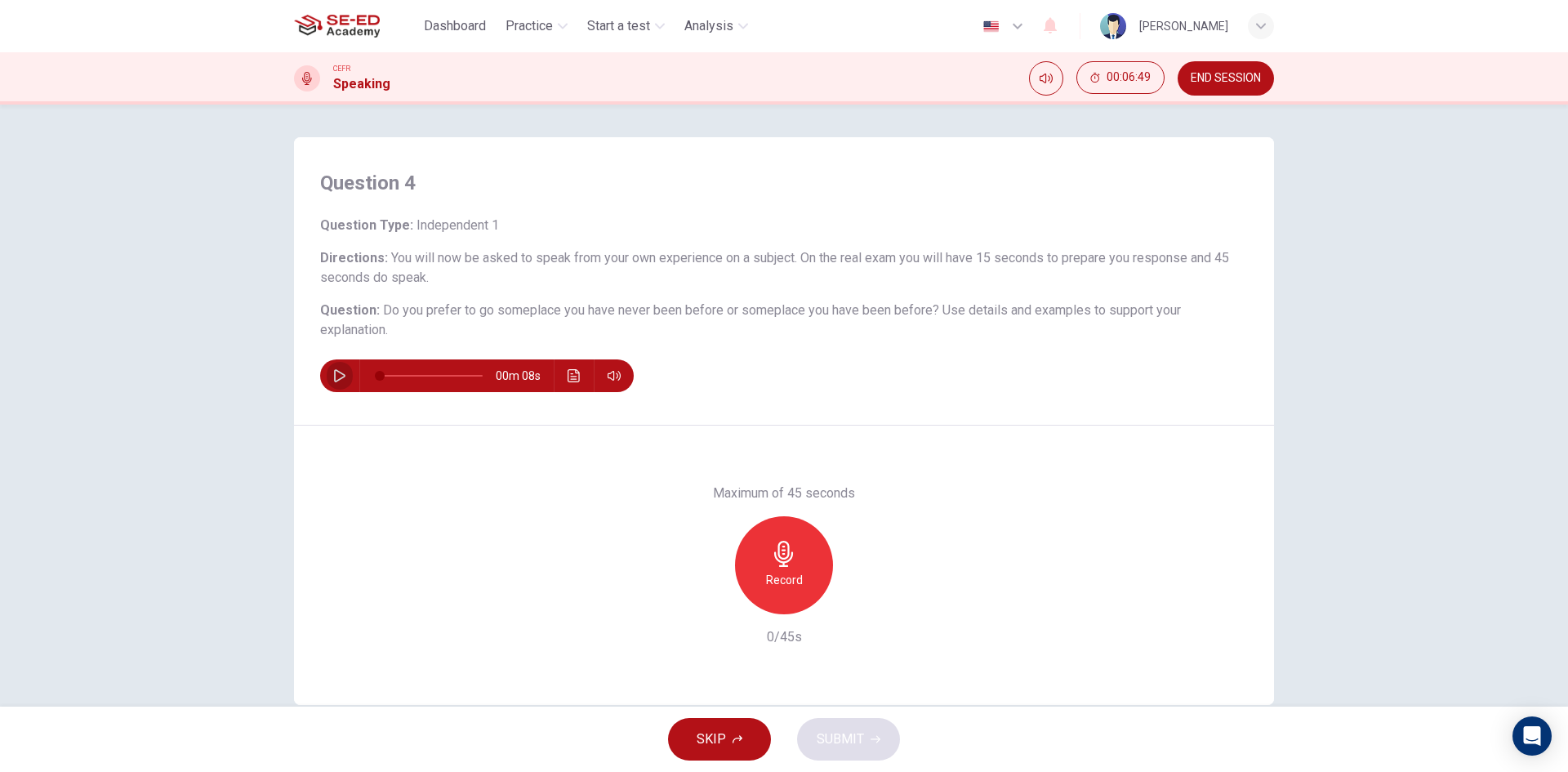
click at [334, 379] on icon "button" at bounding box center [339, 376] width 13 height 13
type input "0"
click at [783, 553] on icon "button" at bounding box center [784, 553] width 26 height 26
click at [853, 739] on span "SUBMIT" at bounding box center [840, 739] width 47 height 23
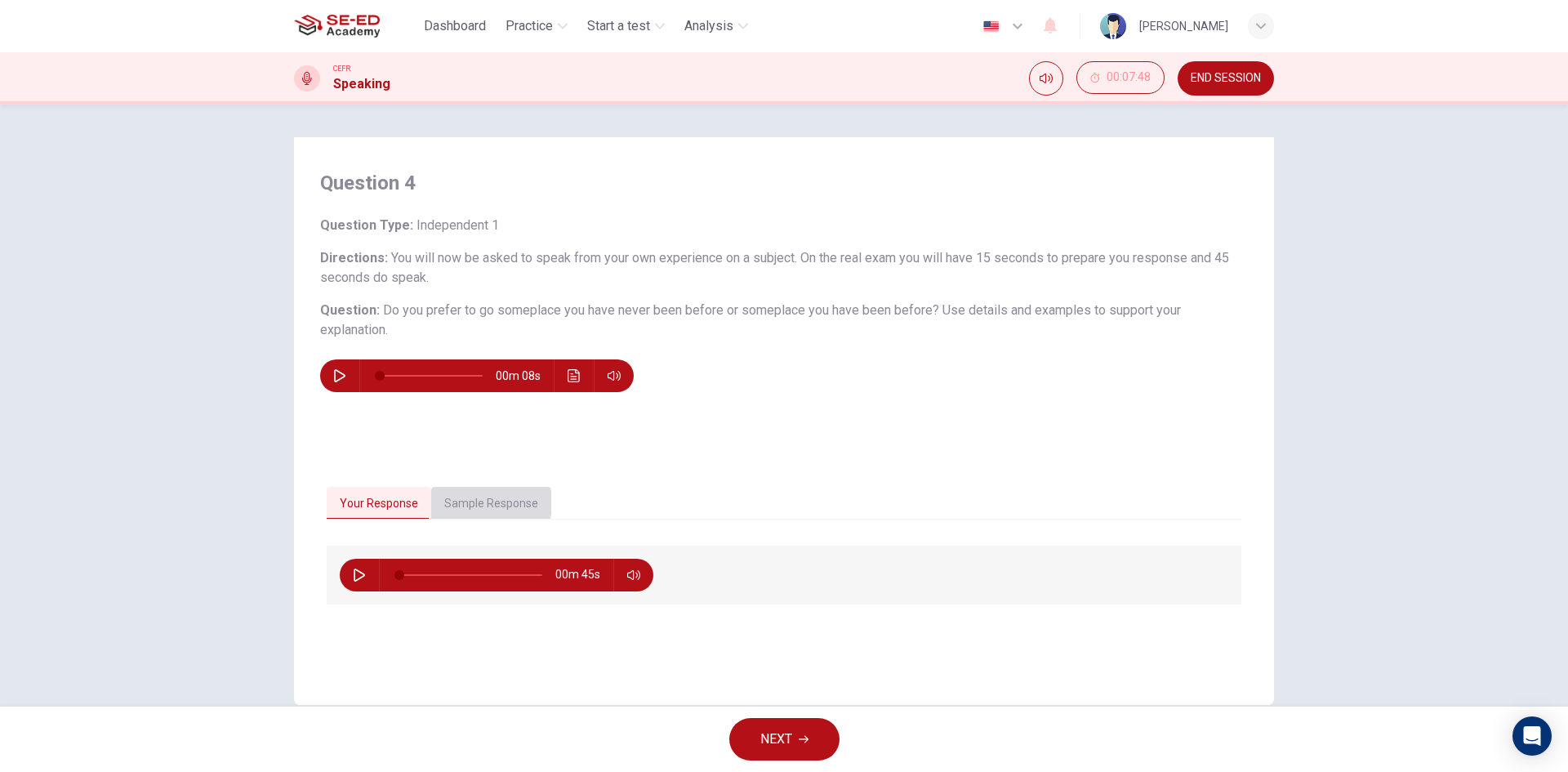
click at [468, 502] on button "Sample Response" at bounding box center [490, 504] width 120 height 35
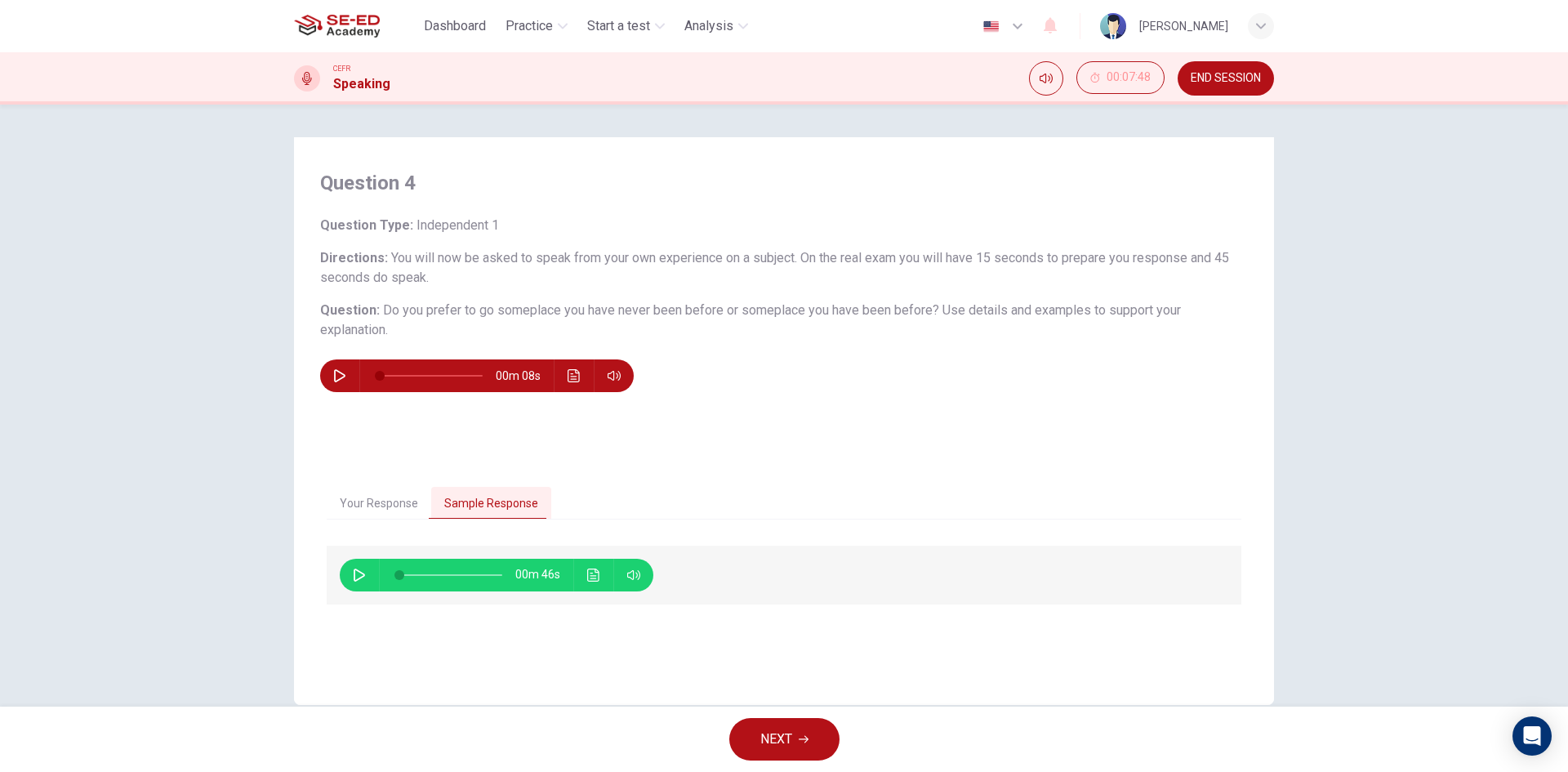
click at [381, 505] on button "Your Response" at bounding box center [379, 504] width 105 height 35
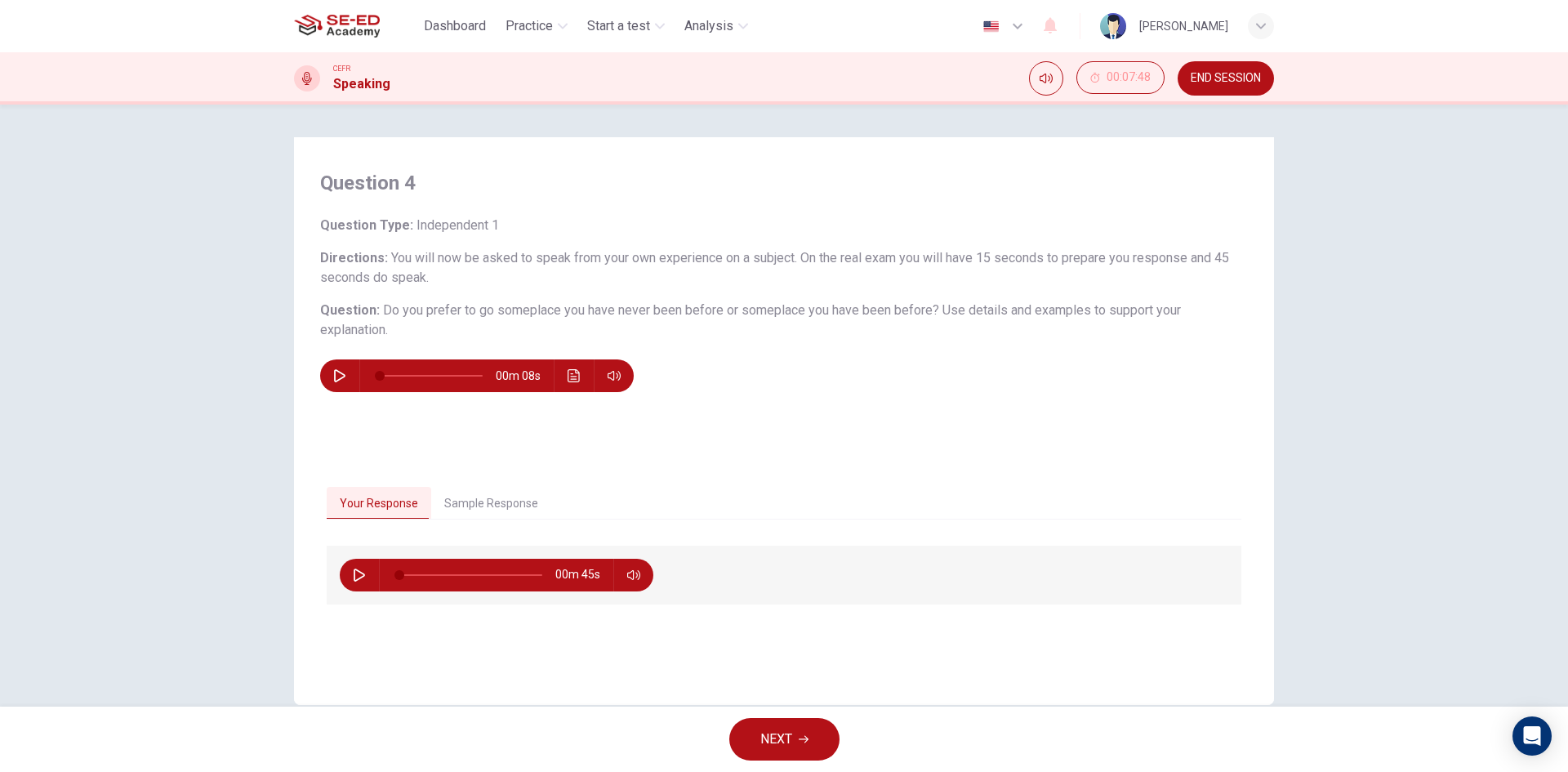
click at [463, 505] on button "Sample Response" at bounding box center [490, 504] width 120 height 35
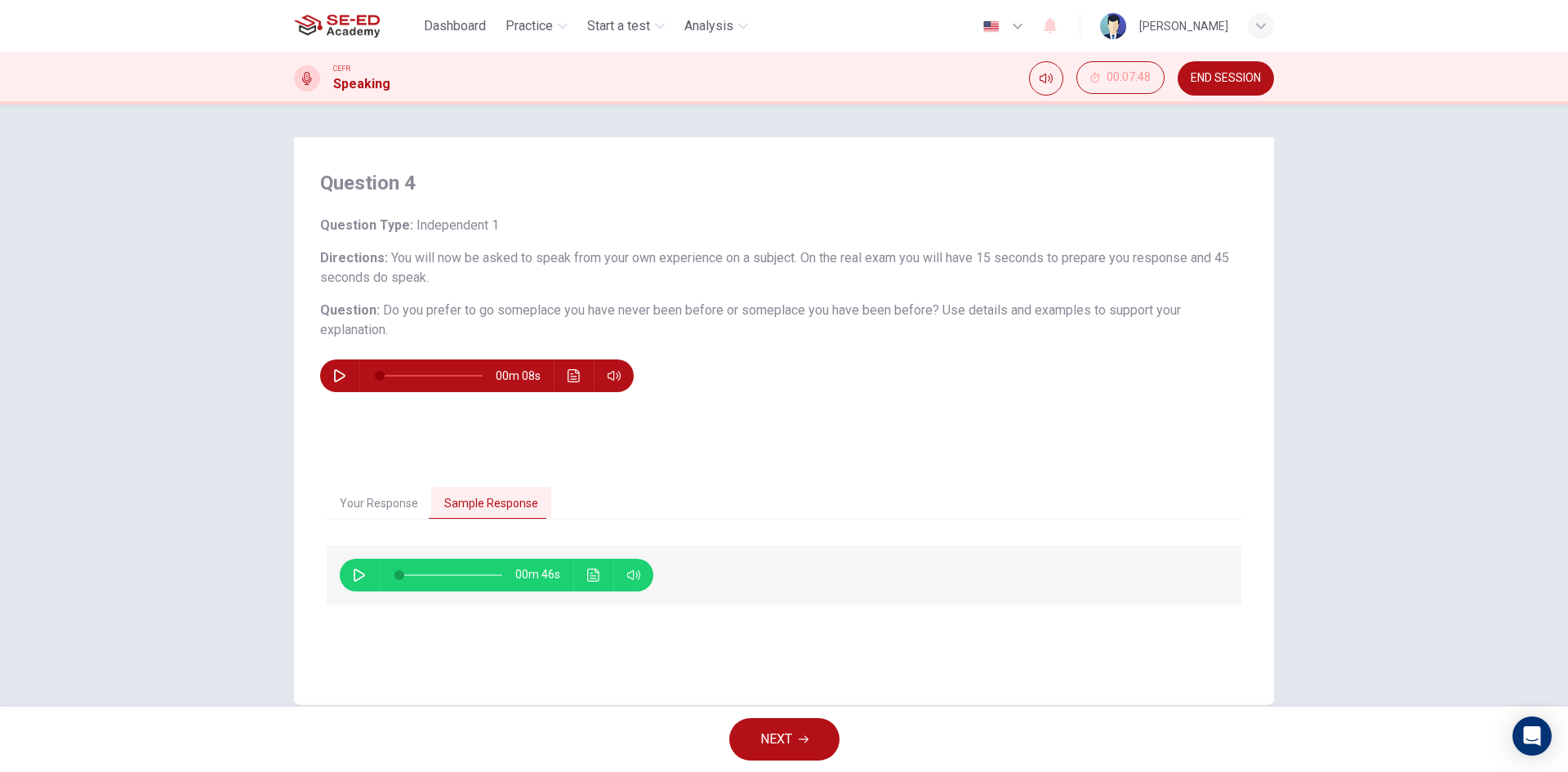
click at [786, 737] on span "NEXT" at bounding box center [776, 739] width 32 height 23
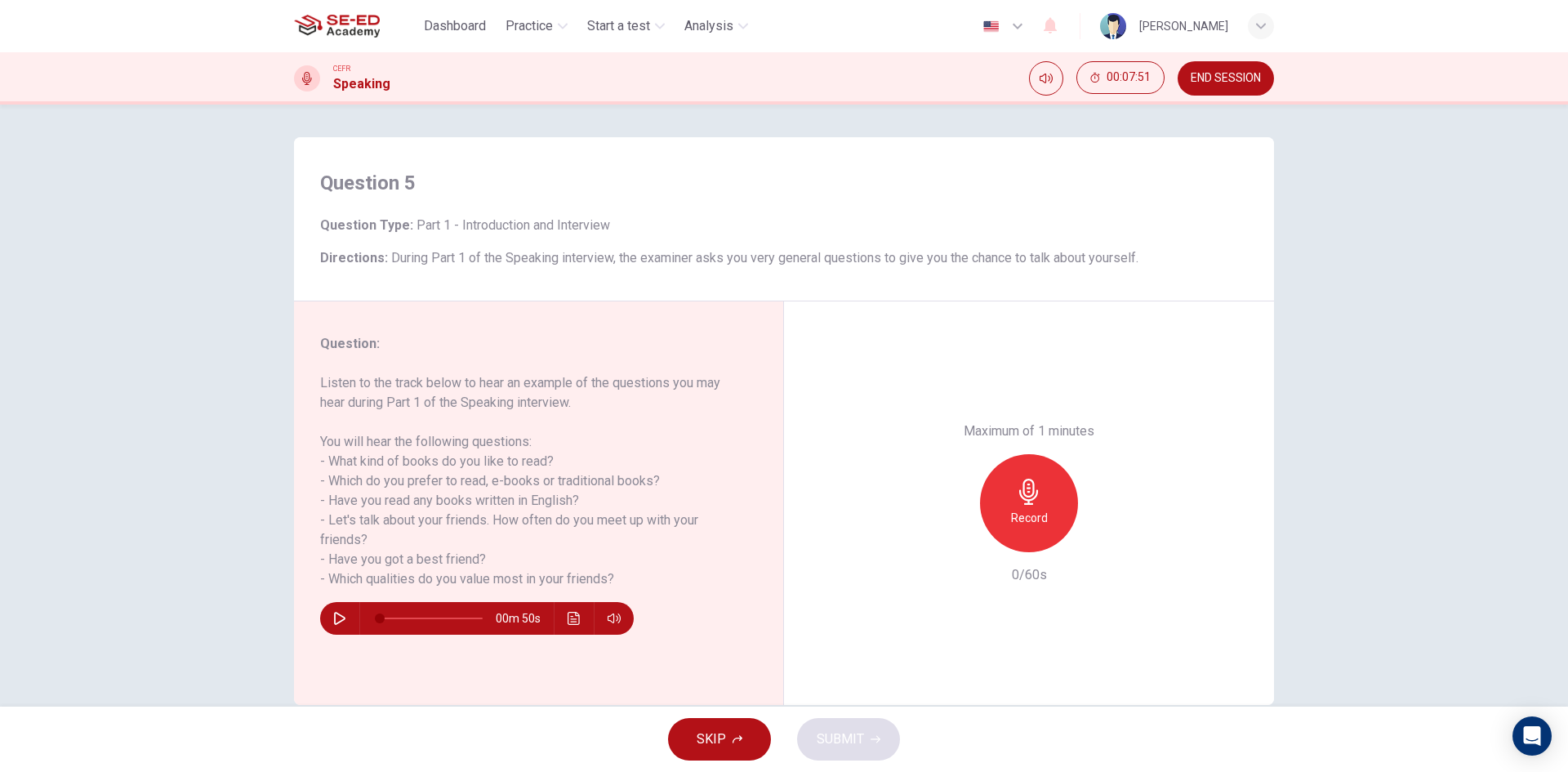
click at [333, 617] on icon "button" at bounding box center [339, 618] width 13 height 13
type input "0"
click at [1015, 512] on h6 "Record" at bounding box center [1029, 518] width 36 height 20
click at [856, 744] on span "SUBMIT" at bounding box center [840, 739] width 47 height 23
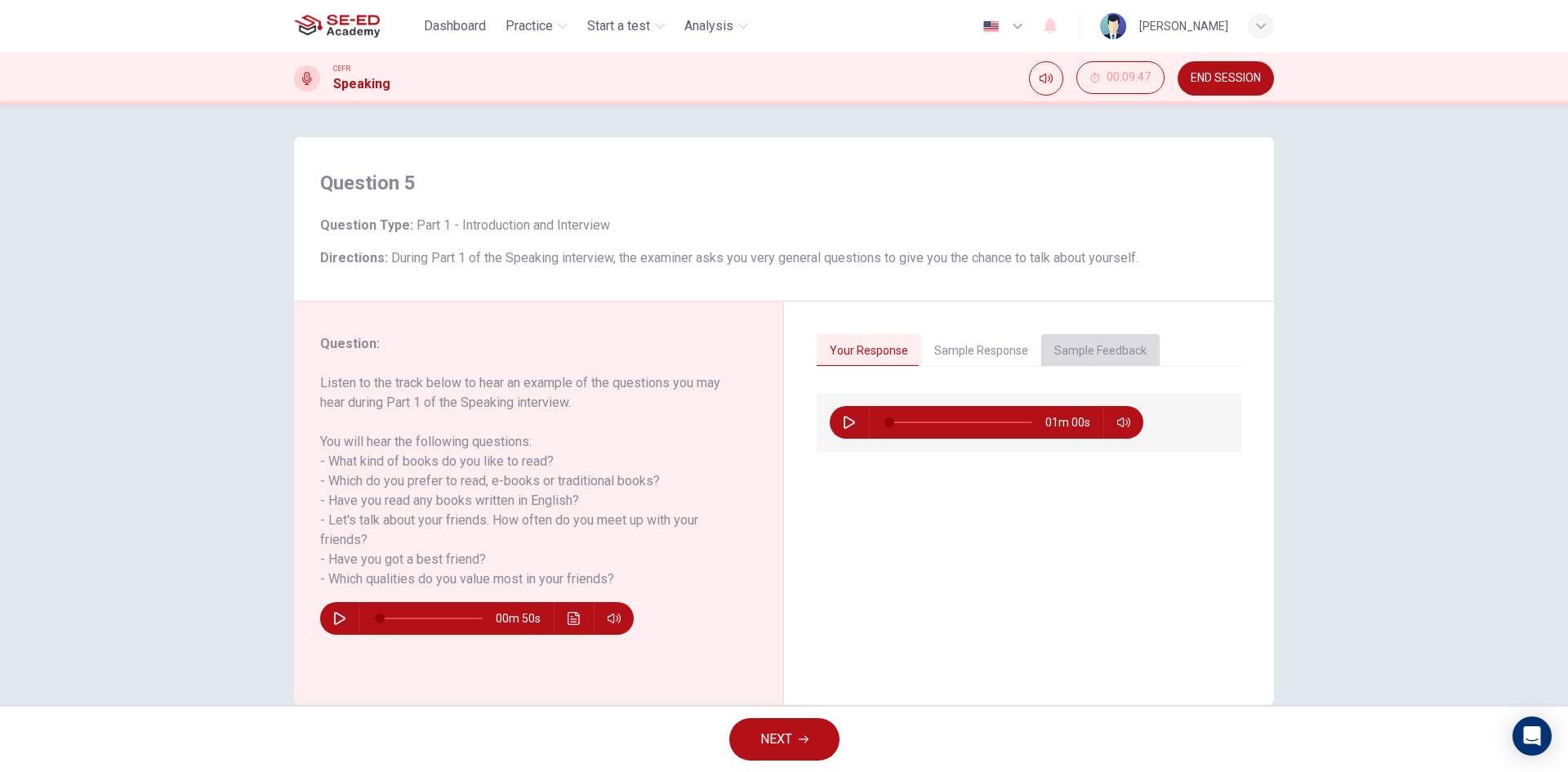
click at [1075, 350] on button "Sample Feedback" at bounding box center [1100, 351] width 118 height 35
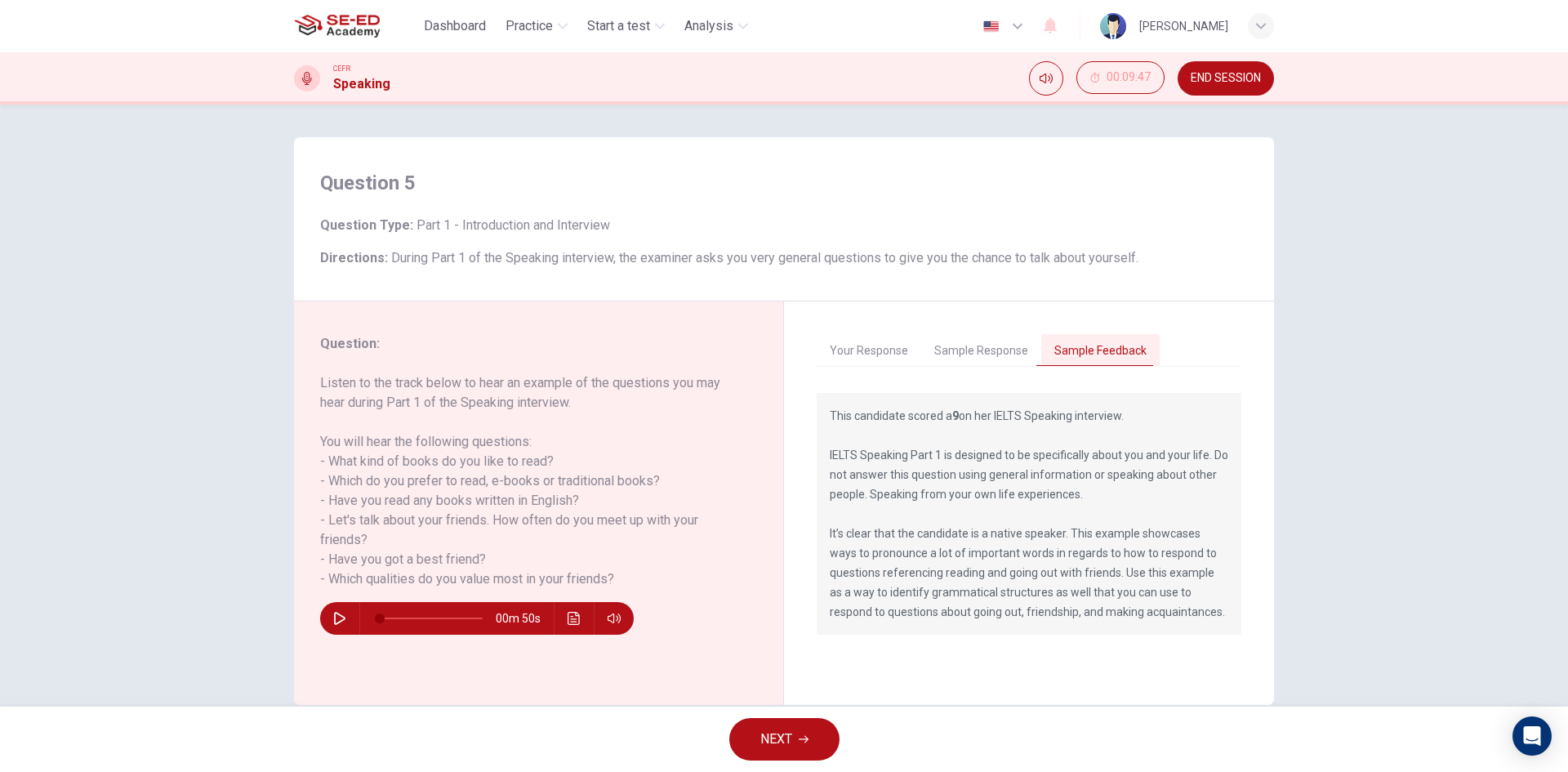
click at [1225, 84] on span "END SESSION" at bounding box center [1225, 78] width 70 height 13
